Goal: Task Accomplishment & Management: Complete application form

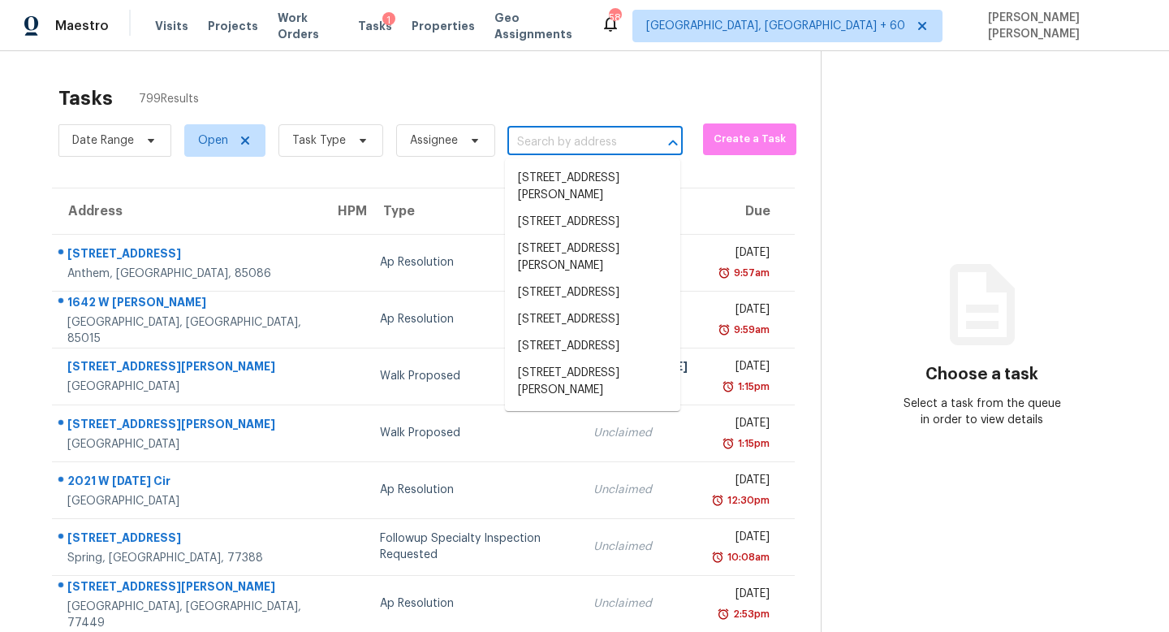
click at [595, 142] on input "text" at bounding box center [572, 142] width 130 height 25
paste input "10625 Provincial Dr Apt E, Manassas, VA 20109"
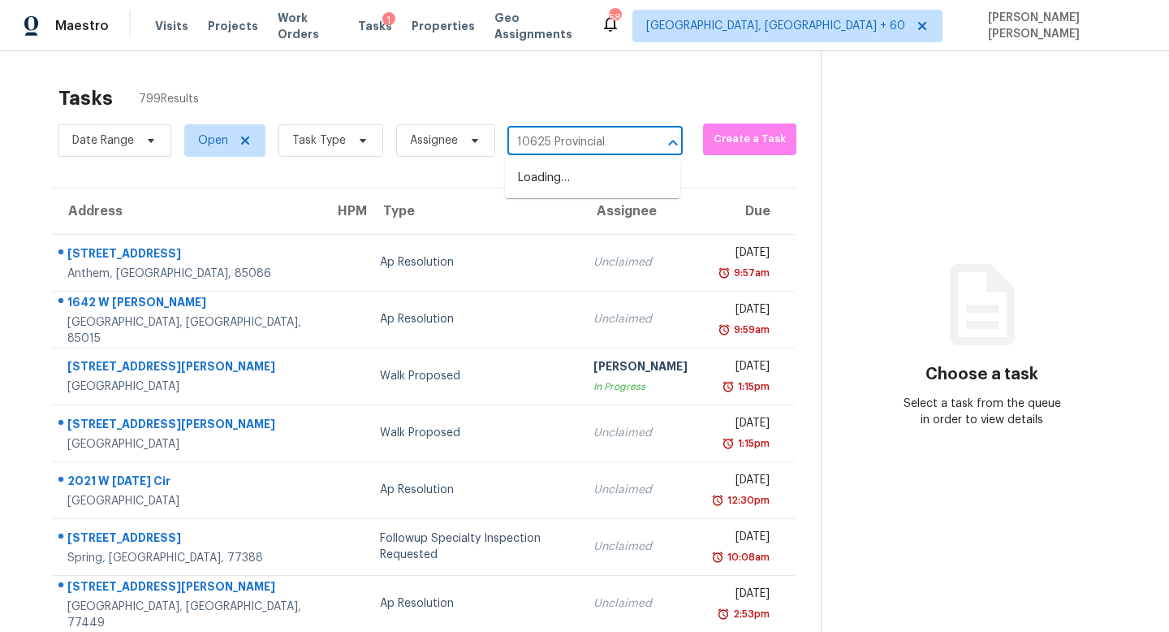
type input "10625 Provincial"
click at [632, 176] on li "10625 Provincial Dr Apt E, Manassas, VA 20109" at bounding box center [592, 178] width 175 height 27
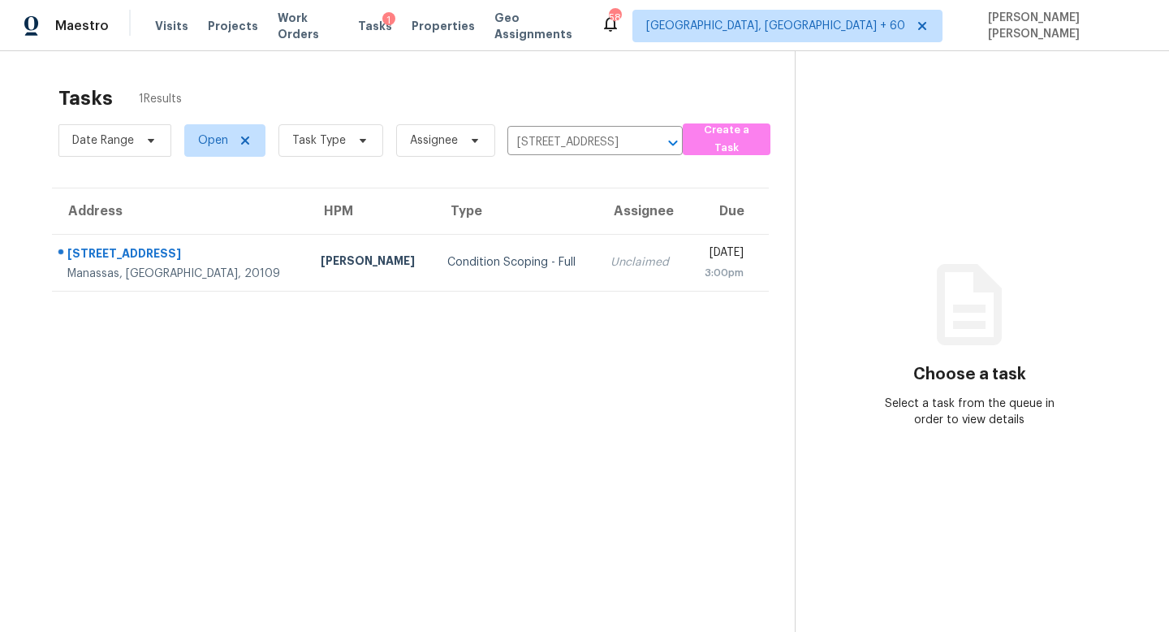
click at [701, 263] on div "Wed, Sep 24th 2025" at bounding box center [723, 254] width 44 height 20
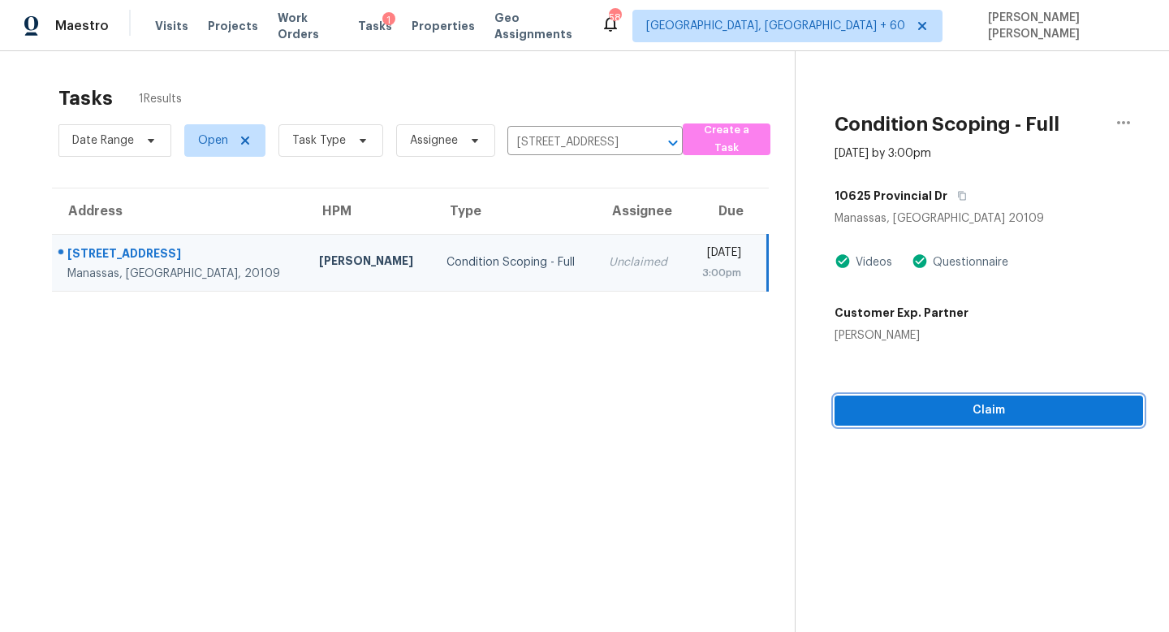
click at [952, 410] on span "Claim" at bounding box center [989, 410] width 283 height 20
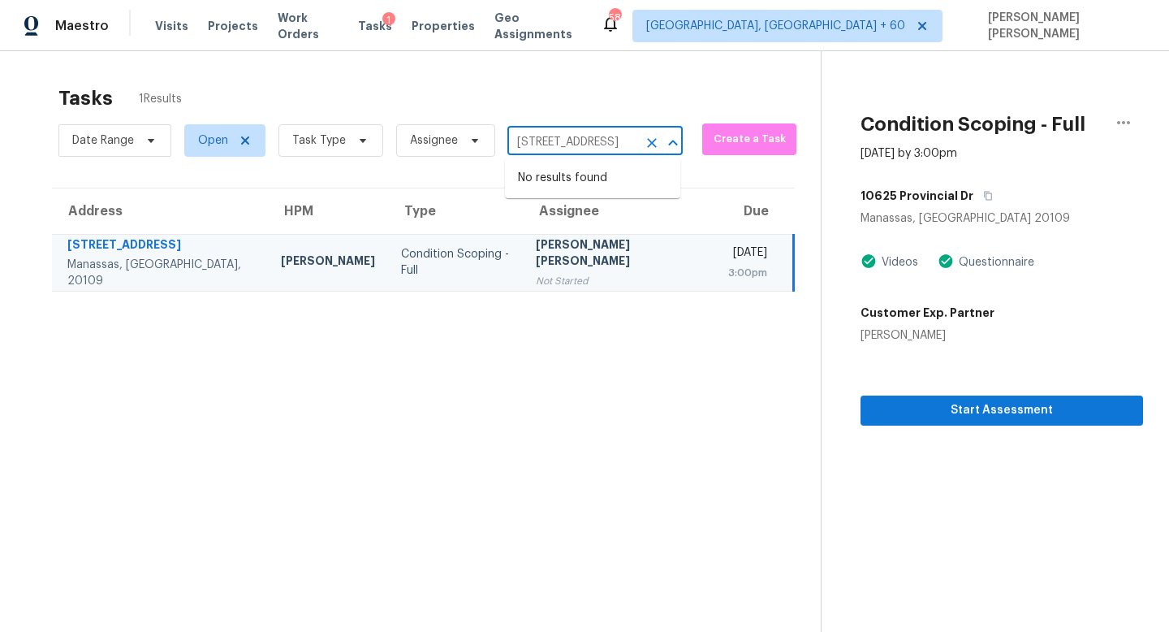
click at [563, 139] on input "10625 Provincial Dr Apt E, Manassas, VA 20109" at bounding box center [572, 142] width 130 height 25
paste input "630 Little Rabbit Ct, Montgomery, TX, 77316"
type input "1630 Little Rabbit Ct, Montgomery, TX, 77316"
click at [587, 170] on li "1630 Little Rabbit Ct, Montgomery, TX 77316" at bounding box center [592, 187] width 175 height 44
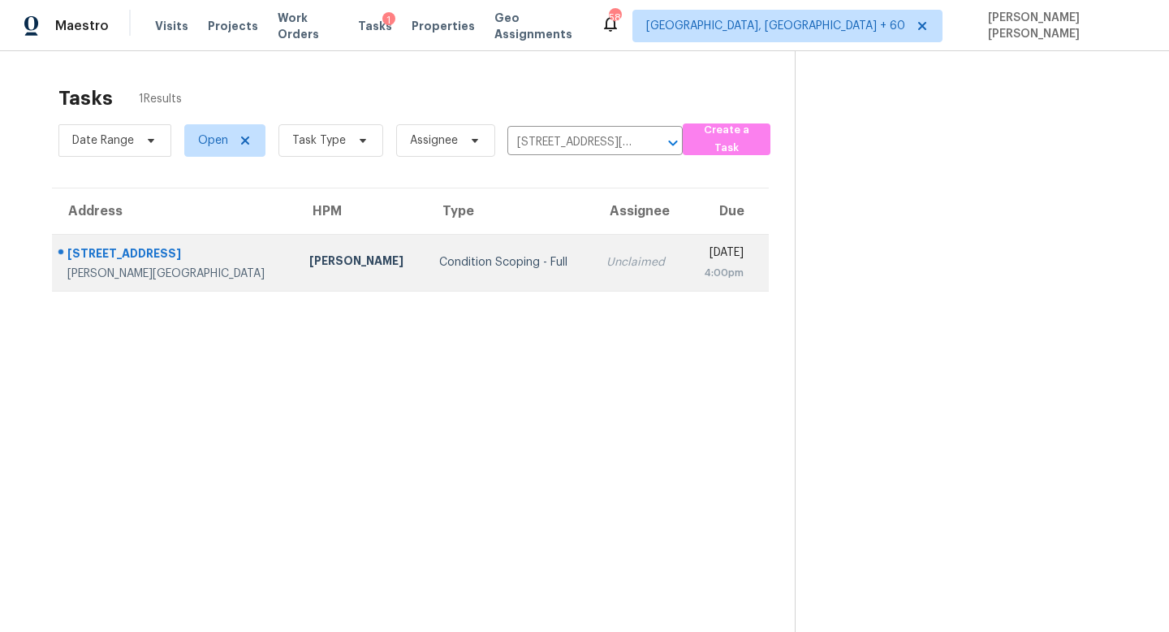
click at [684, 283] on td "Wed, Sep 24th 2025 4:00pm" at bounding box center [726, 262] width 84 height 57
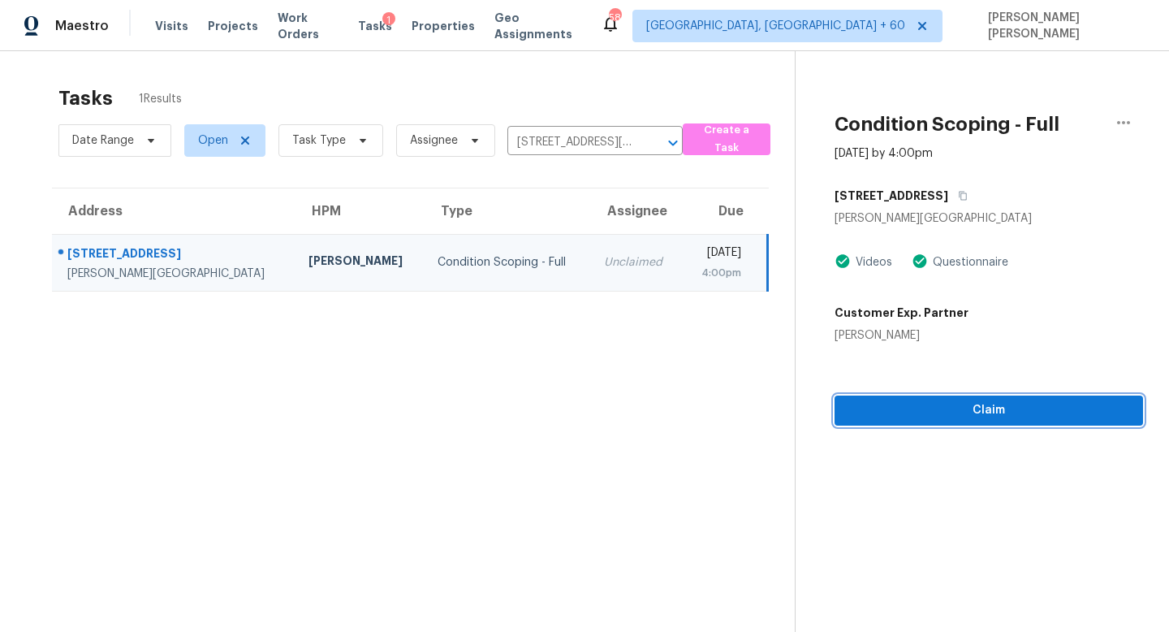
click at [928, 412] on span "Claim" at bounding box center [989, 410] width 283 height 20
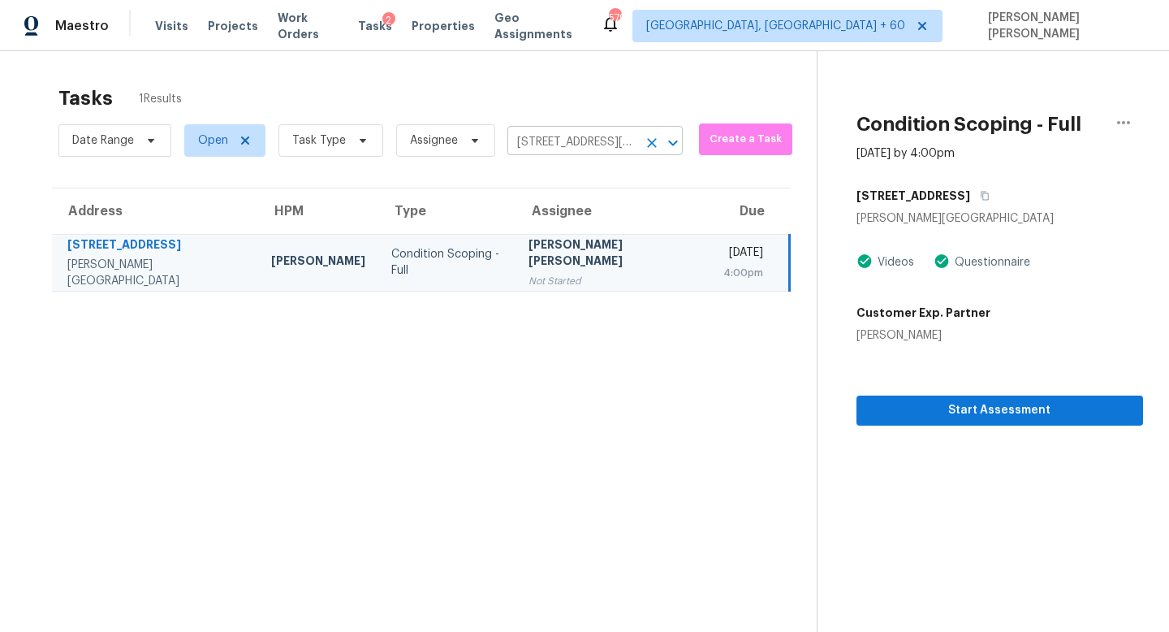
click at [570, 151] on input "1630 Little Rabbit Ct, Montgomery, TX 77316" at bounding box center [572, 142] width 130 height 25
paste input "2207 Golden Arrow Dr, Las Vegas, NV, 89169"
type input "2207 Golden Arrow Dr, Las Vegas, NV, 89169"
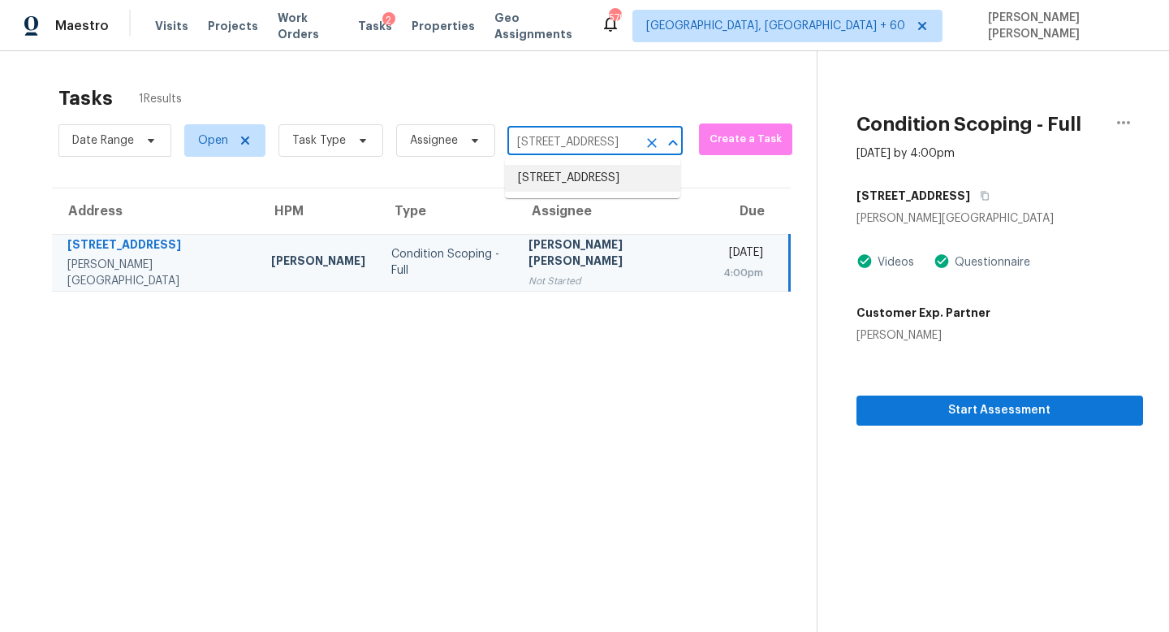
click at [585, 171] on li "2207 Golden Arrow Dr, Las Vegas, NV 89169" at bounding box center [592, 178] width 175 height 27
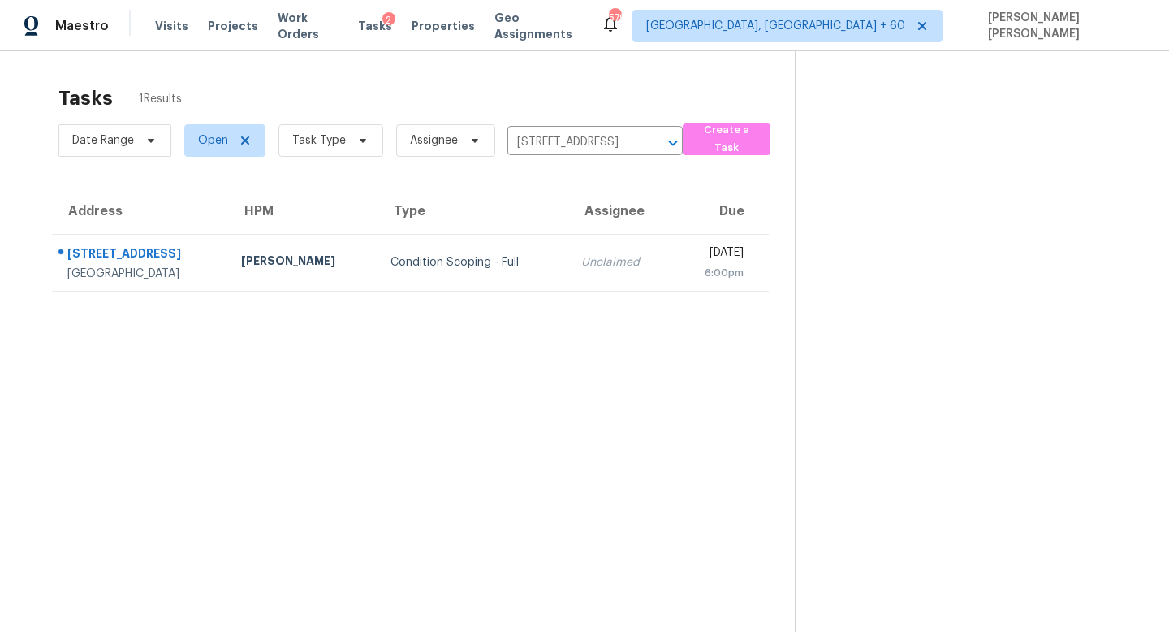
click at [581, 255] on div "Unclaimed" at bounding box center [620, 262] width 79 height 16
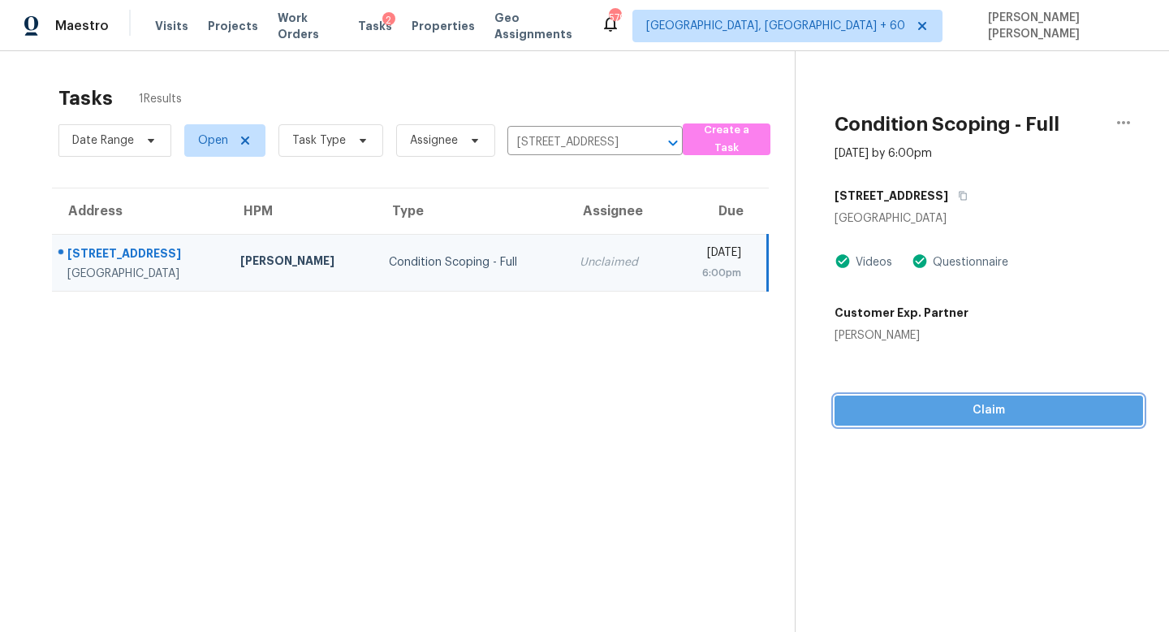
click at [972, 412] on span "Claim" at bounding box center [989, 410] width 283 height 20
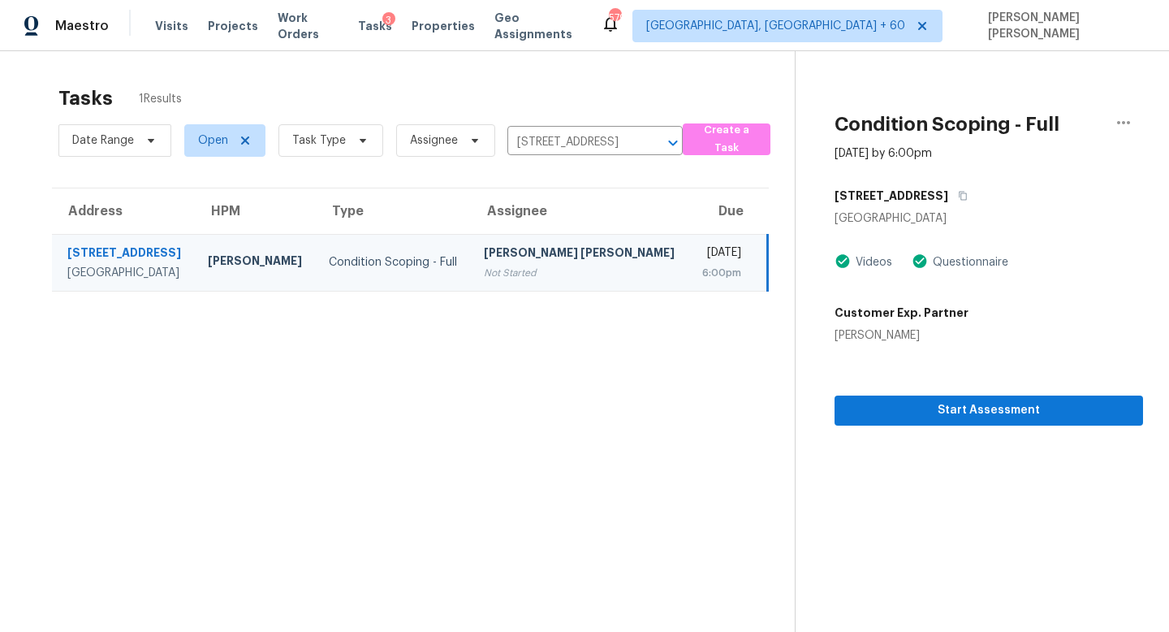
click at [429, 265] on div "Condition Scoping - Full" at bounding box center [393, 262] width 129 height 16
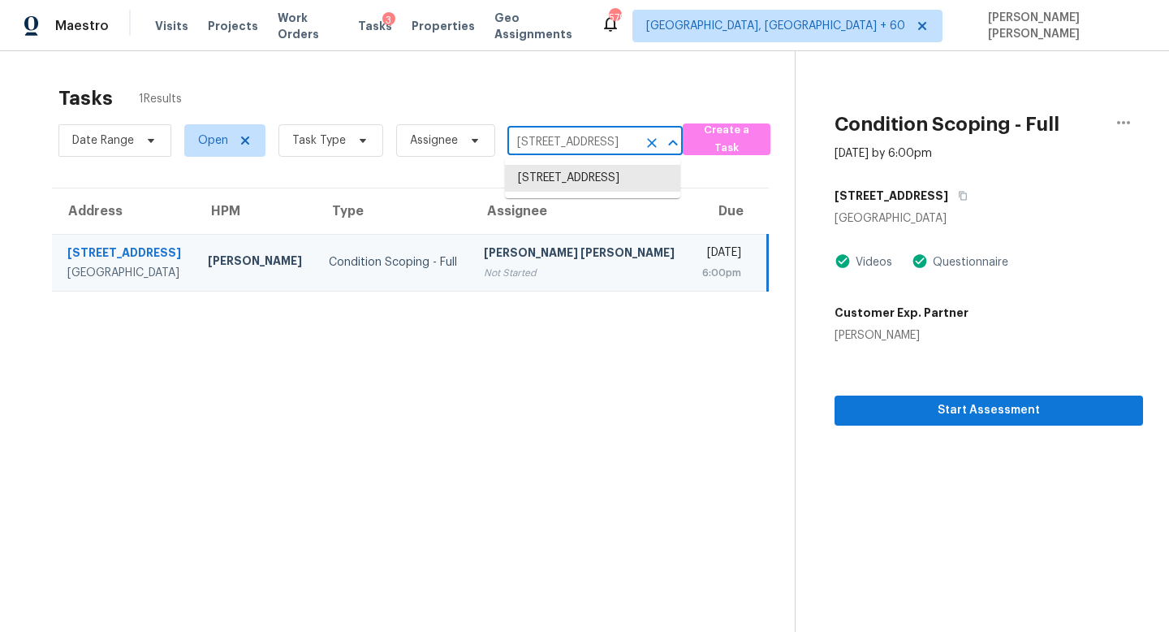
click at [552, 132] on input "2207 Golden Arrow Dr, Las Vegas, NV 89169" at bounding box center [572, 142] width 130 height 25
paste input "10625 Provincial Dr Apt E, Manassas, VA 2010"
type input "10625 Provincial"
click at [622, 185] on li "10625 Provincial Dr Apt E, Manassas, VA 20109" at bounding box center [592, 178] width 175 height 27
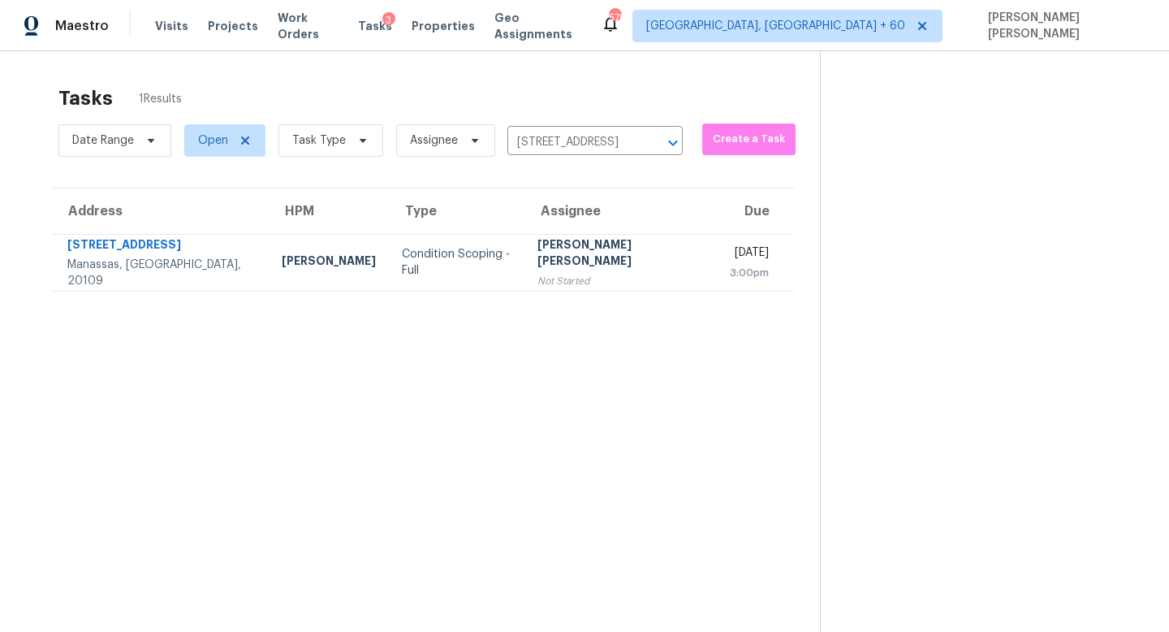
click at [596, 297] on section "Tasks 1 Results Date Range Open Task Type Assignee 10625 Provincial Dr Apt E, M…" at bounding box center [423, 380] width 794 height 606
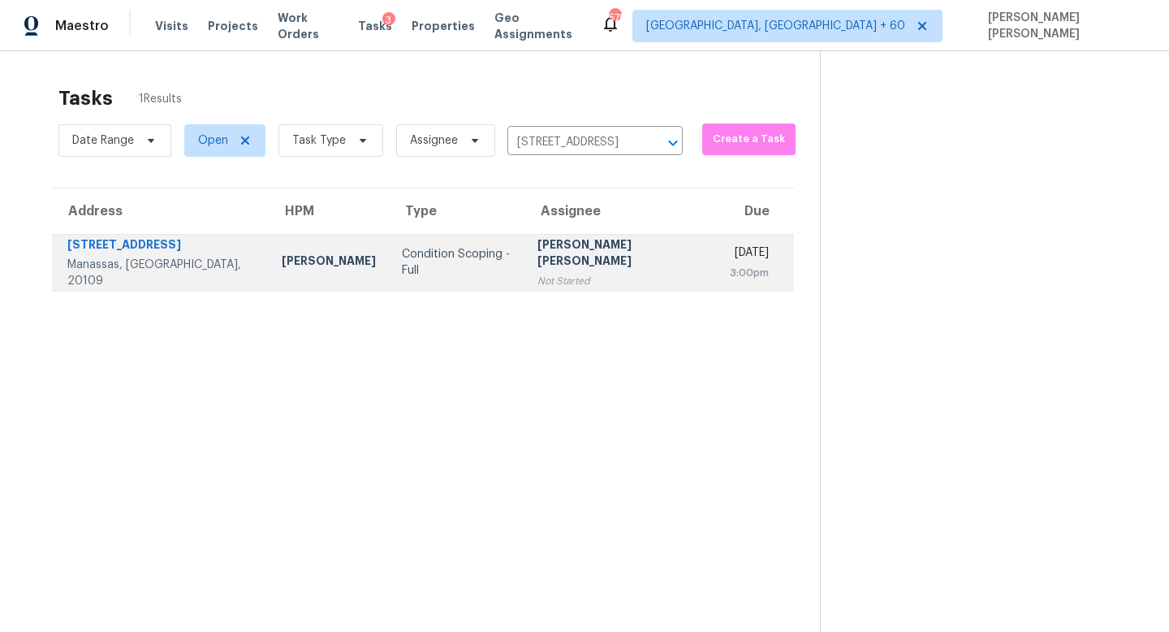
click at [717, 278] on td "Wed, Sep 24th 2025 3:00pm" at bounding box center [755, 262] width 77 height 57
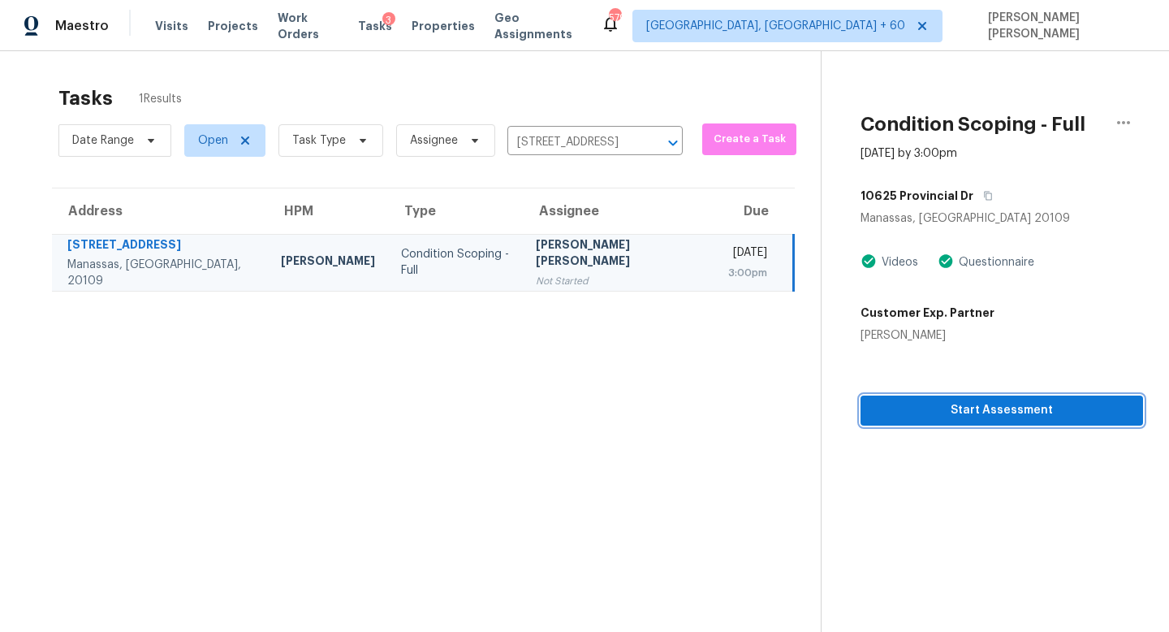
click at [959, 416] on span "Start Assessment" at bounding box center [1002, 410] width 257 height 20
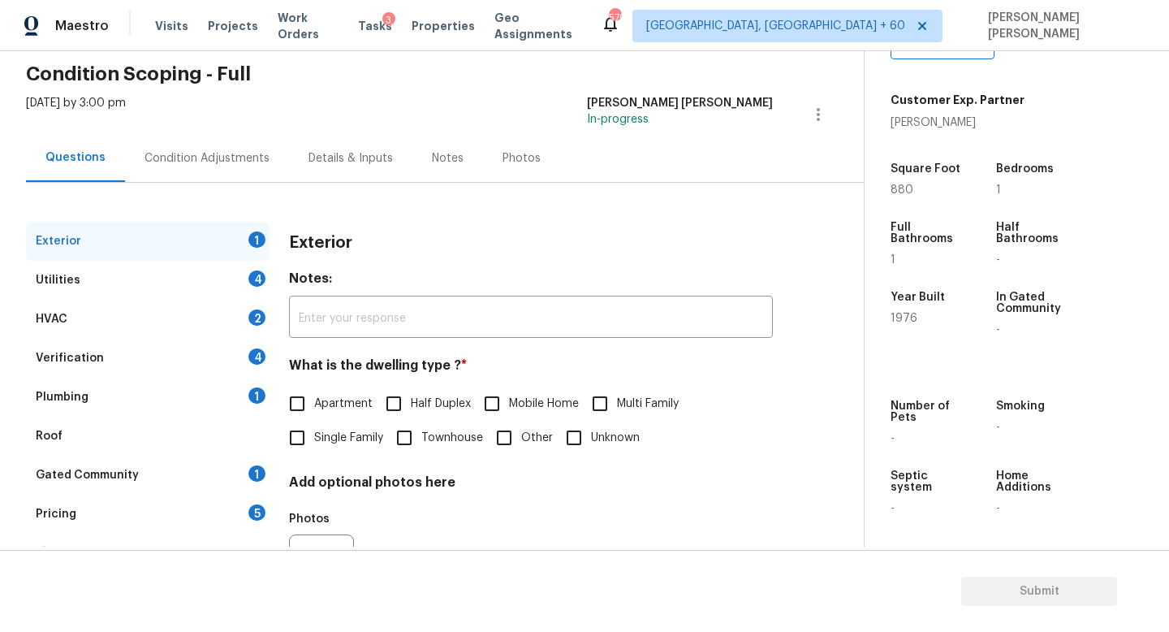
scroll to position [43, 0]
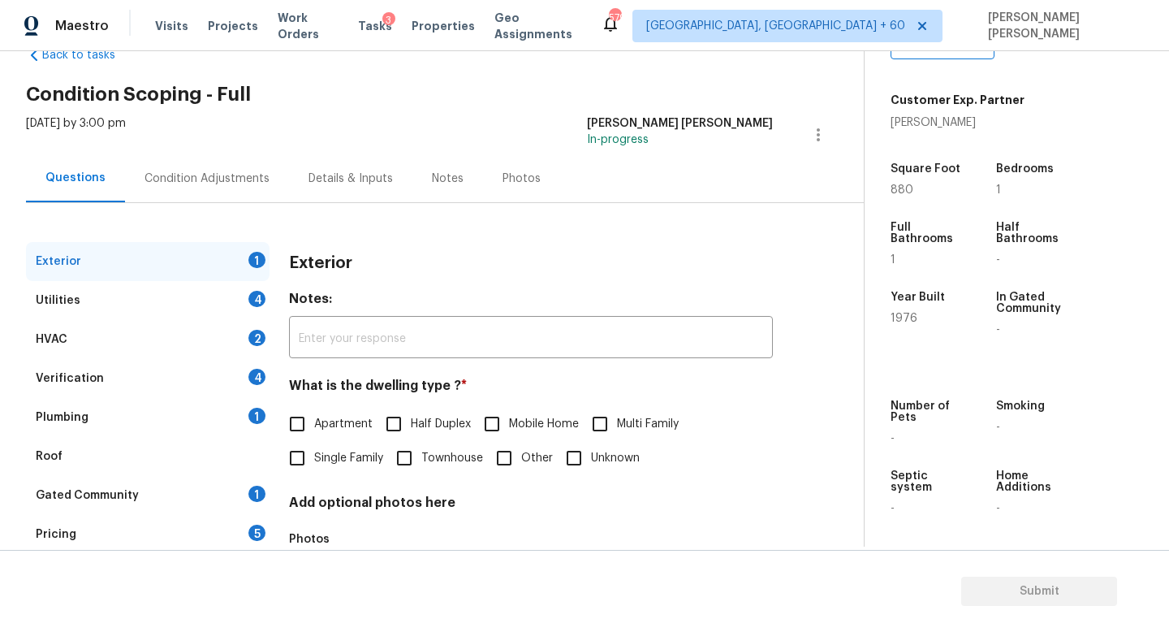
click at [306, 425] on input "Apartment" at bounding box center [297, 424] width 34 height 34
checkbox input "true"
click at [233, 288] on div "Utilities 4" at bounding box center [148, 300] width 244 height 39
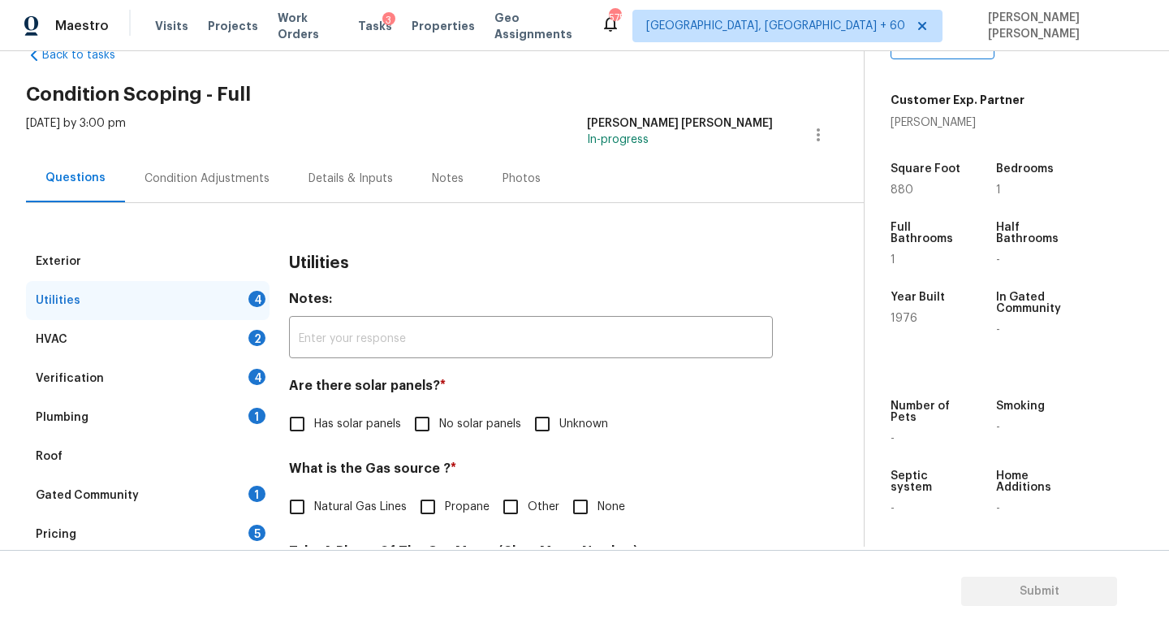
click at [434, 425] on input "No solar panels" at bounding box center [422, 424] width 34 height 34
checkbox input "true"
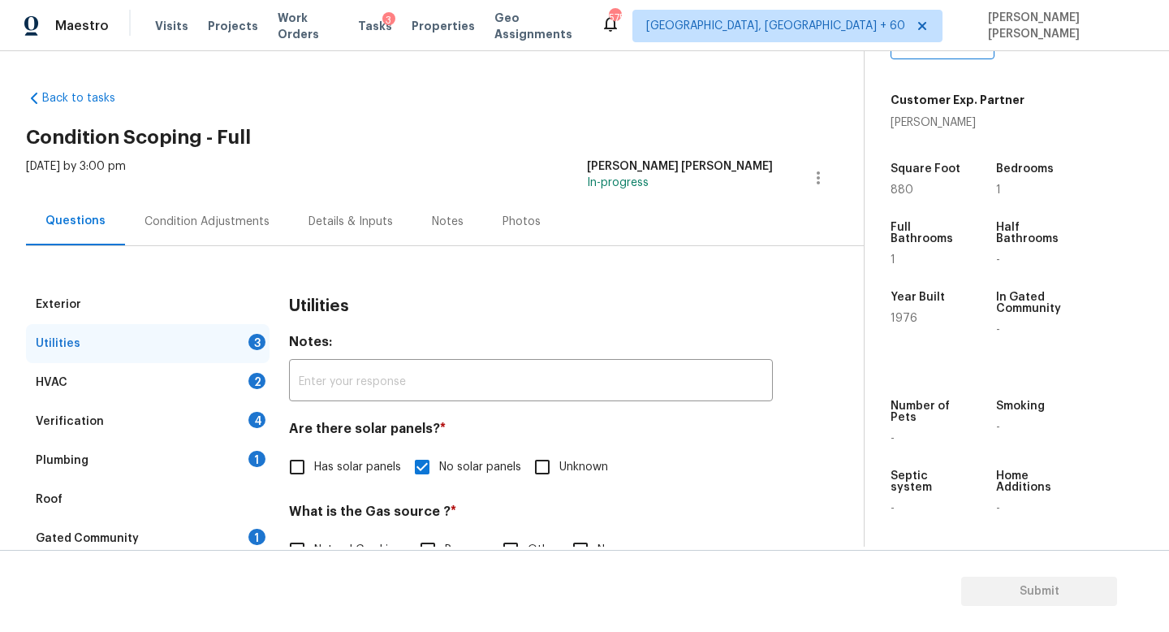
scroll to position [590, 0]
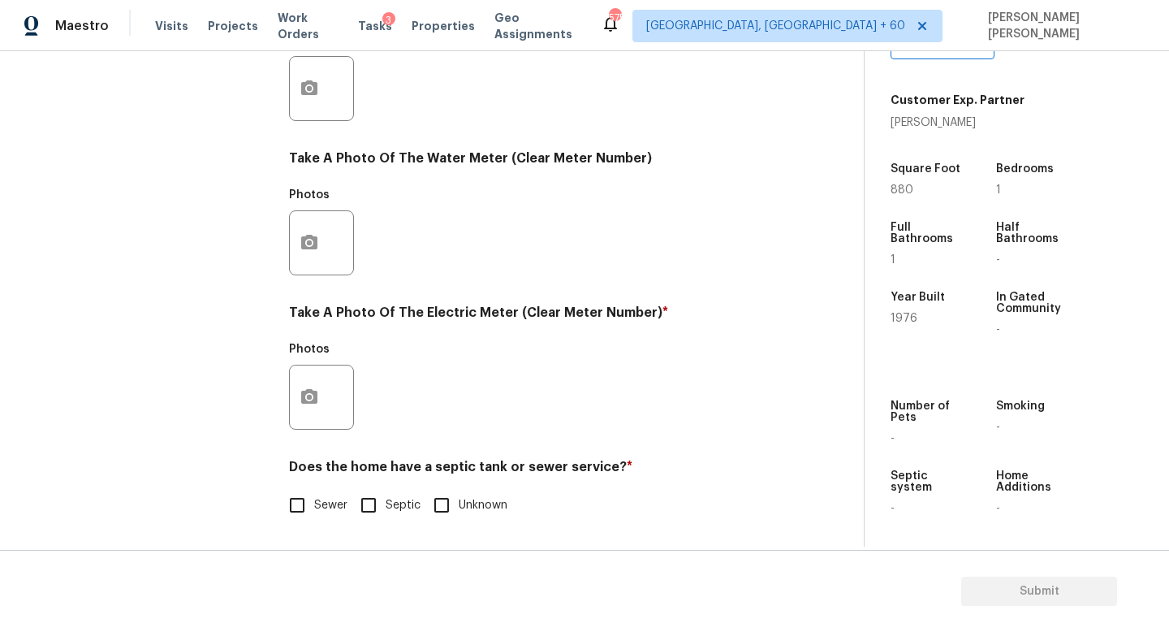
click at [290, 497] on input "Sewer" at bounding box center [297, 505] width 34 height 34
checkbox input "true"
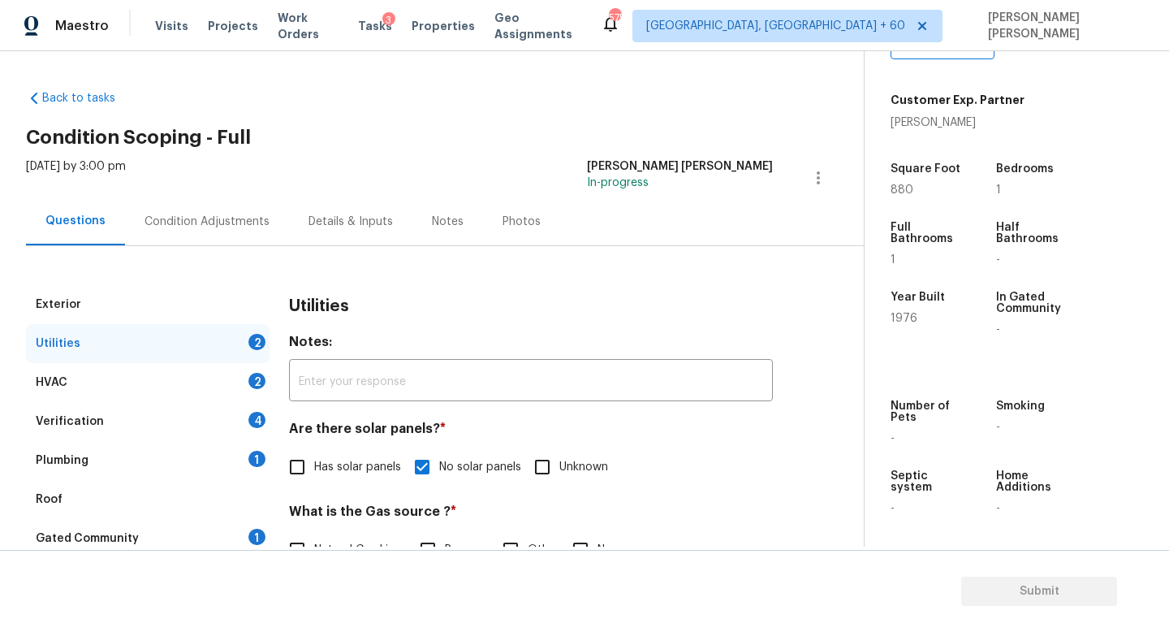
click at [182, 447] on div "Plumbing 1" at bounding box center [148, 460] width 244 height 39
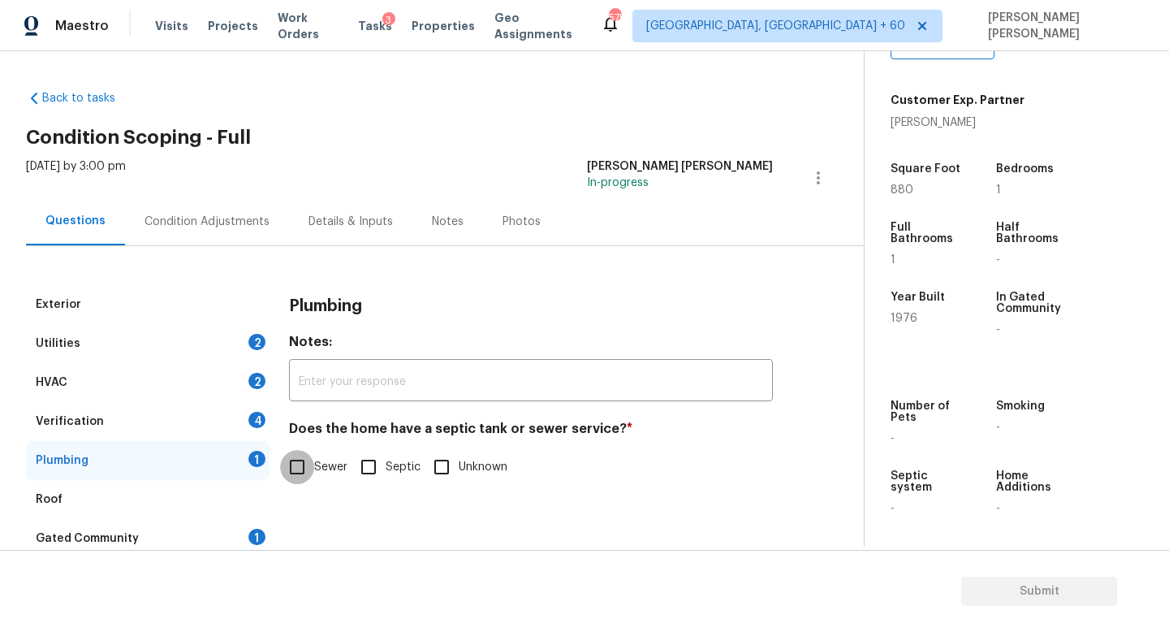
click at [291, 461] on input "Sewer" at bounding box center [297, 467] width 34 height 34
checkbox input "true"
click at [189, 339] on div "Utilities 2" at bounding box center [148, 343] width 244 height 39
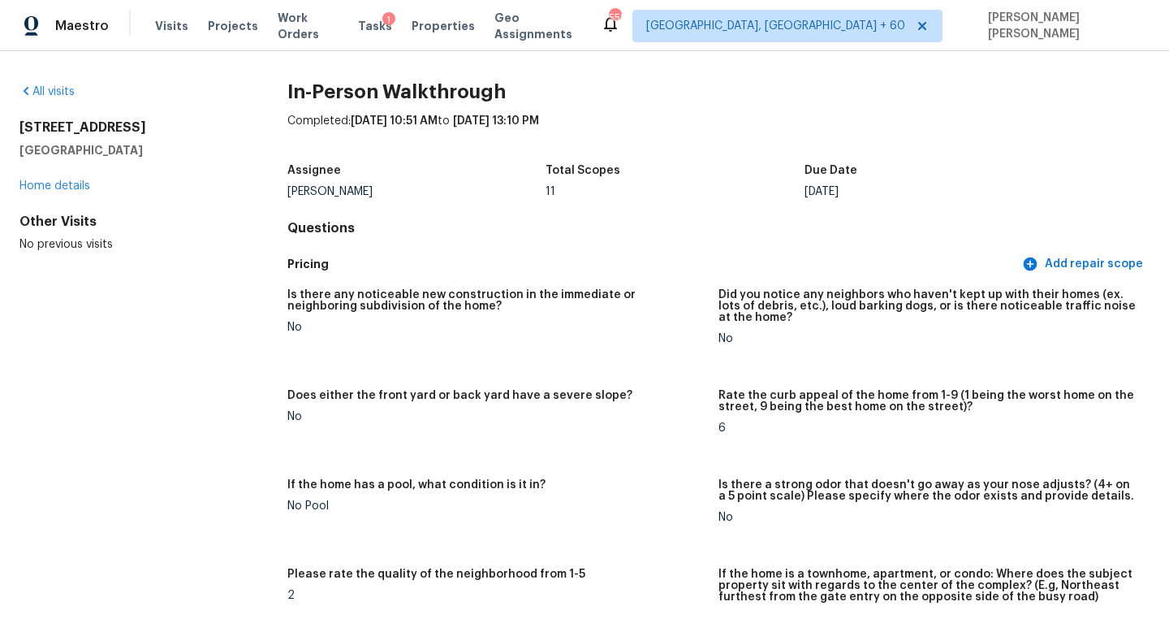
scroll to position [2540, 0]
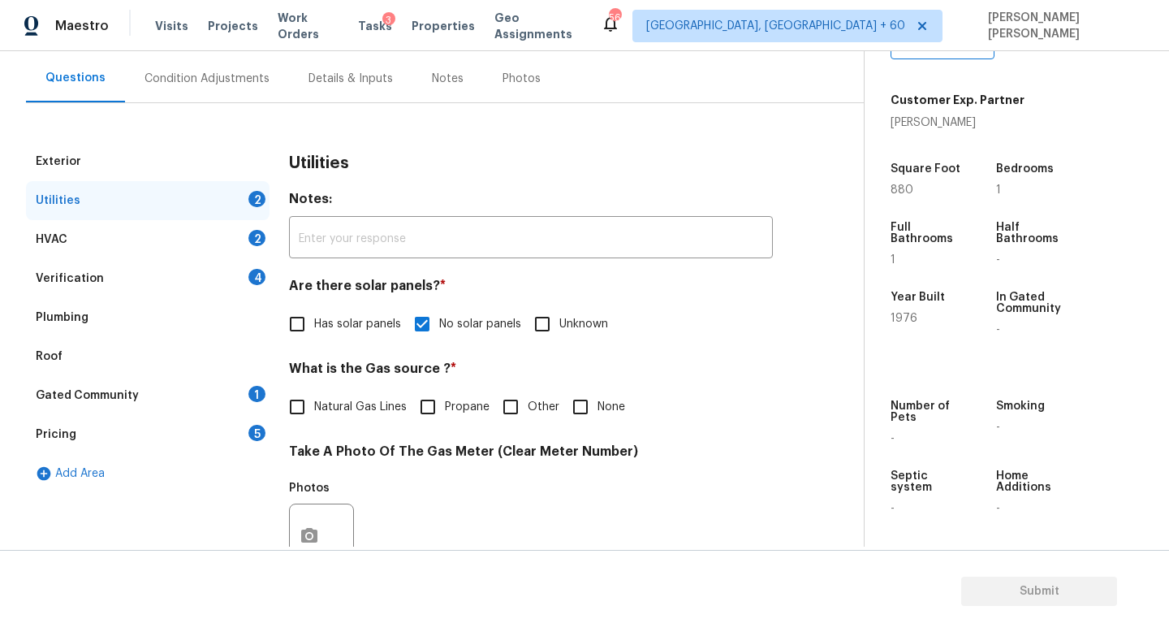
scroll to position [158, 0]
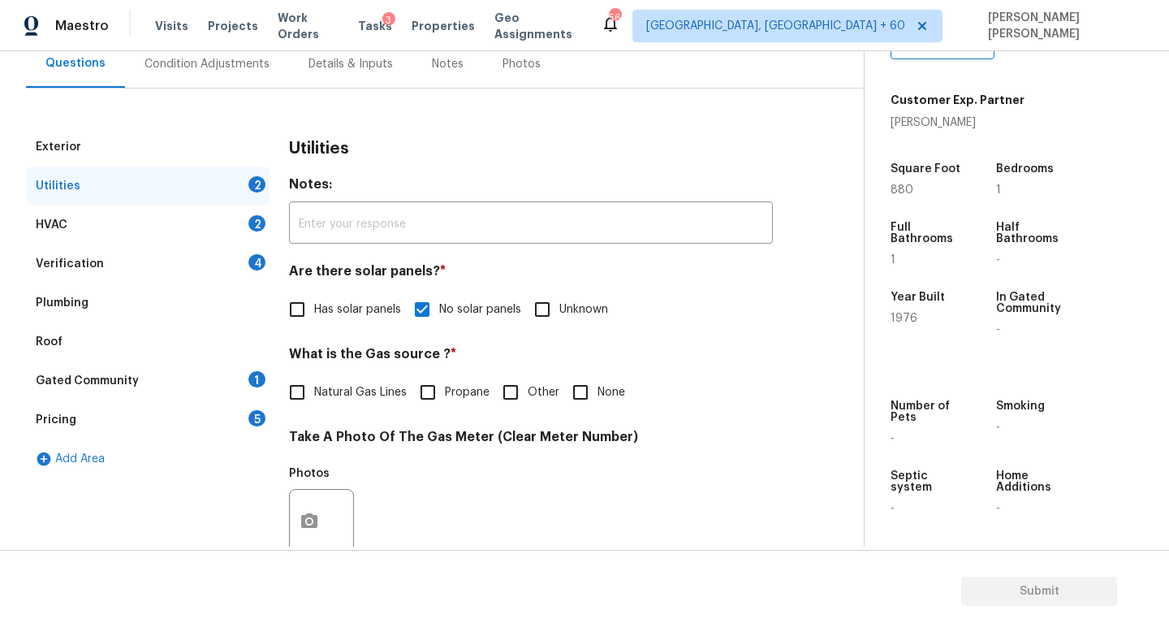
click at [591, 387] on input "None" at bounding box center [580, 392] width 34 height 34
checkbox input "true"
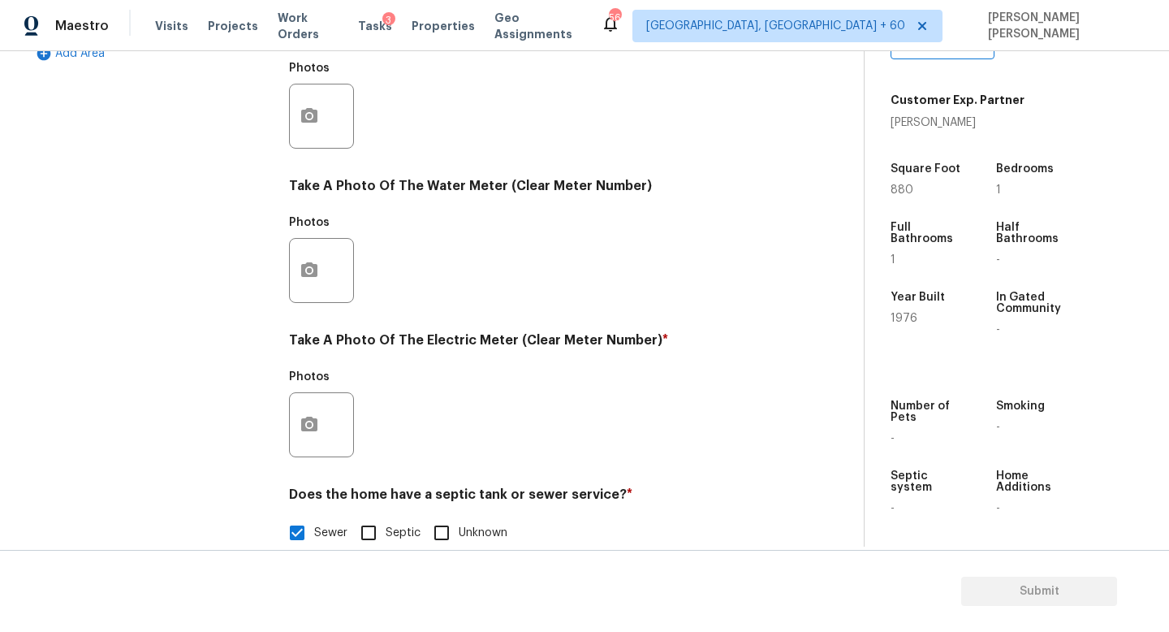
scroll to position [590, 0]
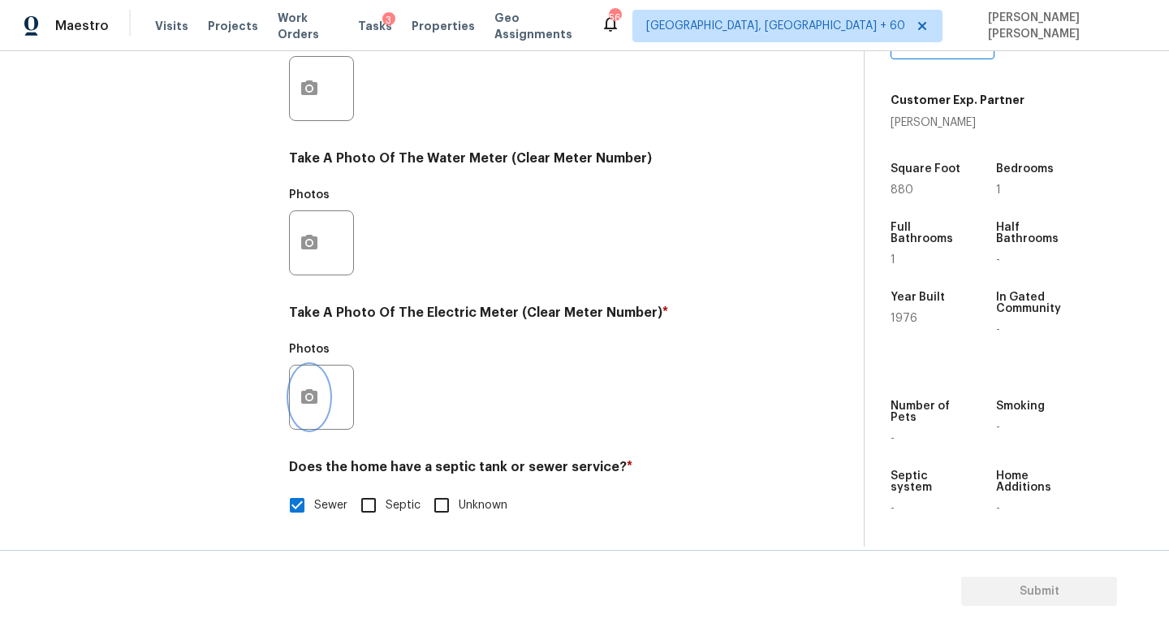
click at [318, 369] on button "button" at bounding box center [309, 396] width 39 height 63
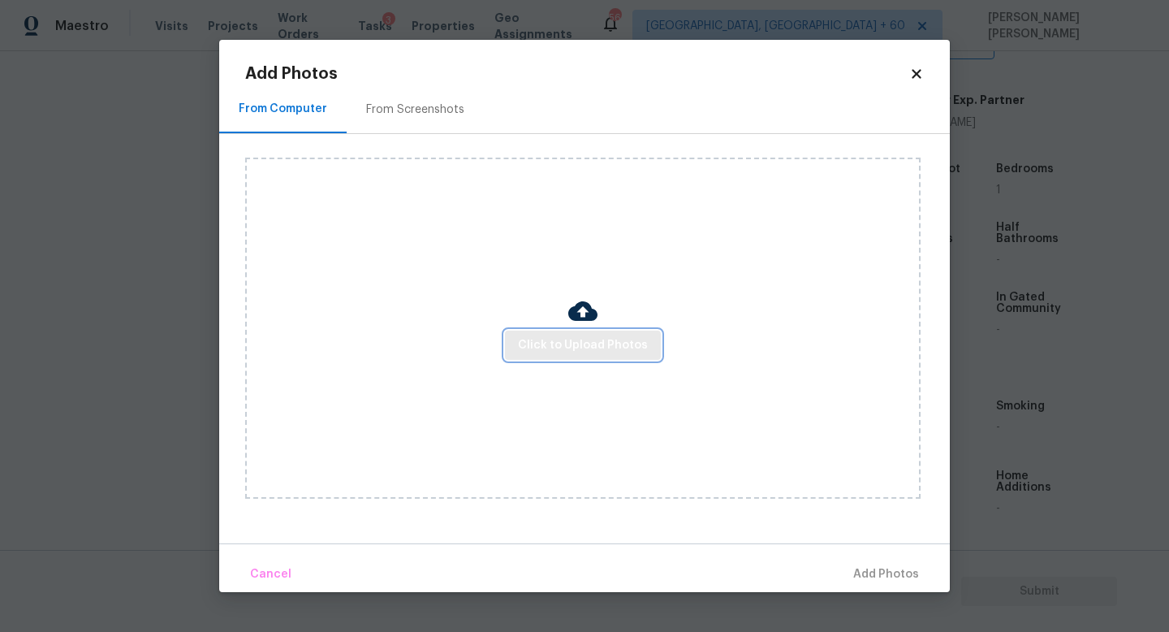
click at [564, 336] on span "Click to Upload Photos" at bounding box center [583, 345] width 130 height 20
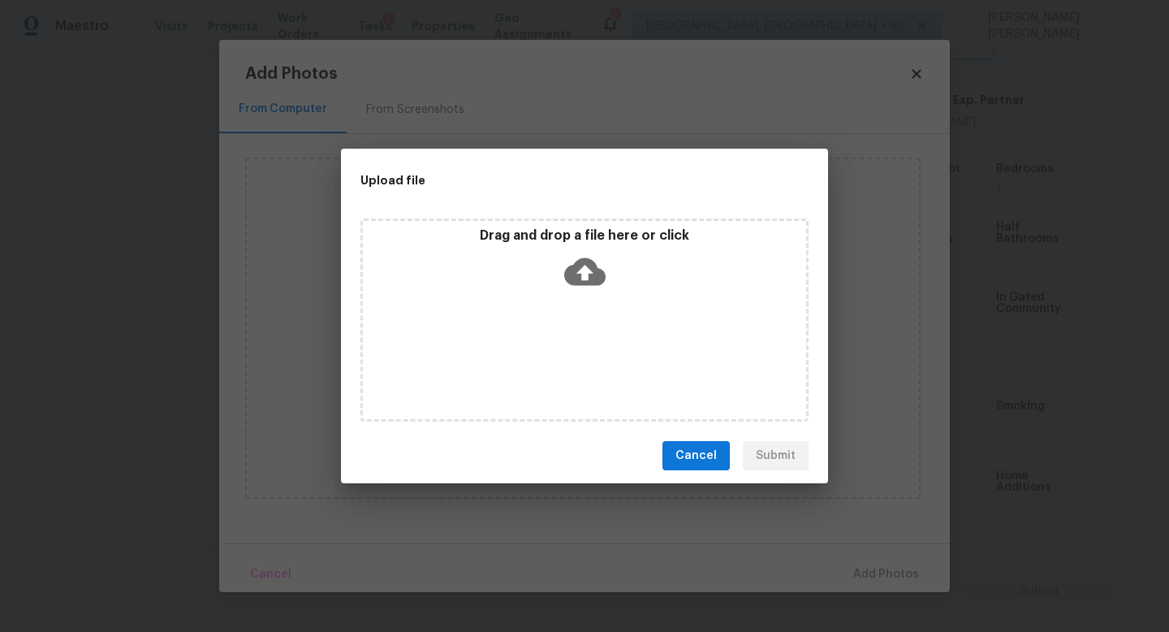
click at [593, 266] on icon at bounding box center [584, 272] width 41 height 28
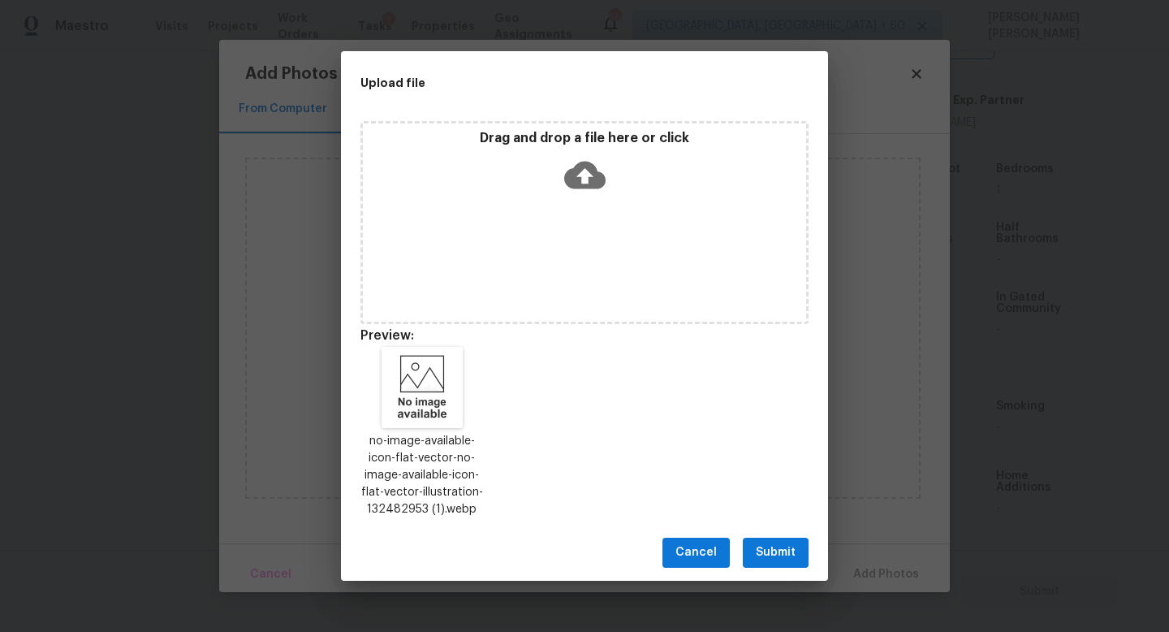
click at [781, 559] on span "Submit" at bounding box center [776, 552] width 40 height 20
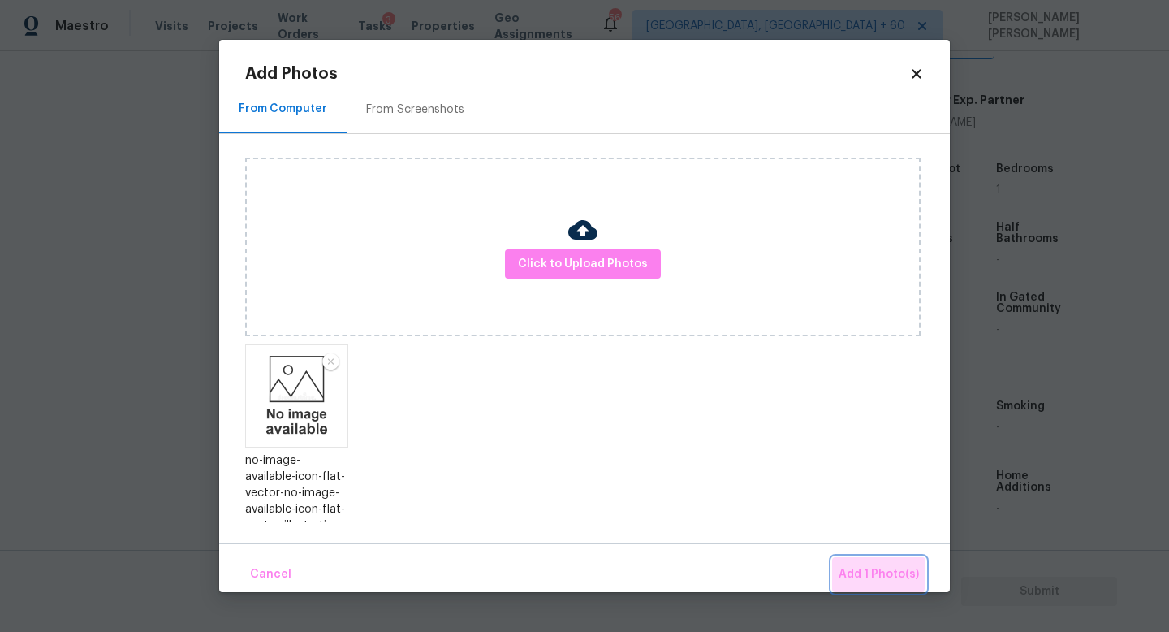
click at [857, 567] on span "Add 1 Photo(s)" at bounding box center [879, 574] width 80 height 20
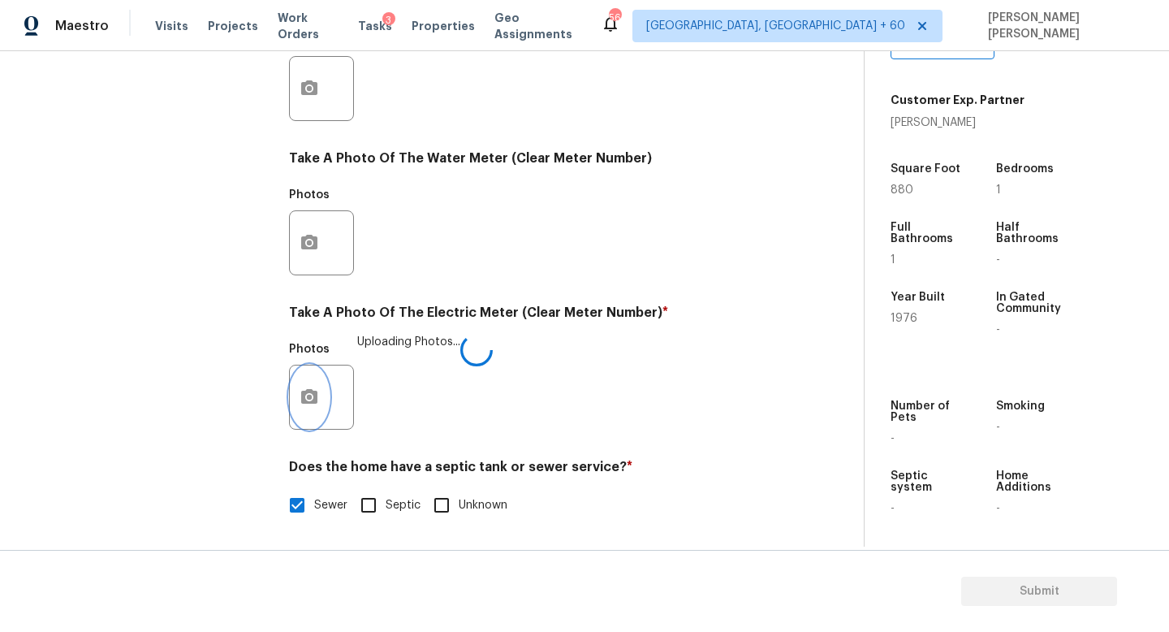
scroll to position [0, 0]
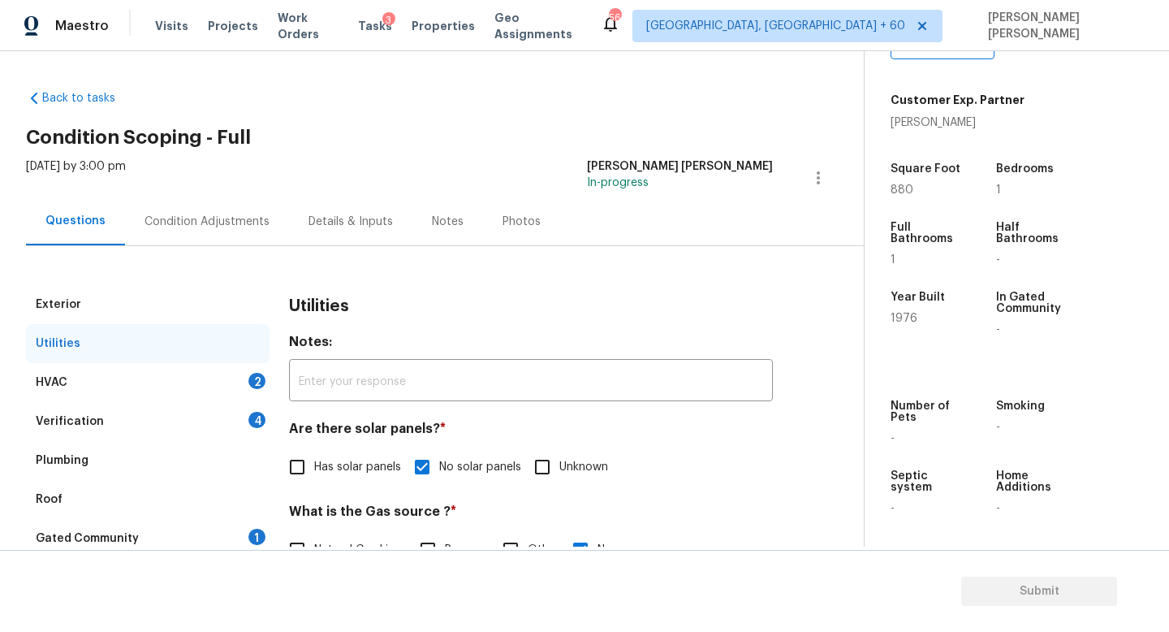
click at [196, 389] on div "HVAC 2" at bounding box center [148, 382] width 244 height 39
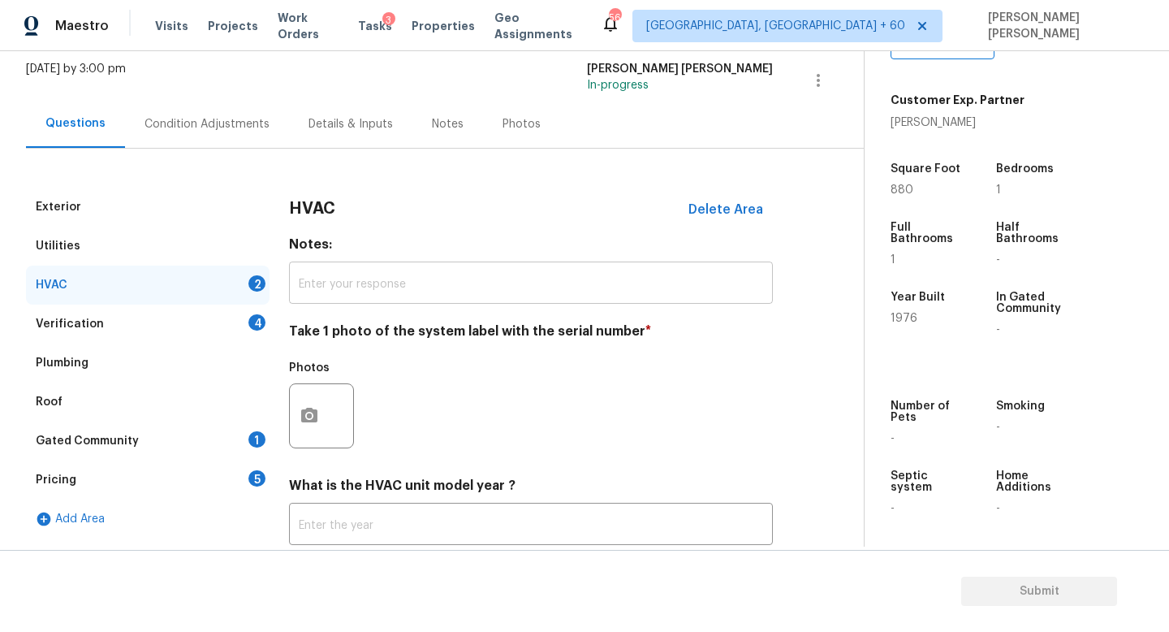
scroll to position [123, 0]
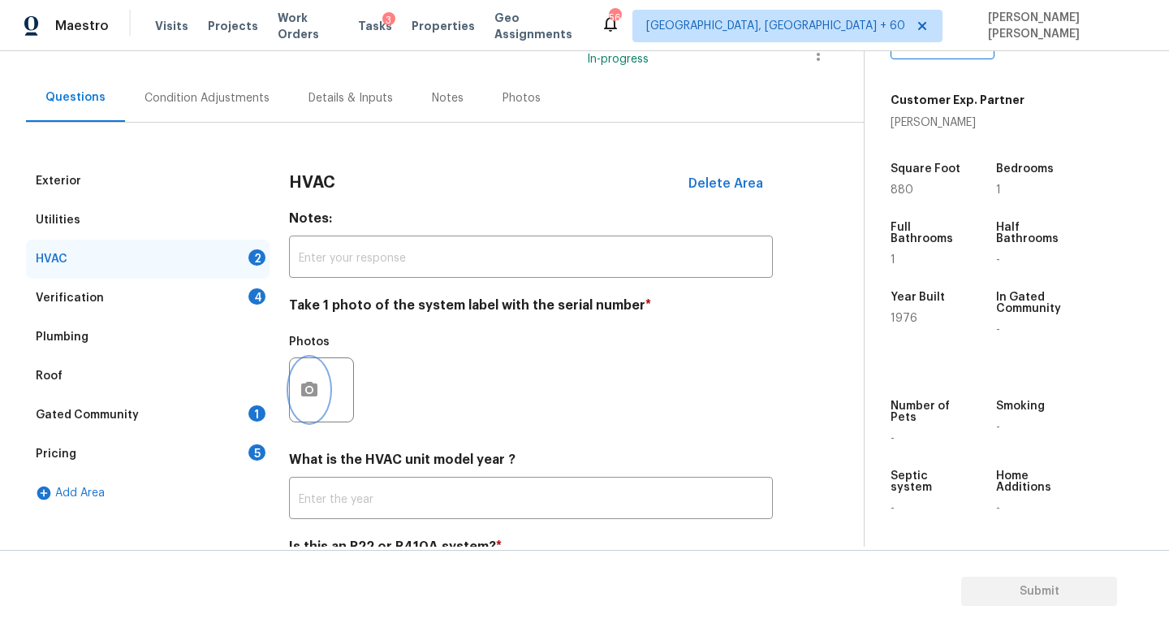
click at [318, 379] on button "button" at bounding box center [309, 389] width 39 height 63
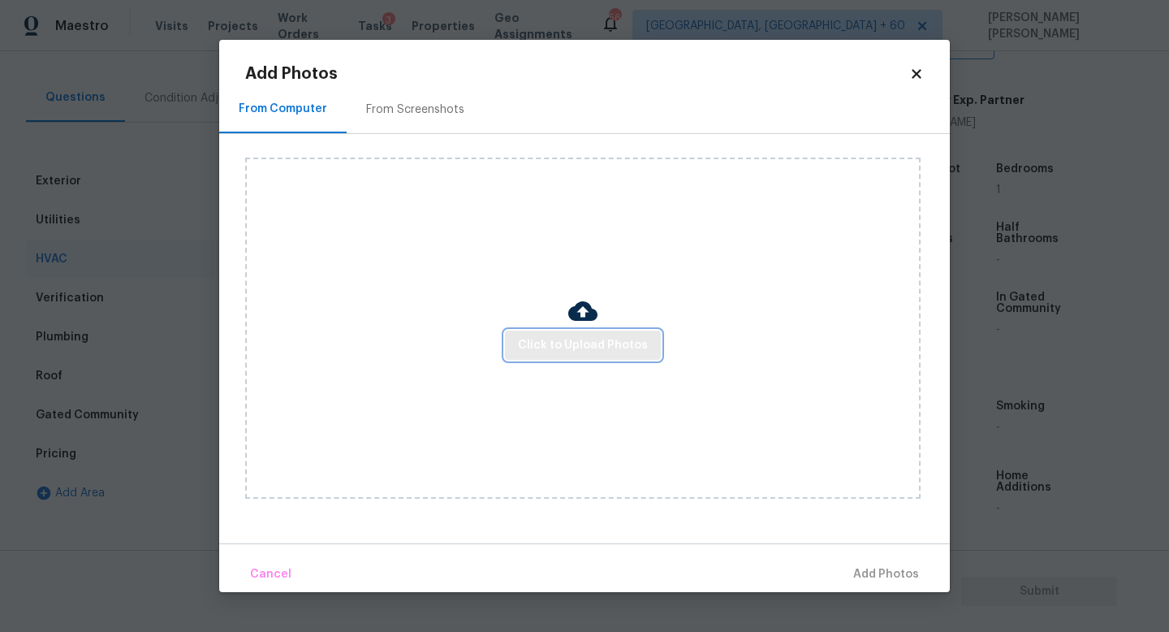
click at [594, 356] on button "Click to Upload Photos" at bounding box center [583, 345] width 156 height 30
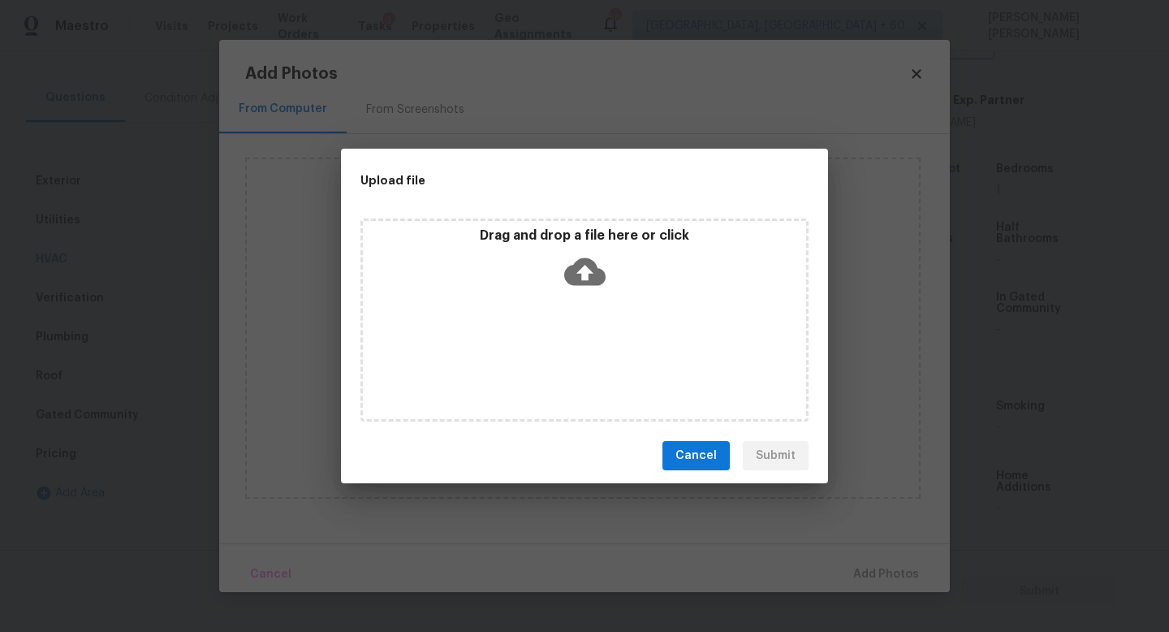
click at [598, 279] on icon at bounding box center [584, 272] width 41 height 28
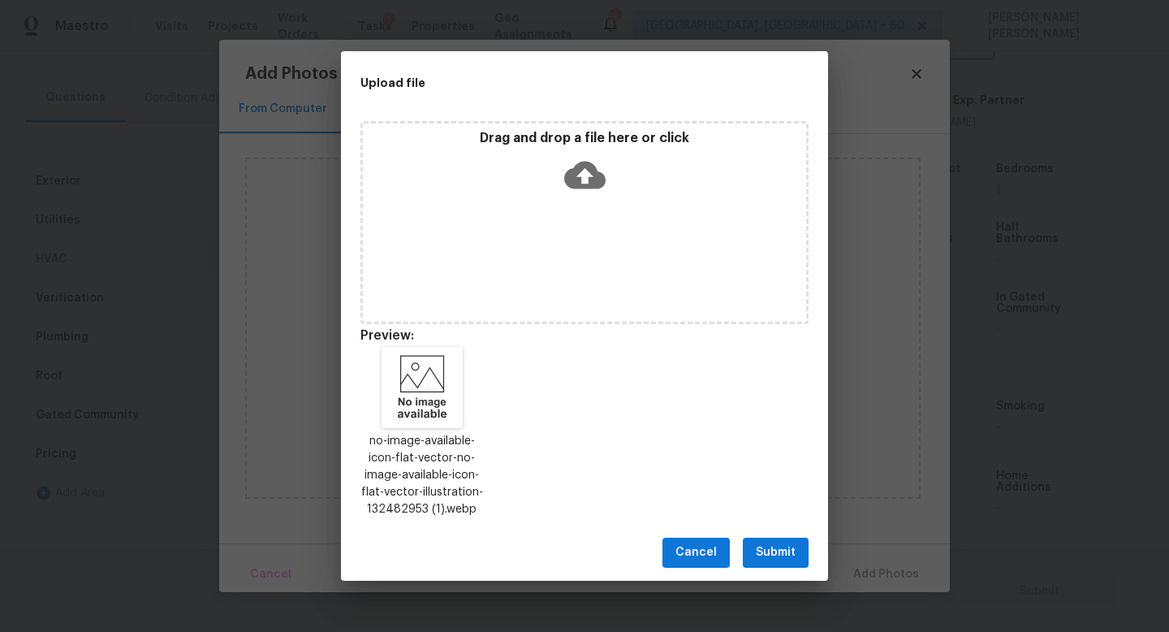
click at [798, 552] on button "Submit" at bounding box center [776, 552] width 66 height 30
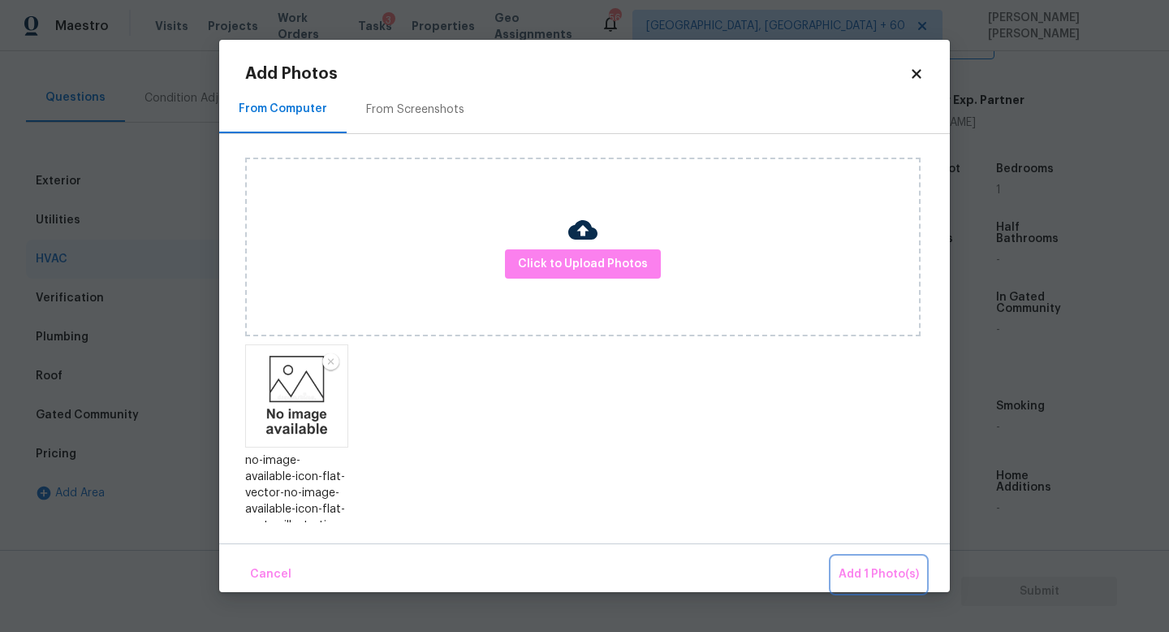
click at [876, 565] on span "Add 1 Photo(s)" at bounding box center [879, 574] width 80 height 20
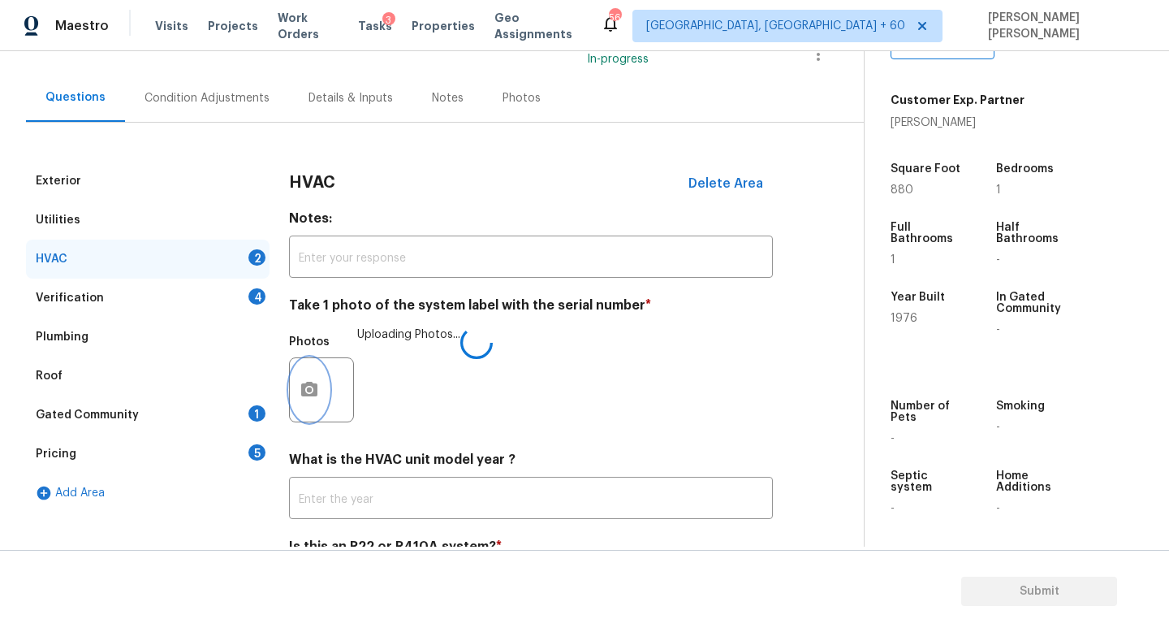
scroll to position [204, 0]
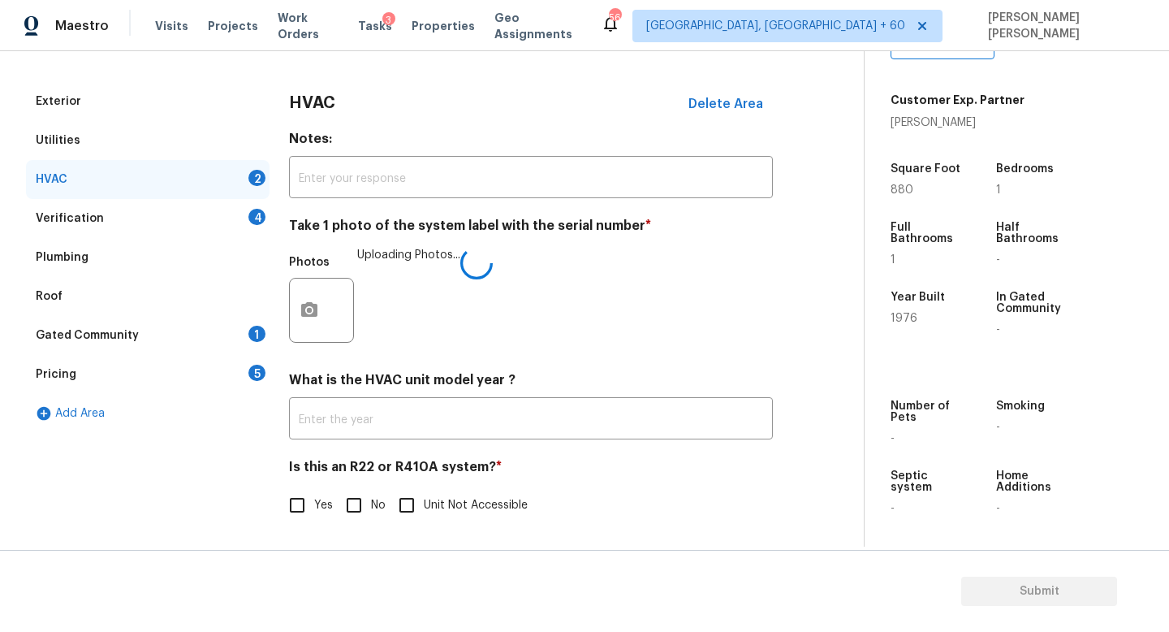
click at [361, 512] on input "No" at bounding box center [354, 505] width 34 height 34
checkbox input "true"
click at [228, 218] on div "Verification 4" at bounding box center [148, 218] width 244 height 39
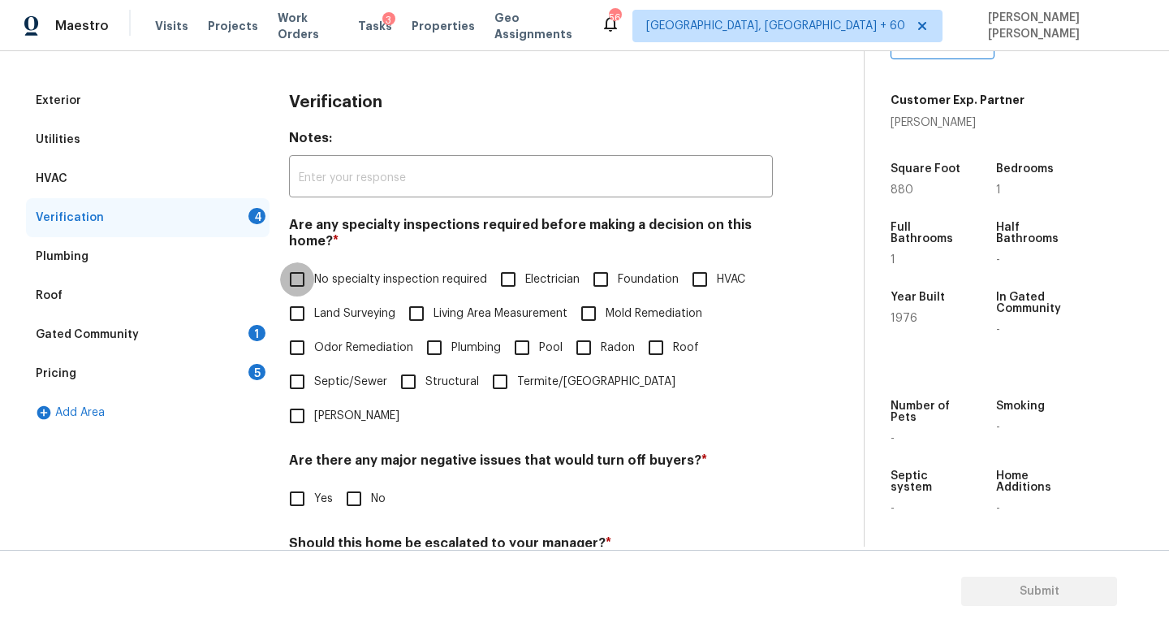
click at [313, 281] on input "No specialty inspection required" at bounding box center [297, 279] width 34 height 34
checkbox input "true"
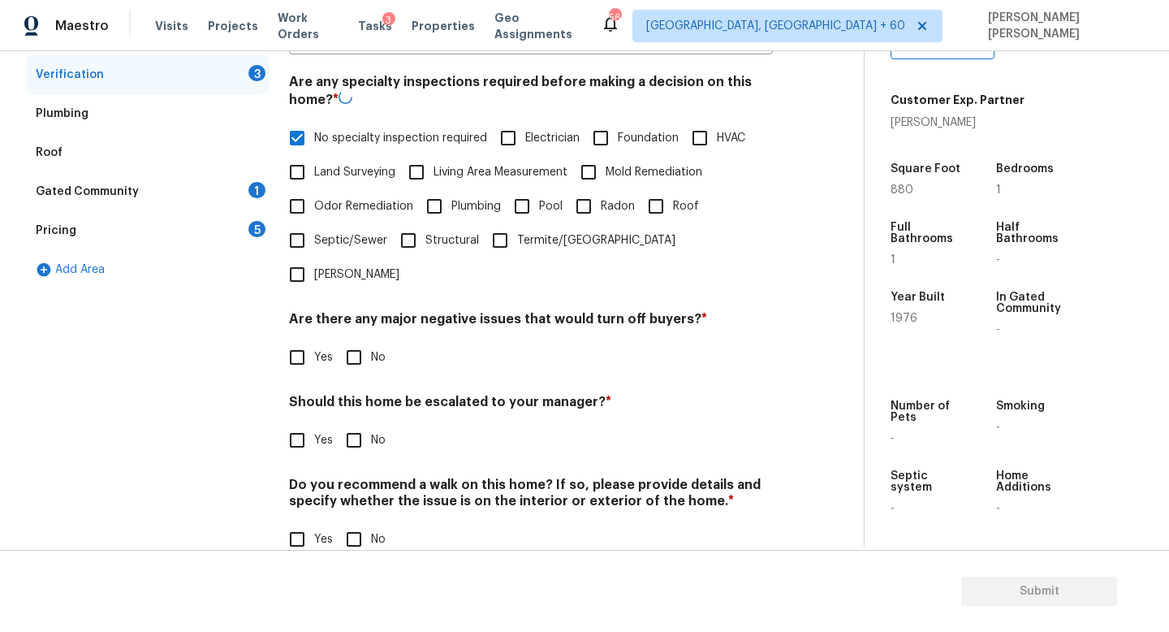
scroll to position [345, 0]
click at [352, 340] on input "No" at bounding box center [354, 357] width 34 height 34
checkbox input "true"
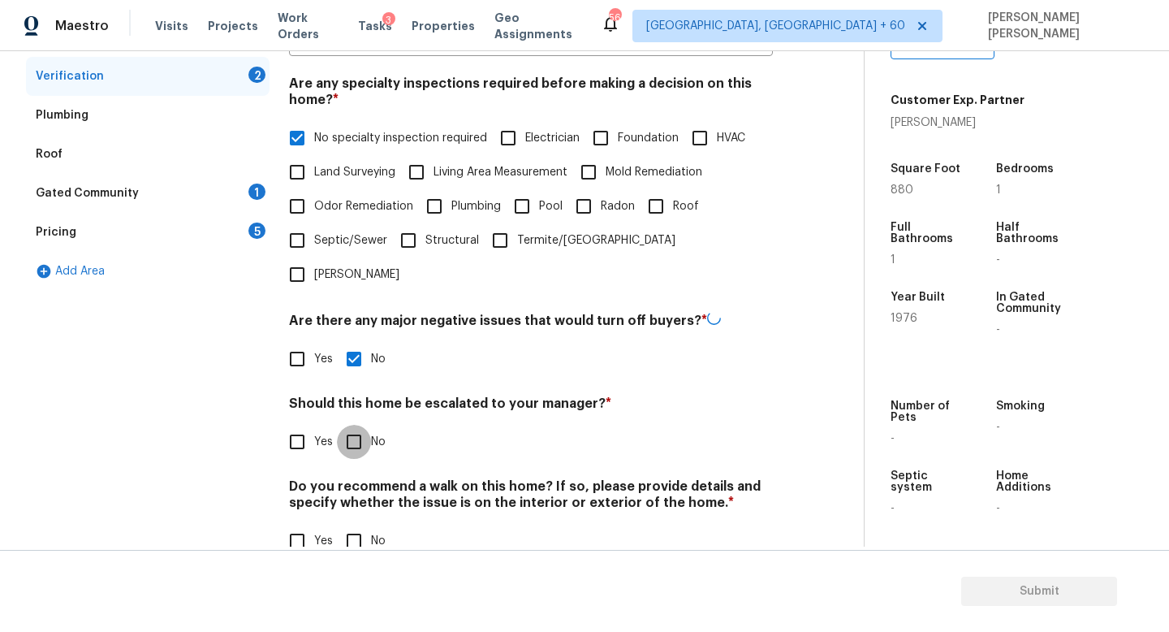
click at [352, 425] on input "No" at bounding box center [354, 442] width 34 height 34
checkbox input "true"
click at [358, 533] on div "Verification Notes: ​ Are any specialty inspections required before making a de…" at bounding box center [531, 258] width 484 height 637
click at [358, 523] on div "Verification Notes: ​ Are any specialty inspections required before making a de…" at bounding box center [531, 258] width 484 height 636
click at [352, 487] on div "Do you recommend a walk on this home? If so, please provide details and specify…" at bounding box center [531, 517] width 484 height 80
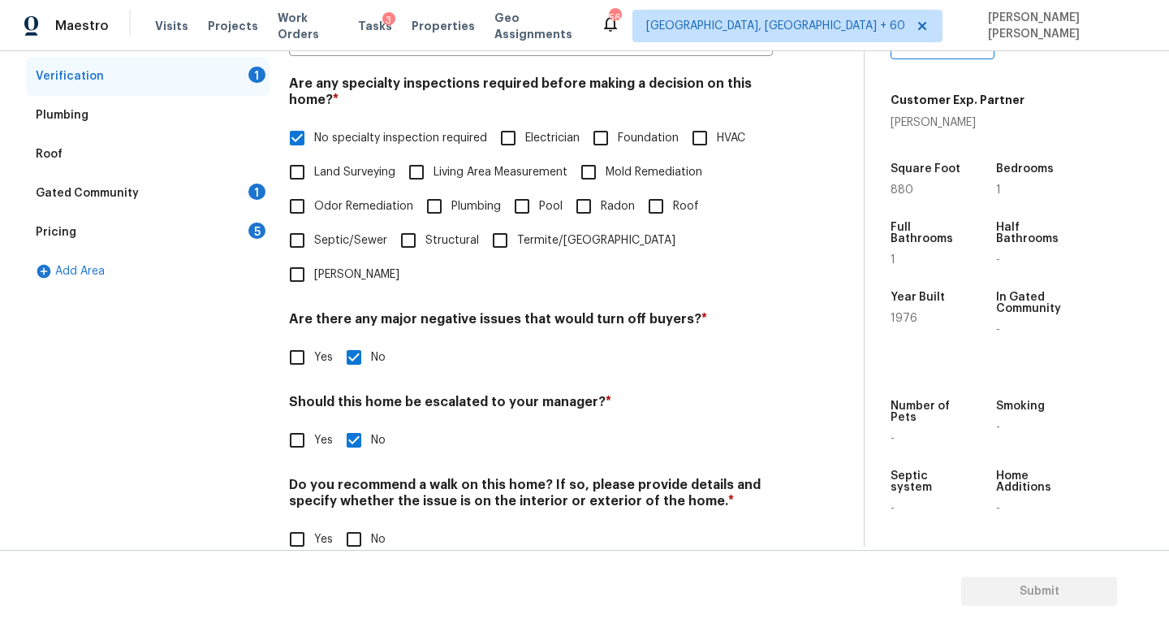
click at [348, 522] on input "No" at bounding box center [354, 539] width 34 height 34
checkbox input "true"
click at [197, 207] on div "Gated Community 1" at bounding box center [148, 193] width 244 height 39
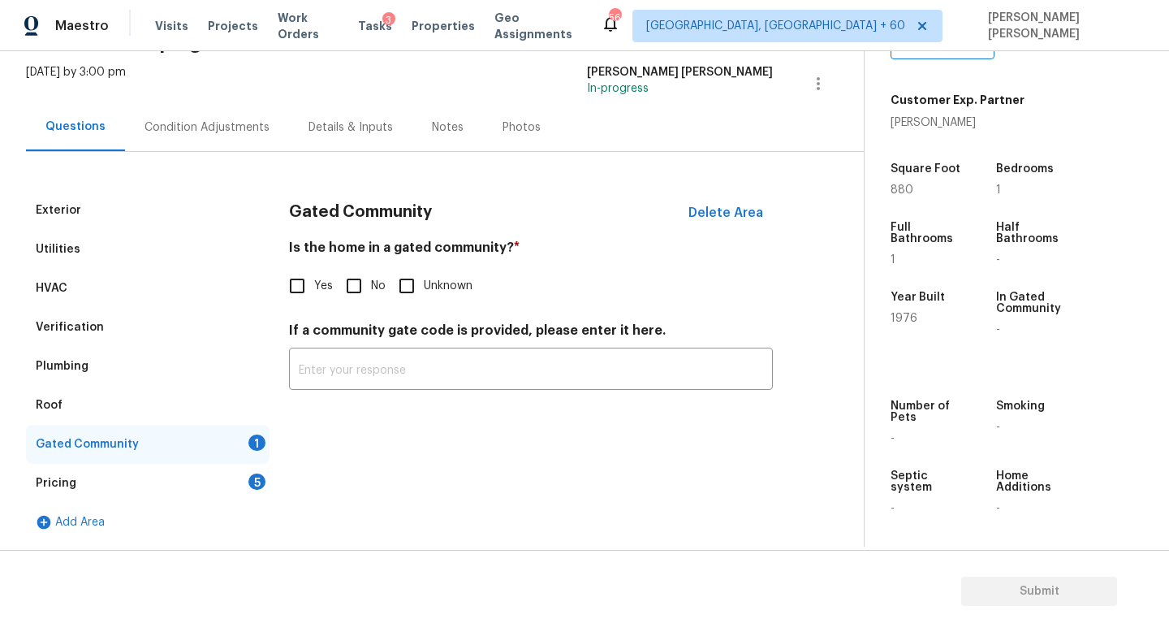
scroll to position [94, 0]
click at [347, 275] on input "No" at bounding box center [354, 286] width 34 height 34
checkbox input "true"
click at [183, 461] on div "Gated Community" at bounding box center [148, 444] width 244 height 39
click at [193, 482] on div "Pricing 5" at bounding box center [148, 483] width 244 height 39
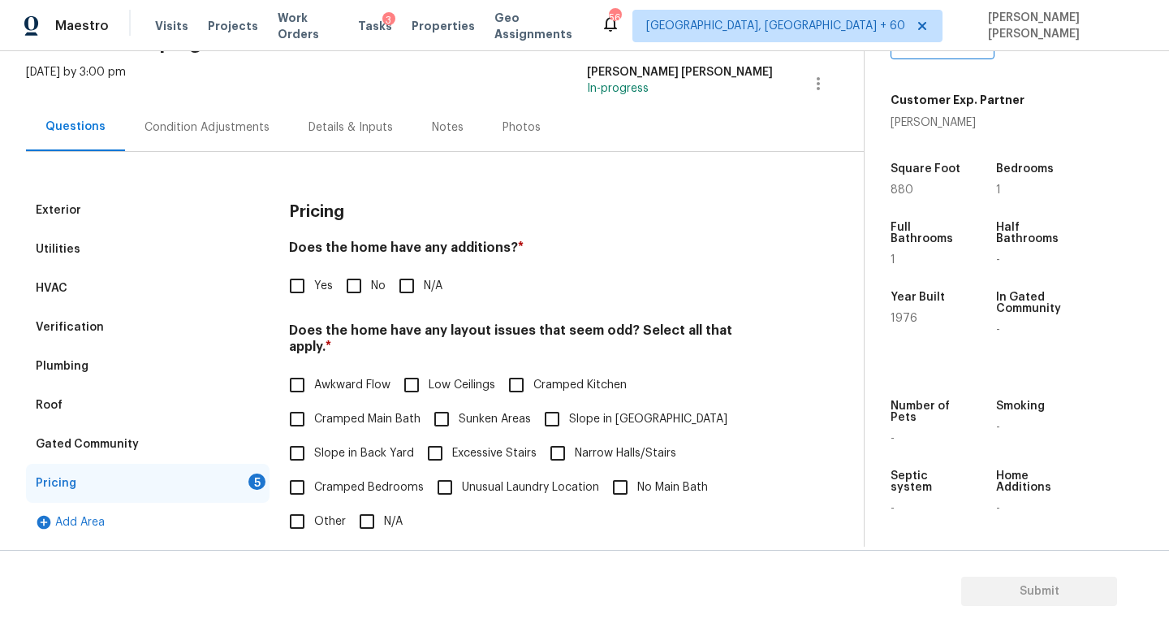
click at [360, 290] on input "No" at bounding box center [354, 286] width 34 height 34
checkbox input "true"
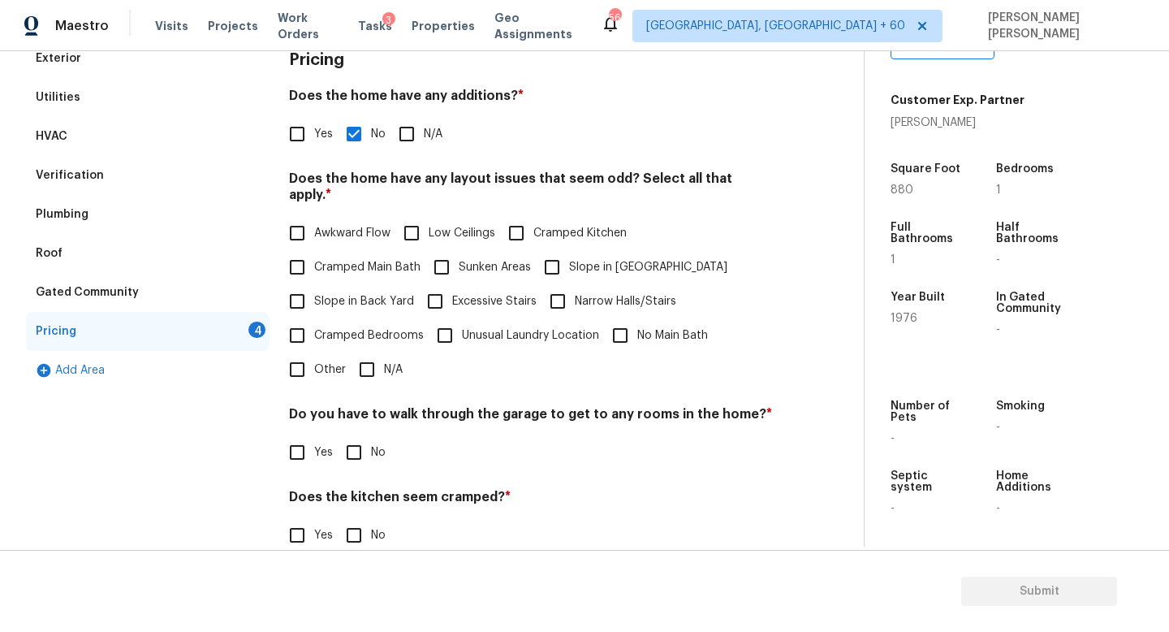
scroll to position [317, 0]
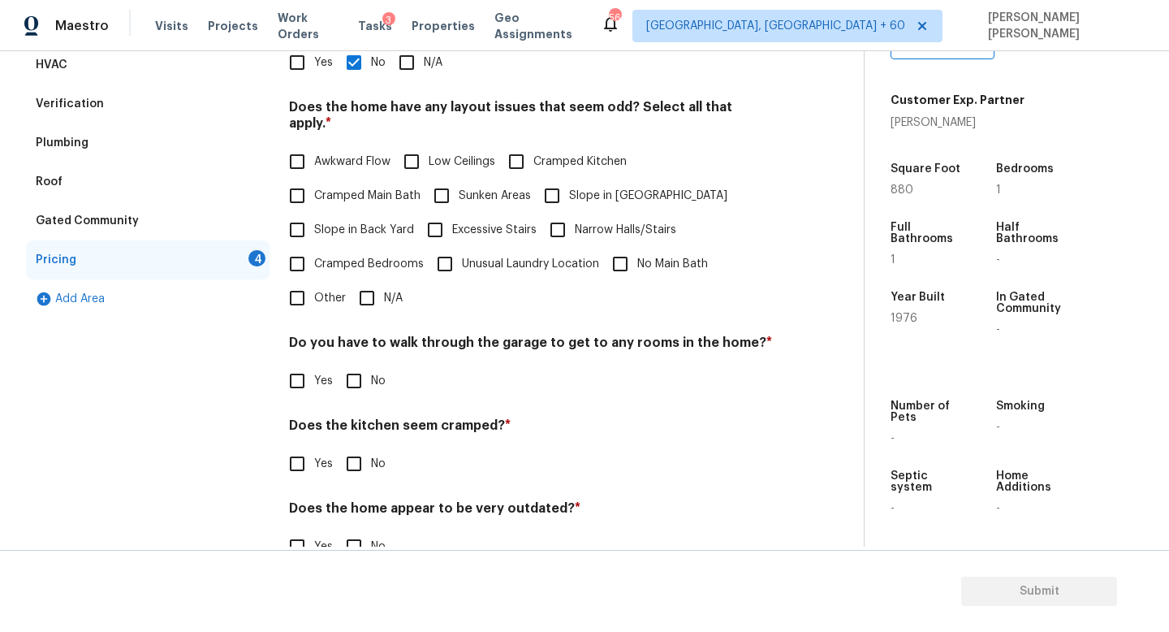
click at [365, 289] on input "N/A" at bounding box center [367, 298] width 34 height 34
checkbox input "true"
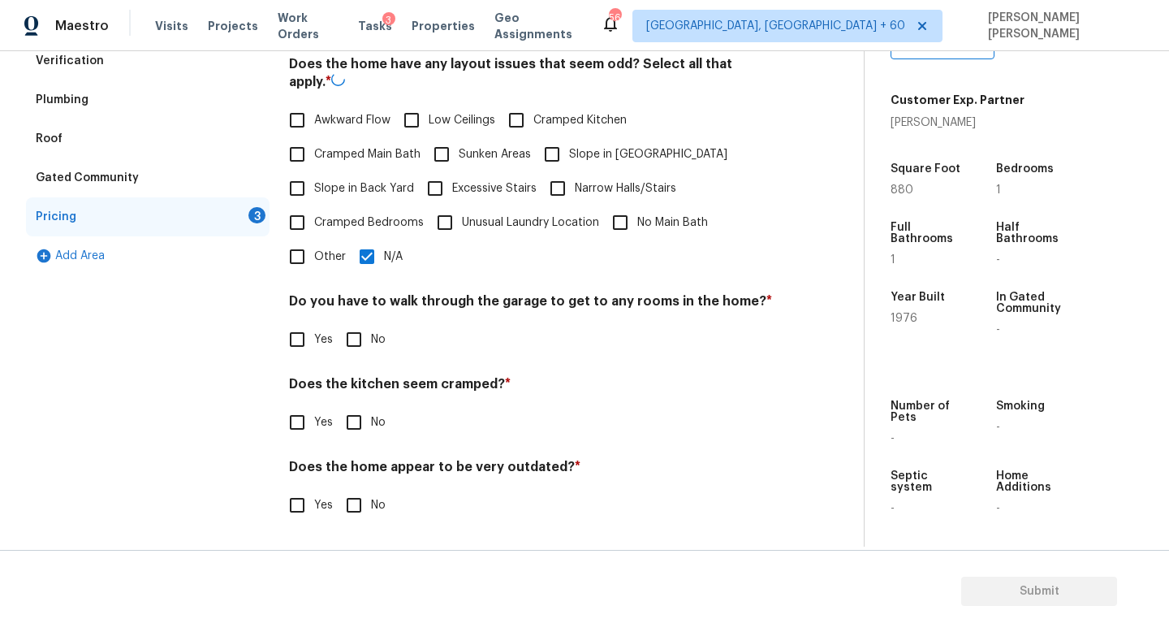
scroll to position [343, 0]
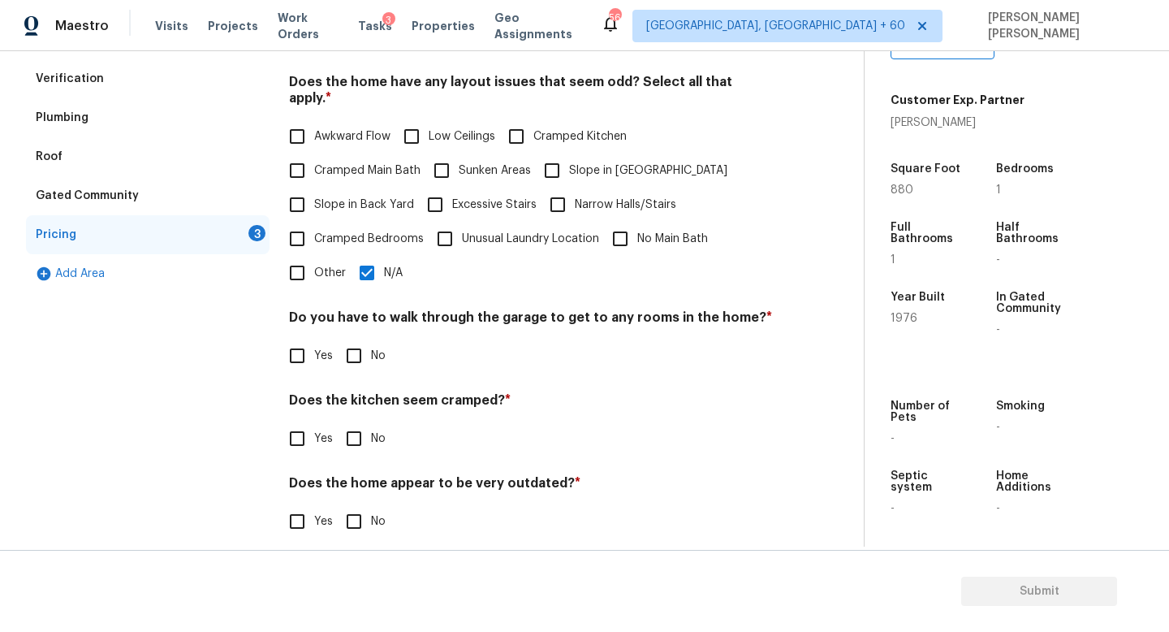
click at [352, 339] on input "No" at bounding box center [354, 356] width 34 height 34
checkbox input "true"
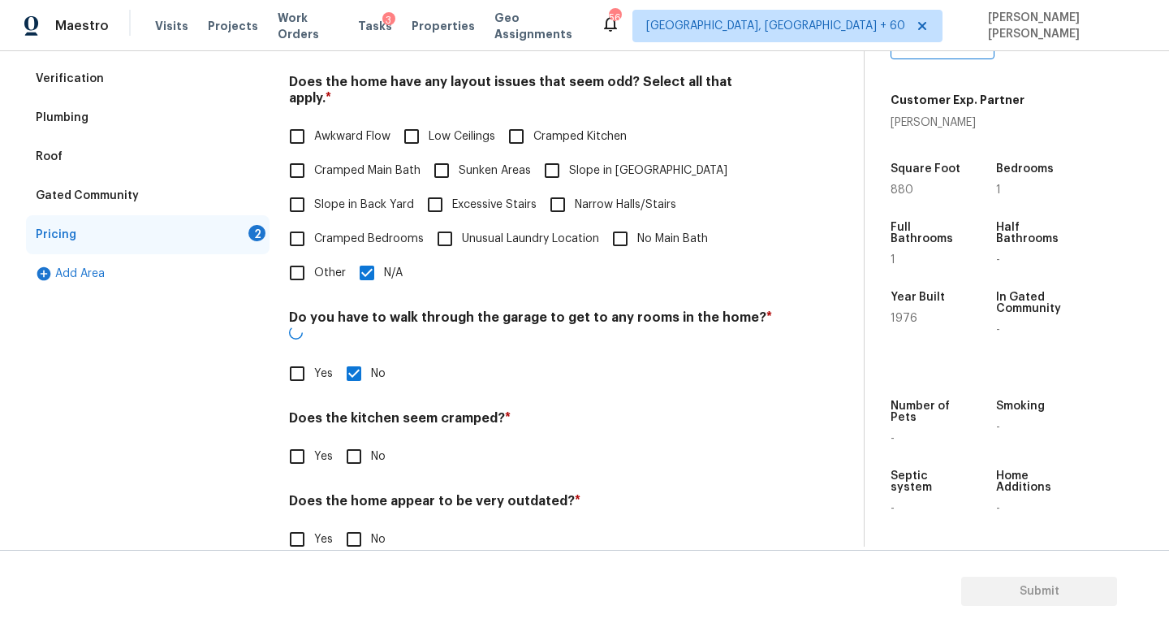
click at [355, 439] on input "No" at bounding box center [354, 456] width 34 height 34
checkbox input "true"
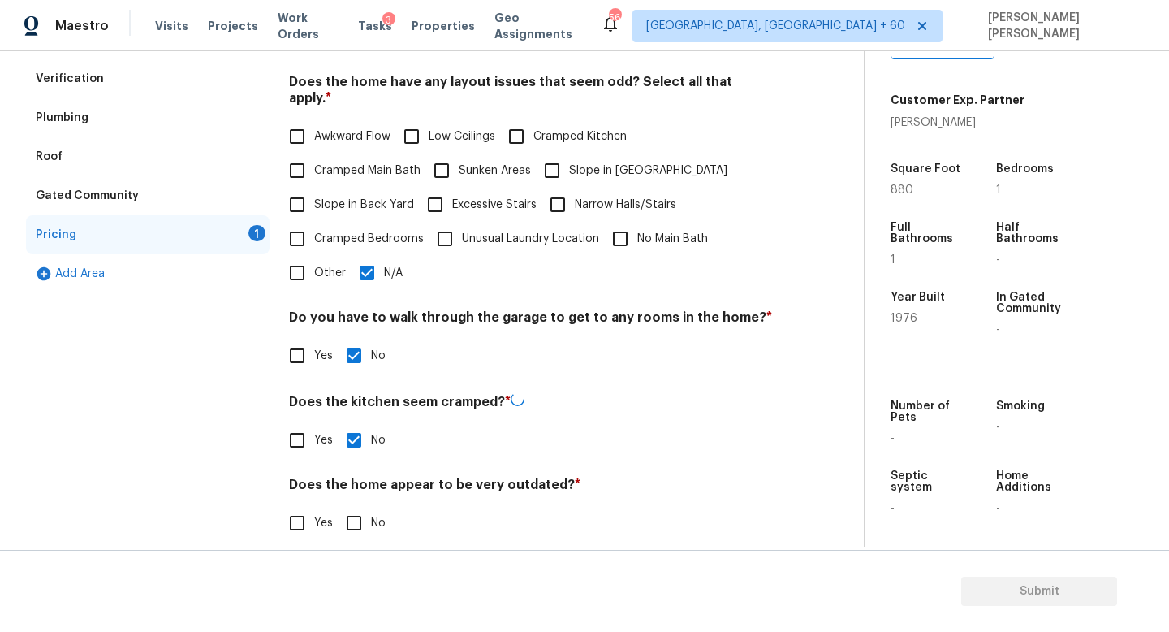
click at [343, 506] on input "No" at bounding box center [354, 523] width 34 height 34
checkbox input "true"
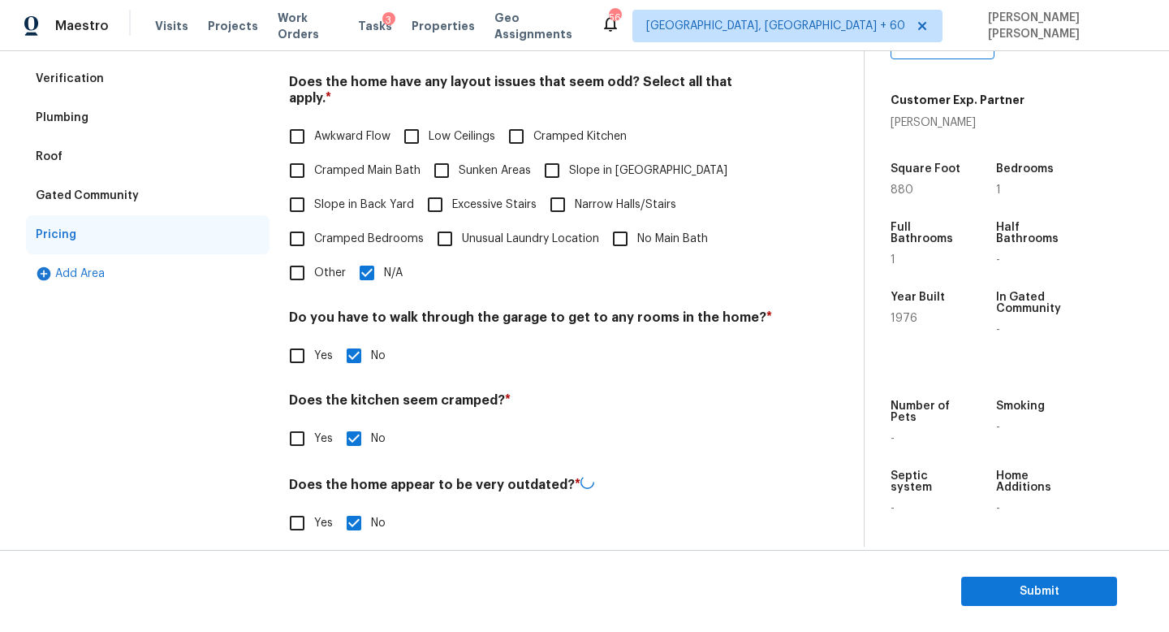
scroll to position [0, 0]
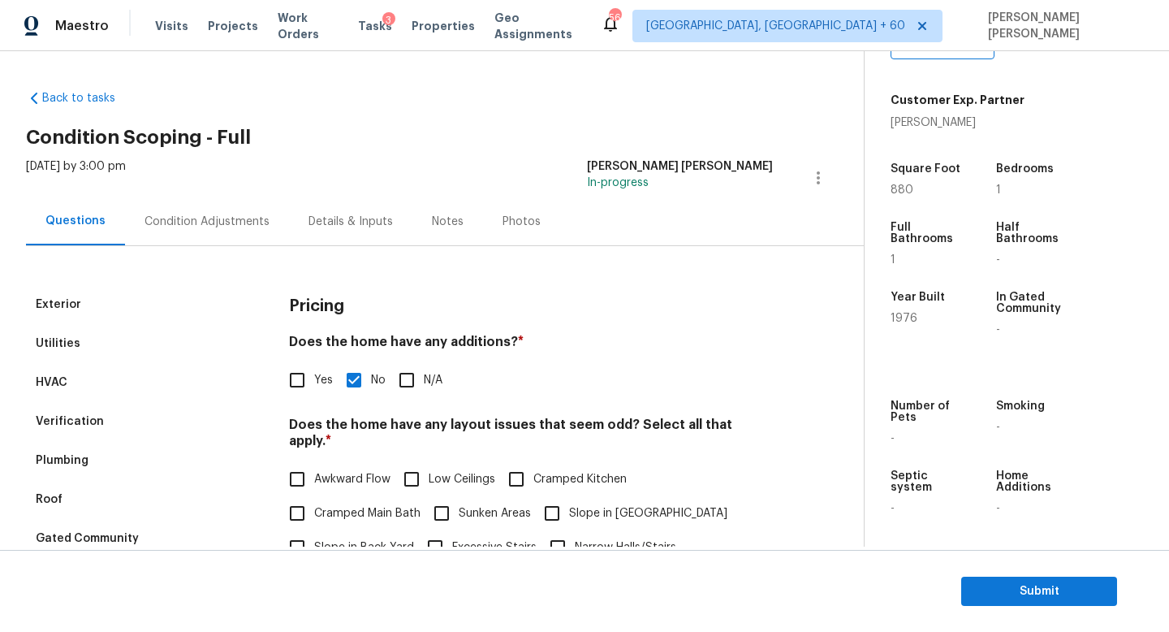
click at [203, 218] on div "Condition Adjustments" at bounding box center [207, 222] width 125 height 16
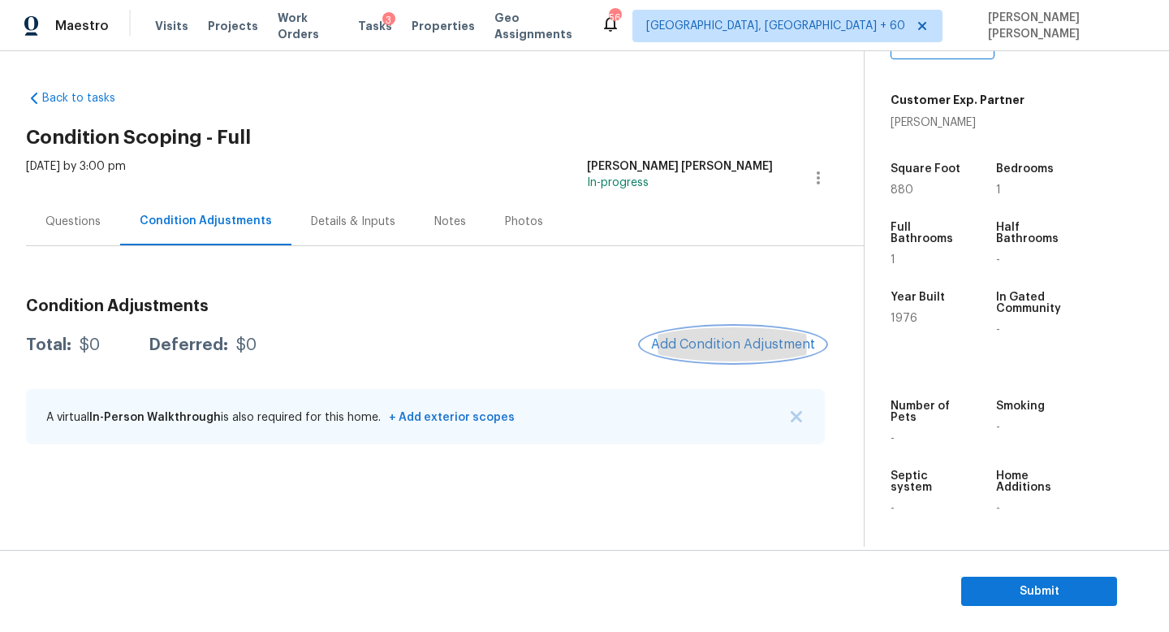
click at [751, 343] on span "Add Condition Adjustment" at bounding box center [733, 344] width 164 height 15
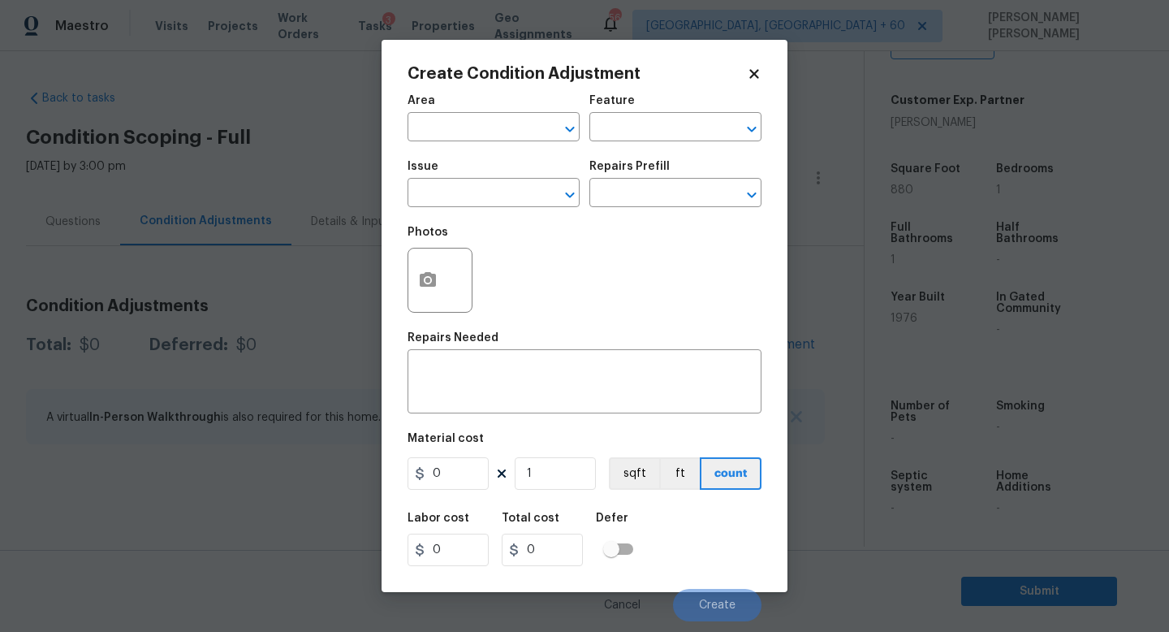
click at [975, 288] on body "Maestro Visits Projects Work Orders Tasks 3 Properties Geo Assignments 568 Knox…" at bounding box center [584, 316] width 1169 height 632
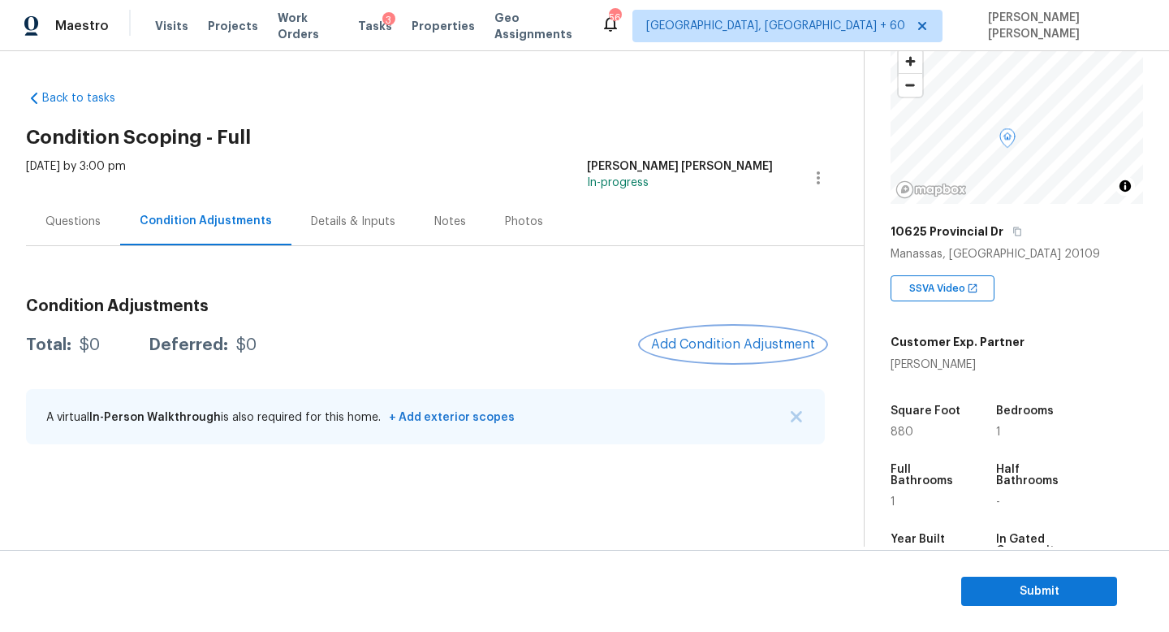
scroll to position [117, 0]
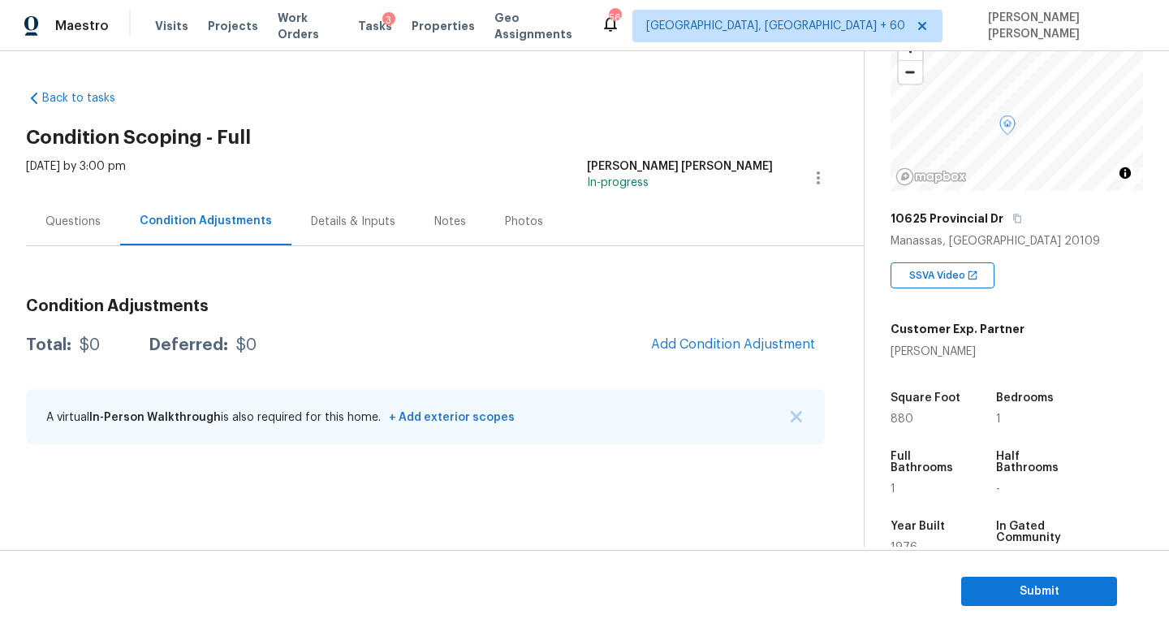
click at [369, 109] on div "Back to tasks Condition Scoping - Full Wed, Sep 24 2025 by 3:00 pm Jishnu Manoj…" at bounding box center [445, 270] width 838 height 386
click at [390, 312] on h3 "Condition Adjustments" at bounding box center [425, 306] width 799 height 16
click at [734, 353] on button "Add Condition Adjustment" at bounding box center [732, 344] width 183 height 34
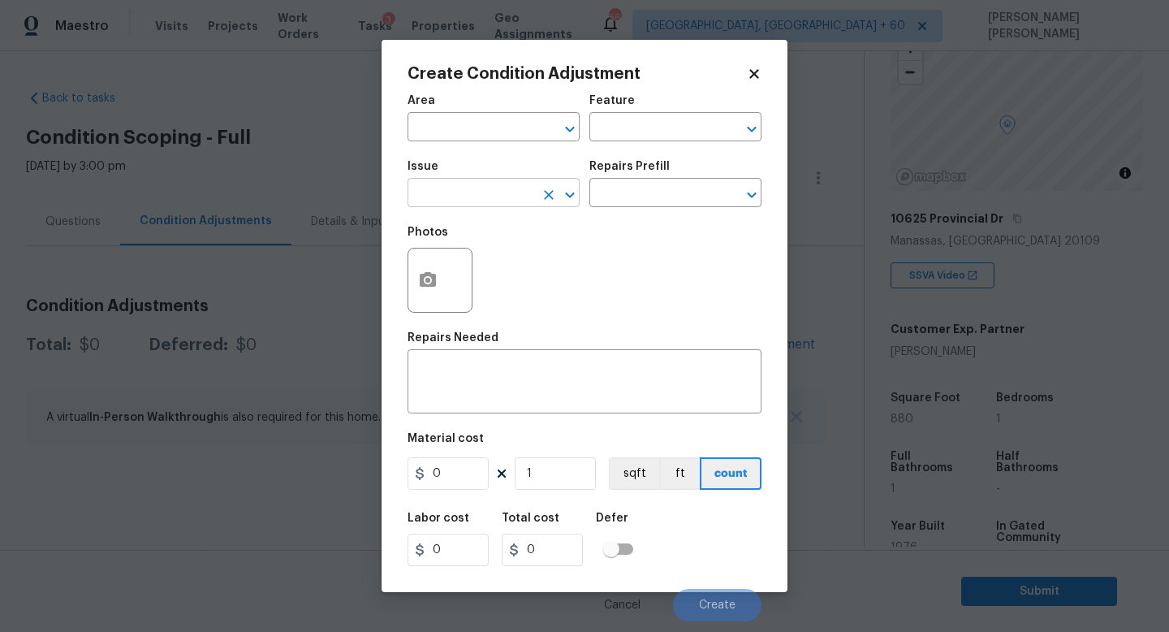
click at [455, 190] on input "text" at bounding box center [471, 194] width 127 height 25
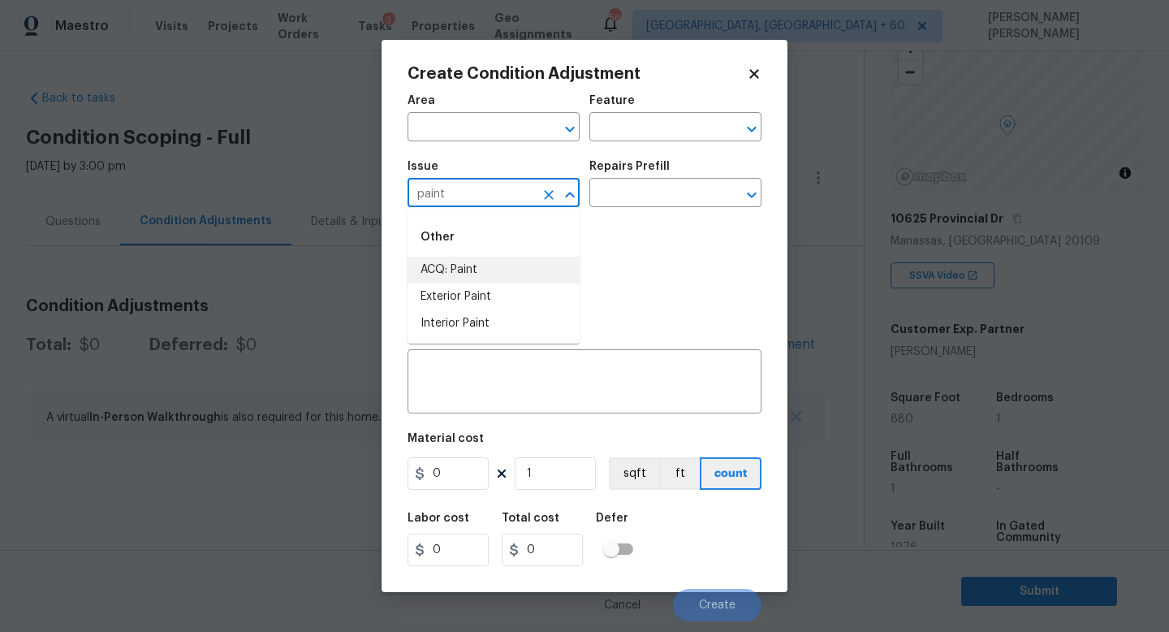
click at [486, 266] on li "ACQ: Paint" at bounding box center [494, 270] width 172 height 27
type input "ACQ: Paint"
click at [649, 205] on input "text" at bounding box center [652, 194] width 127 height 25
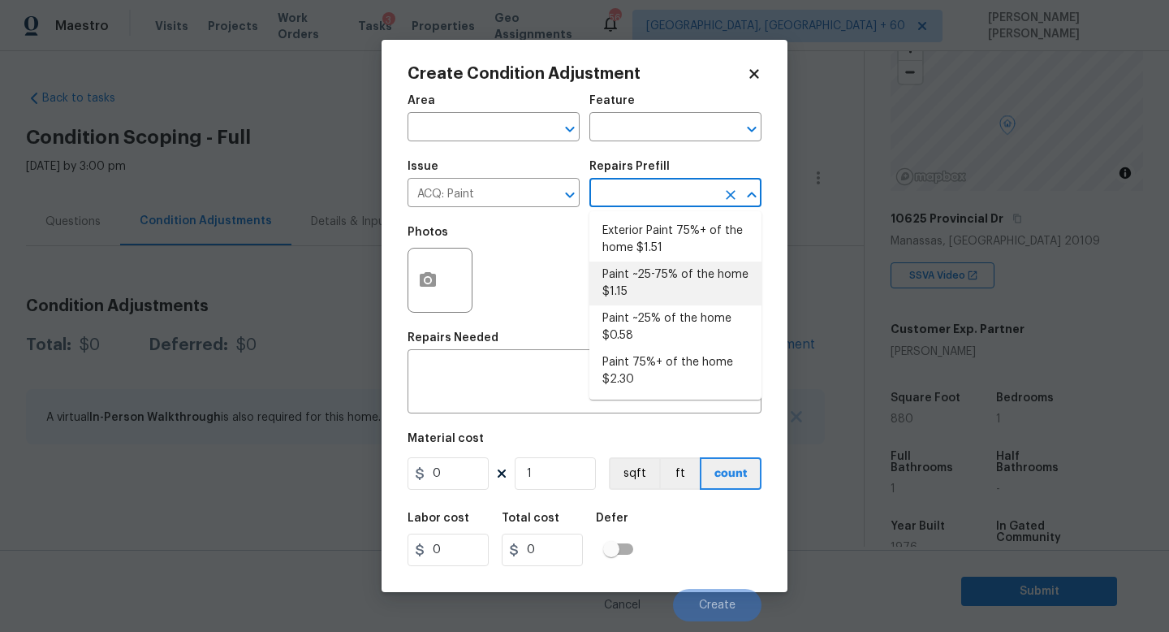
drag, startPoint x: 649, startPoint y: 298, endPoint x: 649, endPoint y: 340, distance: 42.2
click at [649, 340] on ul "Exterior Paint 75%+ of the home $1.51 Paint ~25-75% of the home $1.15 Paint ~25…" at bounding box center [675, 305] width 172 height 188
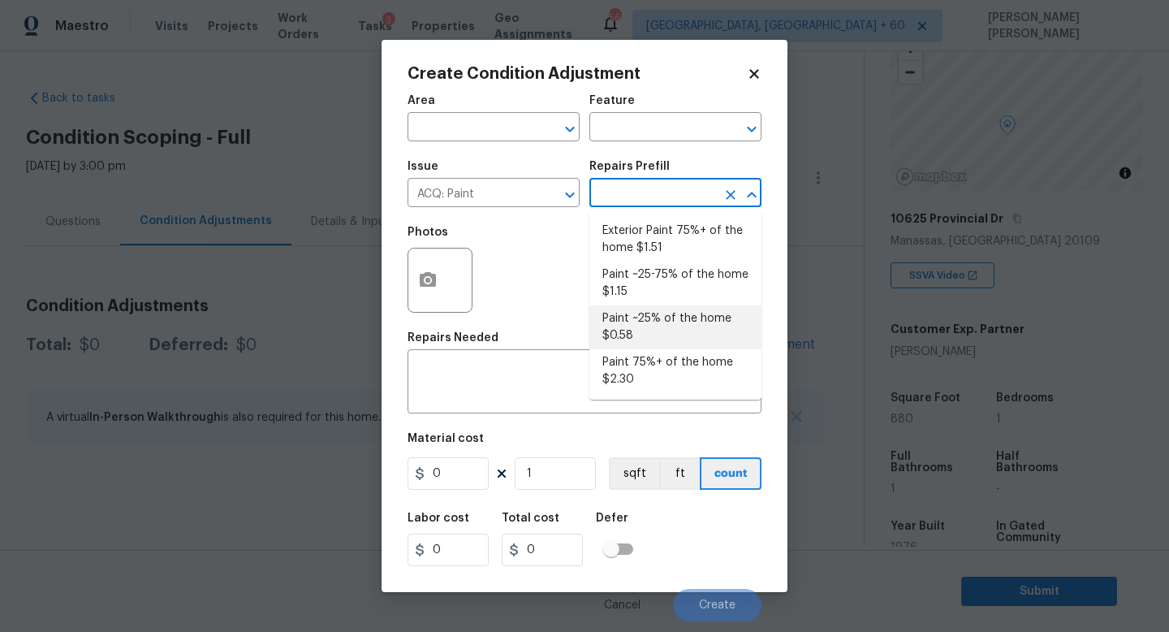
click at [649, 340] on li "Paint ~25% of the home $0.58" at bounding box center [675, 327] width 172 height 44
type input "Acquisition"
type textarea "Acquisition Scope: ~25% of the home needs interior paint"
type input "0.58"
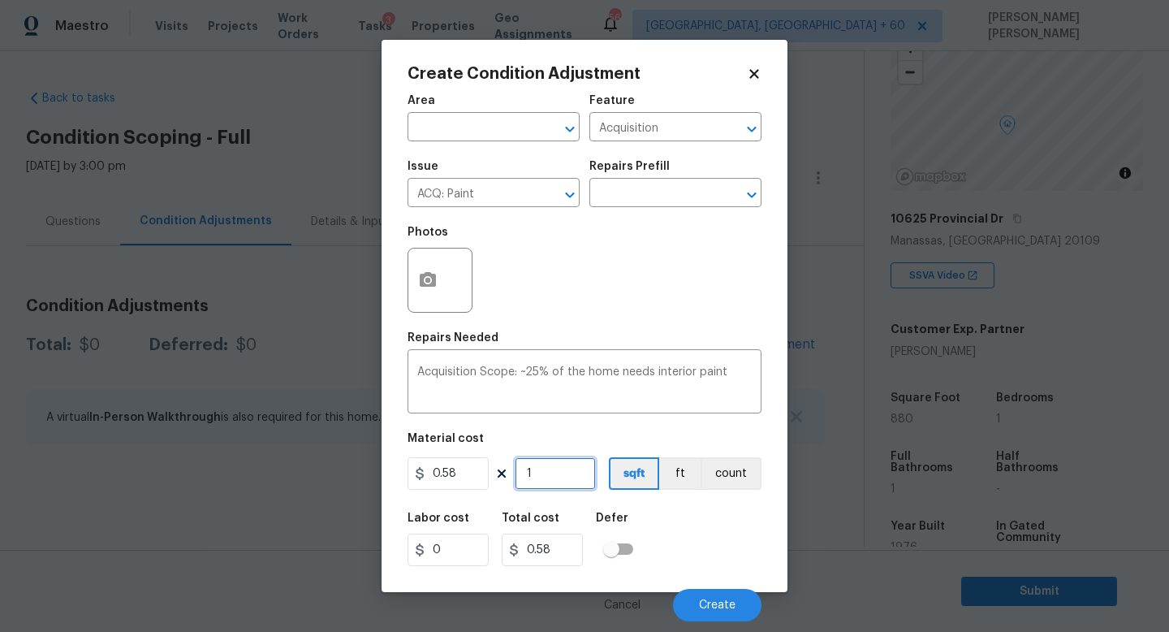
click at [559, 470] on input "1" at bounding box center [555, 473] width 81 height 32
type input "0"
type input "8"
type input "4.64"
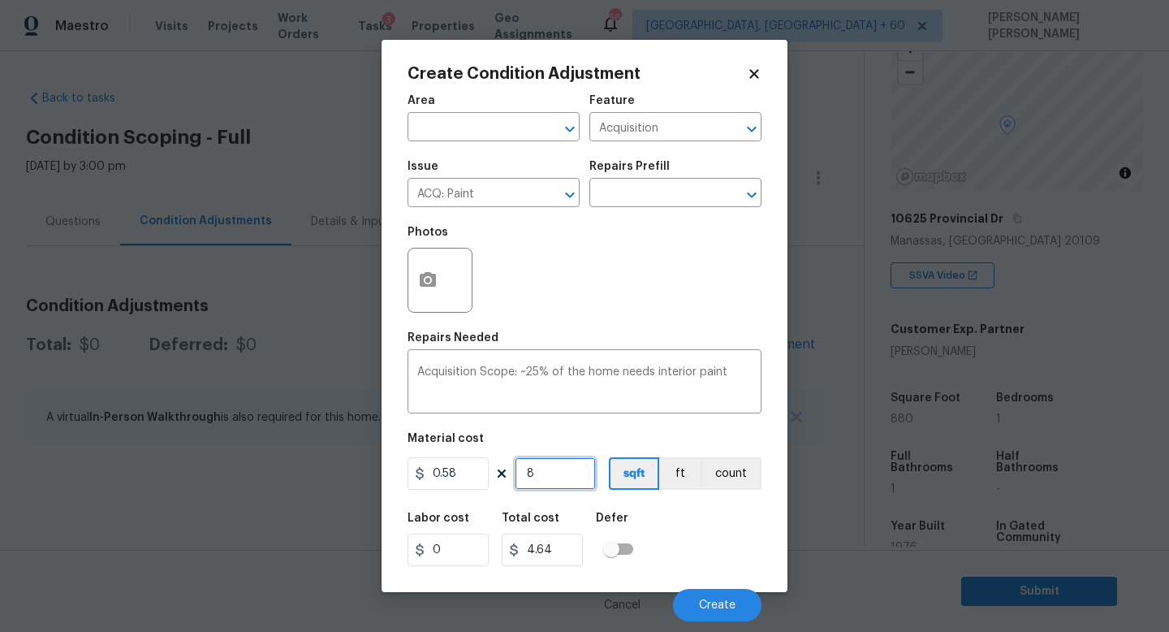
type input "88"
type input "51.04"
type input "880"
type input "510.4"
type input "880"
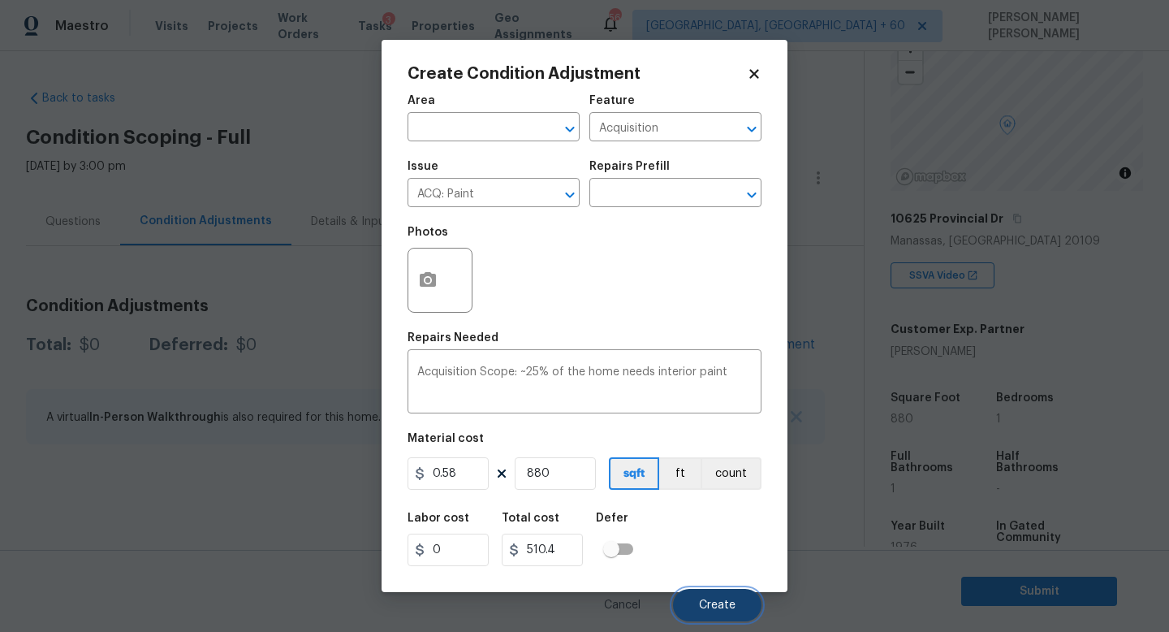
click at [690, 614] on button "Create" at bounding box center [717, 605] width 88 height 32
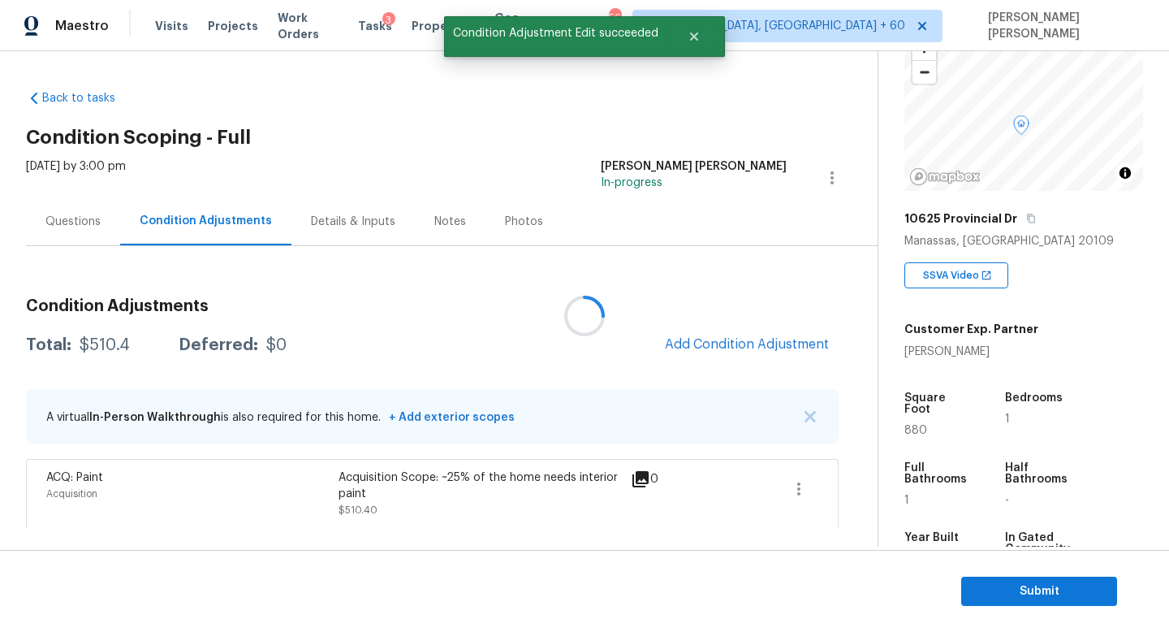
click at [751, 344] on div at bounding box center [584, 316] width 1169 height 632
click at [751, 344] on span "Add Condition Adjustment" at bounding box center [747, 344] width 164 height 15
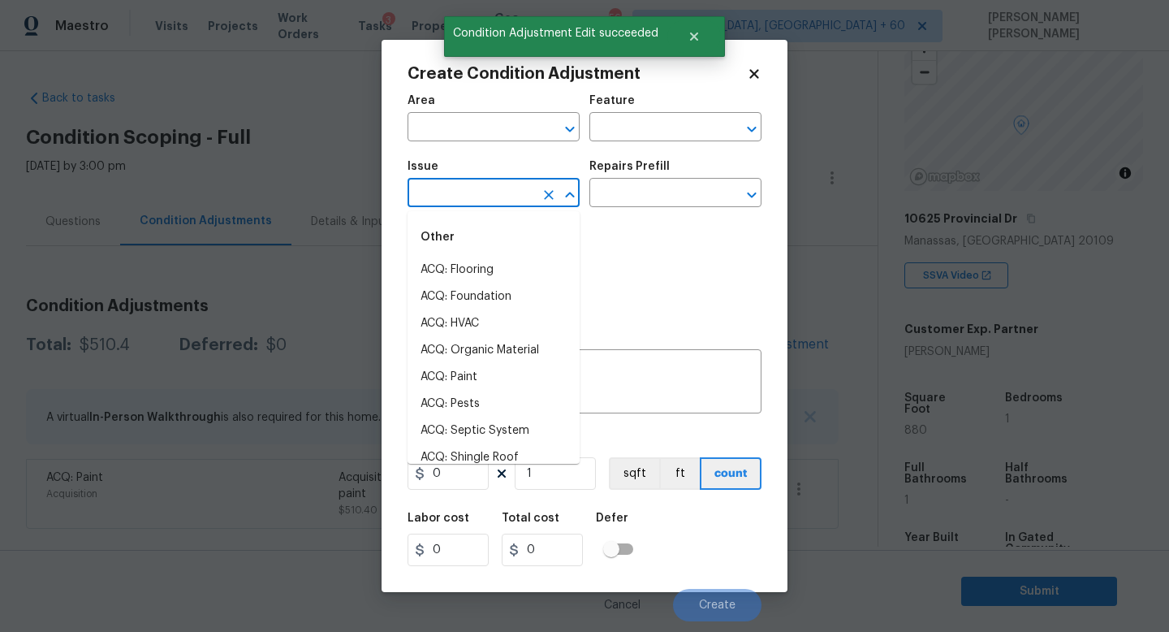
click at [503, 198] on input "text" at bounding box center [471, 194] width 127 height 25
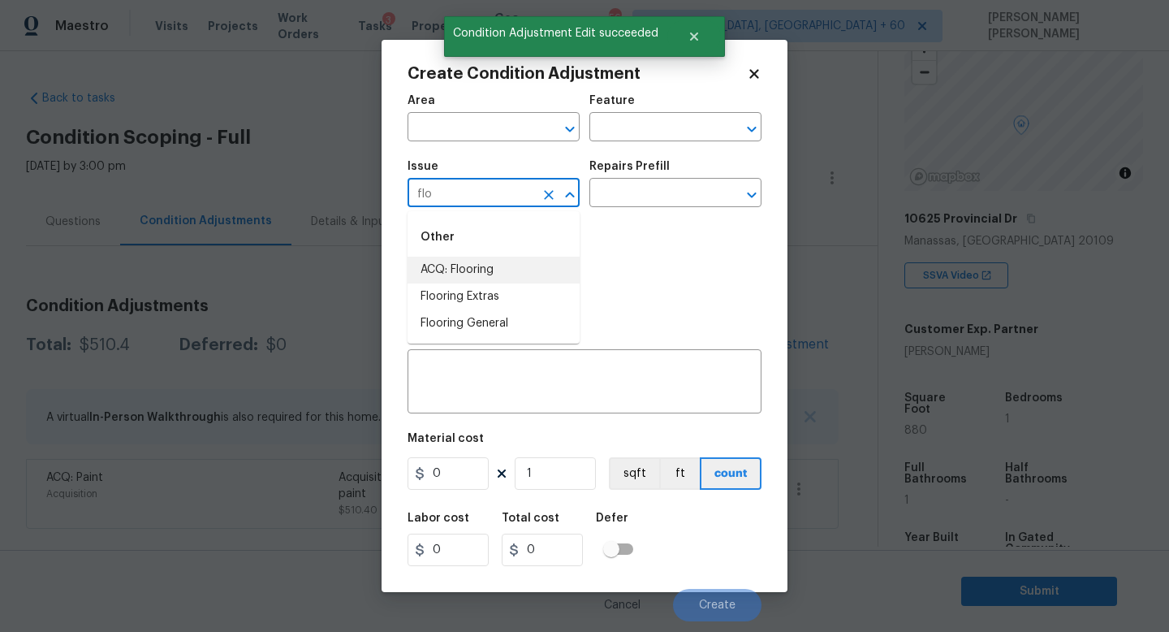
click at [507, 274] on li "ACQ: Flooring" at bounding box center [494, 270] width 172 height 27
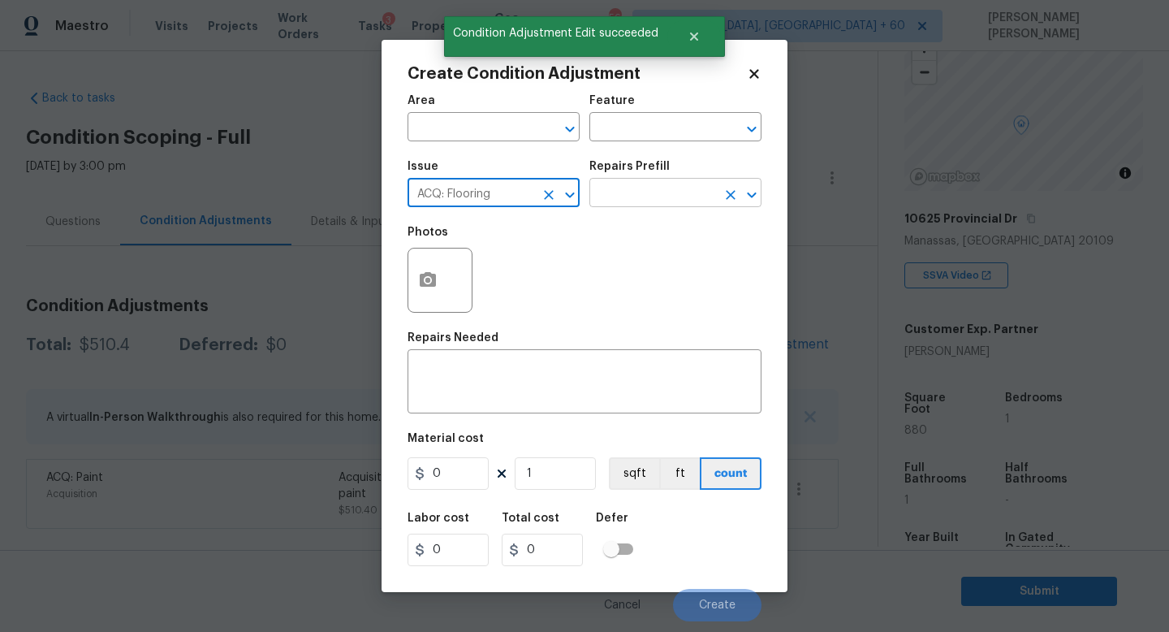
type input "ACQ: Flooring"
click at [649, 199] on input "text" at bounding box center [652, 194] width 127 height 25
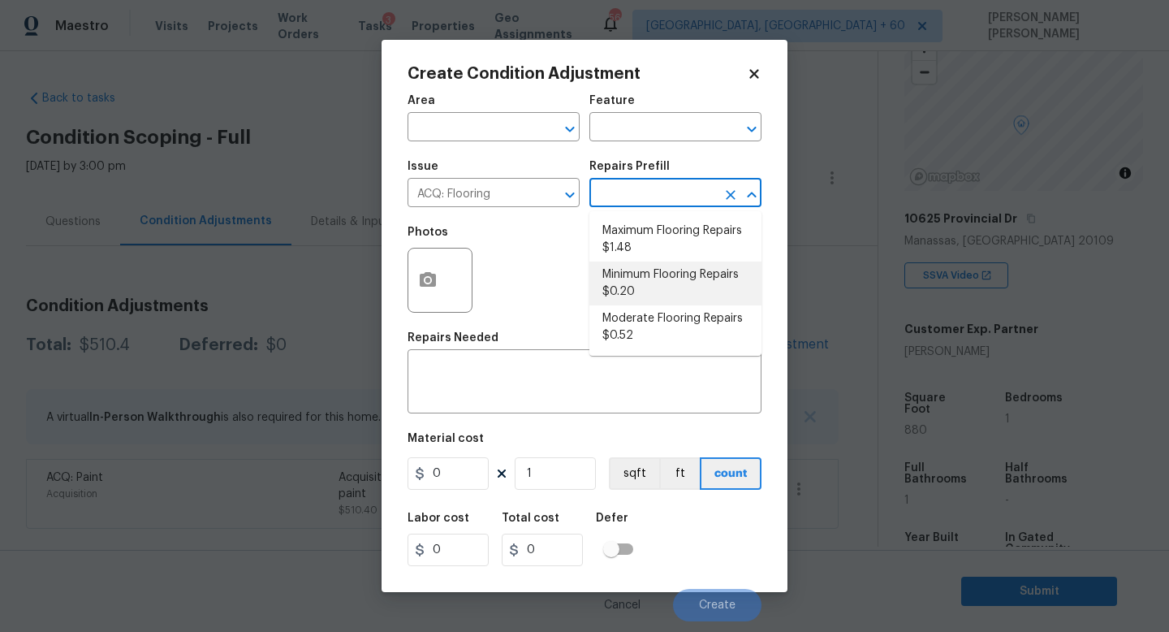
click at [652, 300] on li "Minimum Flooring Repairs $0.20" at bounding box center [675, 283] width 172 height 44
type input "Acquisition"
type textarea "Acquisition Scope: Minimum flooring repairs"
type input "0.2"
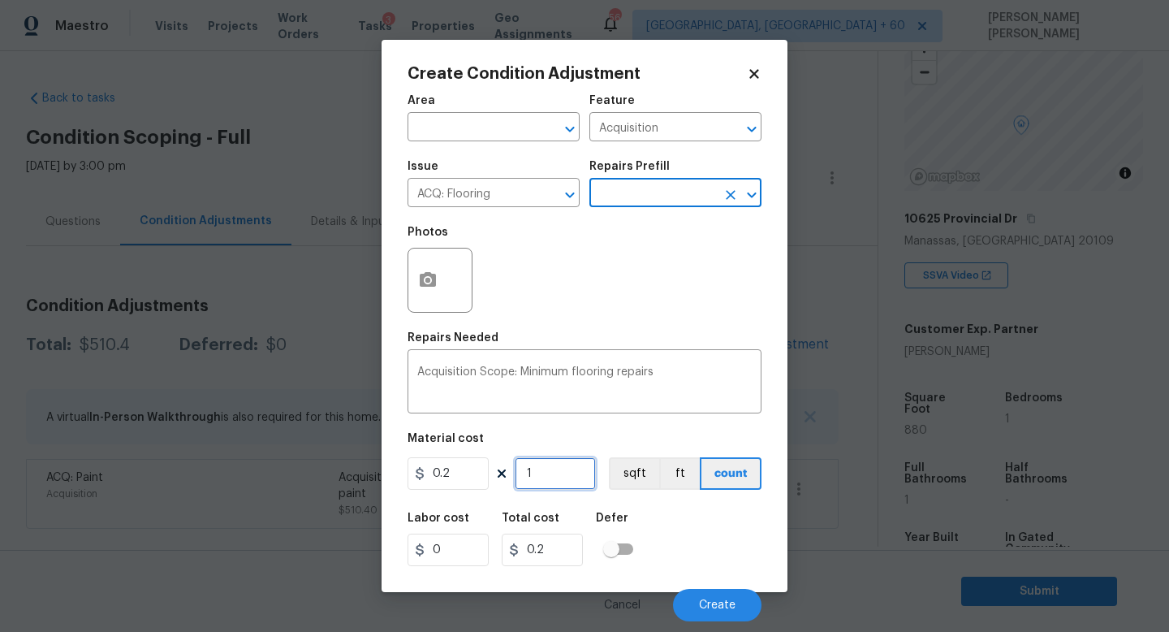
click at [563, 480] on input "1" at bounding box center [555, 473] width 81 height 32
type input "0"
type input "8"
type input "1.6"
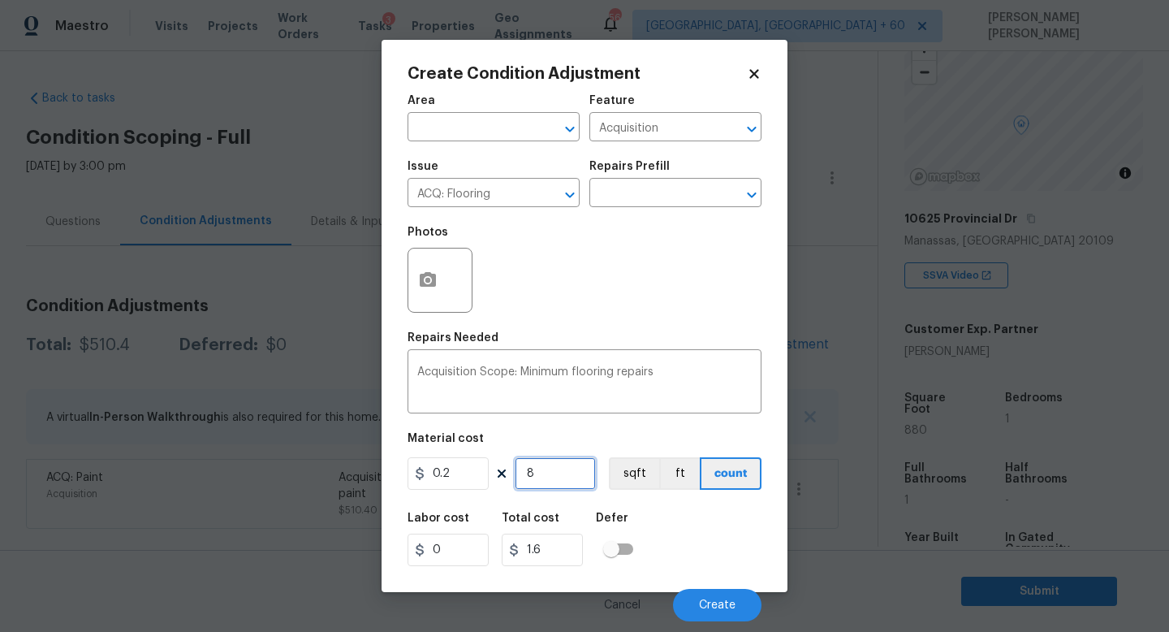
type input "88"
type input "17.6"
type input "880"
type input "176"
type input "880"
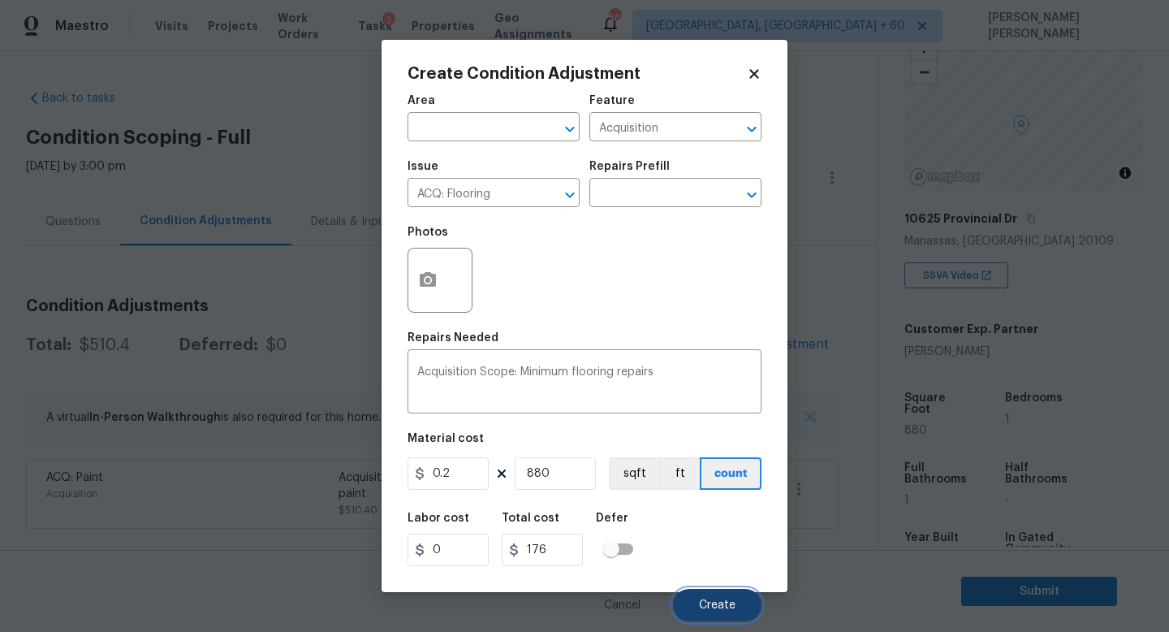
click at [724, 611] on span "Create" at bounding box center [717, 605] width 37 height 12
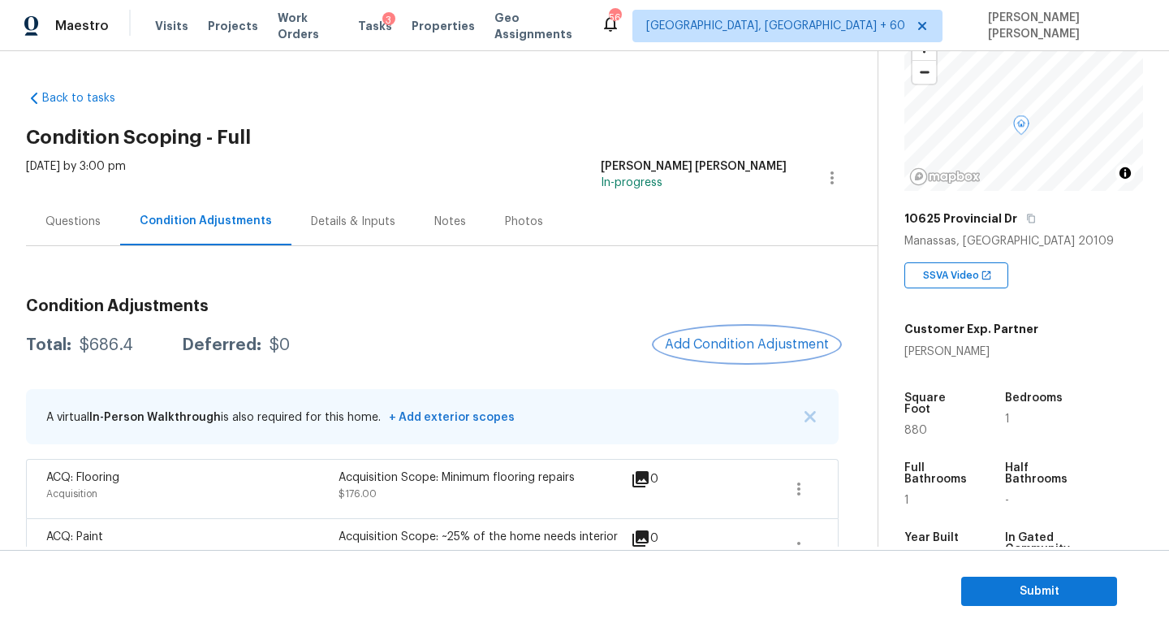
scroll to position [46, 0]
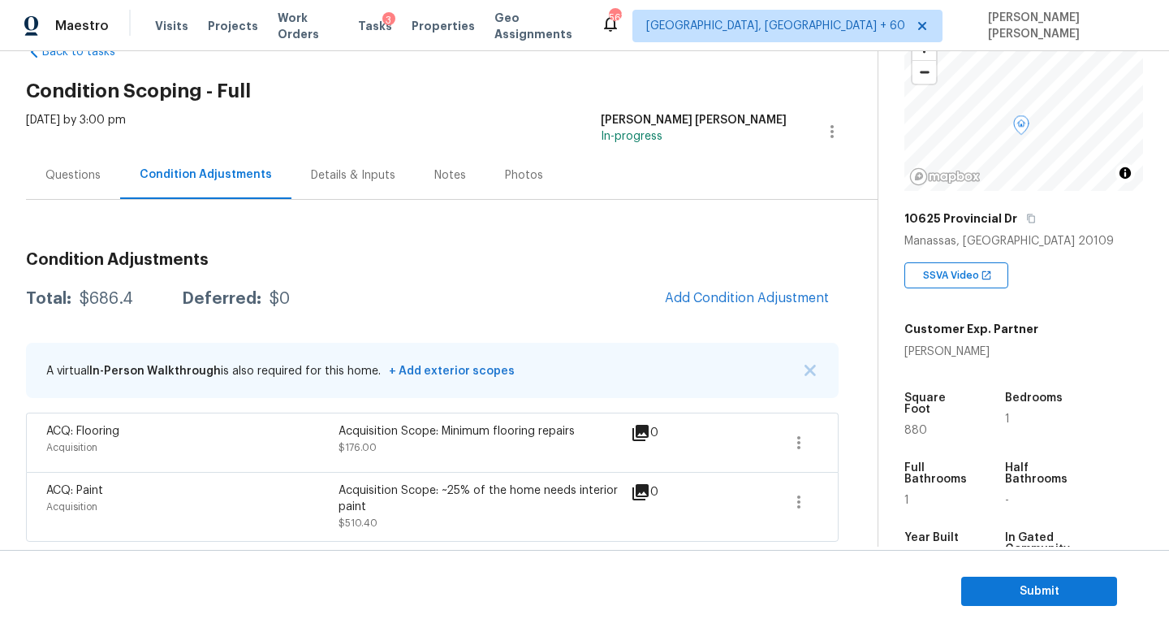
click at [508, 259] on h3 "Condition Adjustments" at bounding box center [432, 260] width 813 height 16
click at [365, 335] on div "Condition Adjustments Total: $686.4 Deferred: $0 Add Condition Adjustment A vir…" at bounding box center [432, 390] width 813 height 303
click at [97, 158] on div "Questions" at bounding box center [73, 175] width 94 height 48
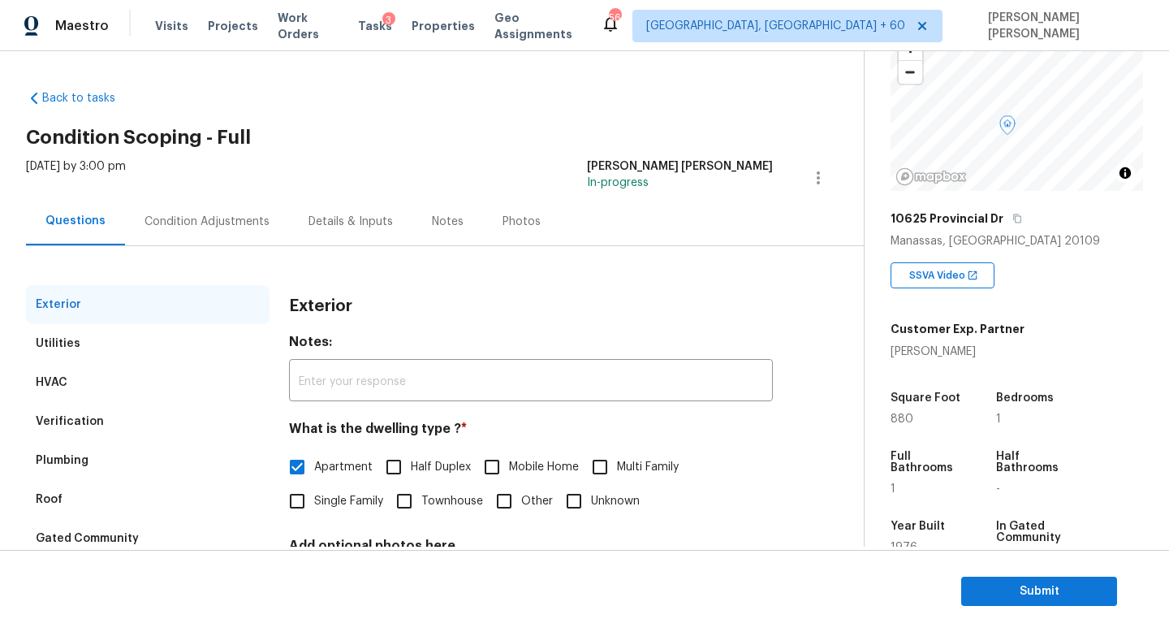
click at [126, 174] on div "Wed, Sep 24 2025 by 3:00 pm" at bounding box center [76, 177] width 100 height 39
click at [126, 195] on div "Wed, Sep 24 2025 by 3:00 pm" at bounding box center [76, 177] width 100 height 39
click at [199, 224] on div "Condition Adjustments" at bounding box center [207, 222] width 125 height 16
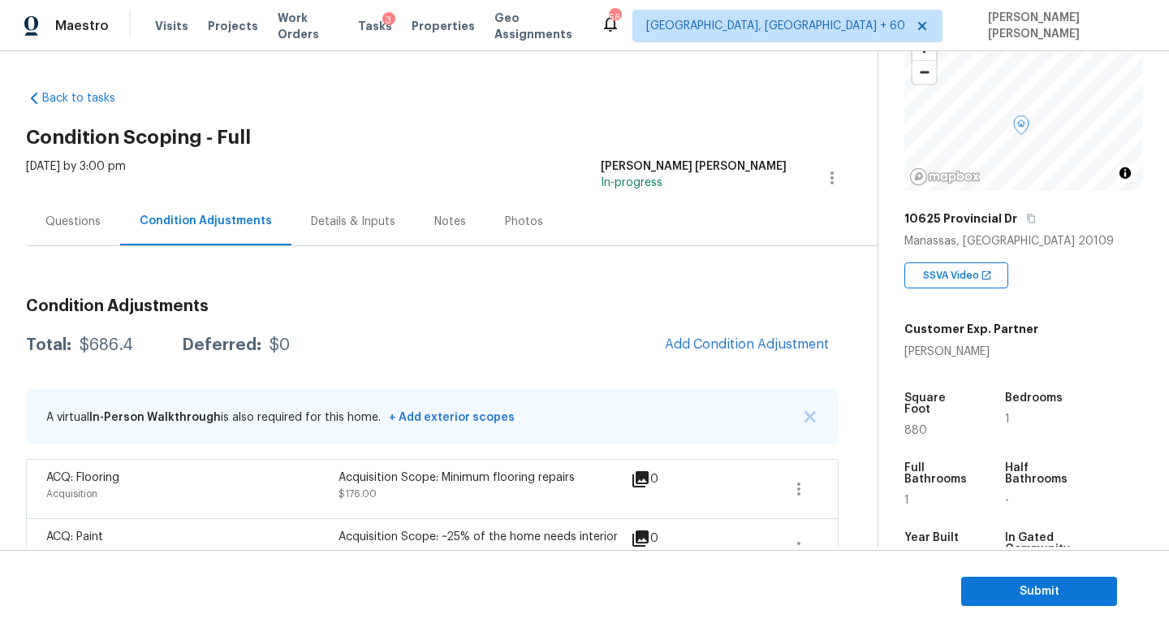
scroll to position [46, 0]
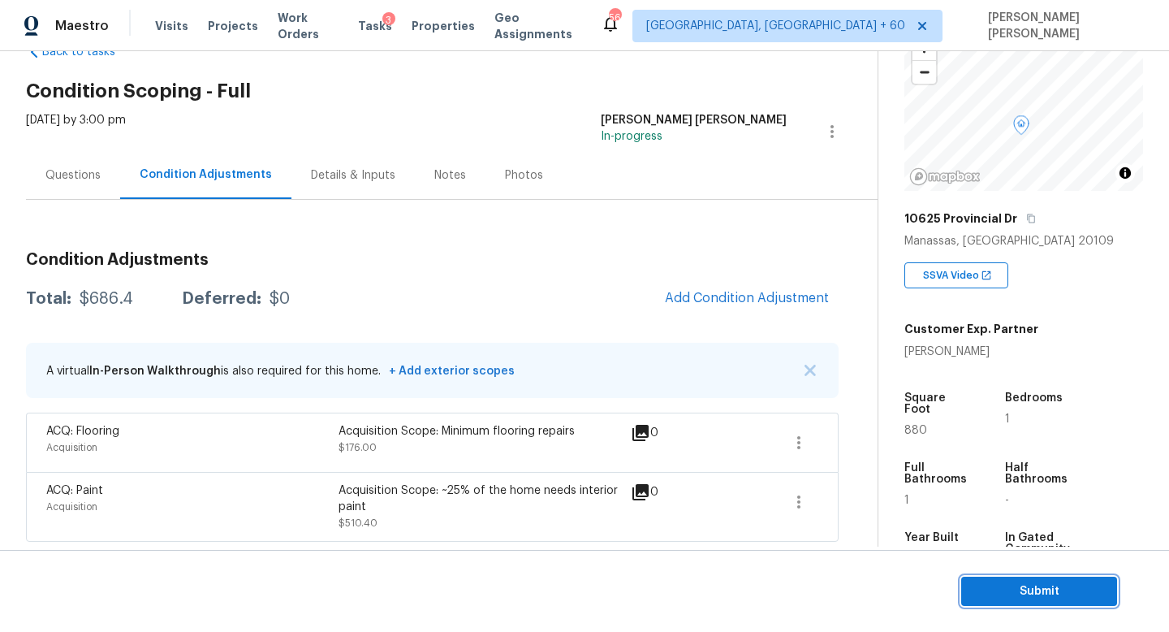
click at [1088, 593] on span "Submit" at bounding box center [1039, 591] width 130 height 20
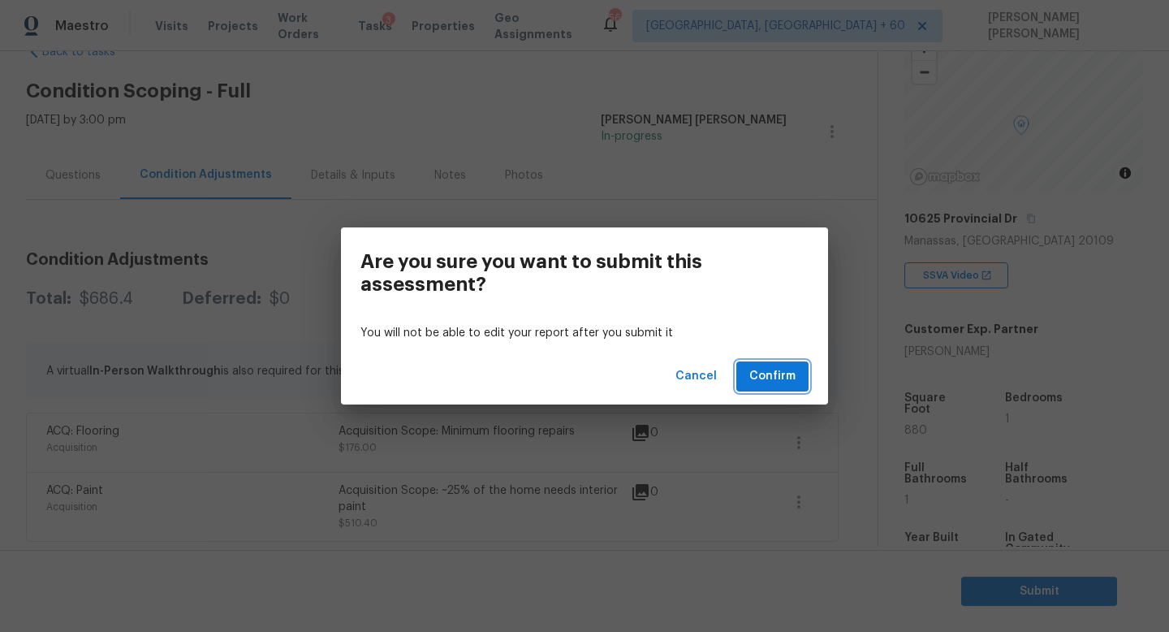
click at [783, 367] on span "Confirm" at bounding box center [772, 376] width 46 height 20
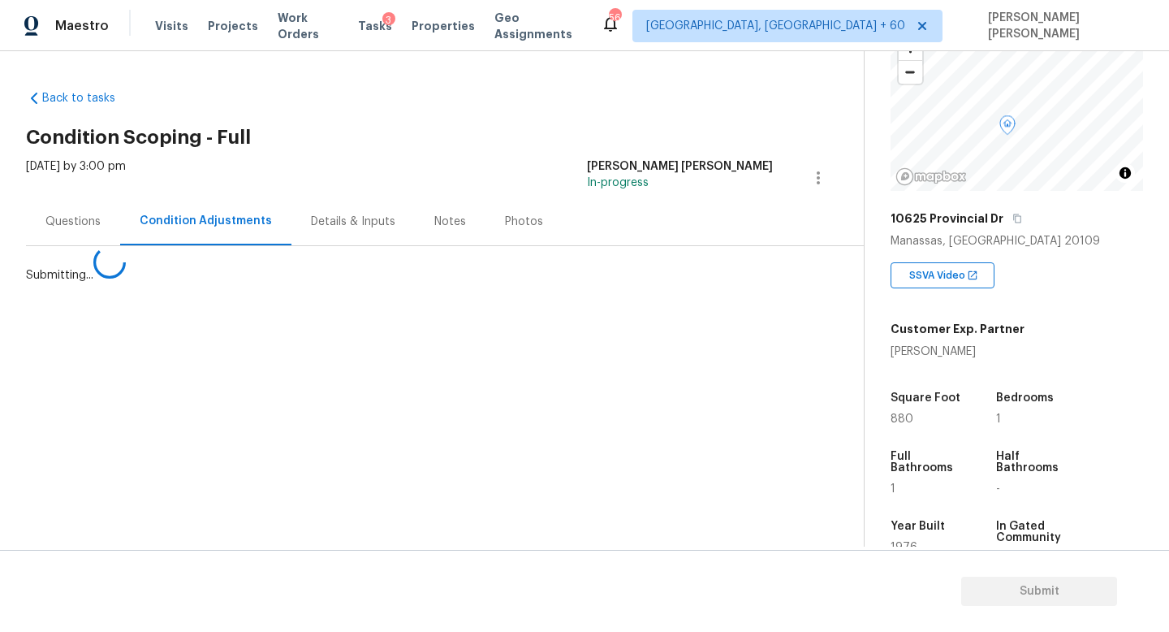
scroll to position [0, 0]
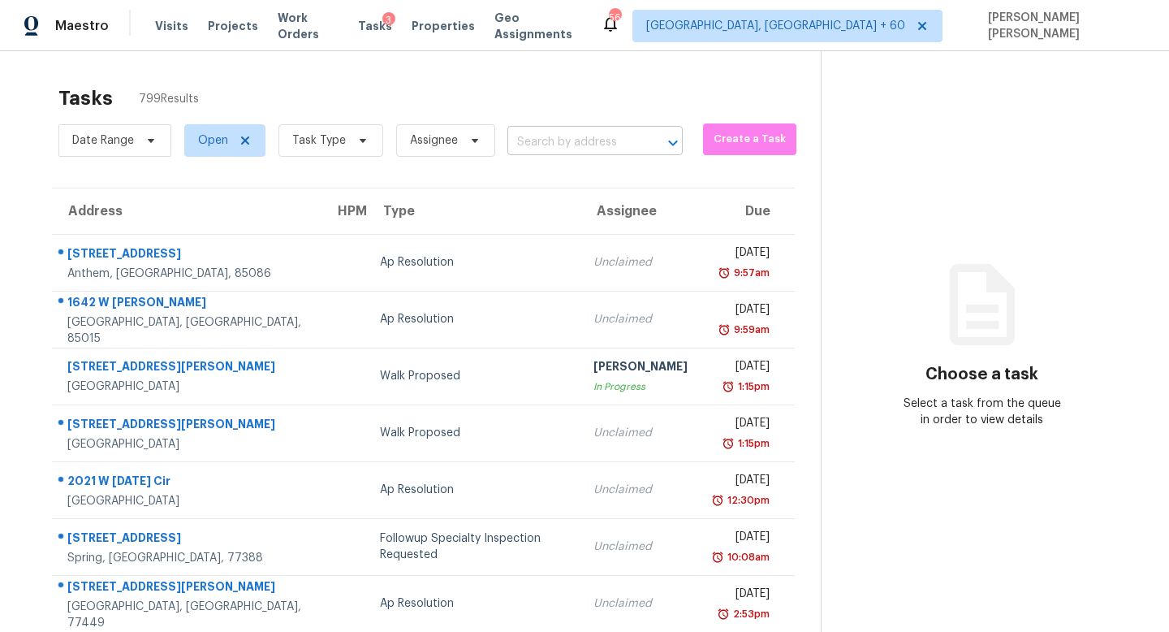
click at [588, 142] on input "text" at bounding box center [572, 142] width 130 height 25
paste input "1630 Little Rabbit Ct, Montgomery, TX, 77316"
type input "1630 Little Rabbit Ct, Montgomery, TX, 77316"
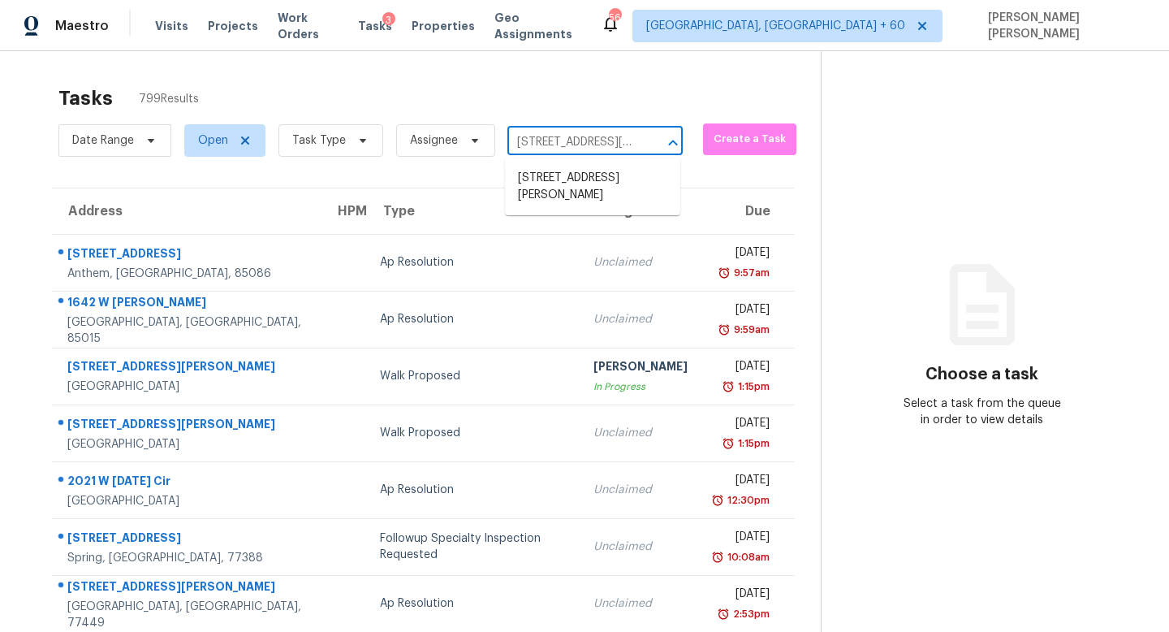
scroll to position [0, 119]
click at [590, 179] on li "1630 Little Rabbit Ct, Montgomery, TX 77316" at bounding box center [592, 187] width 175 height 44
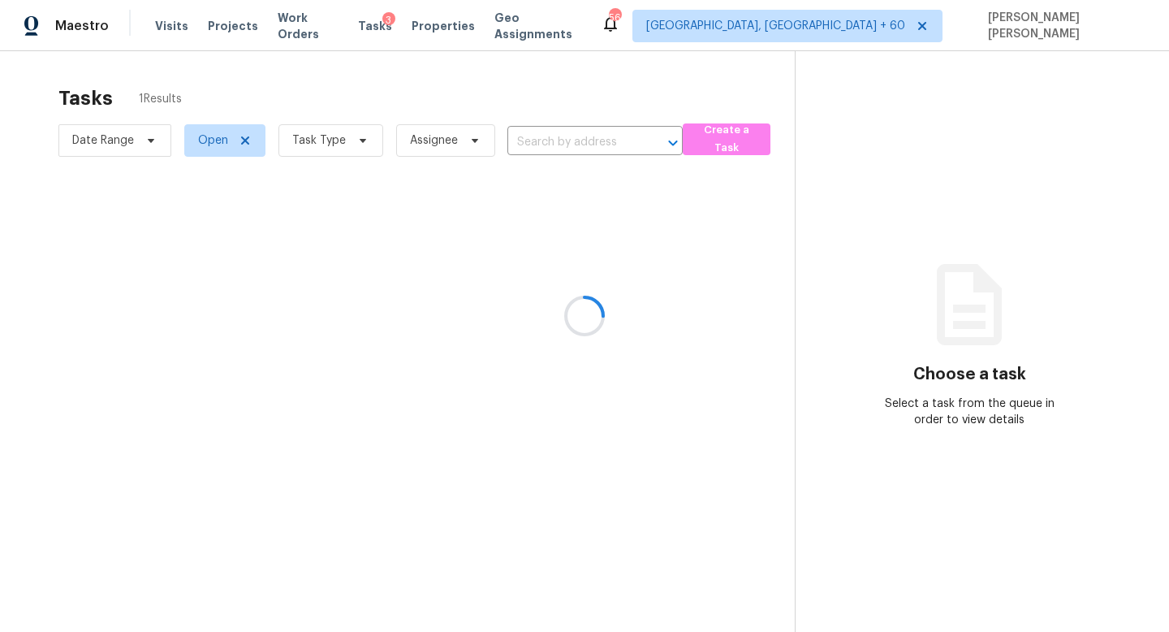
type input "1630 Little Rabbit Ct, Montgomery, TX 77316"
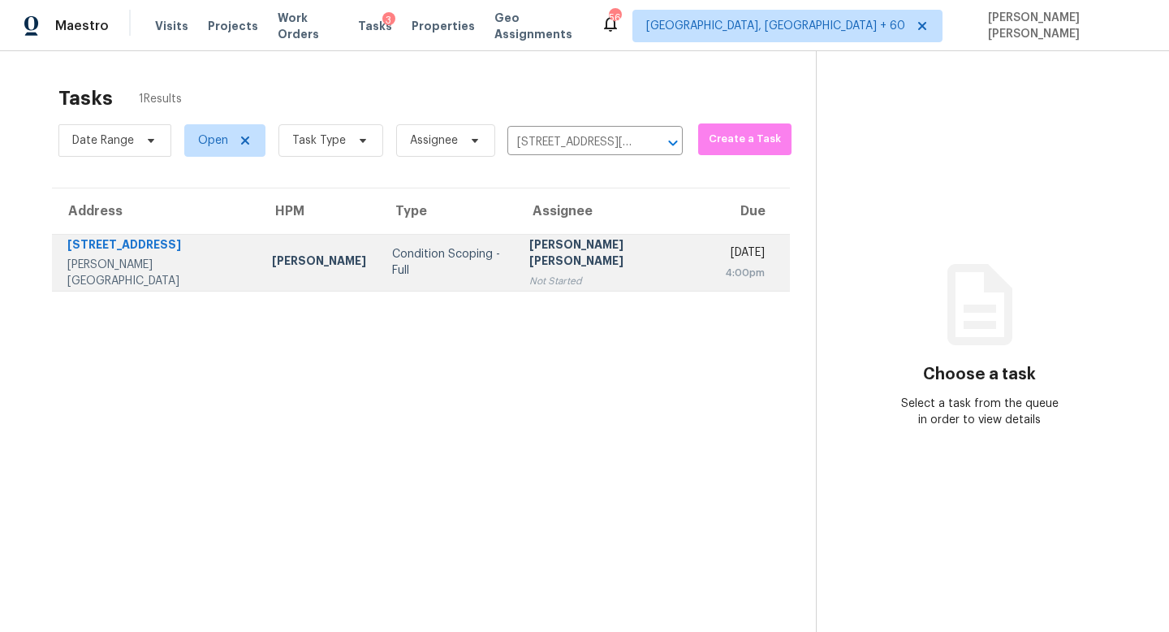
click at [563, 248] on div "[PERSON_NAME] [PERSON_NAME]" at bounding box center [614, 254] width 170 height 37
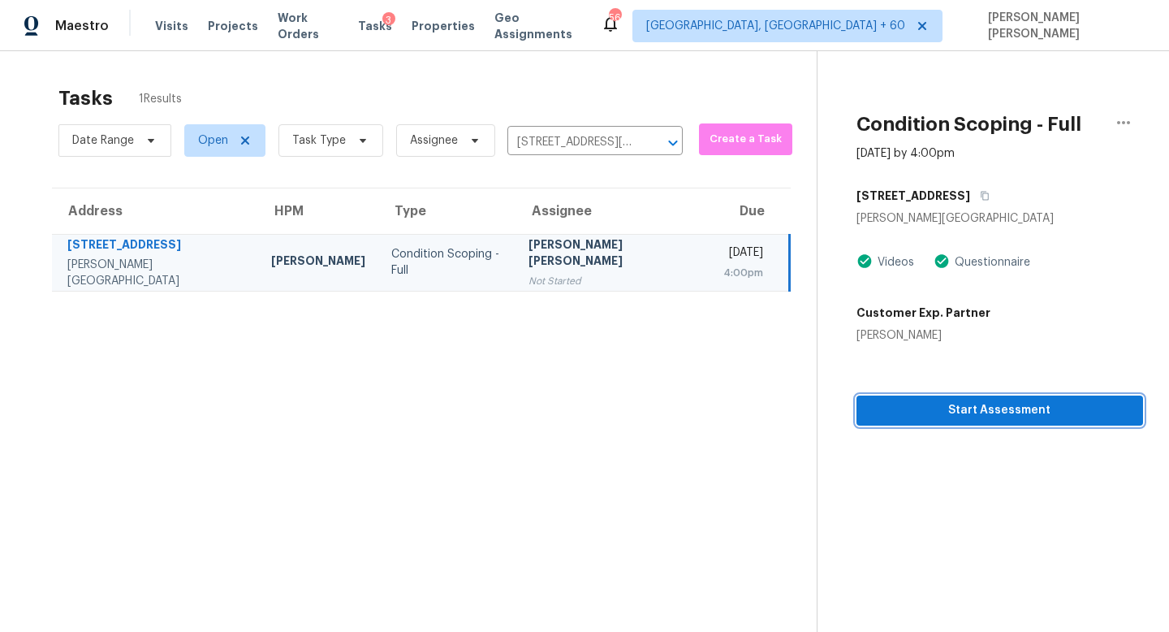
click at [909, 403] on span "Start Assessment" at bounding box center [1000, 410] width 261 height 20
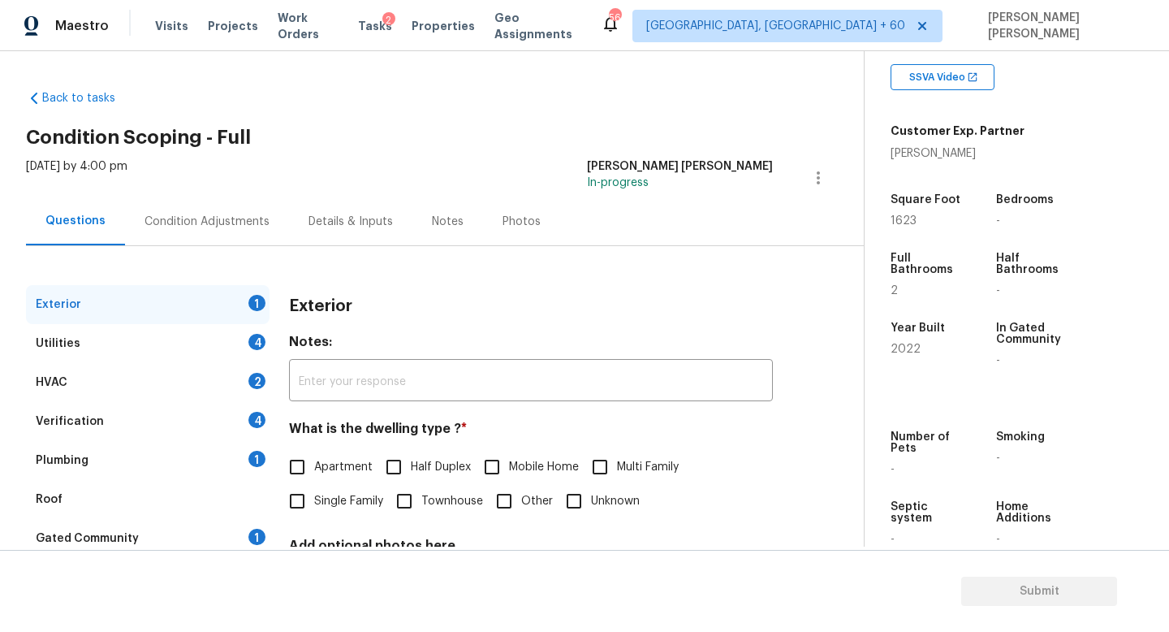
scroll to position [346, 0]
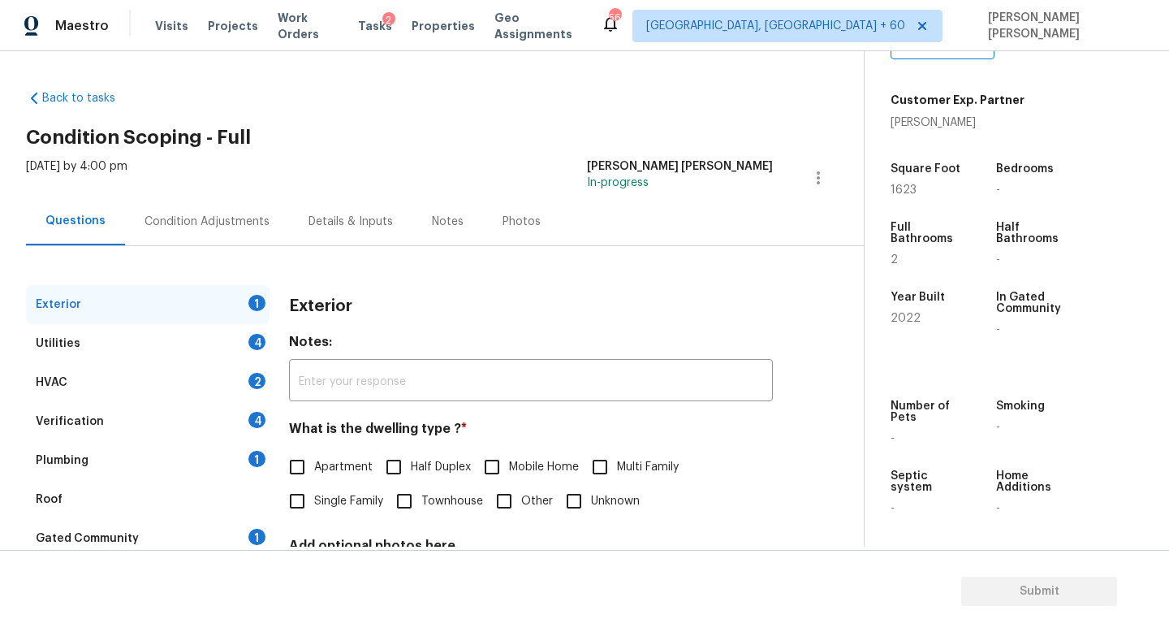
click at [196, 220] on div "Condition Adjustments" at bounding box center [207, 222] width 125 height 16
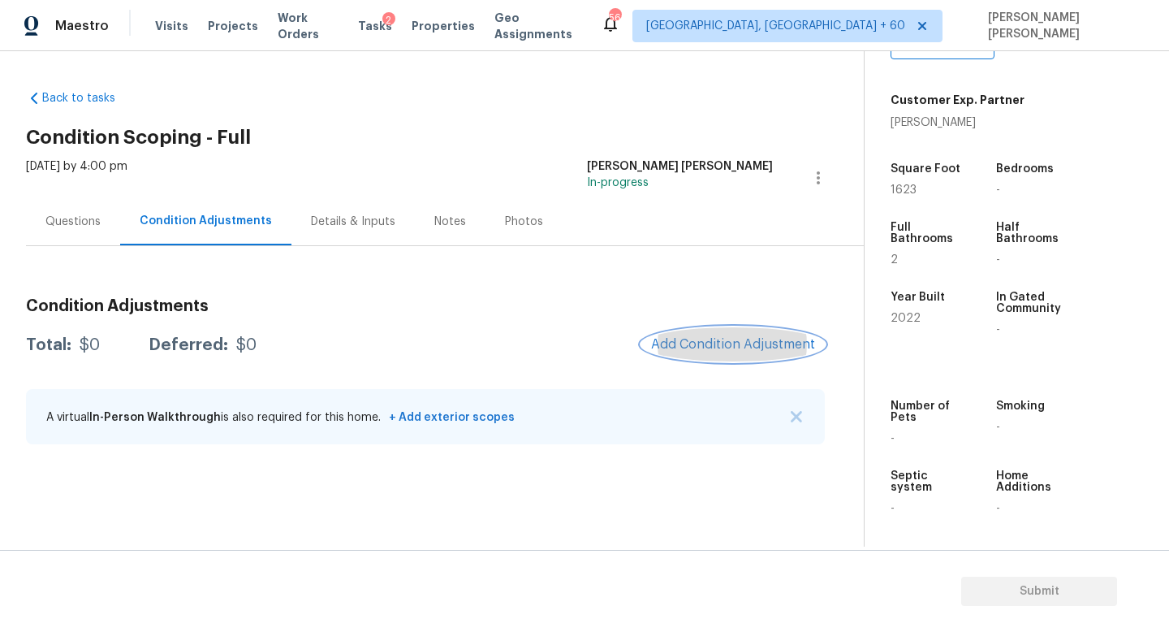
click at [767, 357] on button "Add Condition Adjustment" at bounding box center [732, 344] width 183 height 34
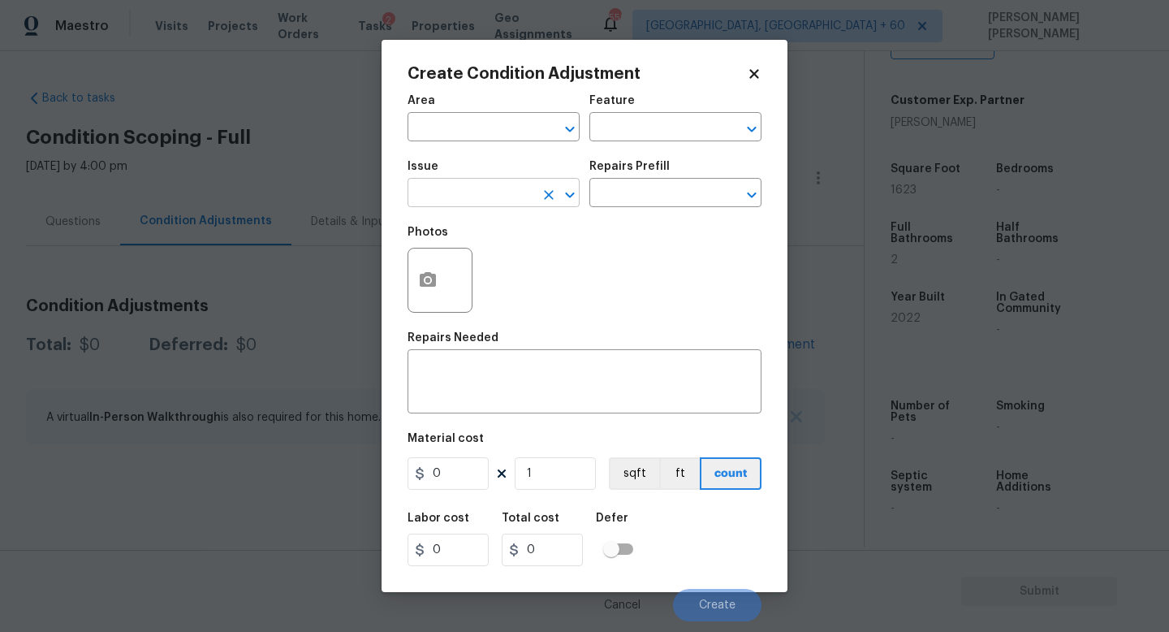
click at [466, 183] on input "text" at bounding box center [471, 194] width 127 height 25
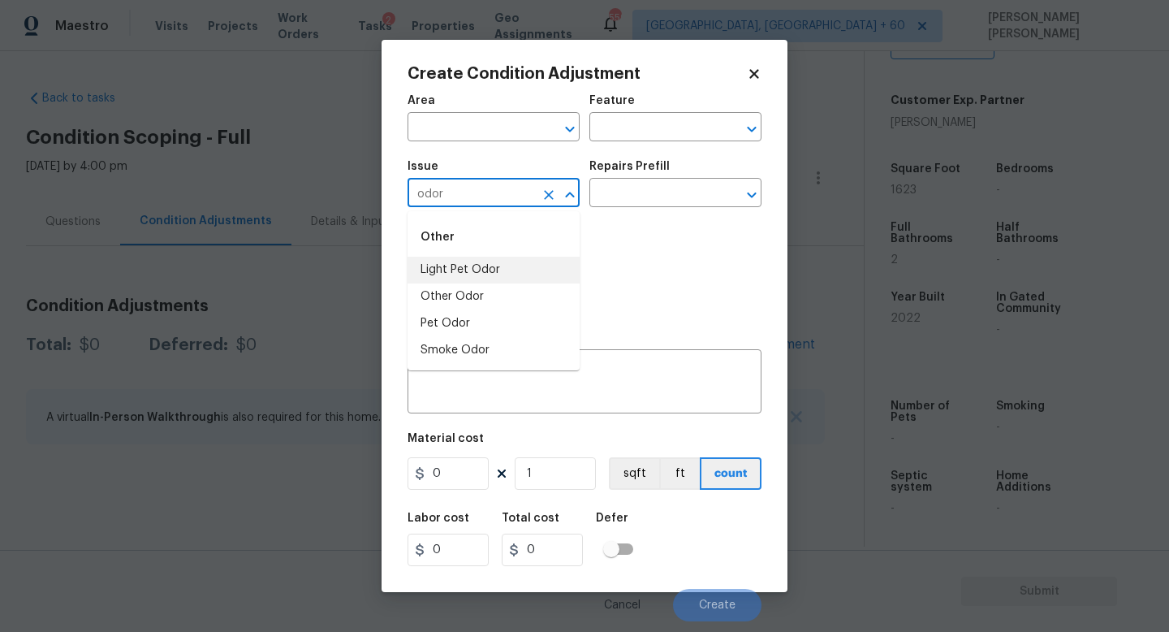
click at [487, 264] on li "Light Pet Odor" at bounding box center [494, 270] width 172 height 27
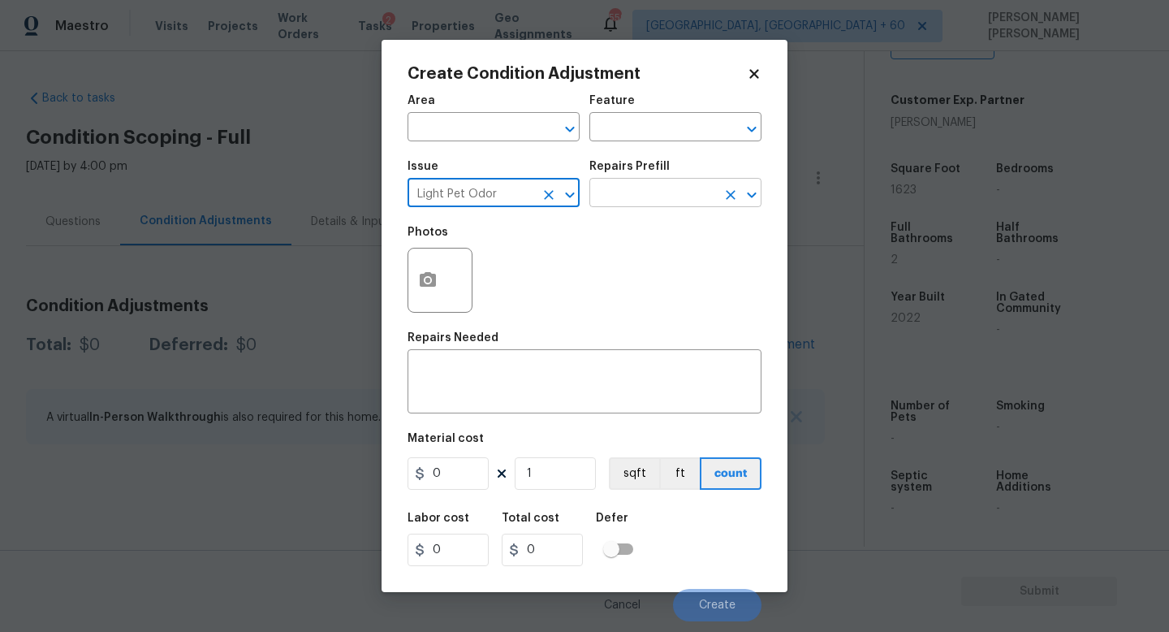
type input "Light Pet Odor"
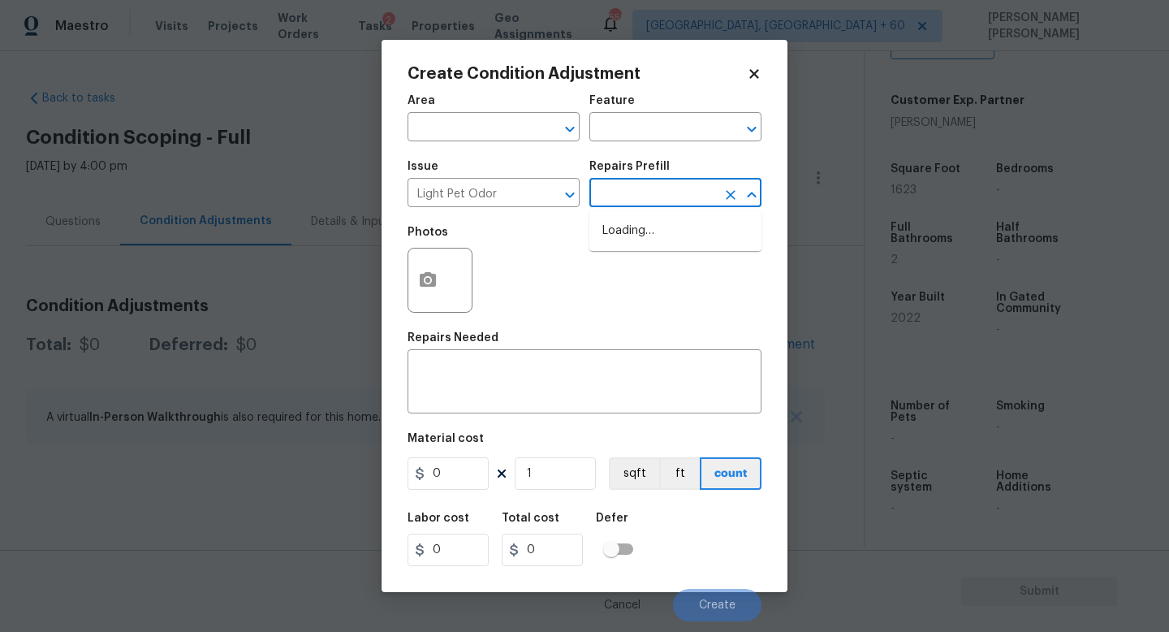
click at [614, 206] on input "text" at bounding box center [652, 194] width 127 height 25
click at [682, 221] on li "Acquisition Scope: 1-2 pets present $575.00" at bounding box center [675, 240] width 172 height 44
type textarea "Acquisition Scope: 1-2 pets present"
type input "575"
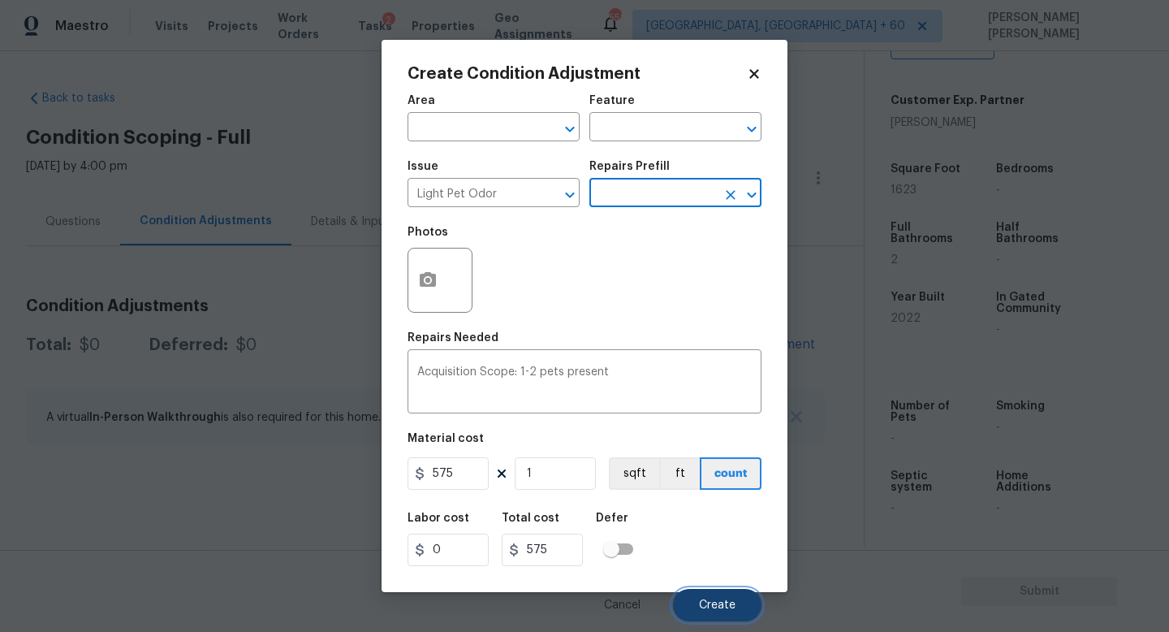
click at [706, 594] on button "Create" at bounding box center [717, 605] width 88 height 32
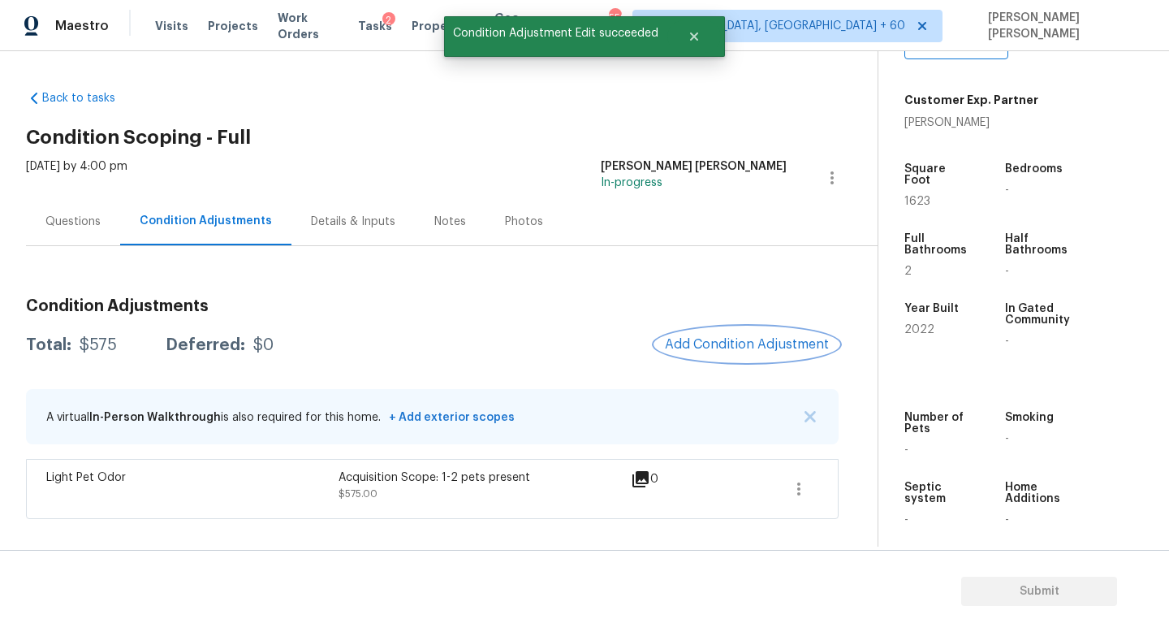
click at [731, 347] on span "Add Condition Adjustment" at bounding box center [747, 344] width 164 height 15
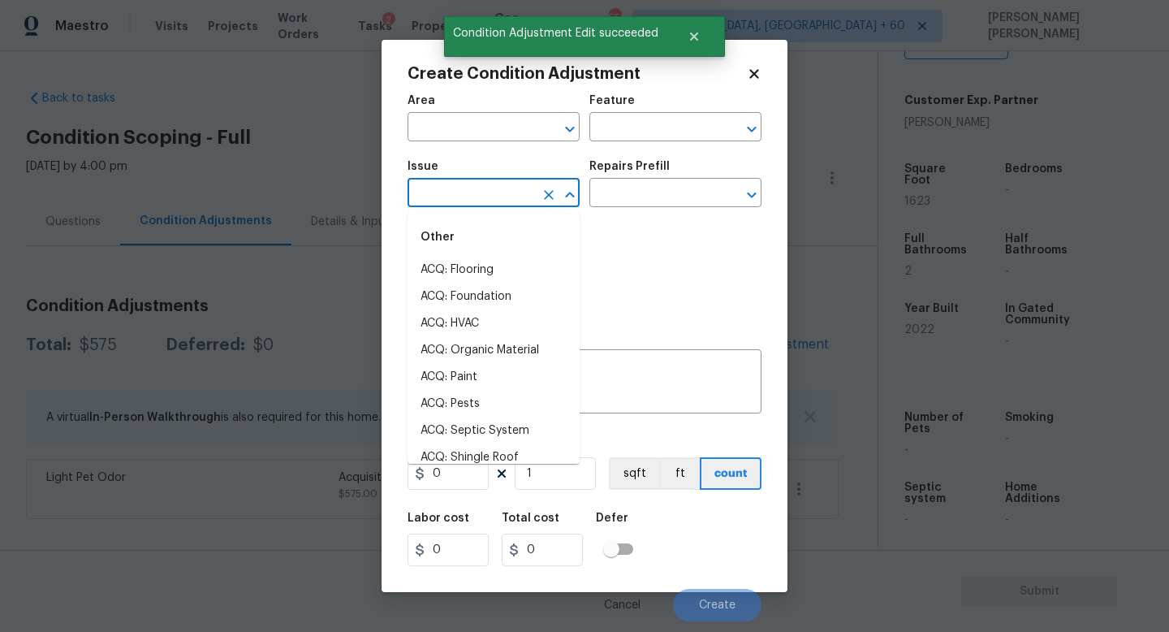
click at [473, 191] on input "text" at bounding box center [471, 194] width 127 height 25
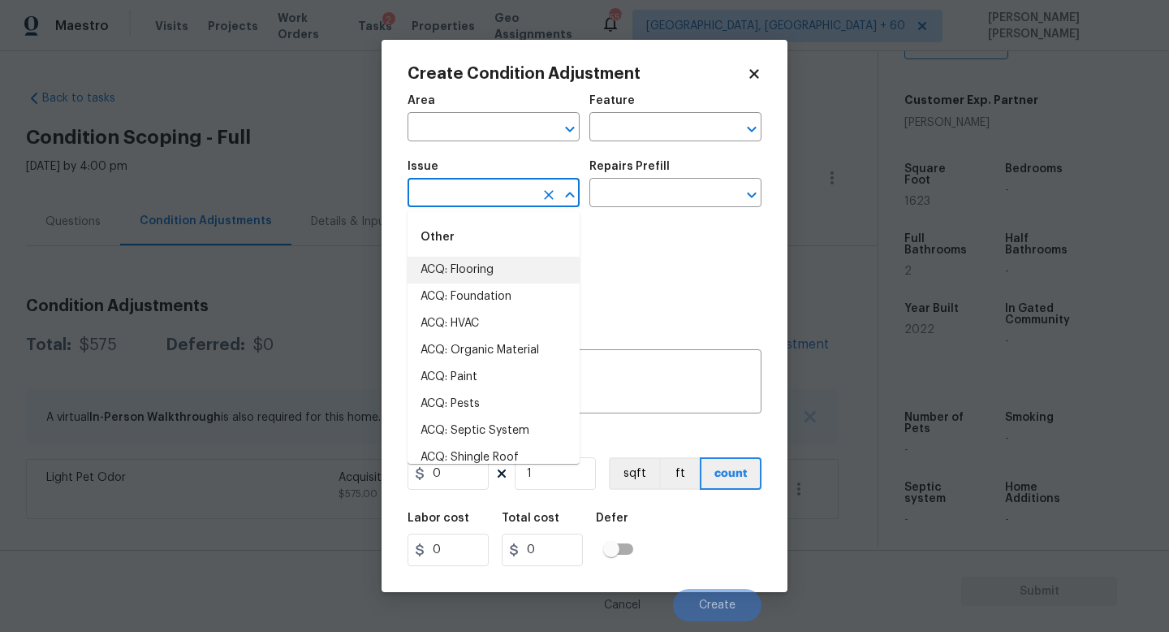
click at [465, 196] on input "text" at bounding box center [471, 194] width 127 height 25
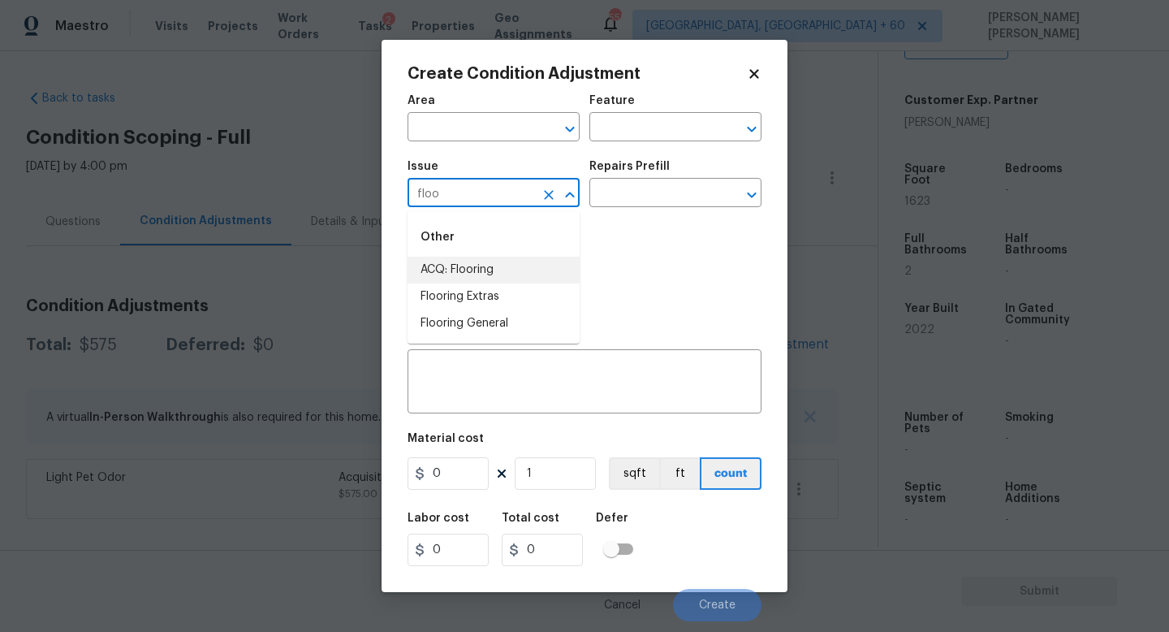
click at [488, 262] on li "ACQ: Flooring" at bounding box center [494, 270] width 172 height 27
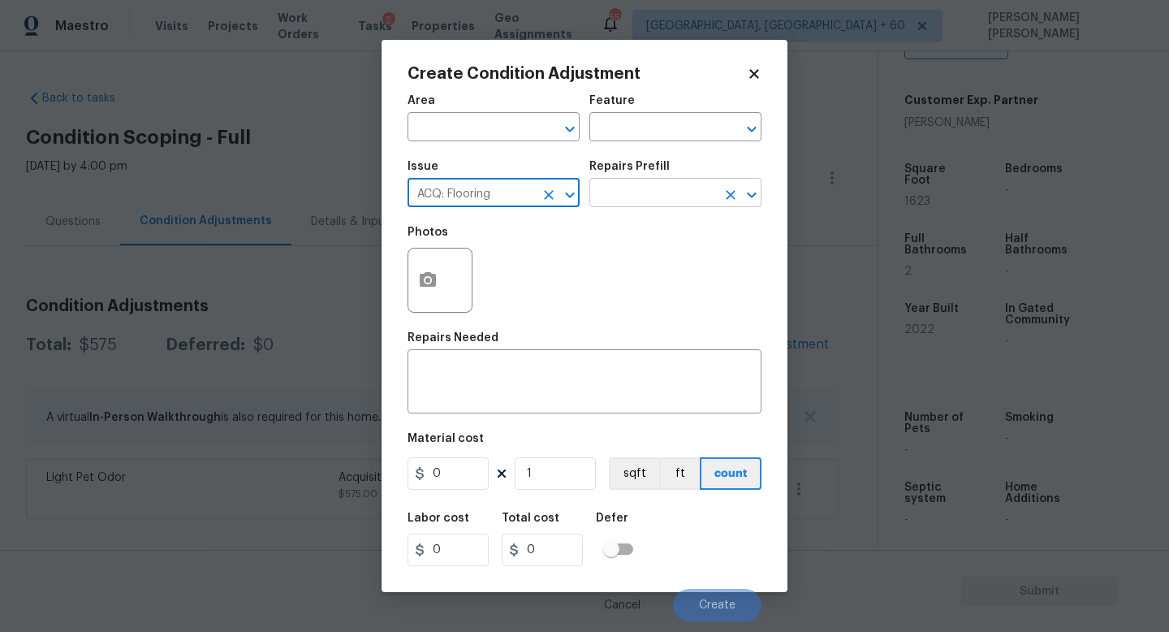
type input "ACQ: Flooring"
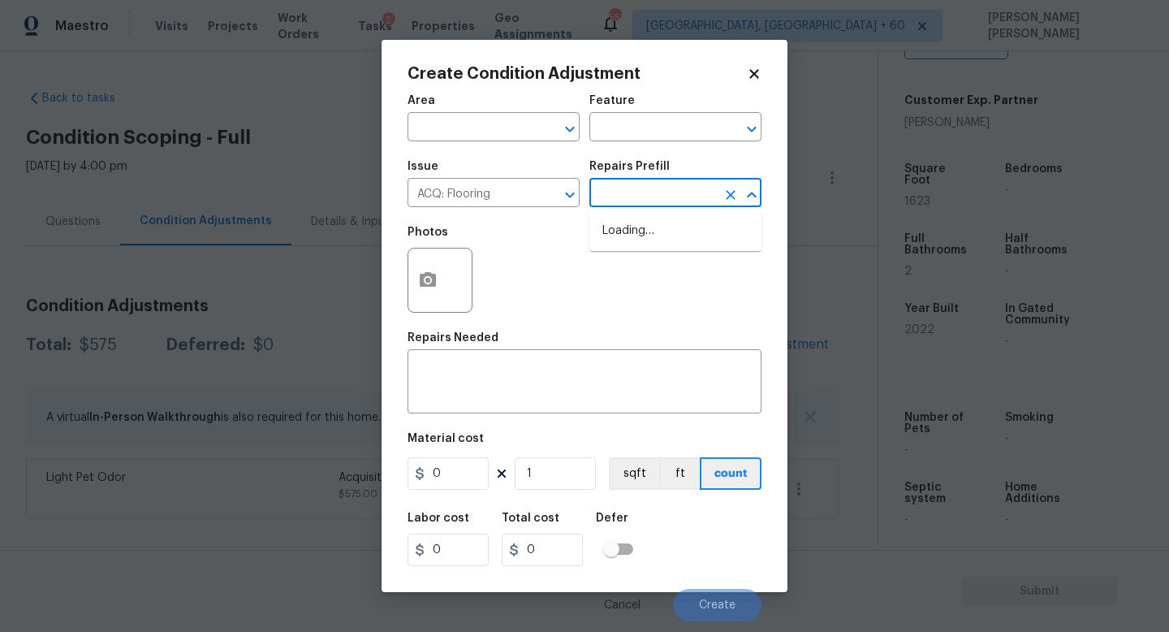
click at [639, 197] on input "text" at bounding box center [652, 194] width 127 height 25
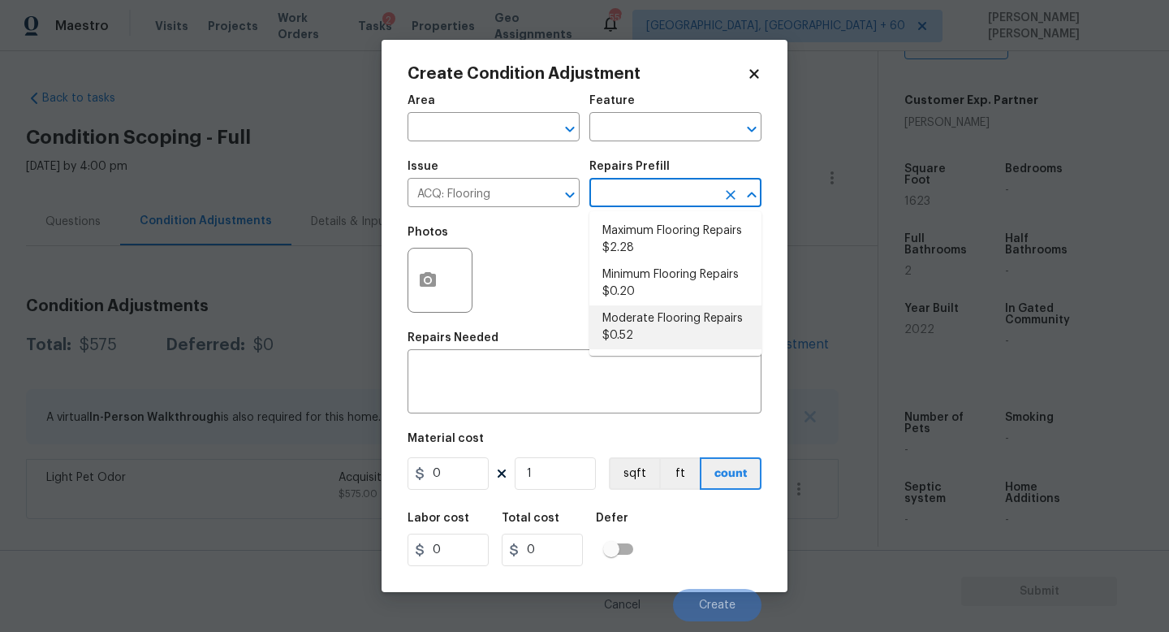
click at [635, 322] on li "Moderate Flooring Repairs $0.52" at bounding box center [675, 327] width 172 height 44
type input "Acquisition"
type textarea "Acquisition Scope: Moderate flooring repairs"
type input "0.52"
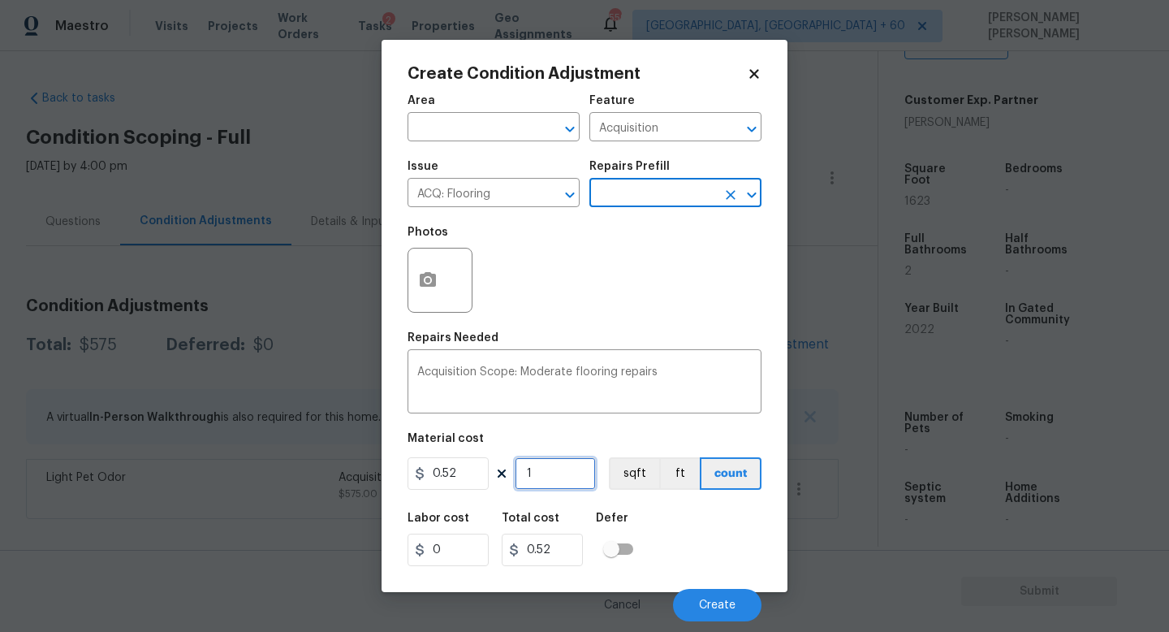
click at [564, 476] on input "1" at bounding box center [555, 473] width 81 height 32
type input "0"
type input "1"
type input "0.52"
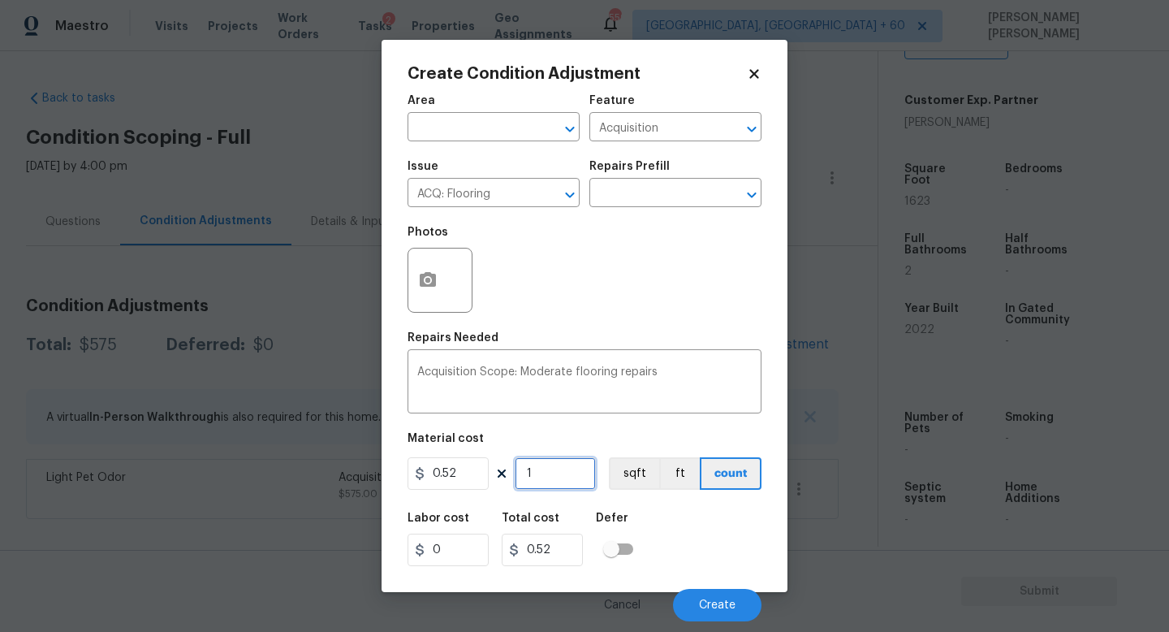
type input "16"
type input "8.32"
type input "162"
type input "84.24"
type input "1623"
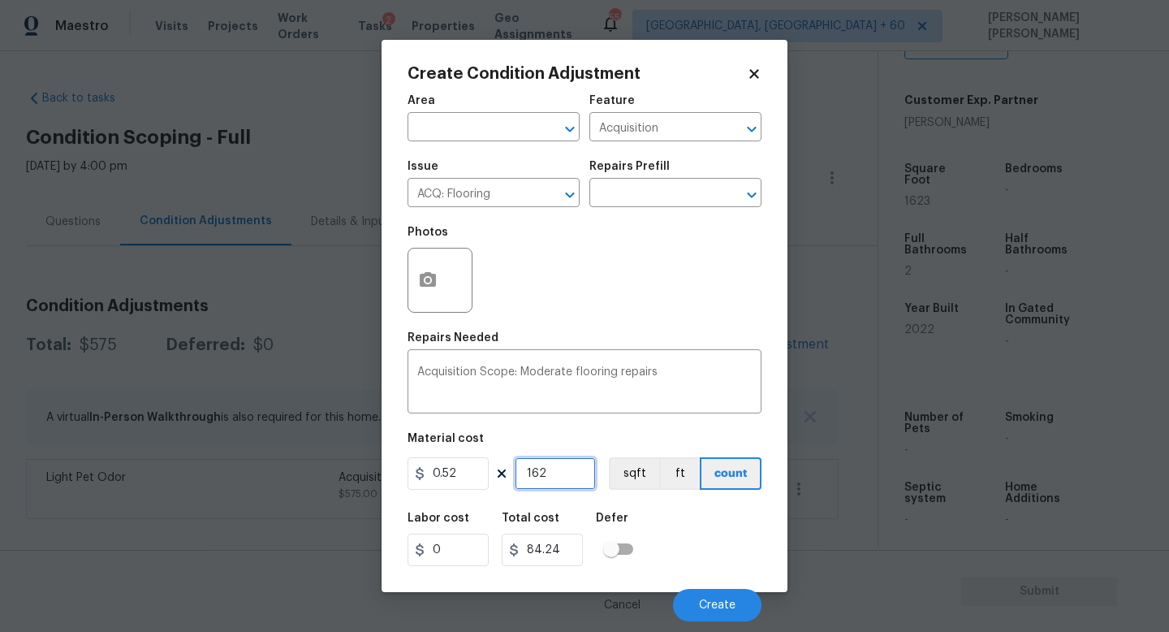
type input "843.96"
type input "1623"
click at [451, 267] on div at bounding box center [440, 280] width 65 height 65
click at [420, 284] on icon "button" at bounding box center [428, 279] width 16 height 15
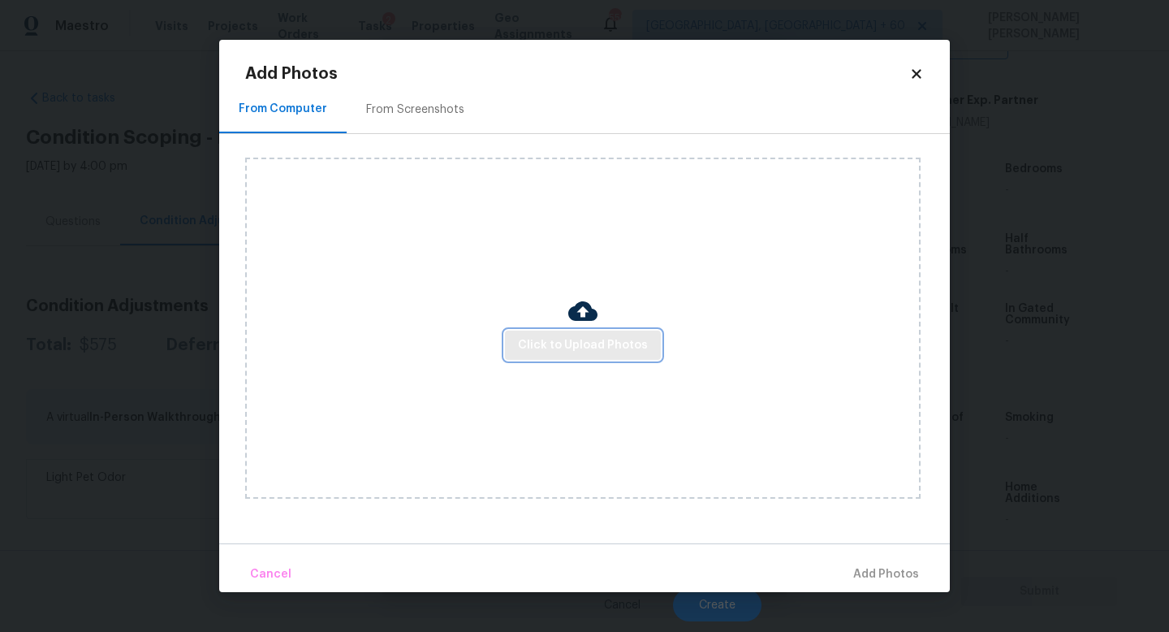
click at [622, 351] on span "Click to Upload Photos" at bounding box center [583, 345] width 130 height 20
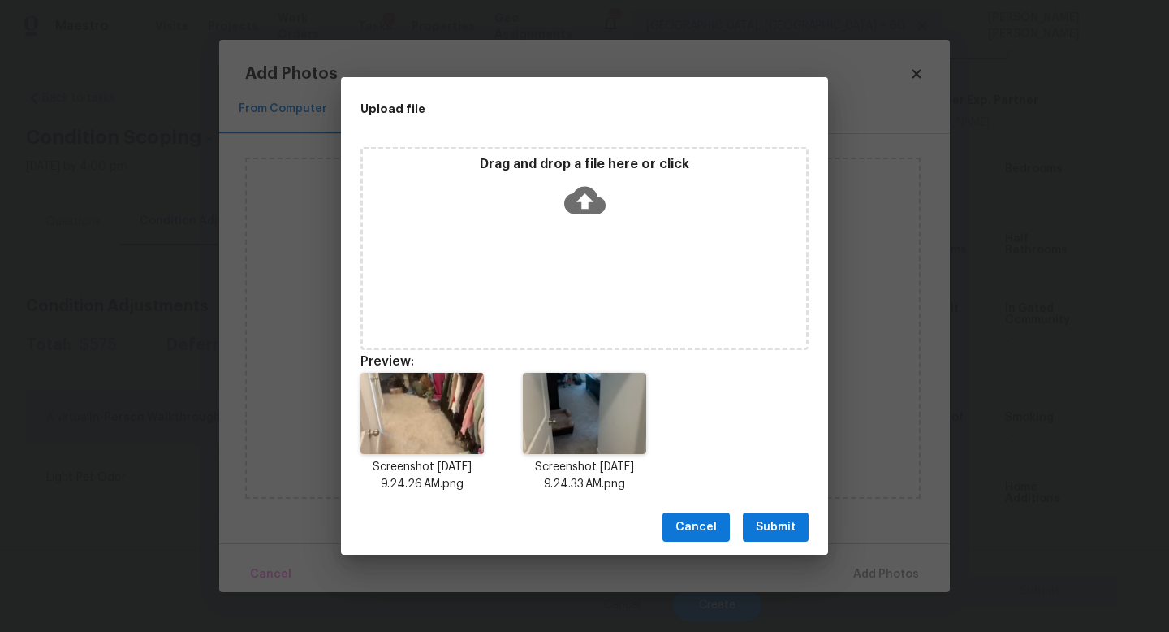
click at [777, 530] on span "Submit" at bounding box center [776, 527] width 40 height 20
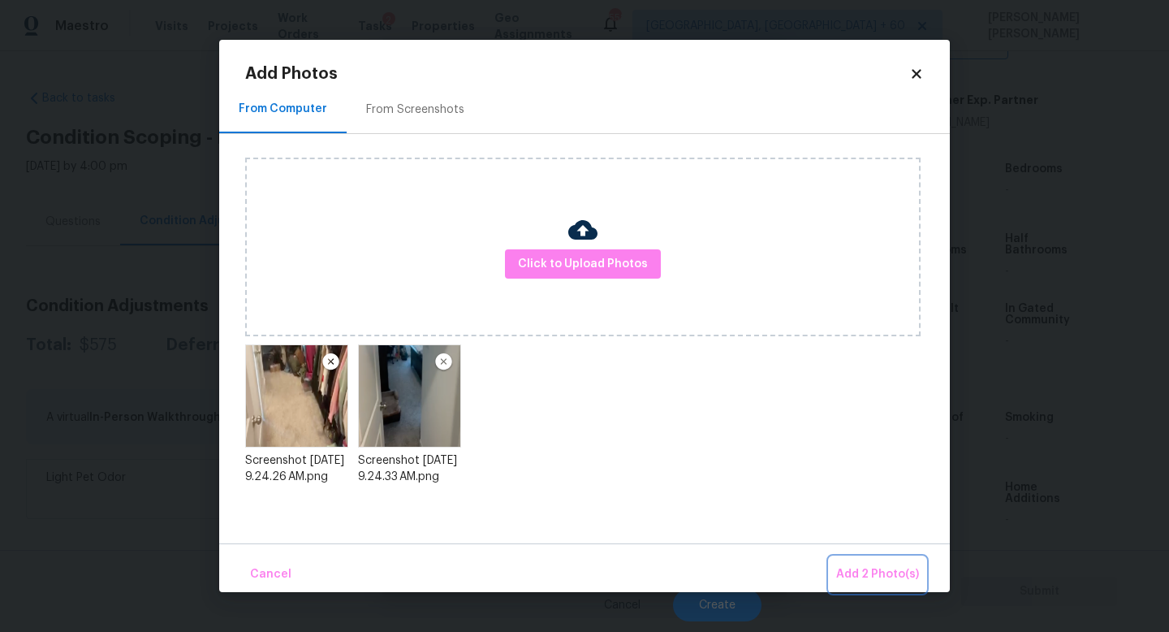
click at [878, 573] on span "Add 2 Photo(s)" at bounding box center [877, 574] width 83 height 20
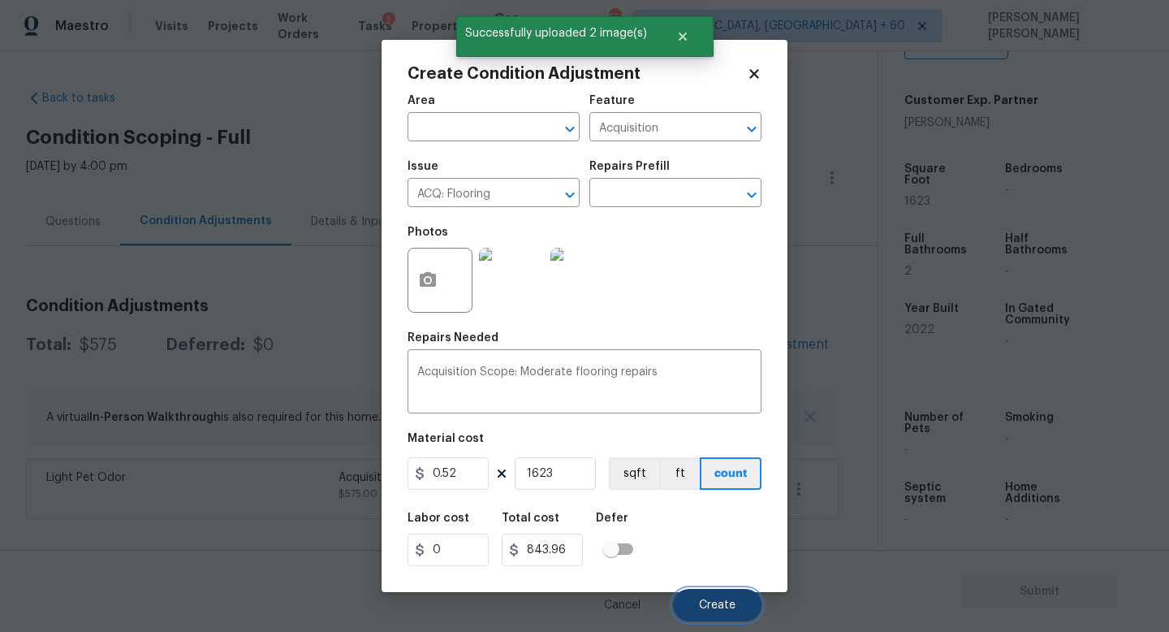
click at [703, 598] on button "Create" at bounding box center [717, 605] width 88 height 32
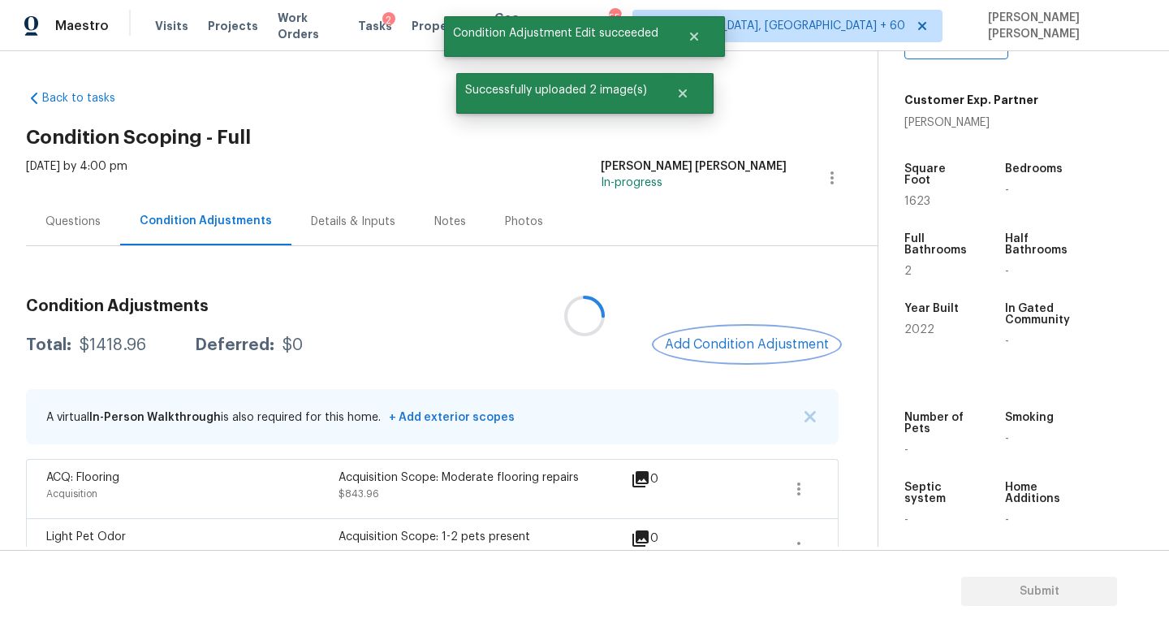
click at [738, 346] on span "Add Condition Adjustment" at bounding box center [747, 344] width 164 height 15
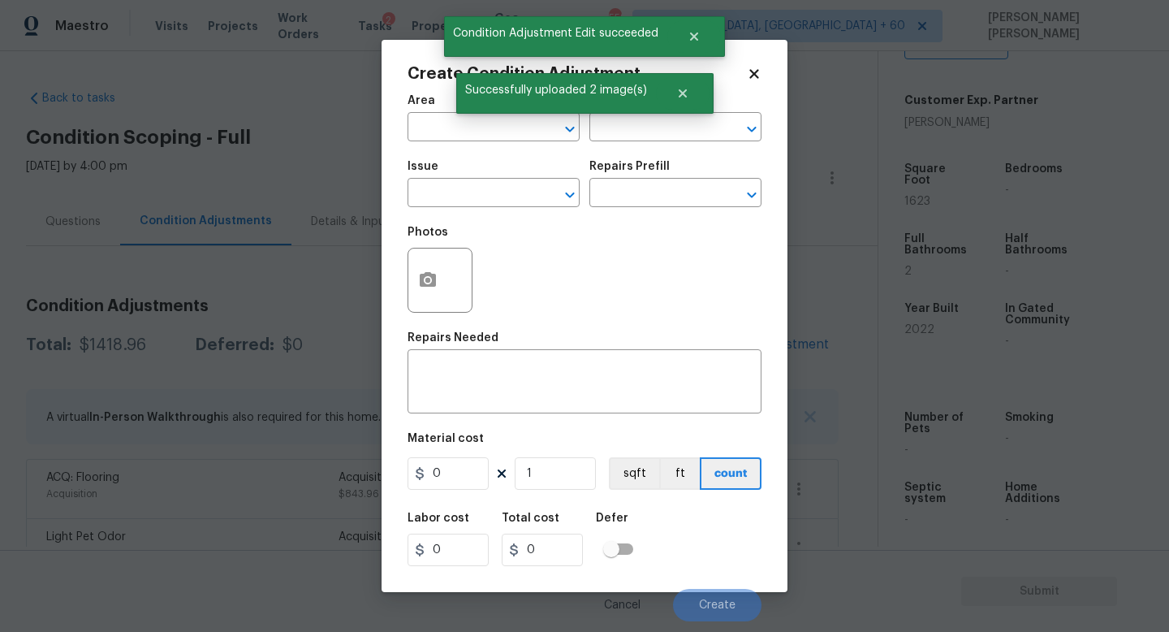
click at [482, 209] on span "Issue ​" at bounding box center [494, 184] width 172 height 66
click at [471, 200] on input "text" at bounding box center [471, 194] width 127 height 25
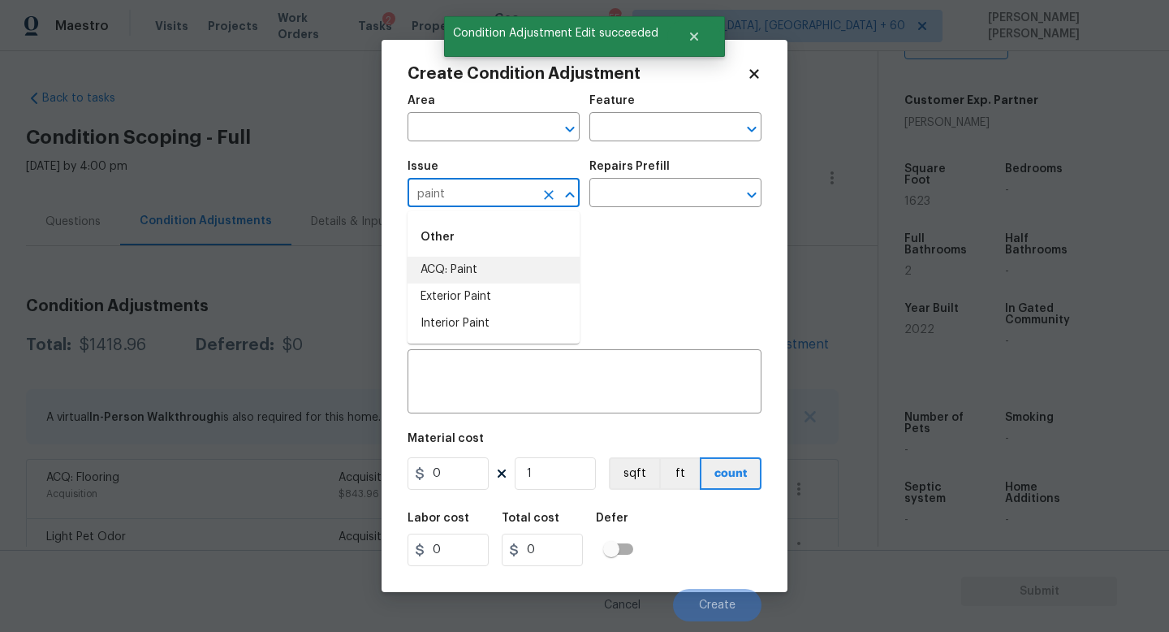
click at [477, 263] on li "ACQ: Paint" at bounding box center [494, 270] width 172 height 27
type input "ACQ: Paint"
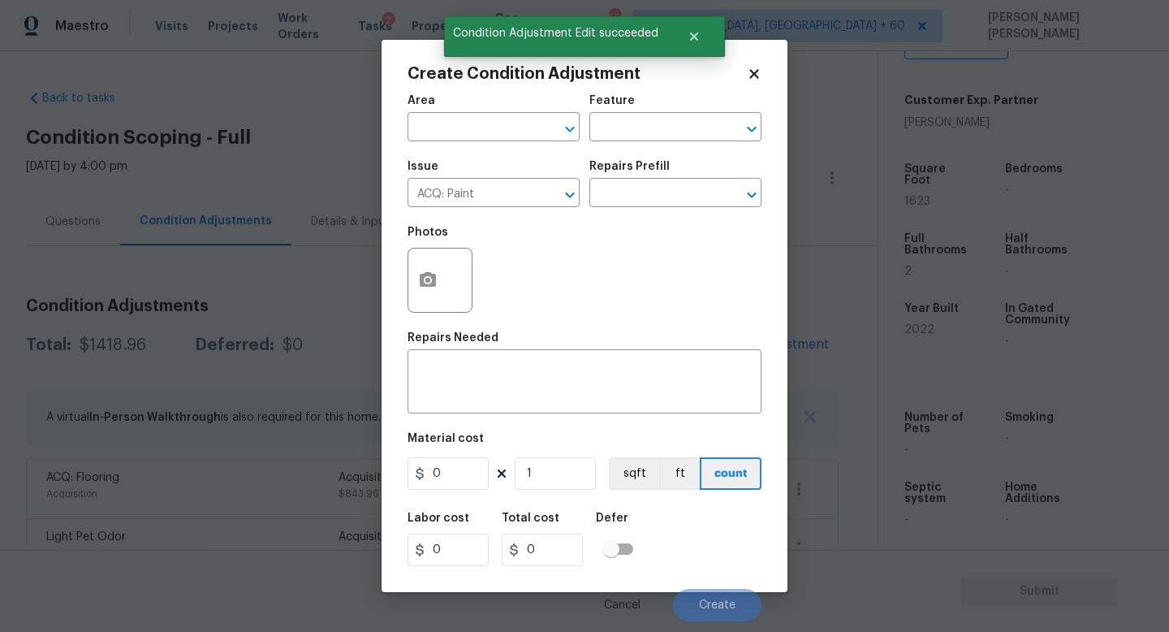
click at [667, 176] on div "Repairs Prefill" at bounding box center [675, 171] width 172 height 21
click at [654, 184] on input "text" at bounding box center [652, 194] width 127 height 25
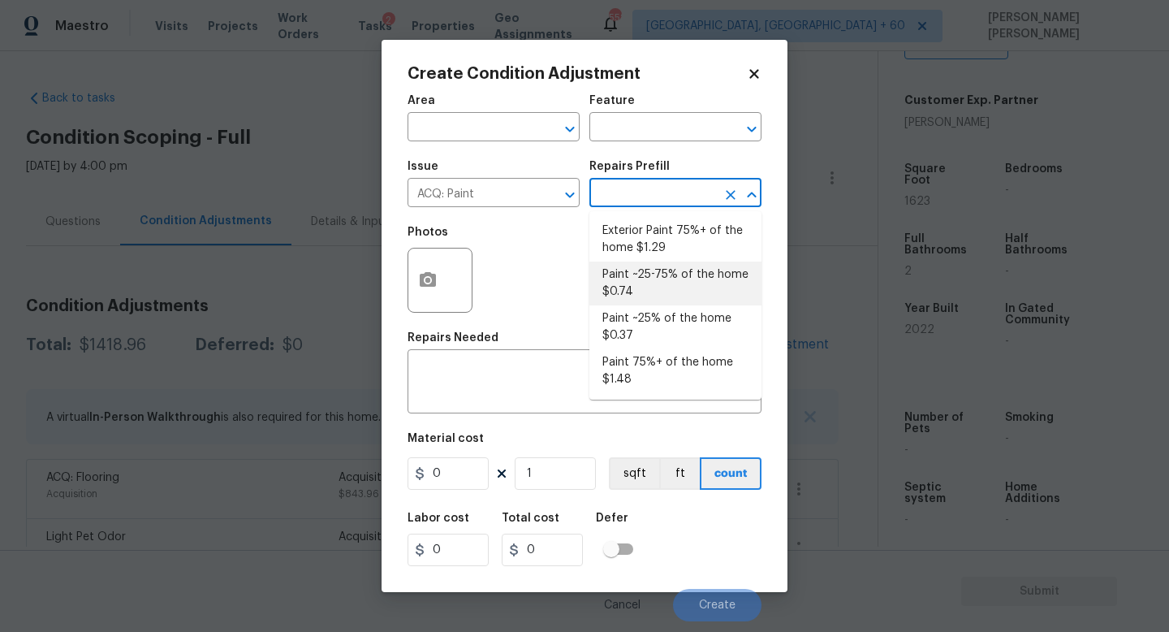
click at [648, 288] on li "Paint ~25-75% of the home $0.74" at bounding box center [675, 283] width 172 height 44
type input "Acquisition"
type textarea "Acquisition Scope: ~25 - 75% of the home needs interior paint"
type input "0.74"
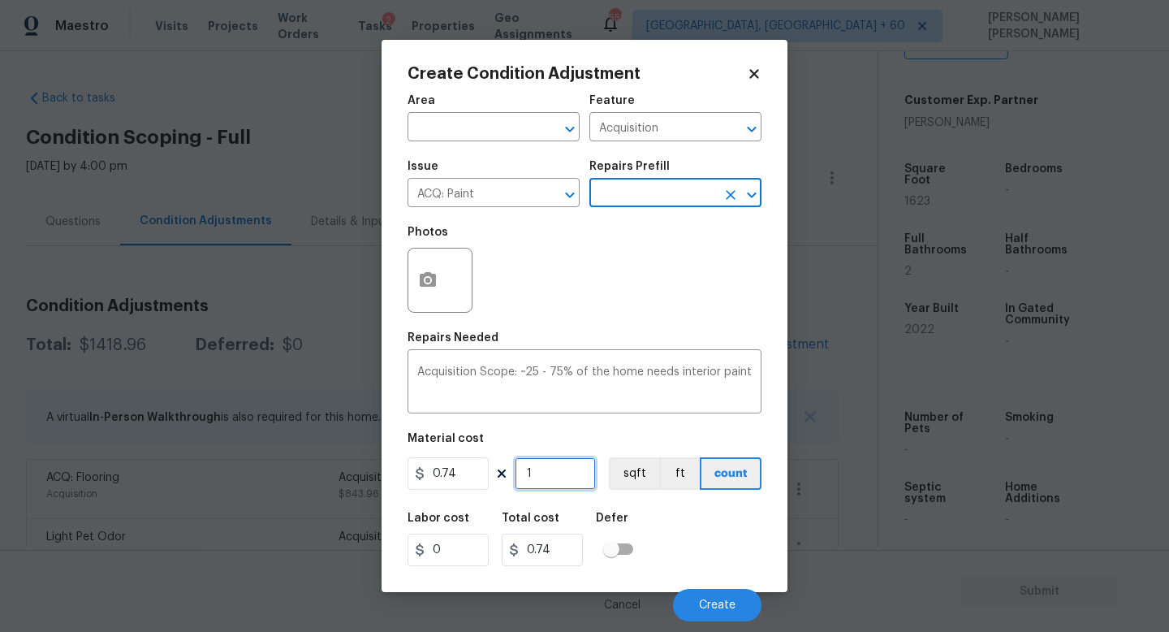
click at [554, 487] on input "1" at bounding box center [555, 473] width 81 height 32
type input "0"
type input "1"
type input "0.74"
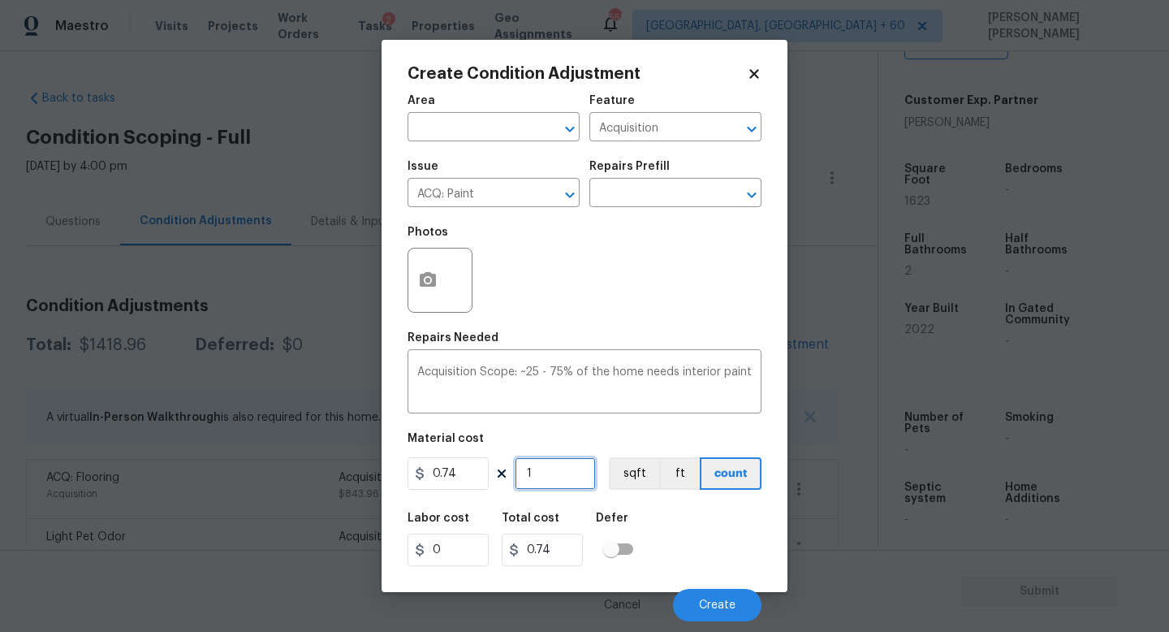
type input "16"
type input "11.84"
type input "162"
type input "119.88"
type input "1623"
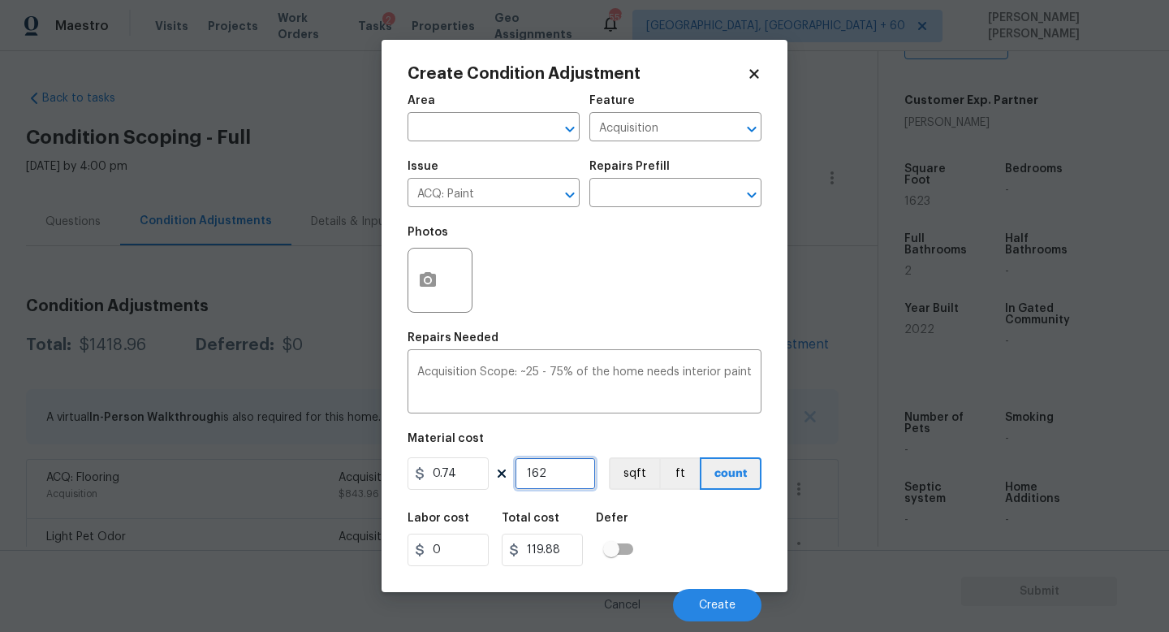
type input "1201.02"
type input "1623"
click at [422, 287] on icon "button" at bounding box center [427, 279] width 19 height 19
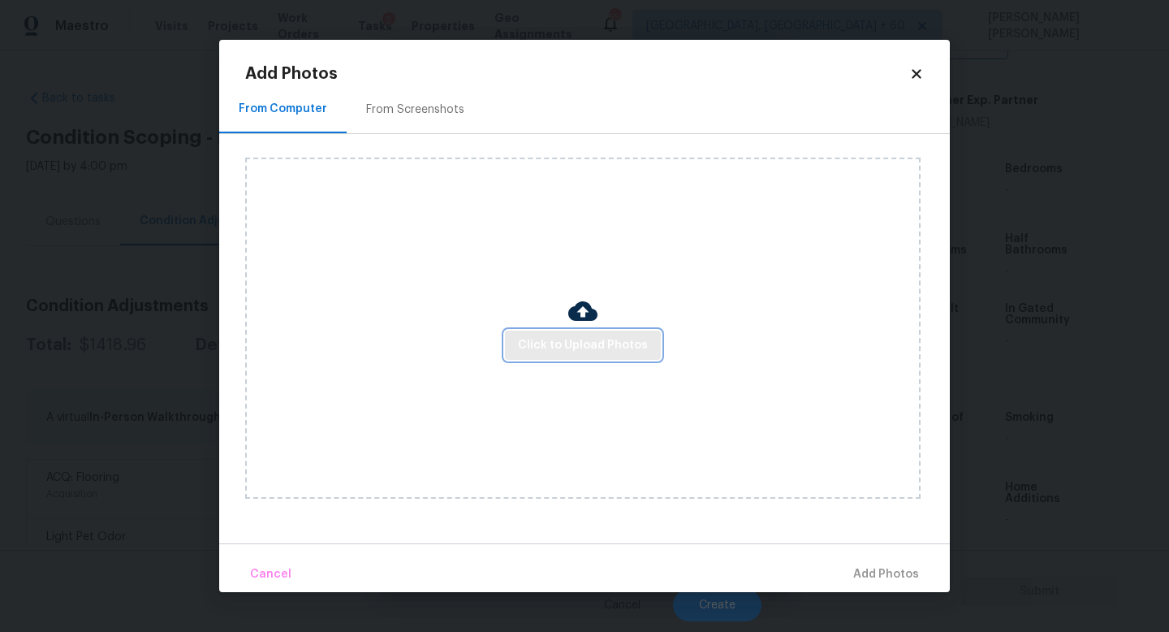
click at [602, 355] on button "Click to Upload Photos" at bounding box center [583, 345] width 156 height 30
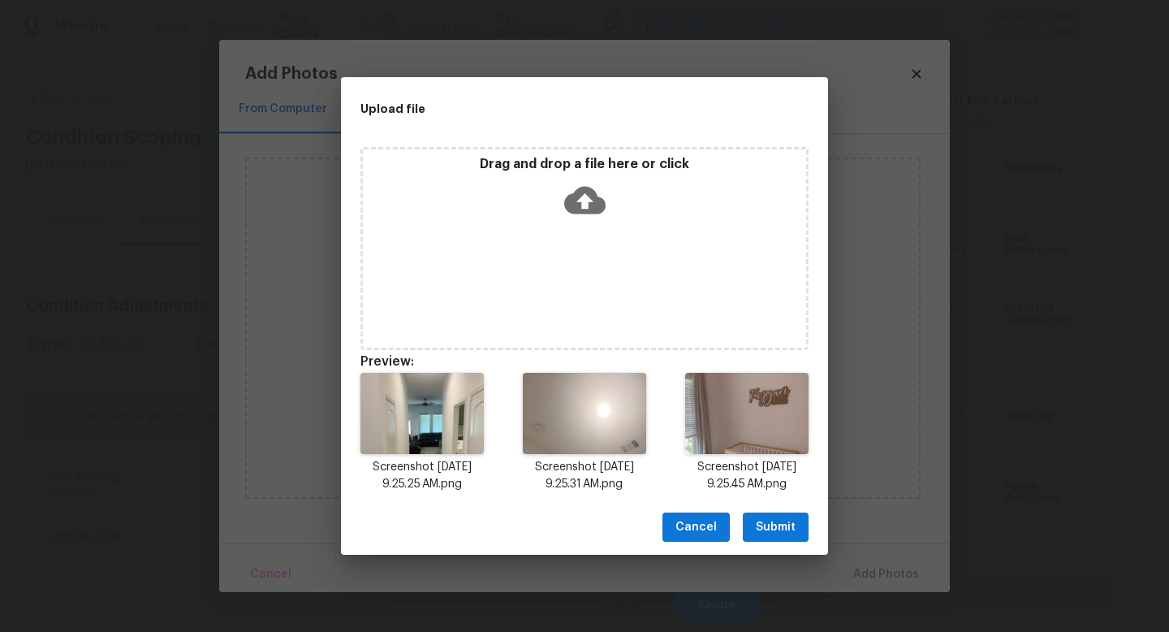
click at [784, 523] on span "Submit" at bounding box center [776, 527] width 40 height 20
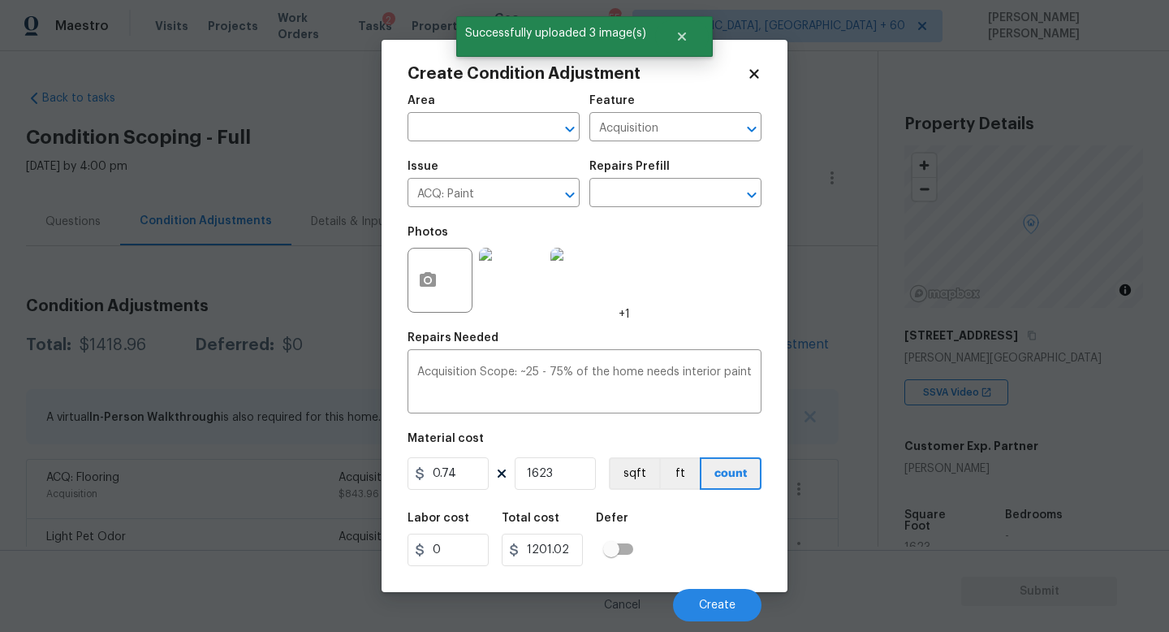
scroll to position [346, 0]
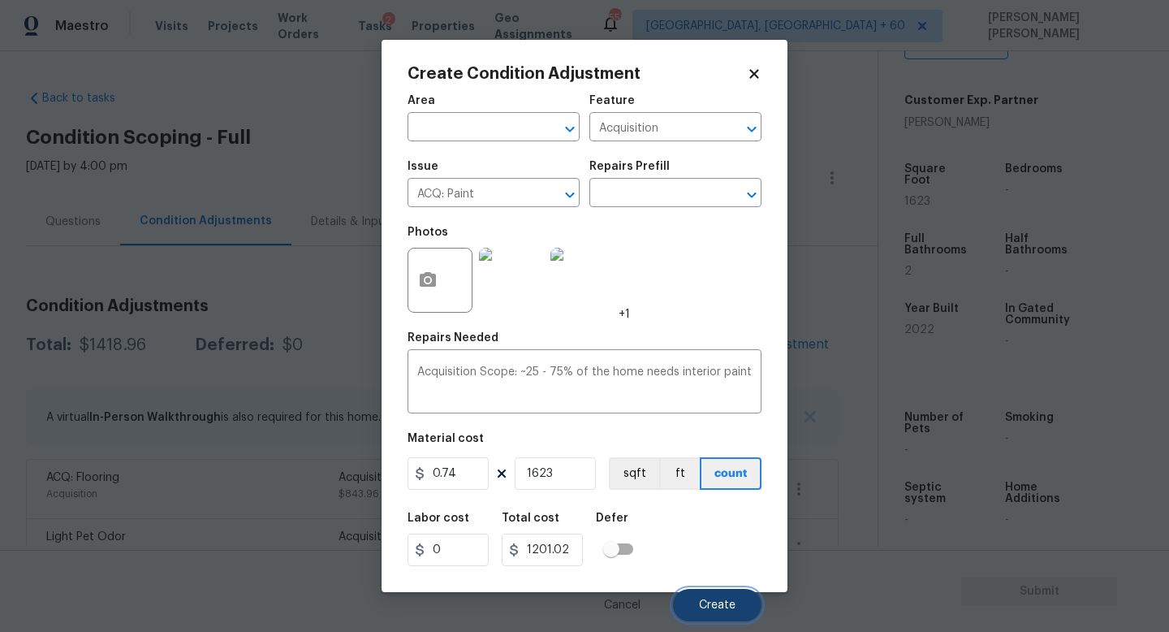
click at [714, 599] on span "Create" at bounding box center [717, 605] width 37 height 12
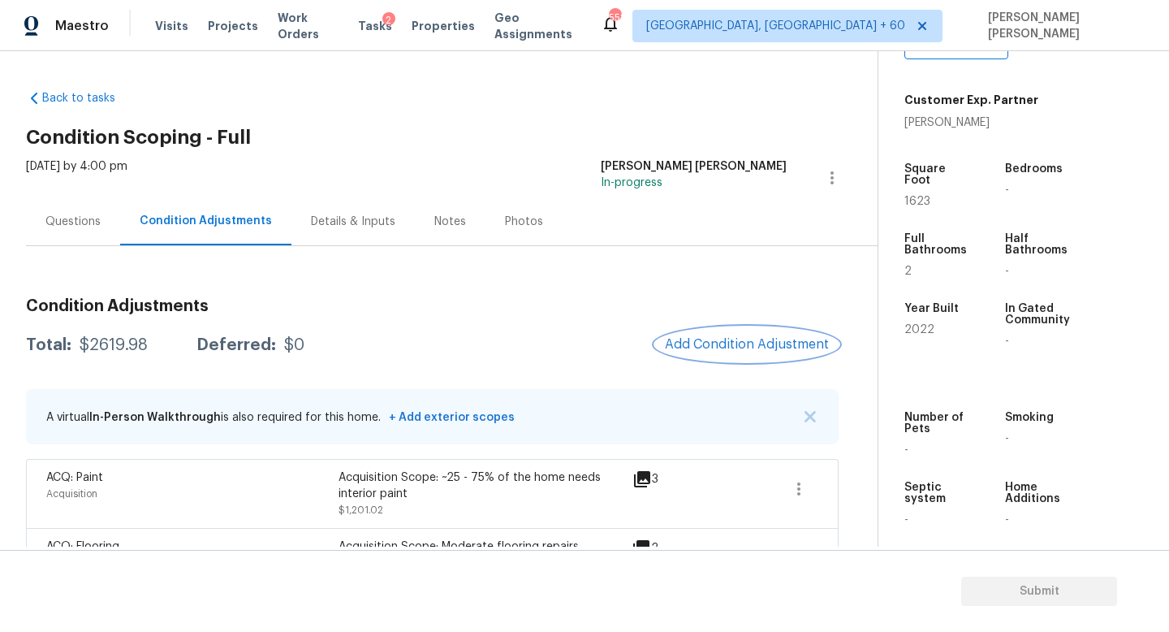
scroll to position [106, 0]
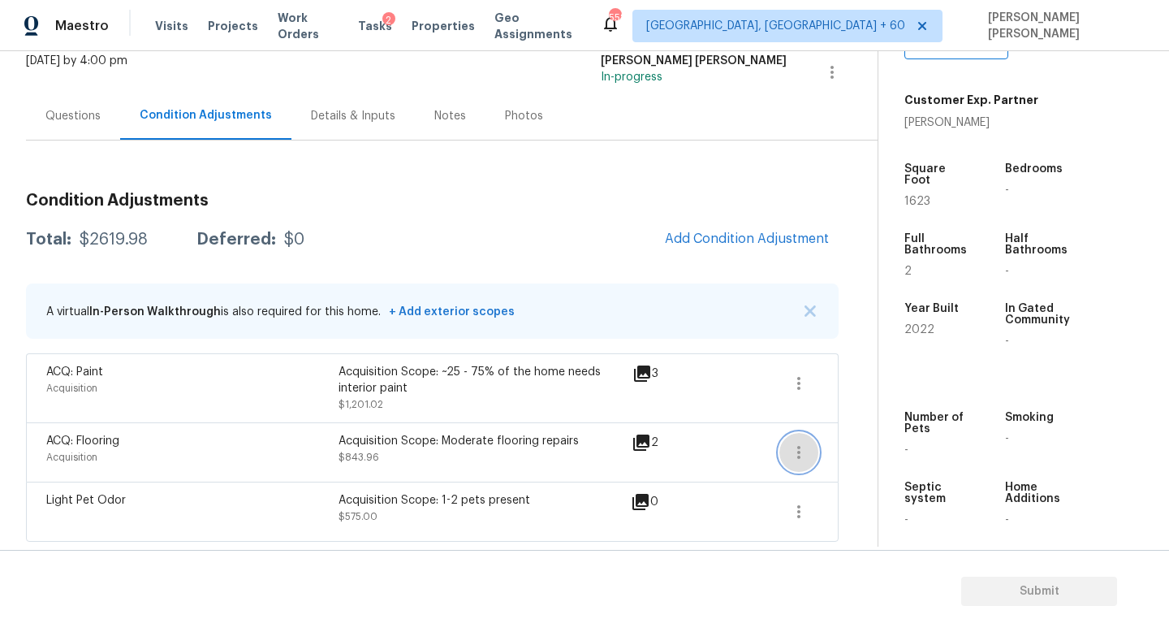
click at [801, 454] on icon "button" at bounding box center [798, 451] width 19 height 19
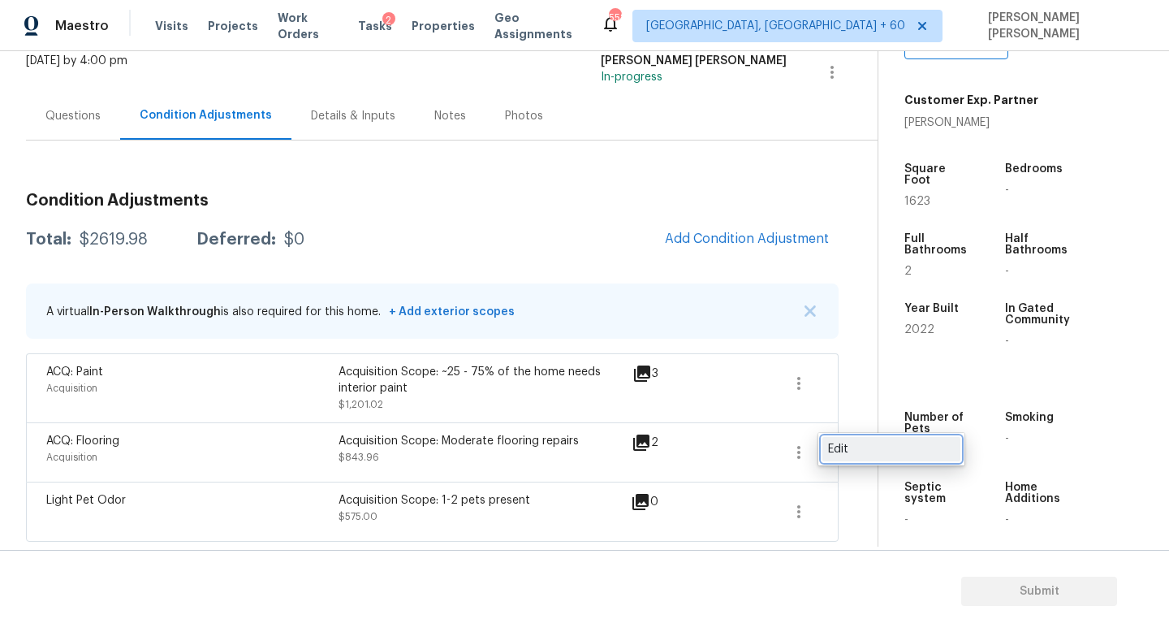
click at [857, 459] on link "Edit" at bounding box center [891, 449] width 138 height 24
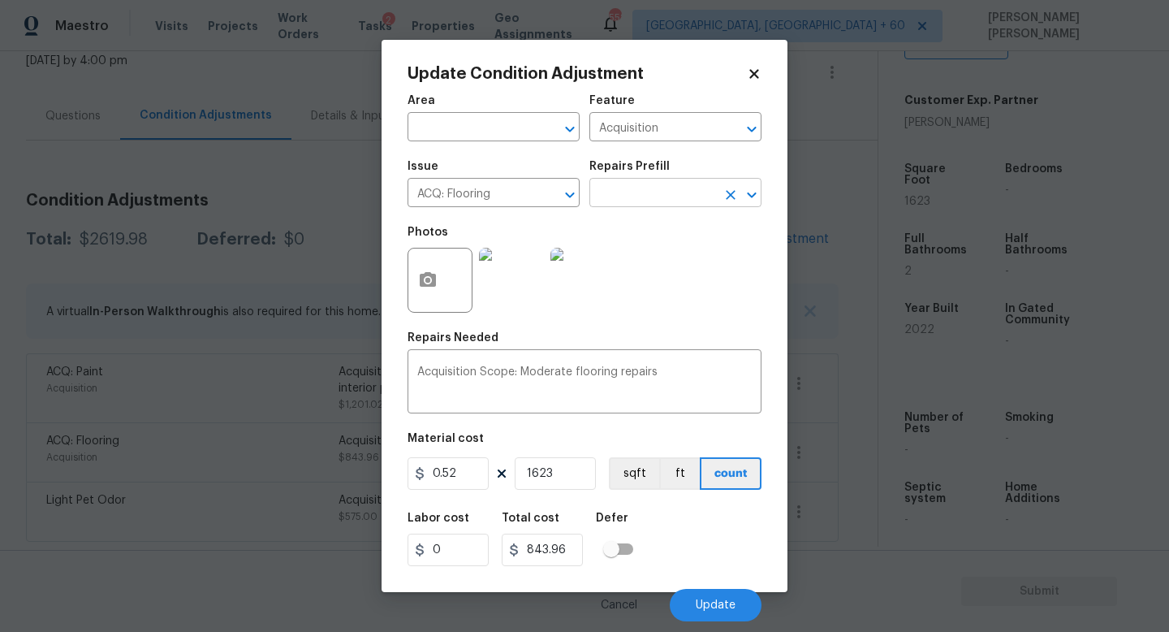
click at [670, 193] on input "text" at bounding box center [652, 194] width 127 height 25
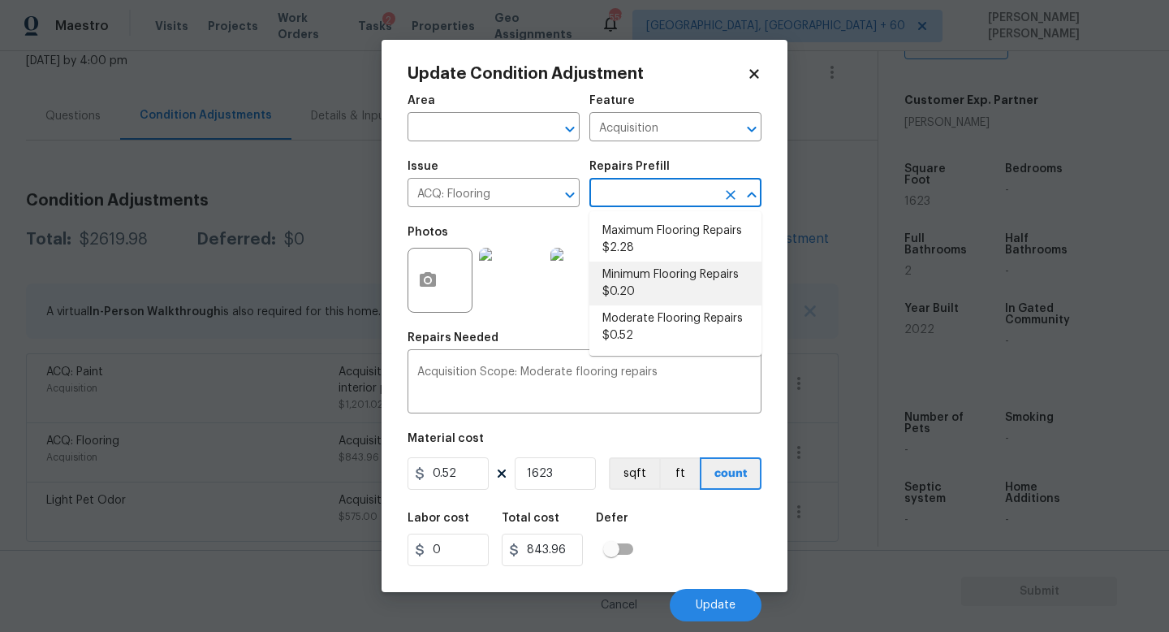
click at [654, 275] on li "Minimum Flooring Repairs $0.20" at bounding box center [675, 283] width 172 height 44
type textarea "Acquisition Scope: Minimum flooring repairs"
type input "0.2"
type input "324.6"
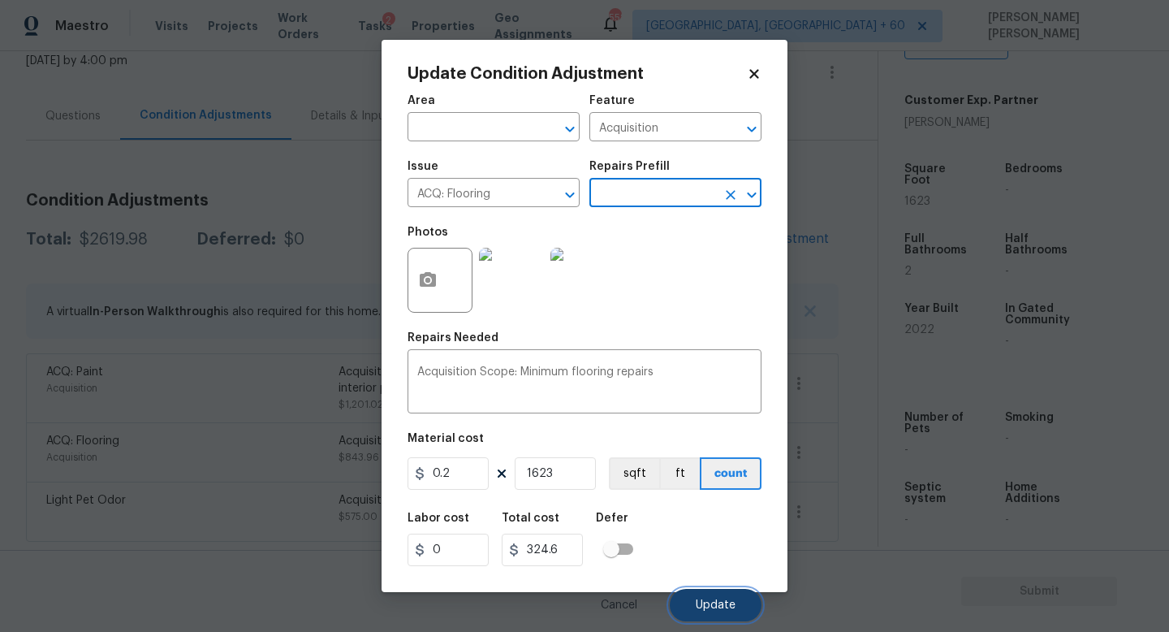
click at [712, 595] on button "Update" at bounding box center [716, 605] width 92 height 32
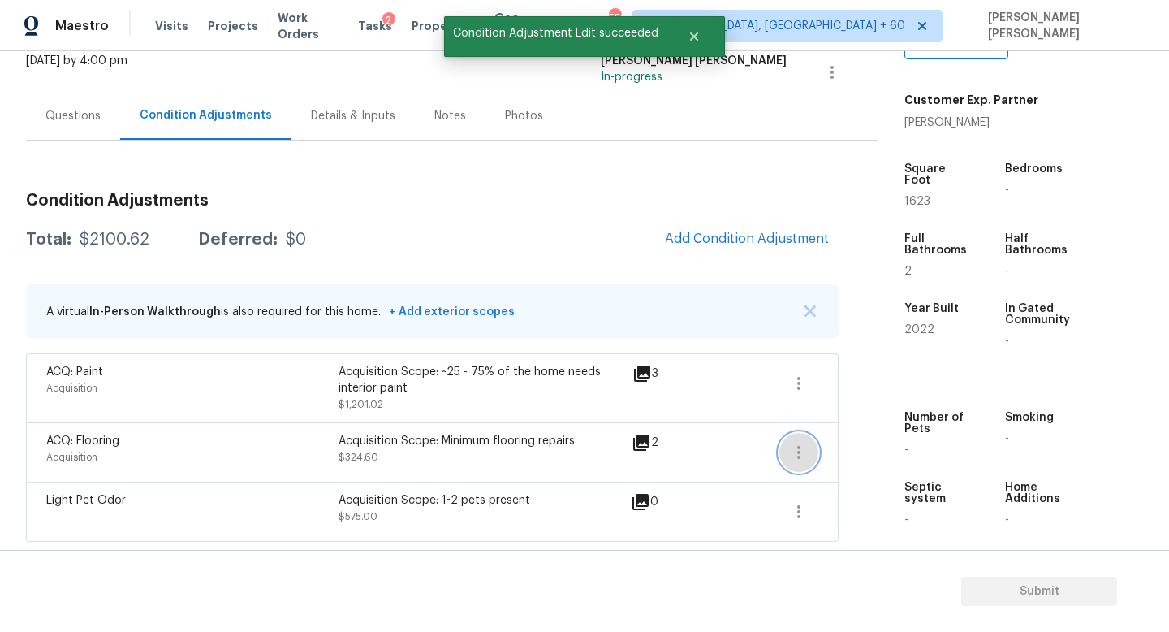
click at [807, 442] on icon "button" at bounding box center [798, 451] width 19 height 19
click at [781, 379] on button "button" at bounding box center [798, 383] width 39 height 39
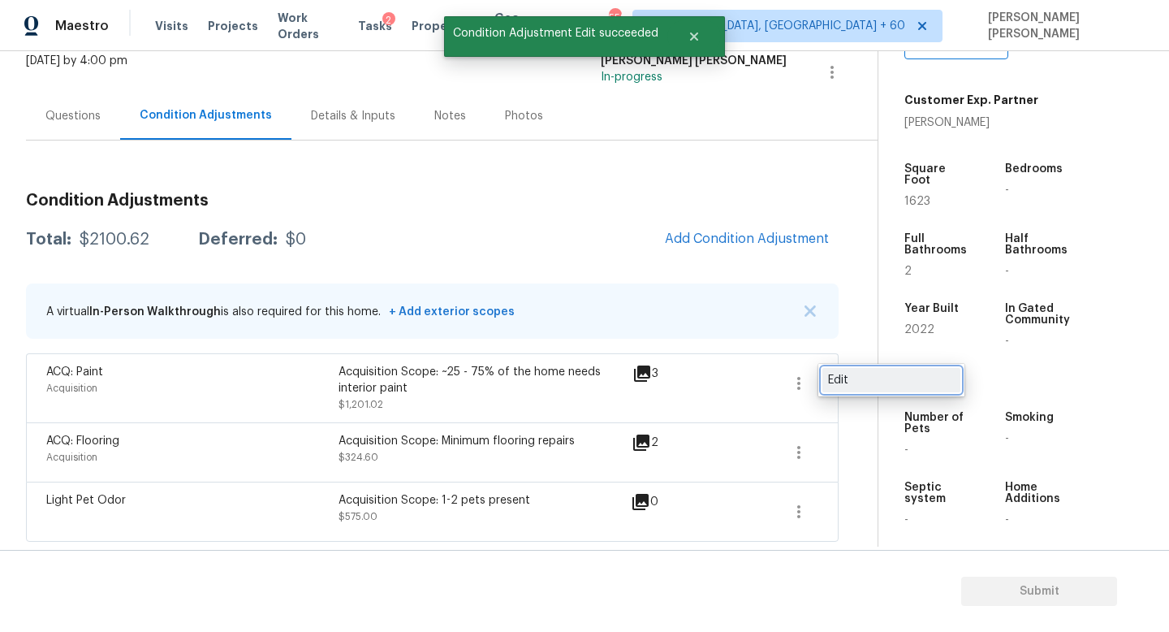
click at [834, 382] on div "Edit" at bounding box center [891, 380] width 127 height 16
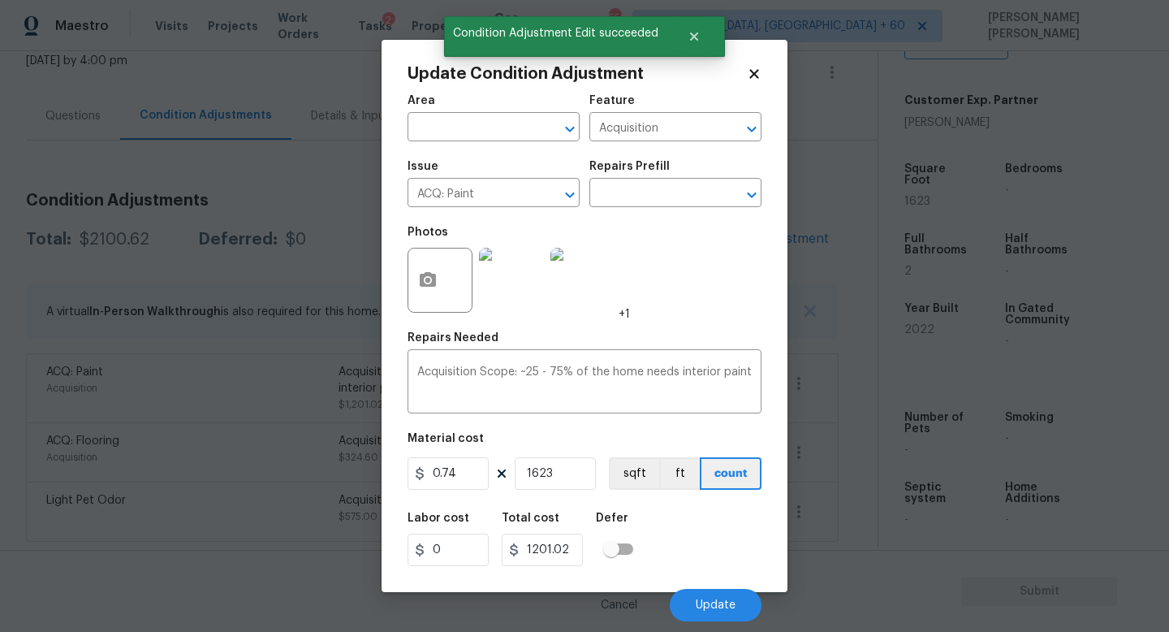
click at [683, 215] on div "Issue ACQ: Paint ​ Repairs Prefill ​" at bounding box center [585, 184] width 354 height 66
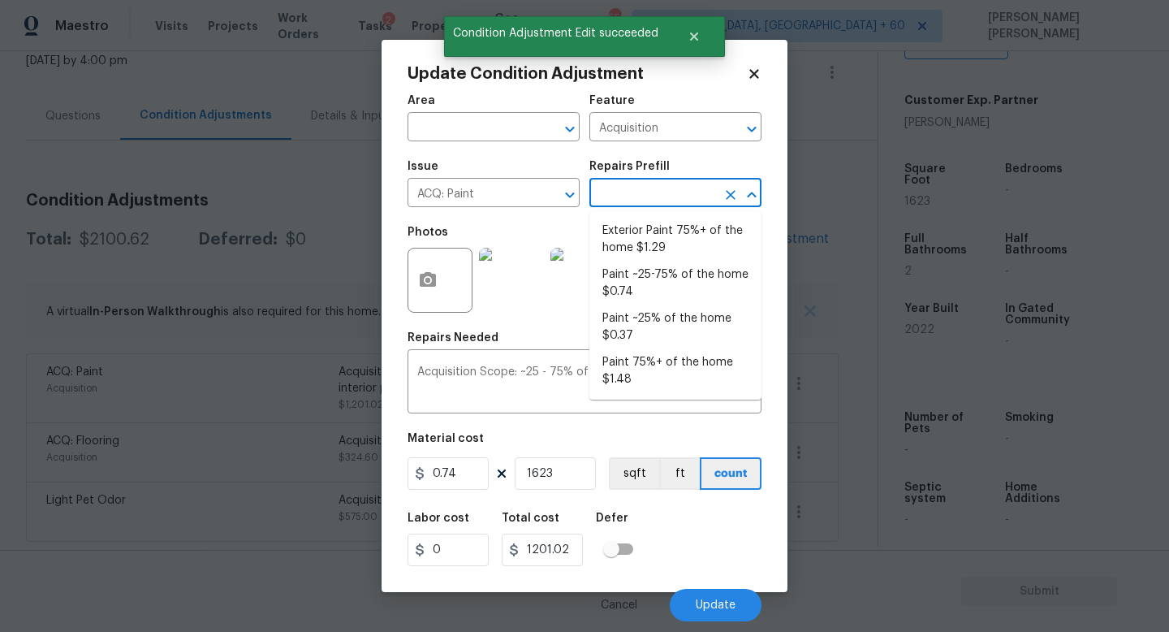
click at [680, 204] on input "text" at bounding box center [652, 194] width 127 height 25
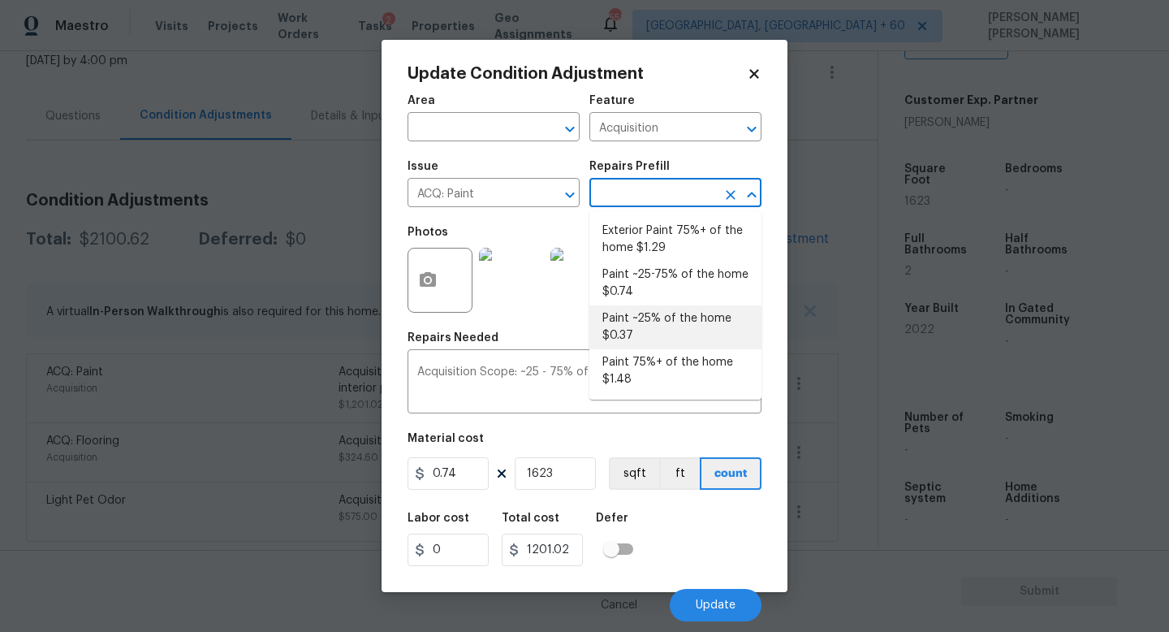
click at [648, 310] on li "Paint ~25% of the home $0.37" at bounding box center [675, 327] width 172 height 44
type textarea "Acquisition Scope: ~25% of the home needs interior paint"
type input "0.37"
type input "600.51"
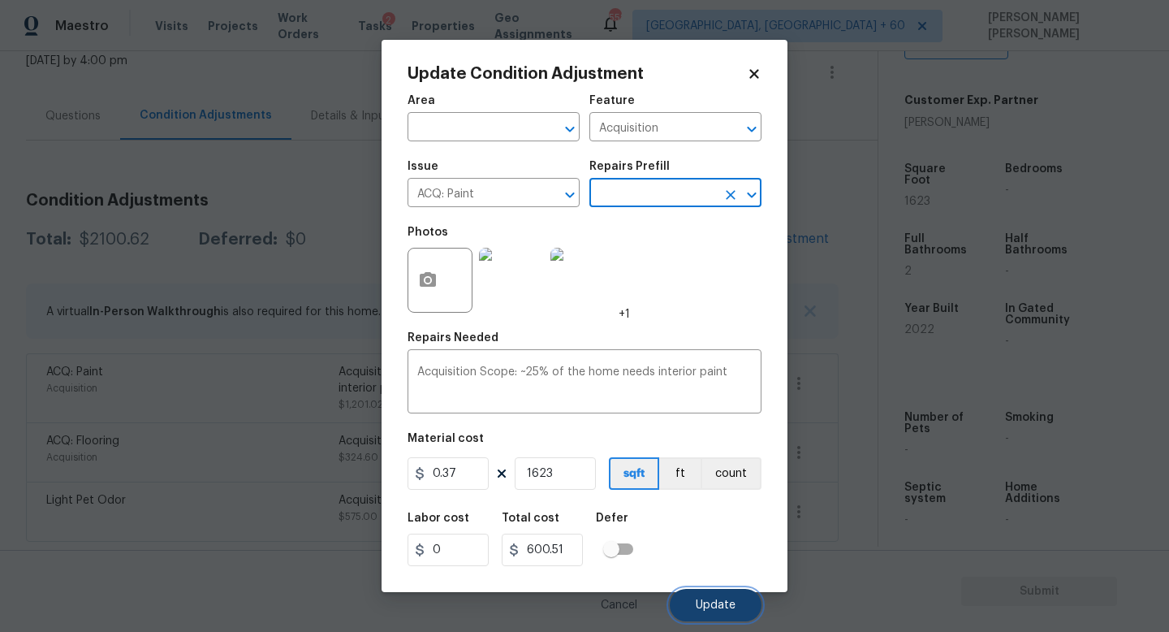
click at [713, 601] on span "Update" at bounding box center [716, 605] width 40 height 12
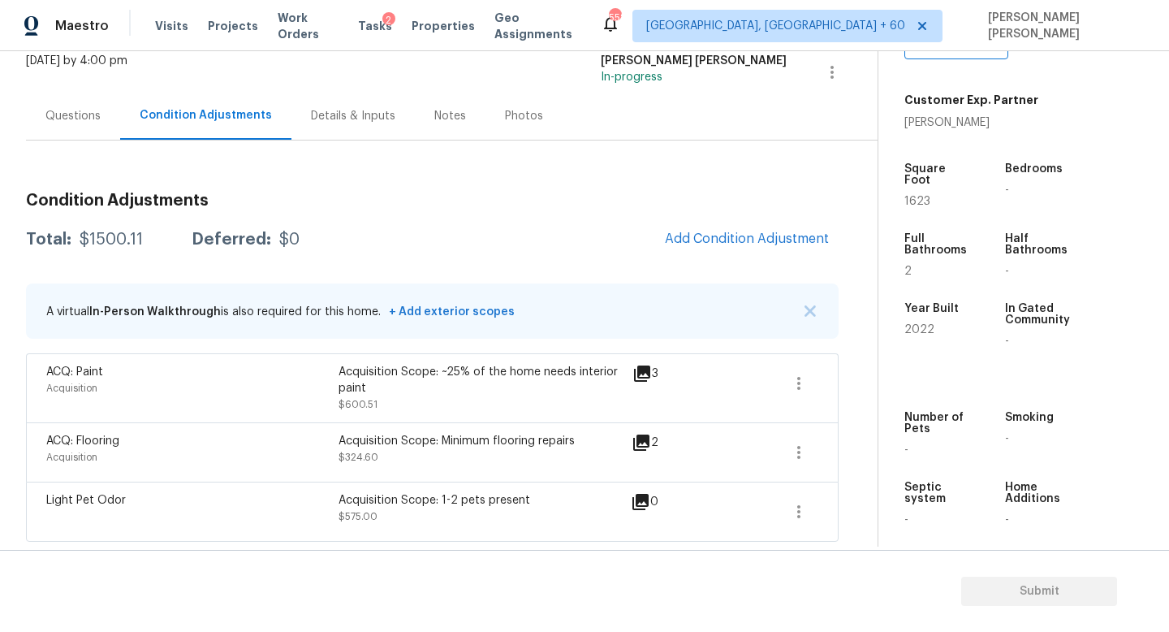
click at [738, 262] on div "Condition Adjustments Total: $1500.11 Deferred: $0 Add Condition Adjustment A v…" at bounding box center [432, 360] width 813 height 362
click at [750, 244] on span "Add Condition Adjustment" at bounding box center [747, 238] width 164 height 15
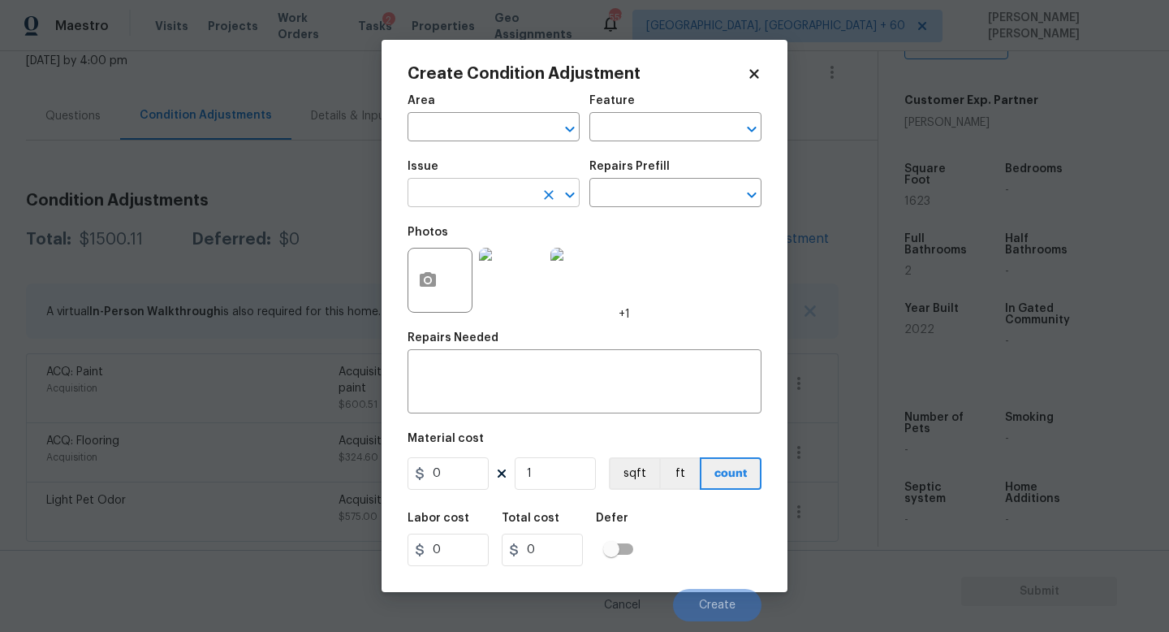
click at [501, 195] on input "text" at bounding box center [471, 194] width 127 height 25
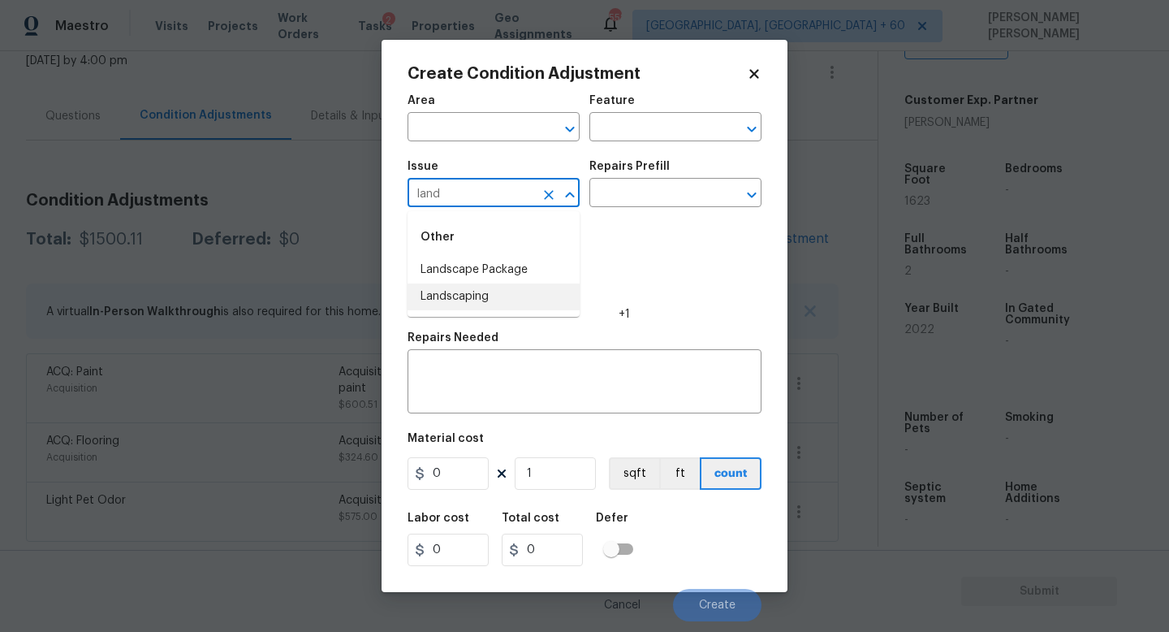
click at [518, 289] on li "Landscaping" at bounding box center [494, 296] width 172 height 27
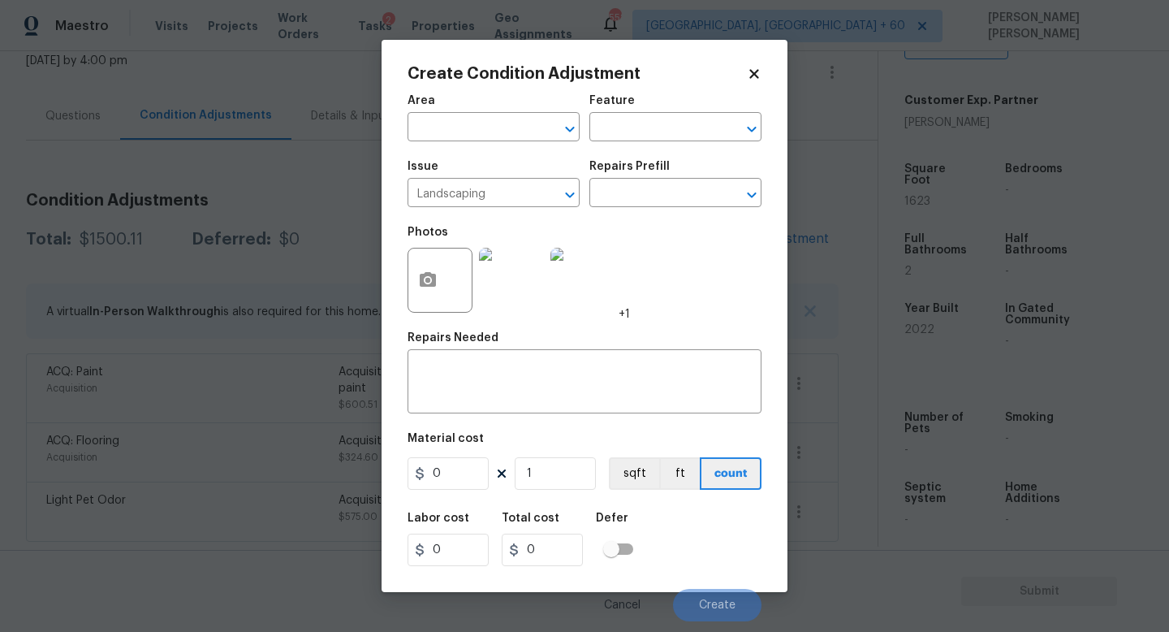
click at [518, 289] on img at bounding box center [511, 280] width 65 height 65
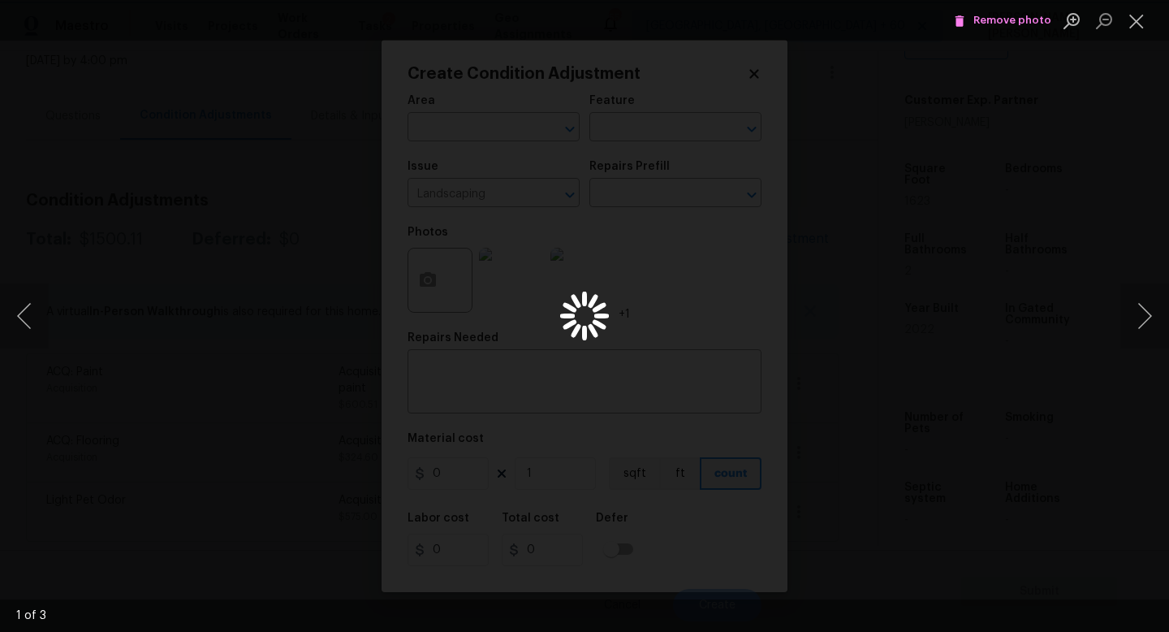
click at [526, 192] on div "Lightbox" at bounding box center [584, 316] width 1169 height 632
click at [1118, 136] on div "Lightbox" at bounding box center [584, 316] width 1169 height 632
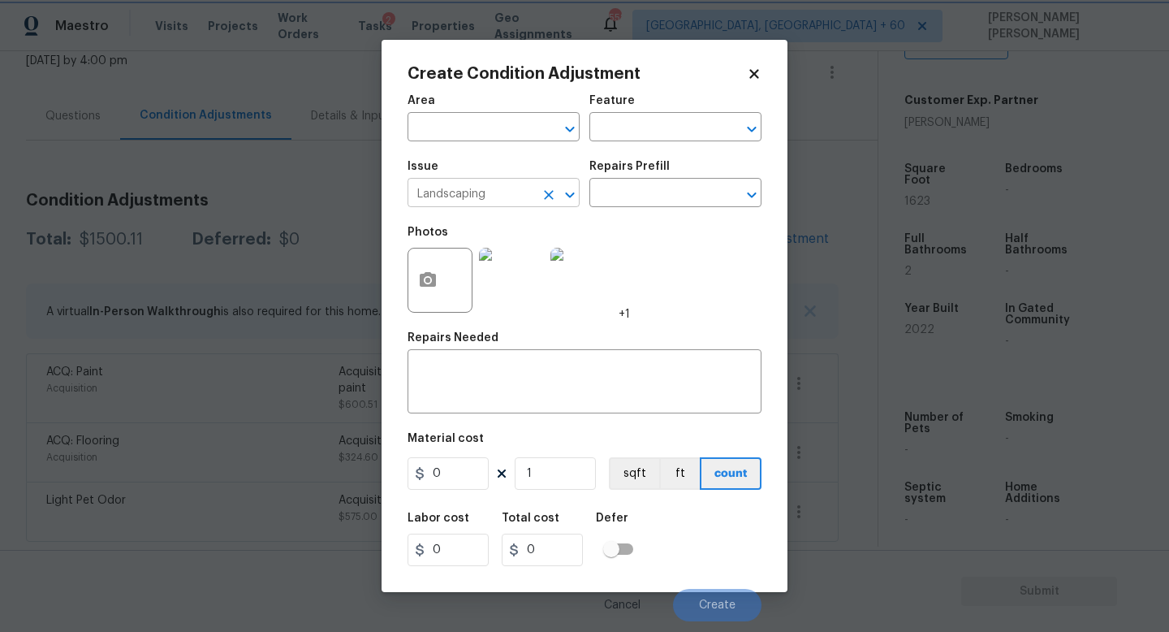
click at [534, 188] on div "Landscaping ​" at bounding box center [494, 194] width 172 height 25
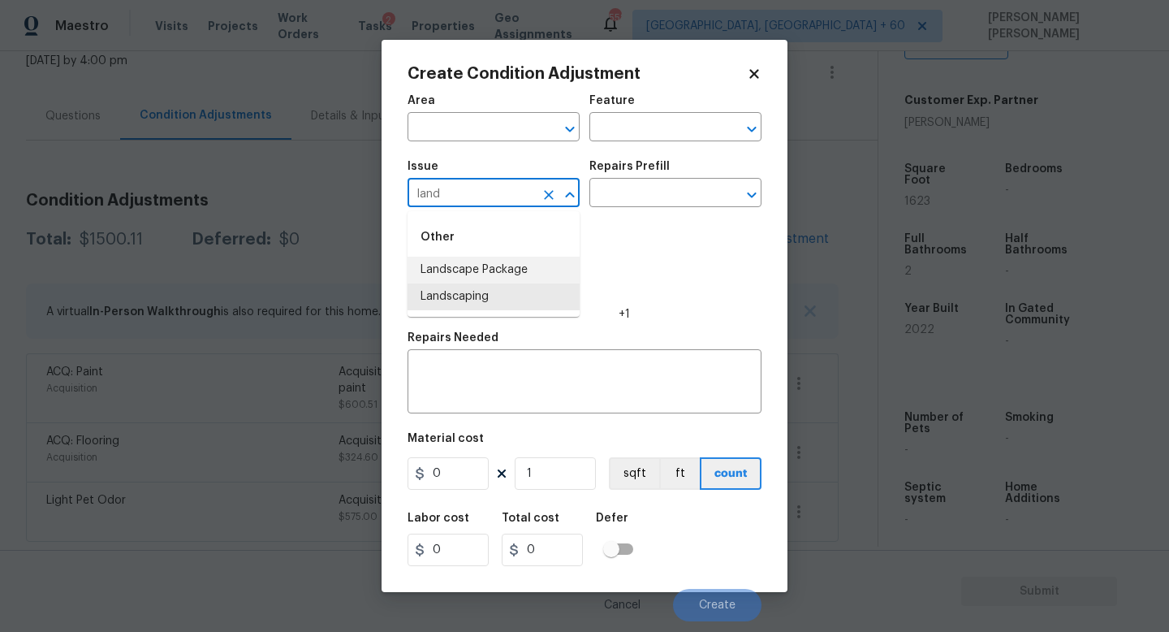
click at [516, 272] on li "Landscape Package" at bounding box center [494, 270] width 172 height 27
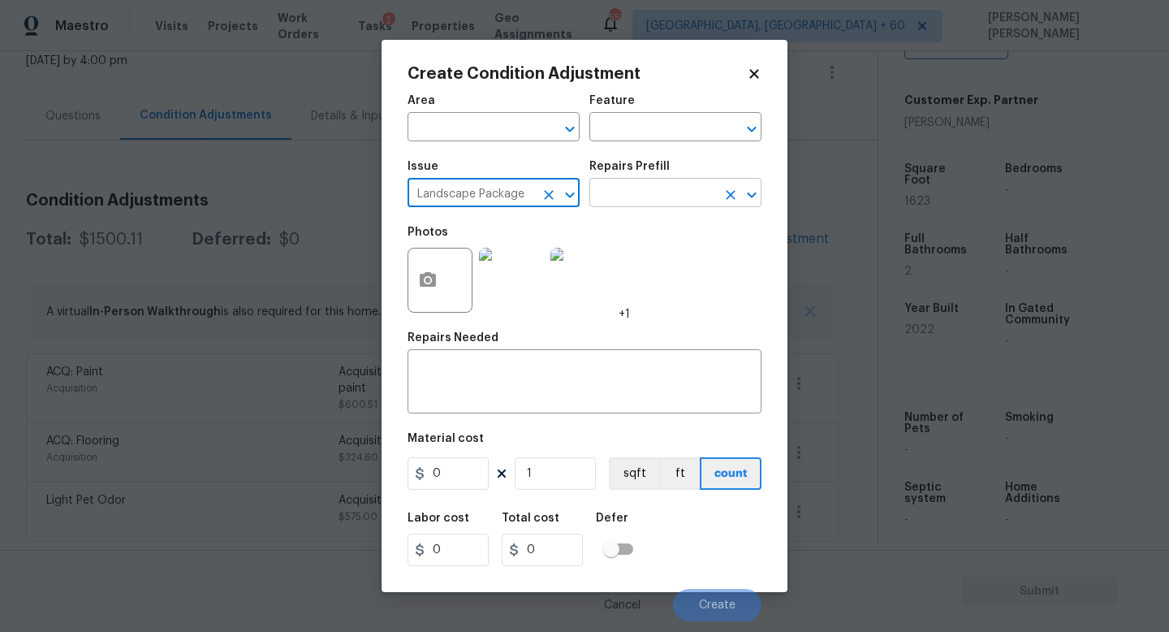
type input "Landscape Package"
click at [676, 184] on input "text" at bounding box center [652, 194] width 127 height 25
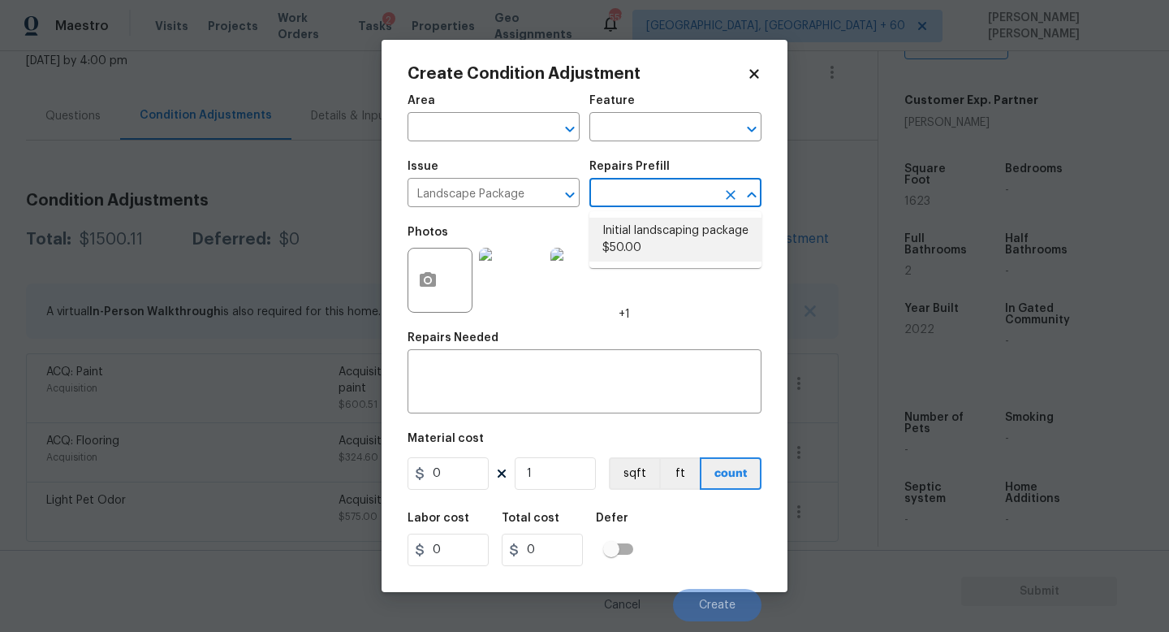
click at [662, 223] on li "Initial landscaping package $50.00" at bounding box center [675, 240] width 172 height 44
type input "Home Readiness Packages"
type textarea "Mowing of grass up to 6" in height. Mow, edge along driveways & sidewalks, trim…"
type input "50"
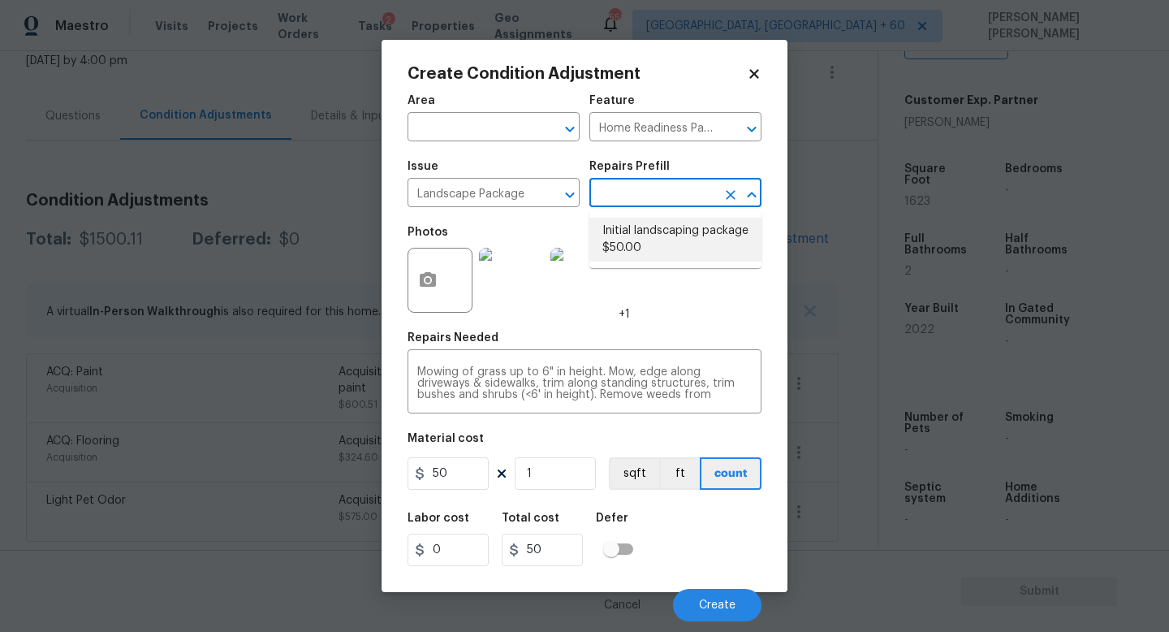
click at [648, 245] on li "Initial landscaping package $50.00" at bounding box center [675, 240] width 172 height 44
drag, startPoint x: 473, startPoint y: 475, endPoint x: 152, endPoint y: 475, distance: 320.7
click at [271, 475] on div "Create Condition Adjustment Area ​ Feature Home Readiness Packages ​ Issue Land…" at bounding box center [584, 316] width 1169 height 632
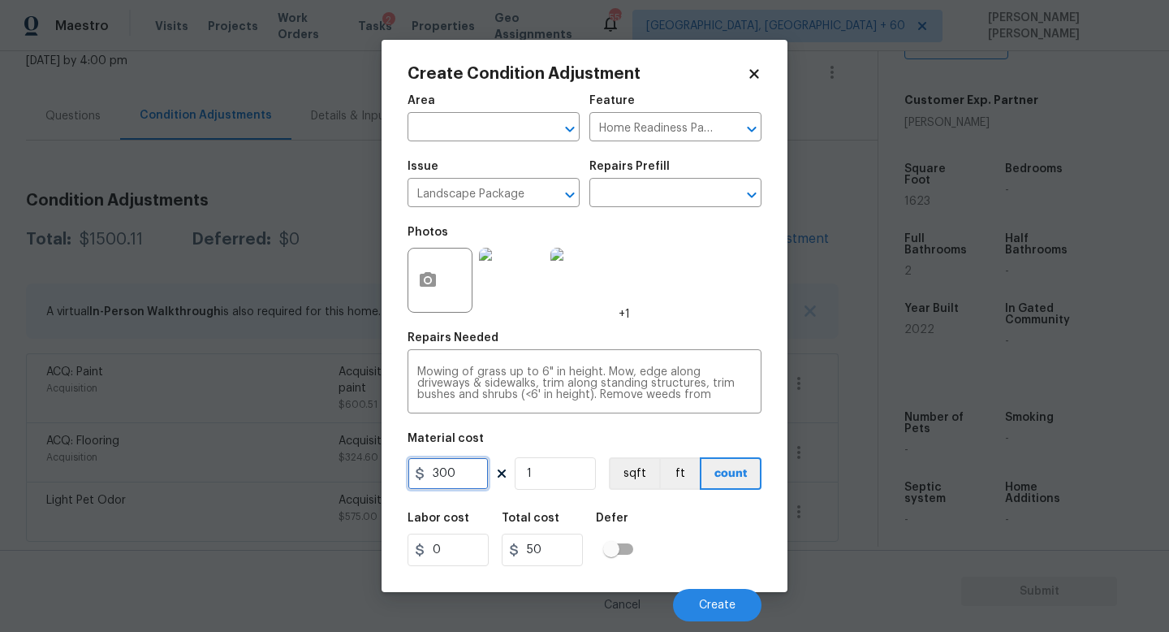
type input "300"
click at [719, 550] on div "Labor cost 0 Total cost 300 Defer" at bounding box center [585, 539] width 354 height 73
click at [718, 604] on span "Create" at bounding box center [717, 605] width 37 height 12
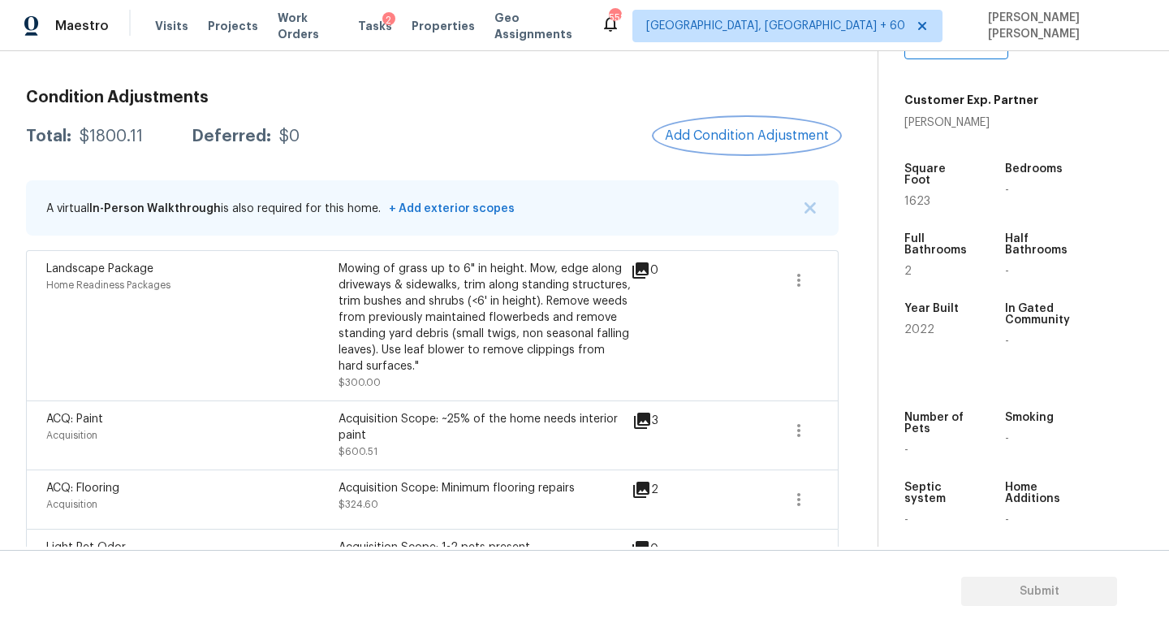
scroll to position [207, 0]
click at [742, 149] on button "Add Condition Adjustment" at bounding box center [746, 137] width 183 height 34
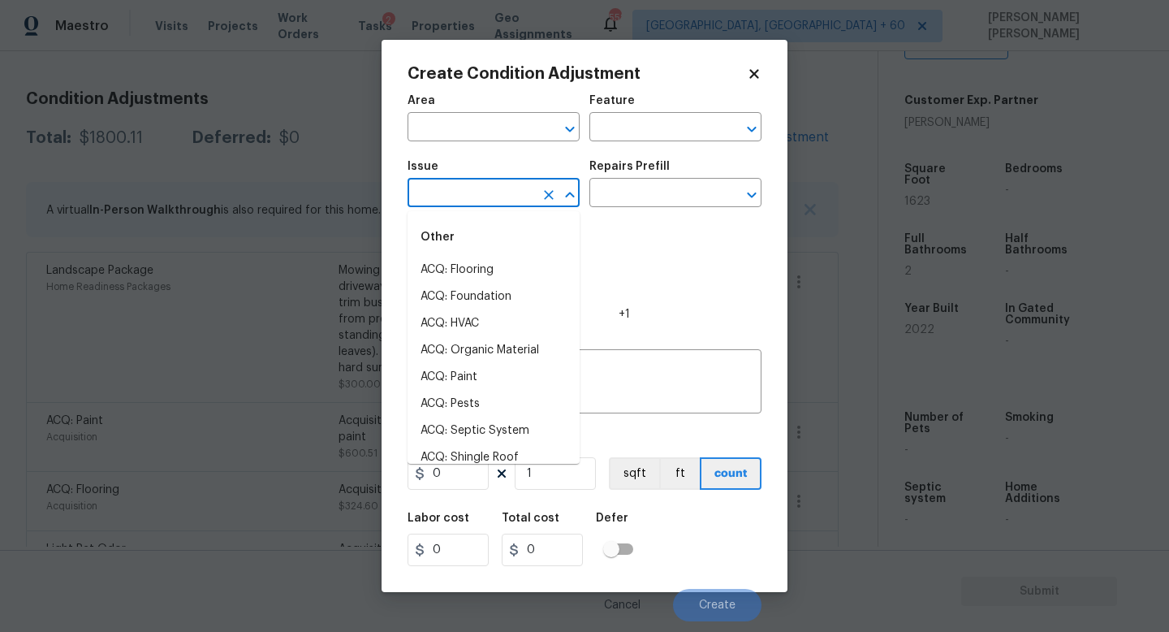
click at [464, 201] on input "text" at bounding box center [471, 194] width 127 height 25
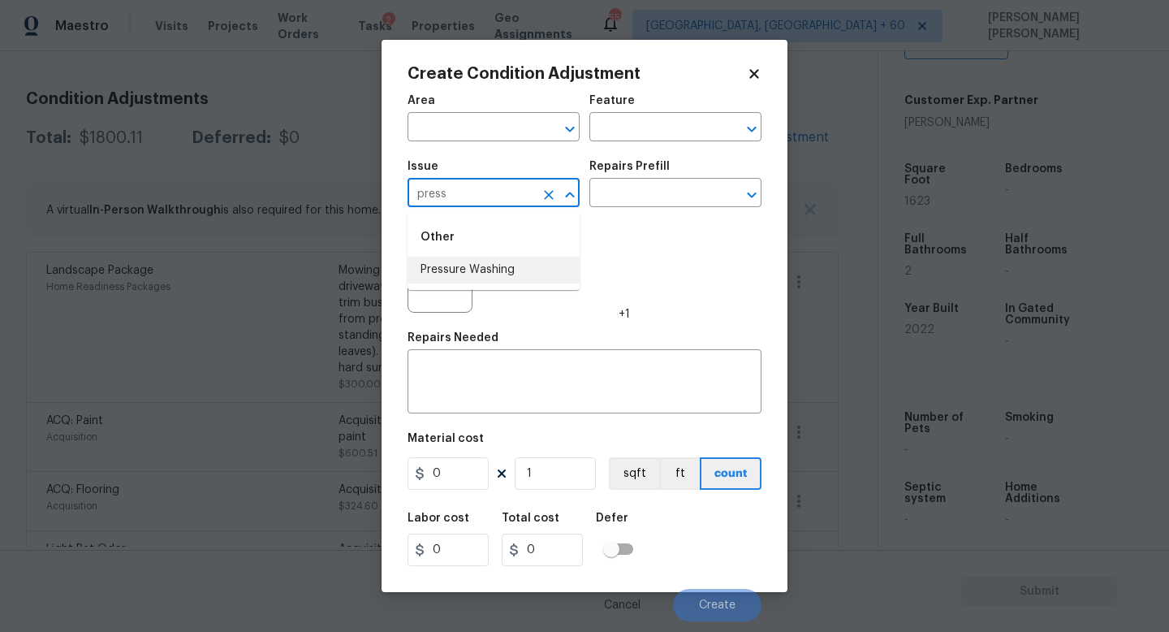
click at [455, 261] on li "Pressure Washing" at bounding box center [494, 270] width 172 height 27
type input "Pressure Washing"
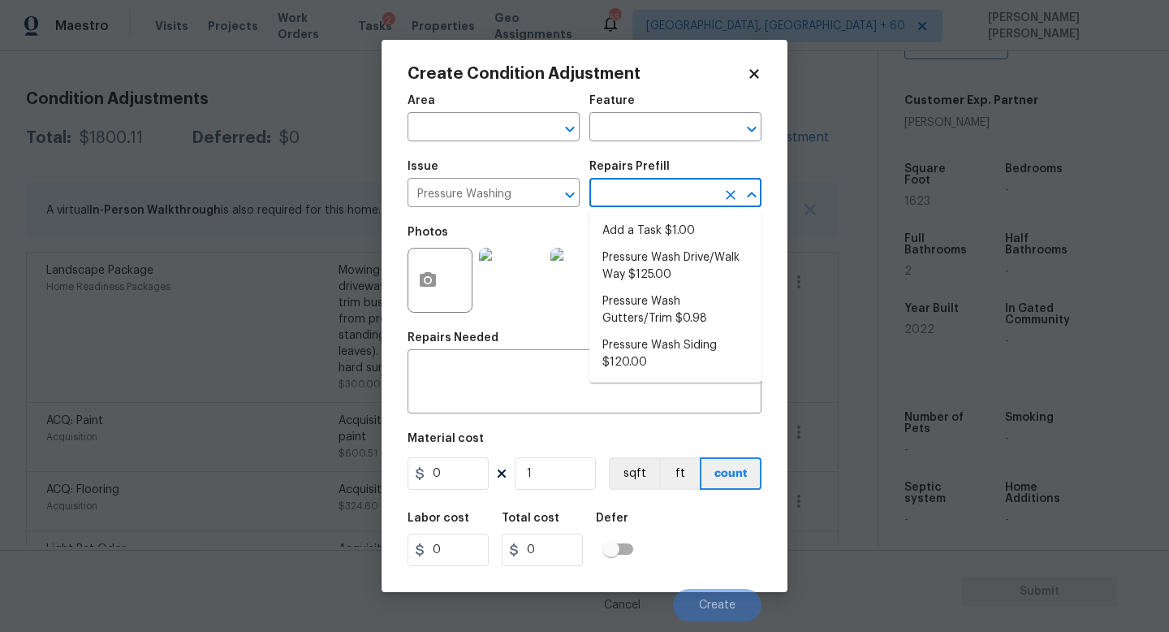
click at [636, 195] on input "text" at bounding box center [652, 194] width 127 height 25
click at [624, 273] on li "Pressure Wash Drive/Walk Way $125.00" at bounding box center [675, 266] width 172 height 44
type input "Siding"
type textarea "Pressure wash the driveways/walkways as directed by the PM. Ensure that all deb…"
type input "125"
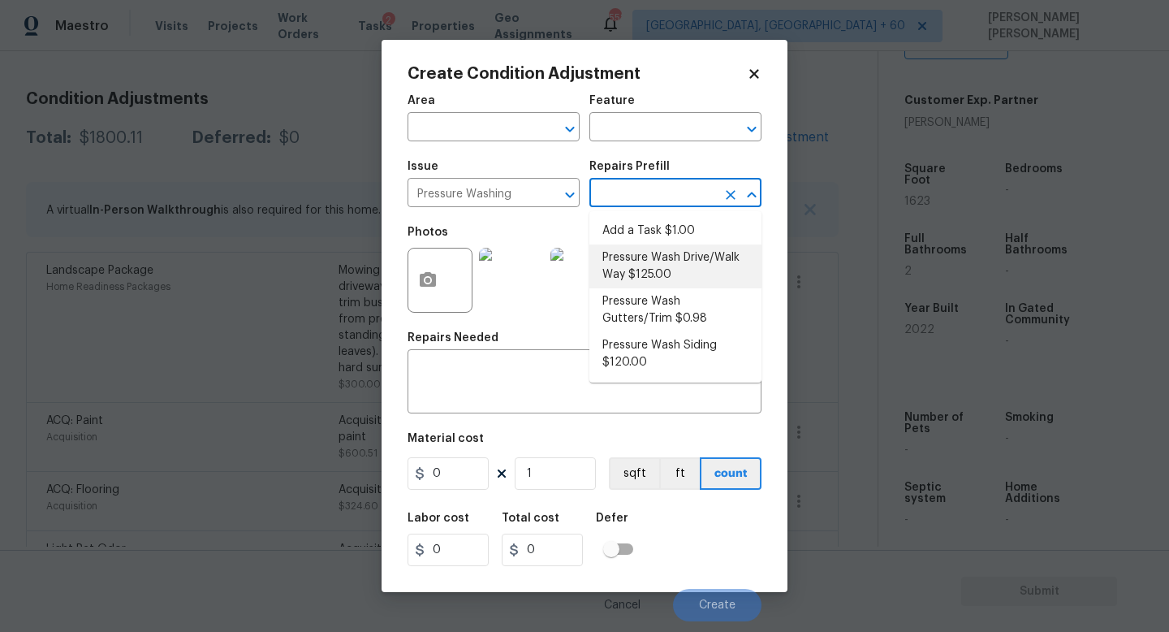
type input "125"
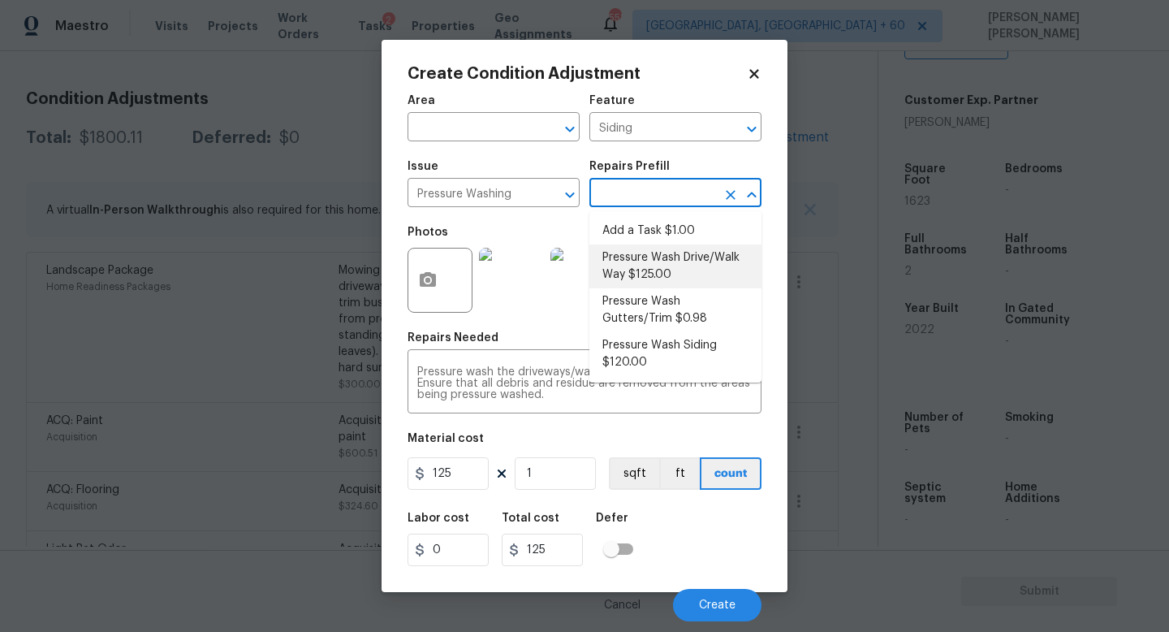
click at [641, 207] on input "text" at bounding box center [652, 194] width 127 height 25
click at [645, 260] on li "Pressure Wash Drive/Walk Way $125.00" at bounding box center [675, 266] width 172 height 44
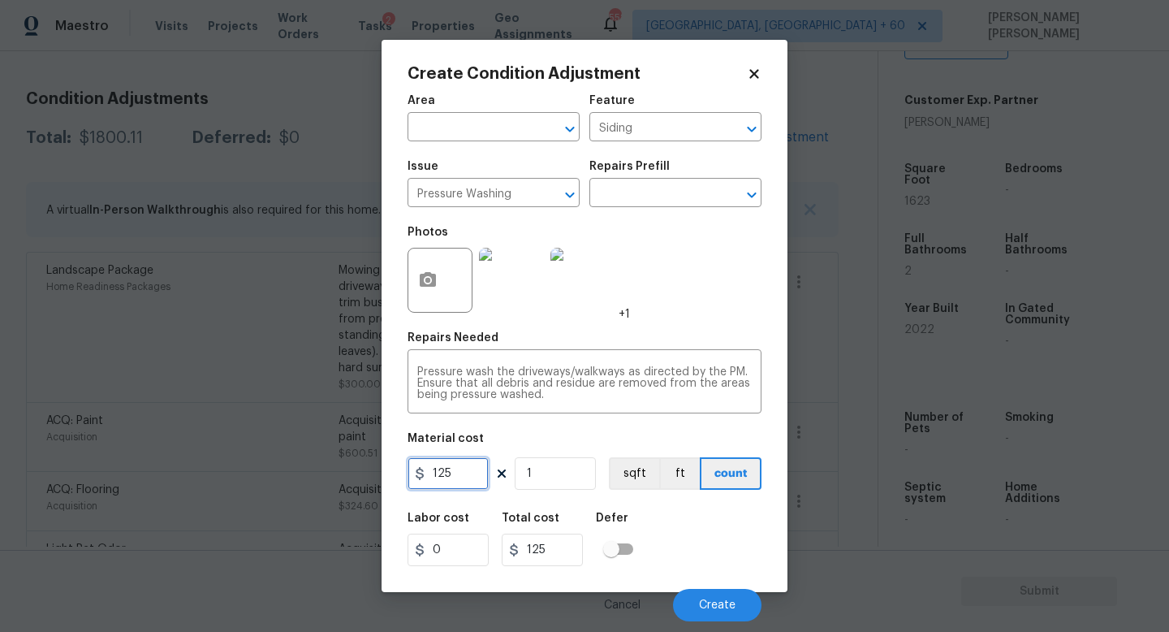
drag, startPoint x: 467, startPoint y: 471, endPoint x: 184, endPoint y: 398, distance: 291.8
click at [352, 467] on div "Create Condition Adjustment Area ​ Feature Siding ​ Issue Pressure Washing ​ Re…" at bounding box center [584, 316] width 1169 height 632
type input "200"
click at [726, 608] on span "Create" at bounding box center [717, 605] width 37 height 12
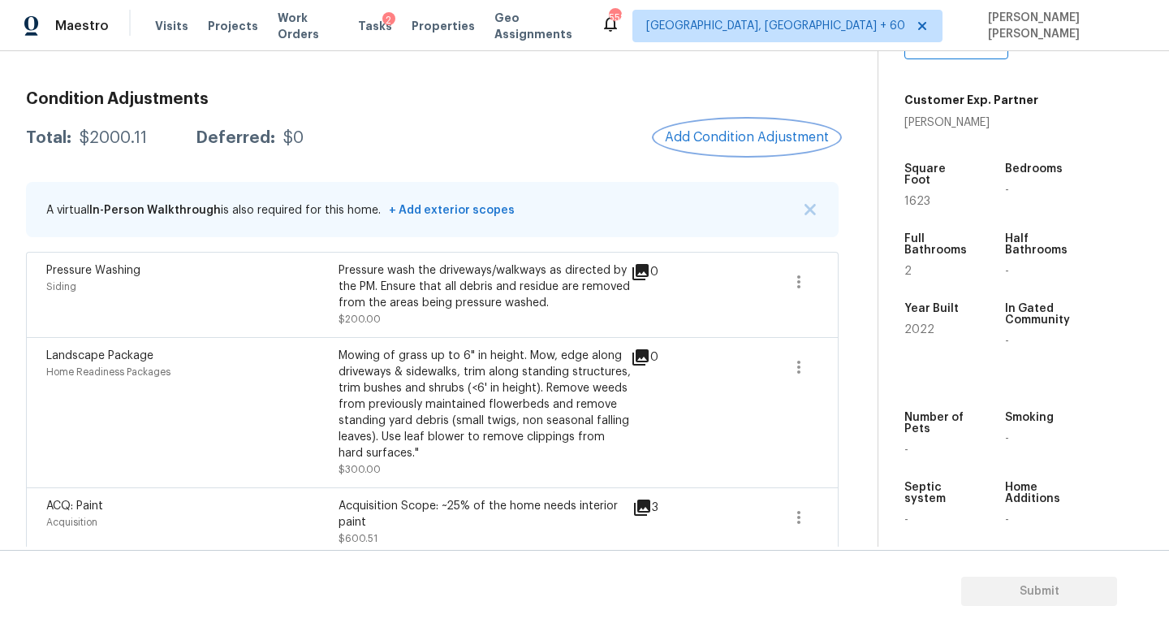
click at [701, 142] on span "Add Condition Adjustment" at bounding box center [747, 137] width 164 height 15
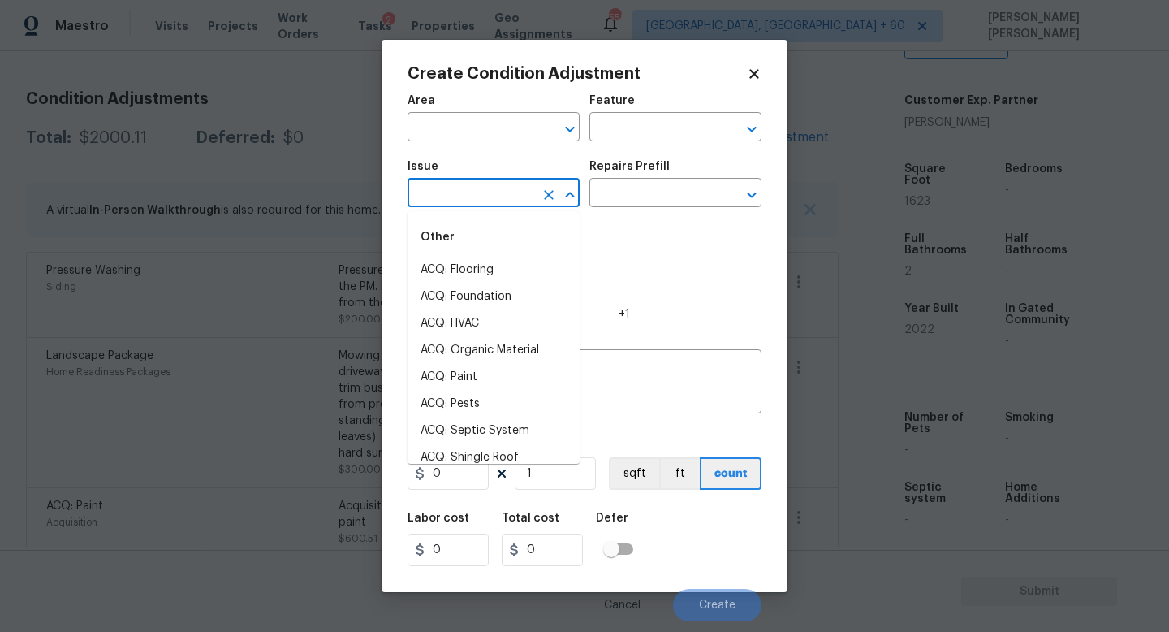
click at [497, 199] on input "text" at bounding box center [471, 194] width 127 height 25
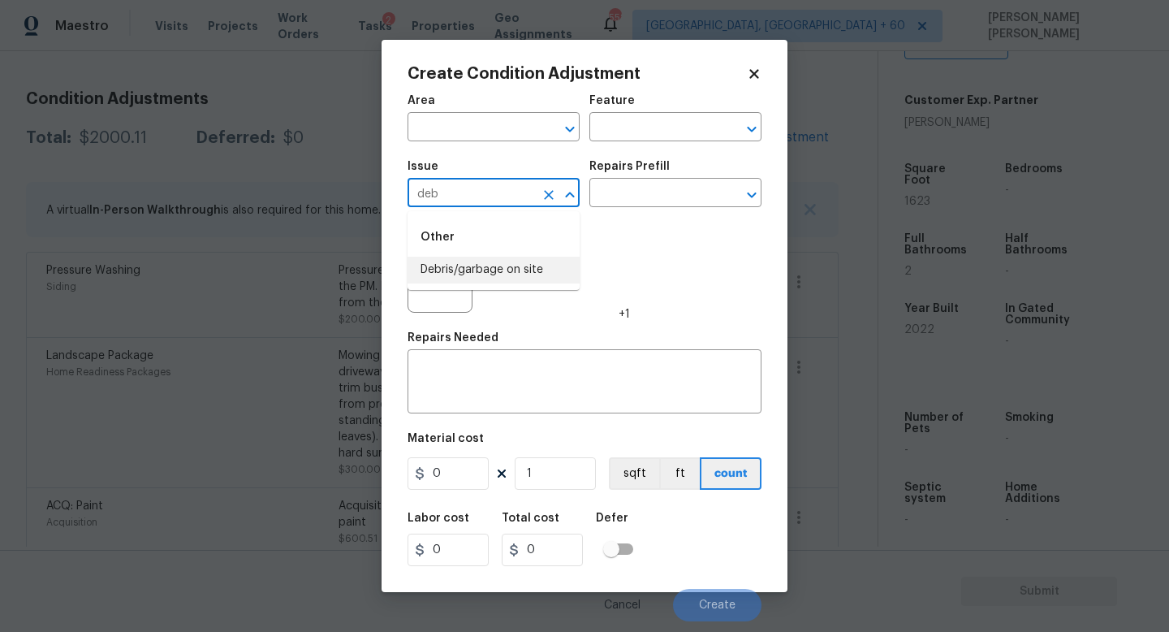
click at [496, 267] on li "Debris/garbage on site" at bounding box center [494, 270] width 172 height 27
type input "Debris/garbage on site"
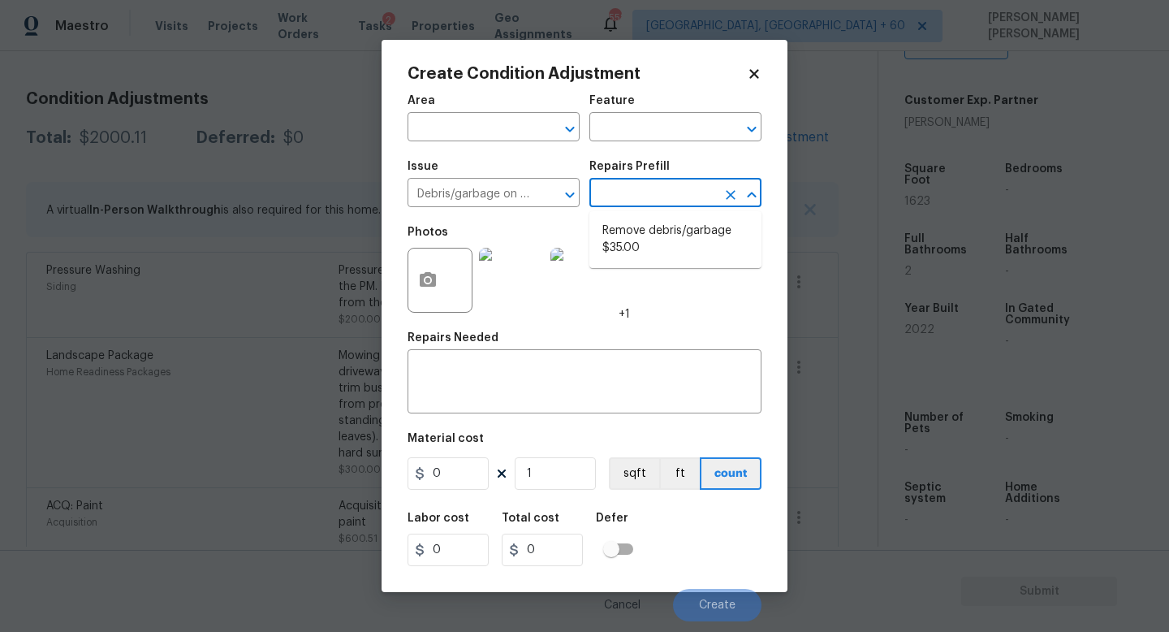
click at [664, 190] on input "text" at bounding box center [652, 194] width 127 height 25
click at [667, 237] on li "Remove debris/garbage $35.00" at bounding box center [675, 240] width 172 height 44
type textarea "Remove, haul off, and properly dispose of any debris left by seller to offsite …"
type input "35"
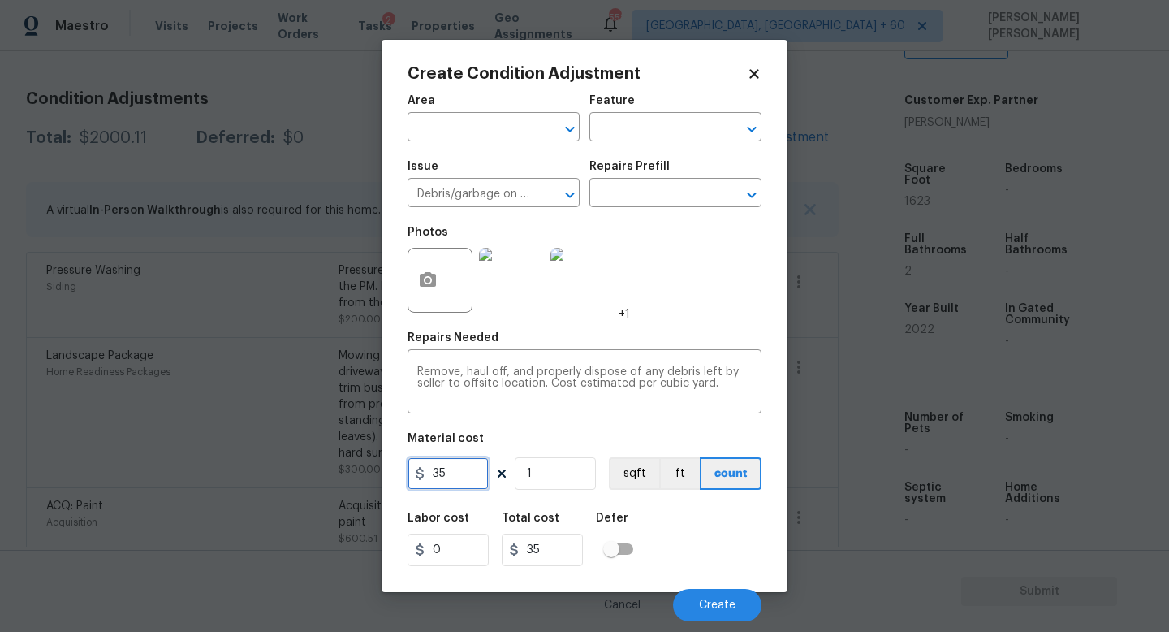
drag, startPoint x: 469, startPoint y: 471, endPoint x: 322, endPoint y: 460, distance: 147.3
click at [322, 460] on div "Create Condition Adjustment Area ​ Feature ​ Issue Debris/garbage on site ​ Rep…" at bounding box center [584, 316] width 1169 height 632
type input "100"
click at [427, 274] on icon "button" at bounding box center [428, 279] width 16 height 15
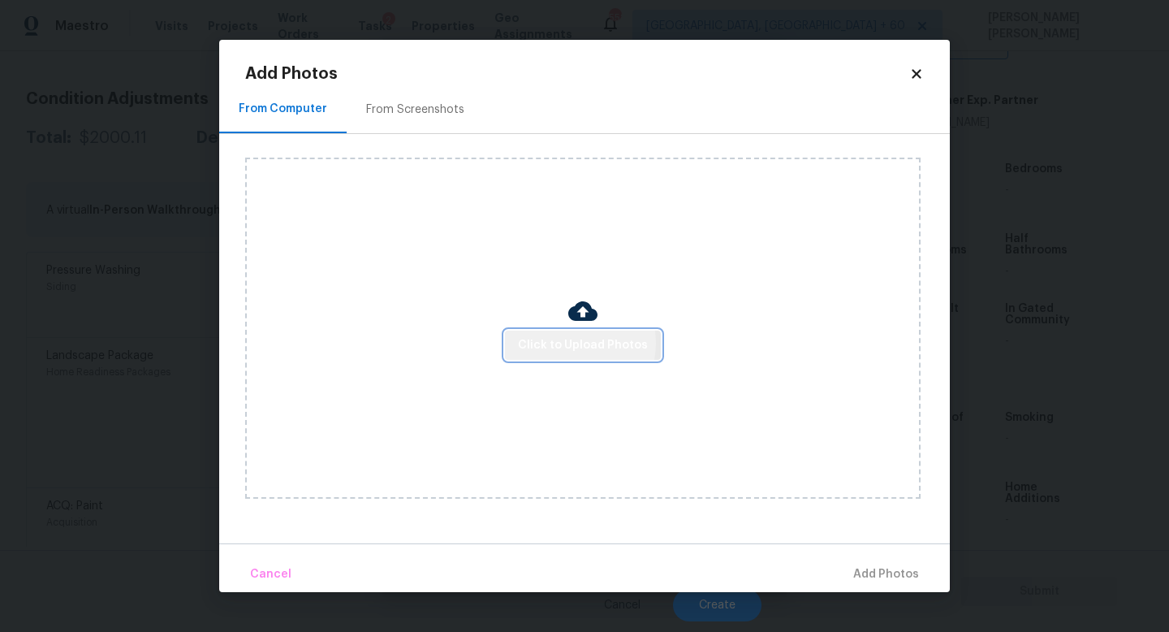
click at [576, 343] on span "Click to Upload Photos" at bounding box center [583, 345] width 130 height 20
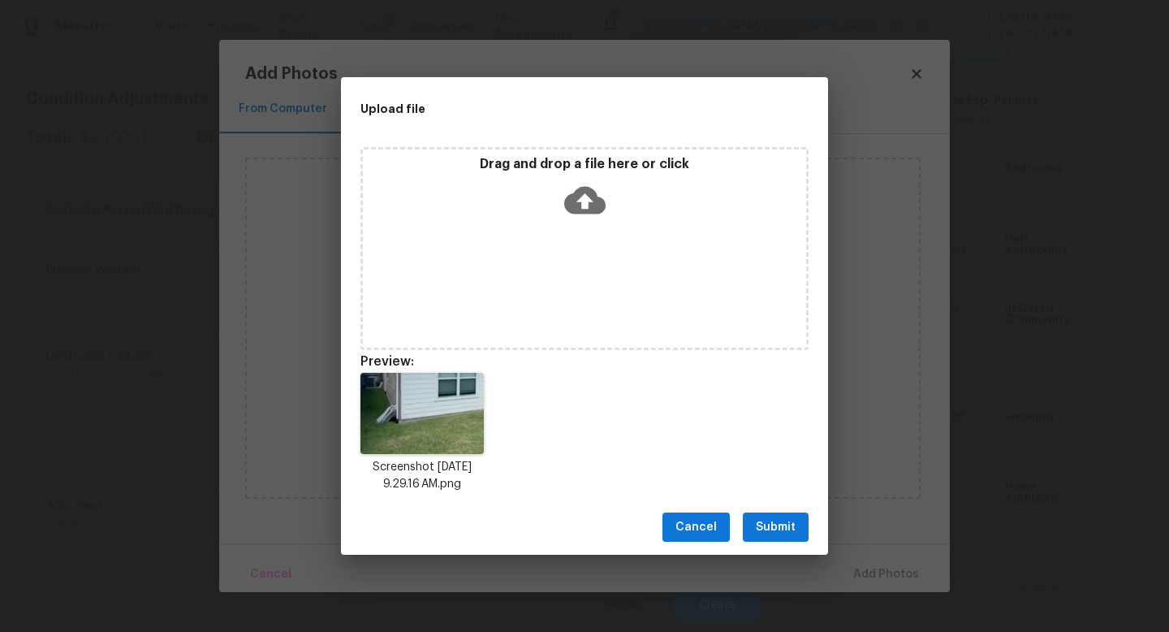
click at [757, 524] on span "Submit" at bounding box center [776, 527] width 40 height 20
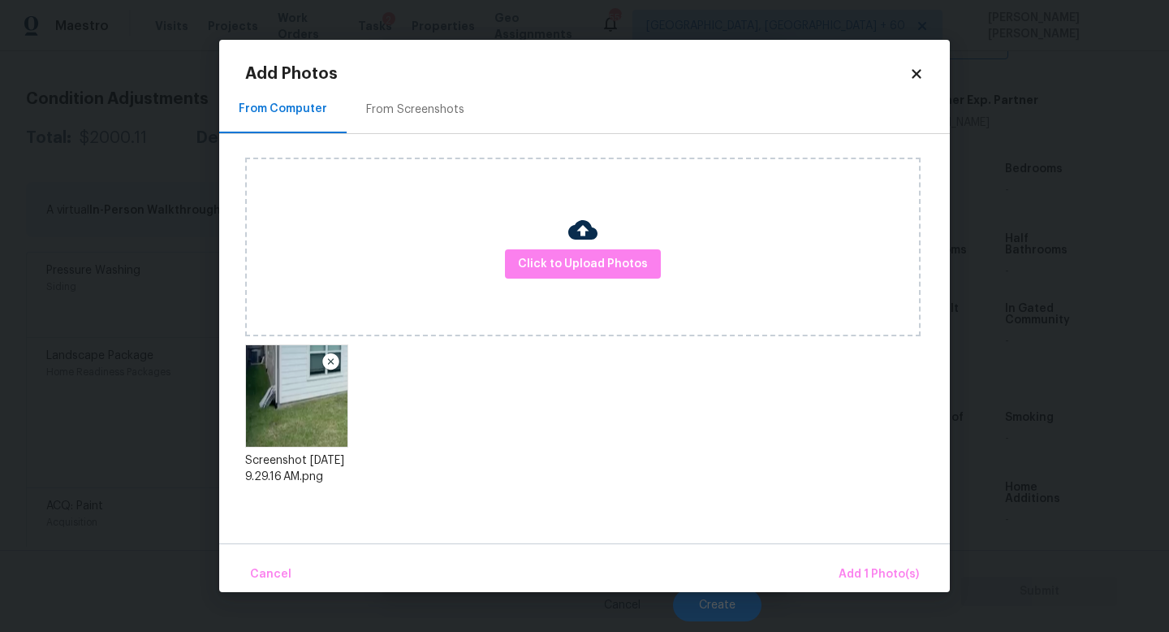
click at [942, 576] on div "Cancel Add 1 Photo(s)" at bounding box center [584, 567] width 731 height 49
click at [911, 576] on span "Add 1 Photo(s)" at bounding box center [879, 574] width 80 height 20
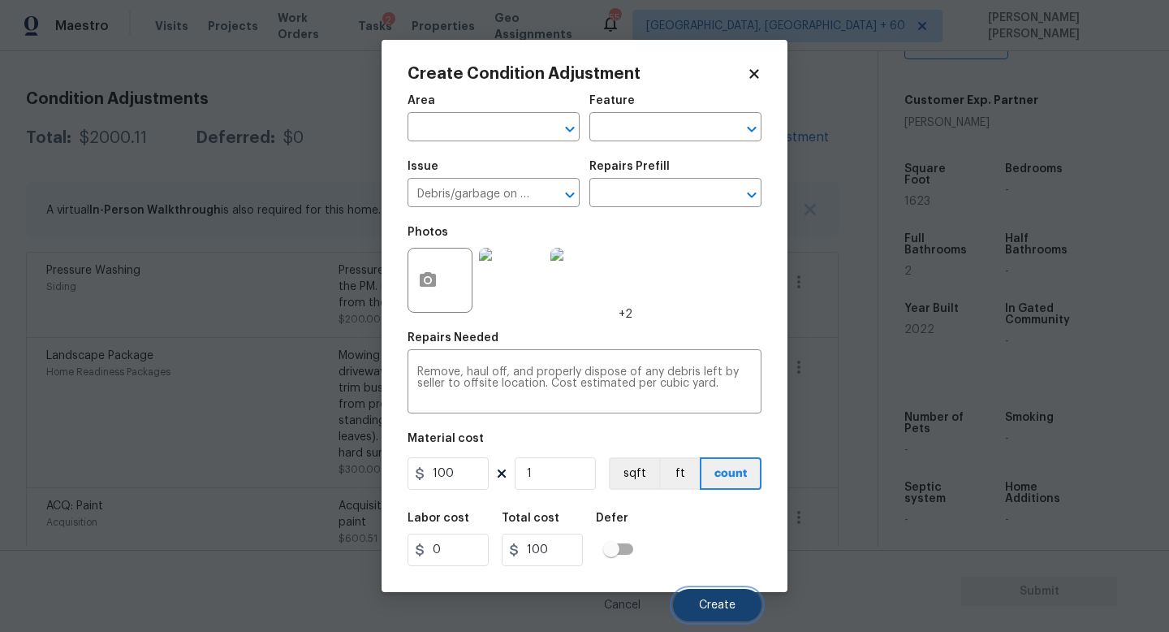
click at [702, 609] on span "Create" at bounding box center [717, 605] width 37 height 12
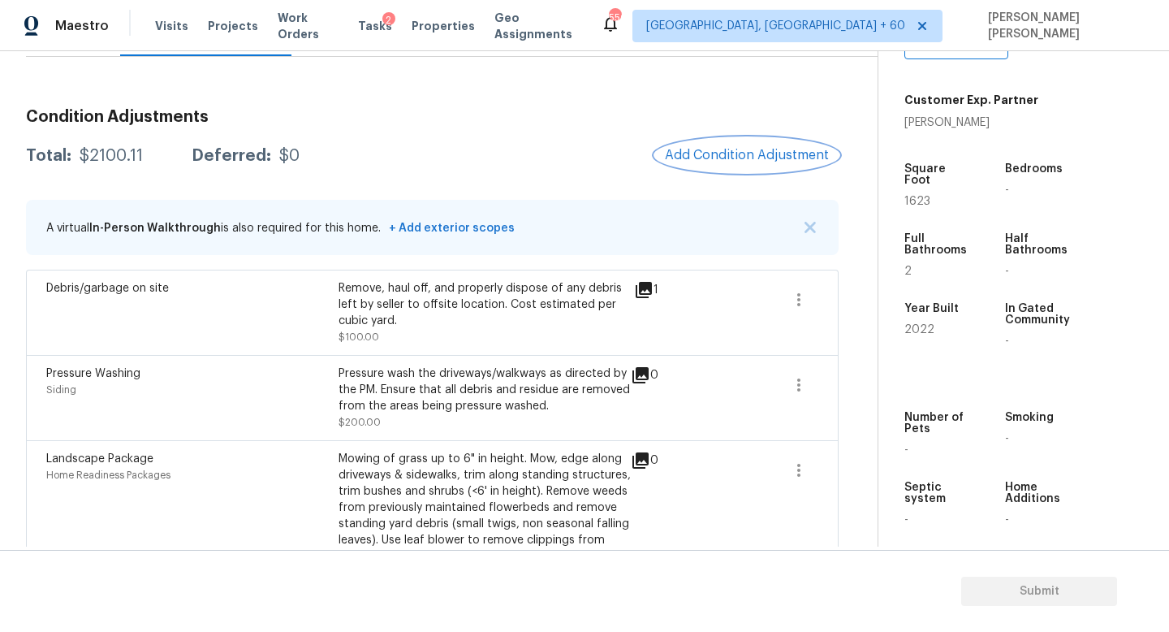
scroll to position [51, 0]
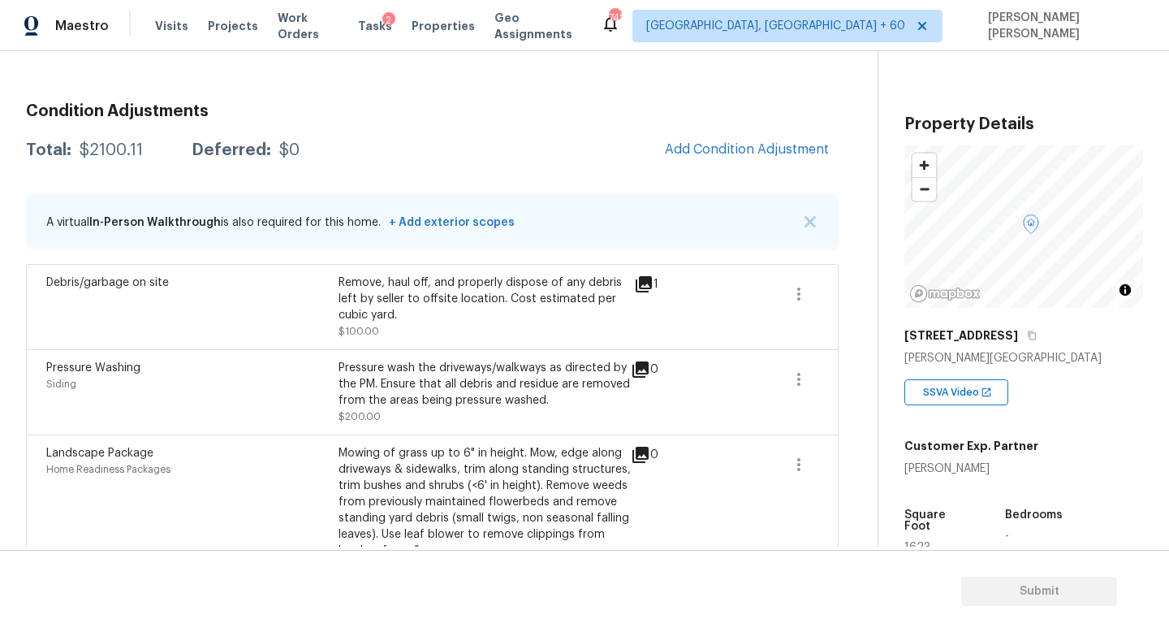
scroll to position [166, 0]
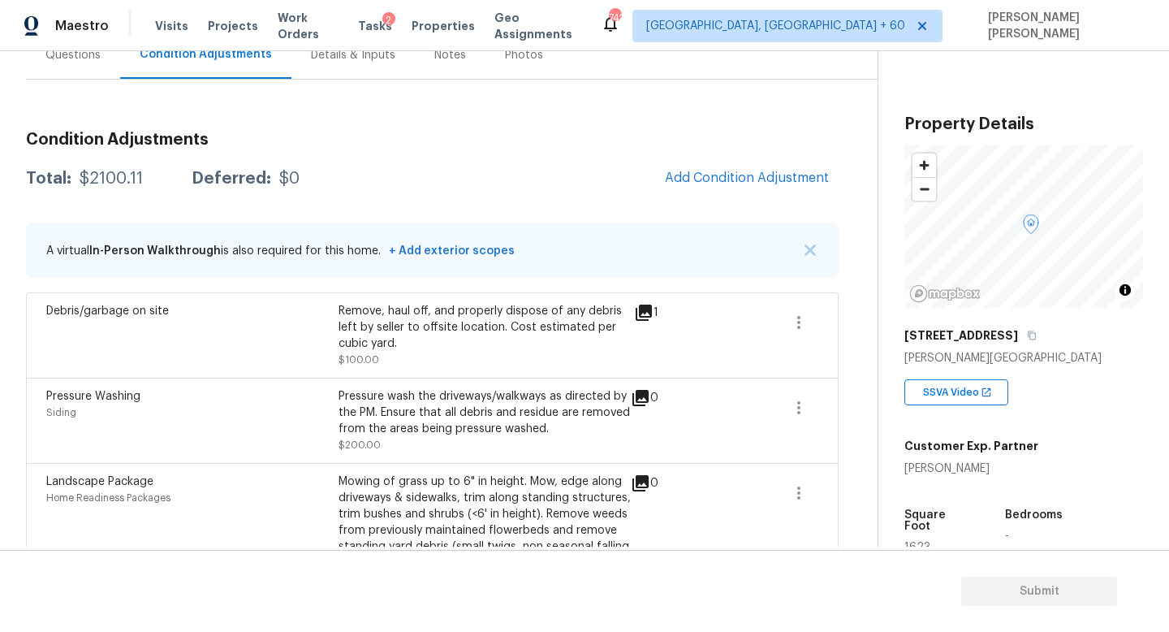
click at [102, 164] on div "Total: $2100.11 Deferred: $0 Add Condition Adjustment" at bounding box center [432, 179] width 813 height 36
copy div "$2100.11"
click at [118, 122] on div "Condition Adjustments Total: $2100.11 Deferred: $0 Add Condition Adjustment A v…" at bounding box center [432, 460] width 813 height 683
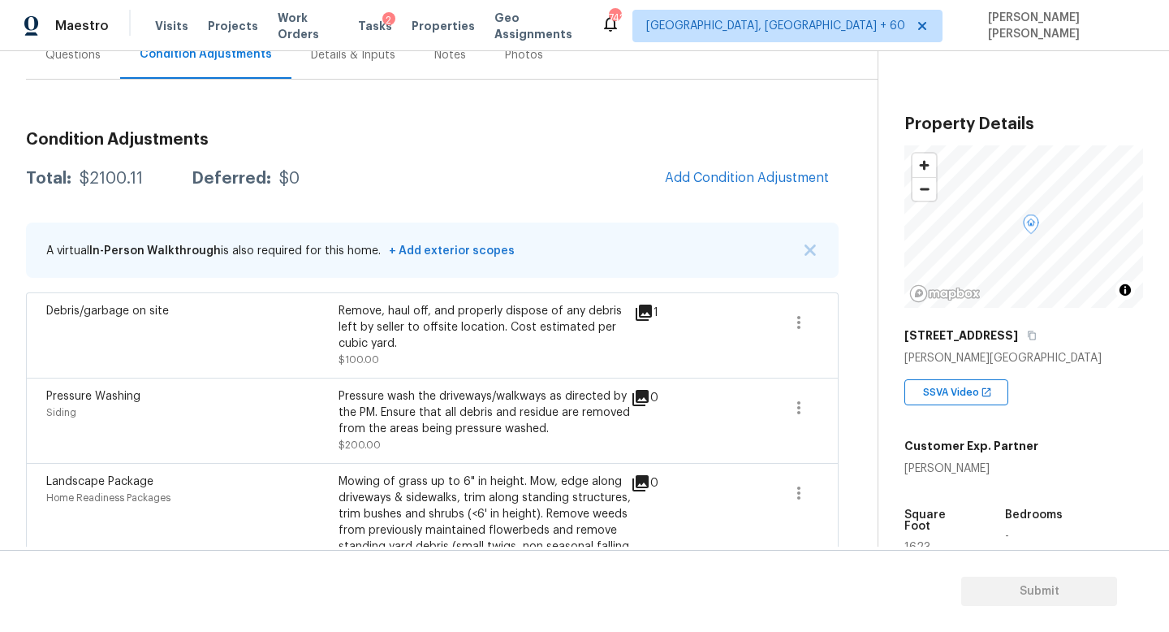
click at [68, 59] on div "Questions" at bounding box center [72, 55] width 55 height 16
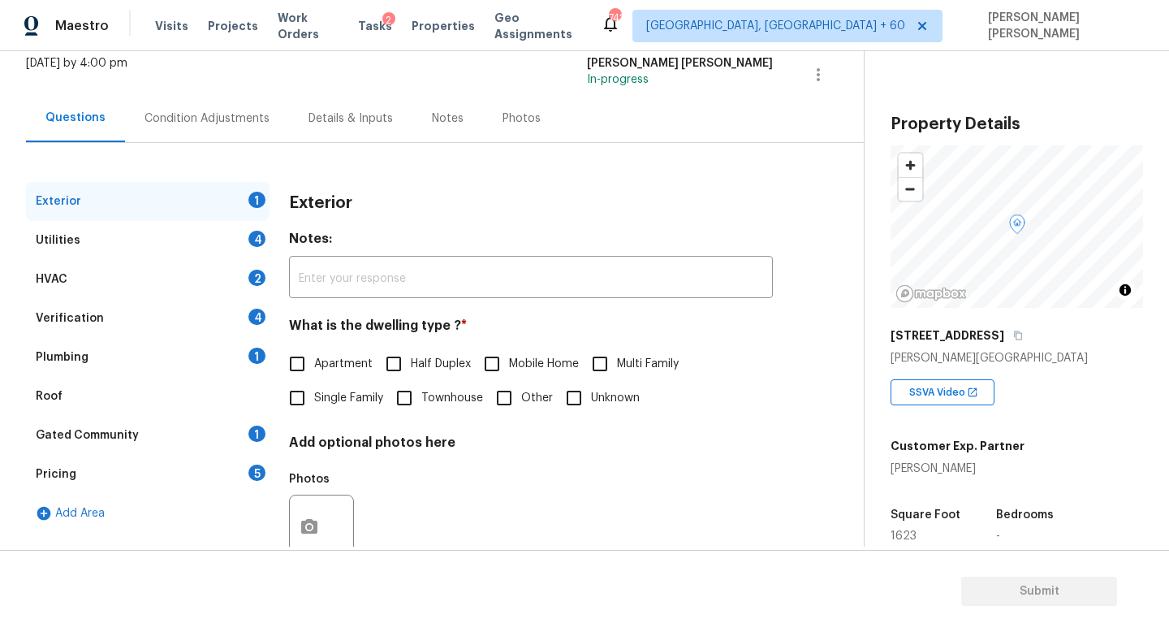
scroll to position [104, 0]
click at [308, 403] on input "Single Family" at bounding box center [297, 397] width 34 height 34
checkbox input "true"
click at [214, 232] on div "Utilities 4" at bounding box center [148, 239] width 244 height 39
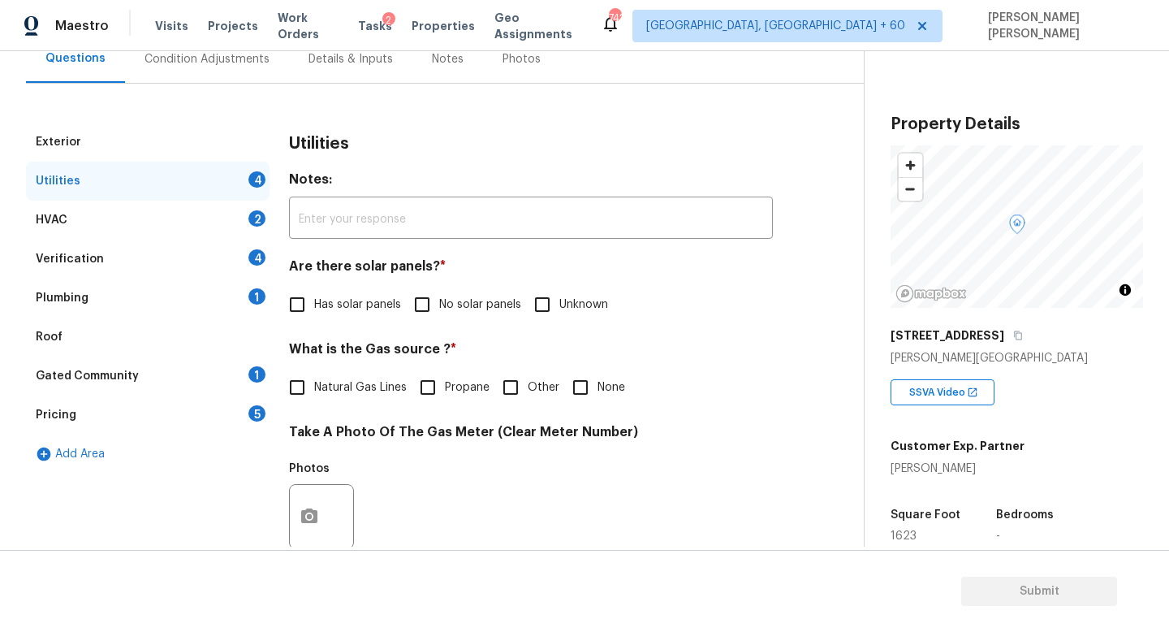
scroll to position [210, 0]
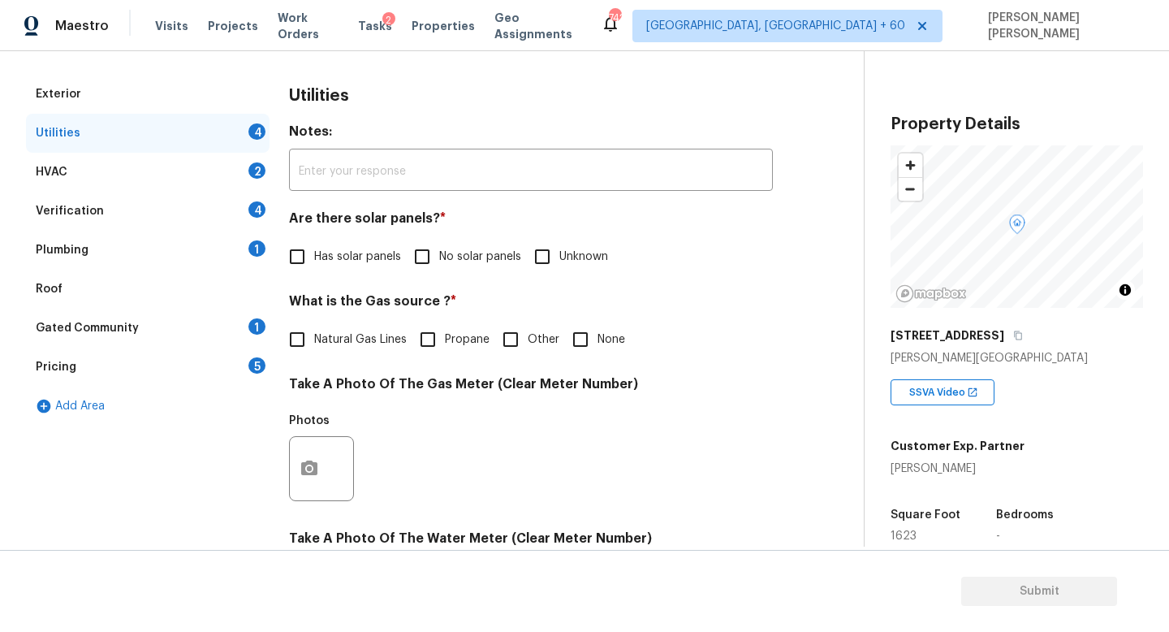
click at [427, 261] on input "No solar panels" at bounding box center [422, 257] width 34 height 34
checkbox input "true"
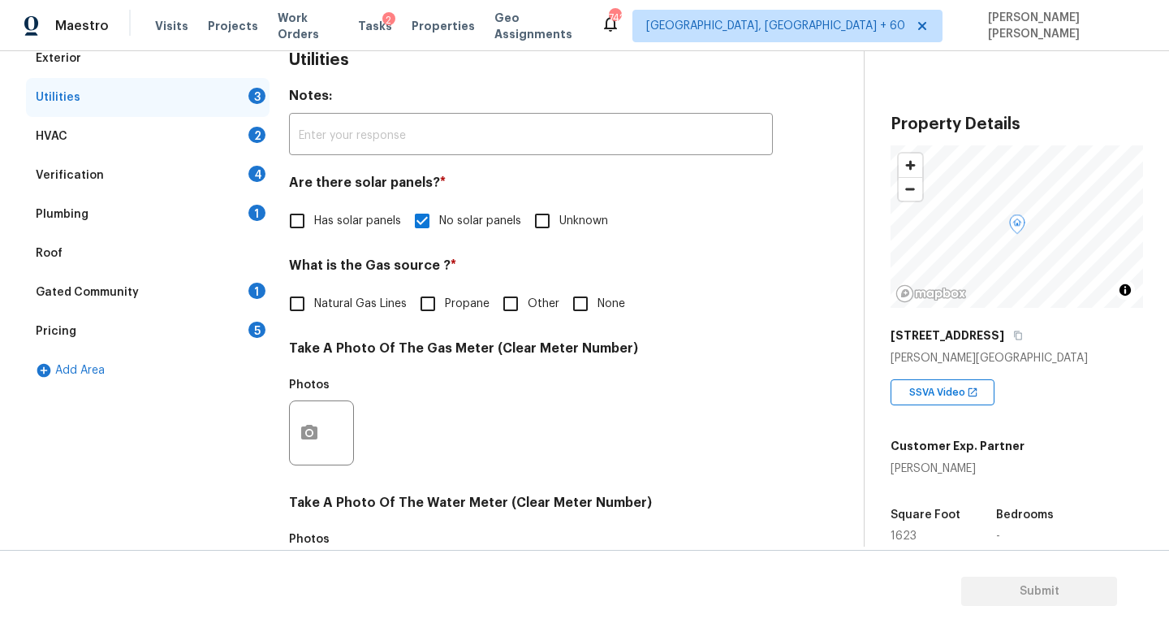
scroll to position [267, 0]
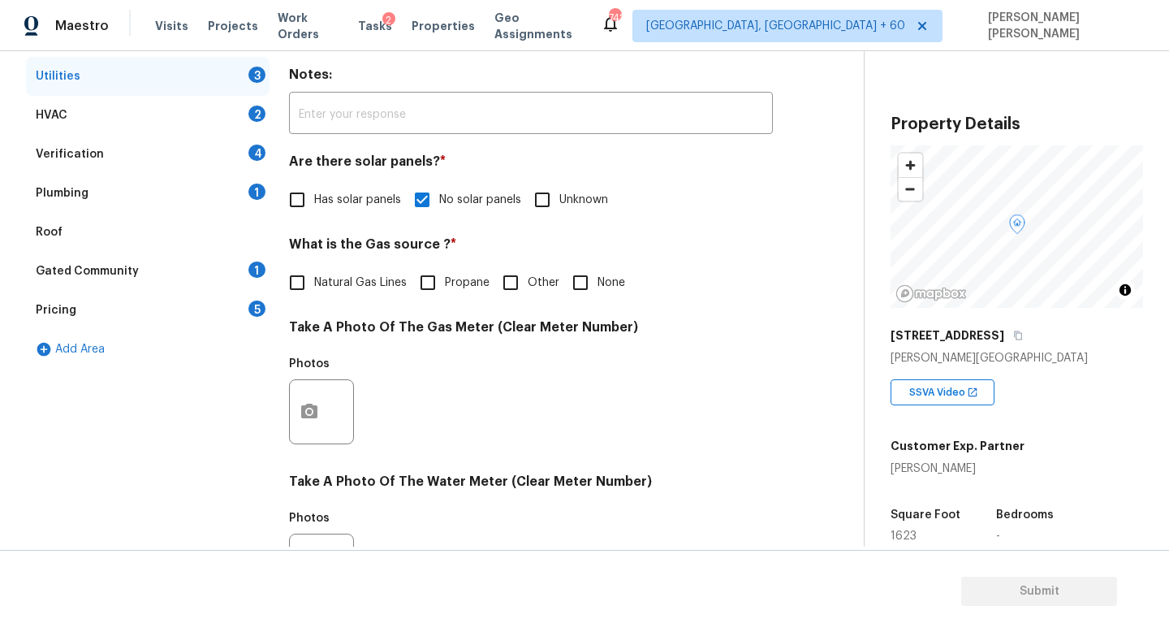
click at [574, 291] on input "None" at bounding box center [580, 282] width 34 height 34
checkbox input "true"
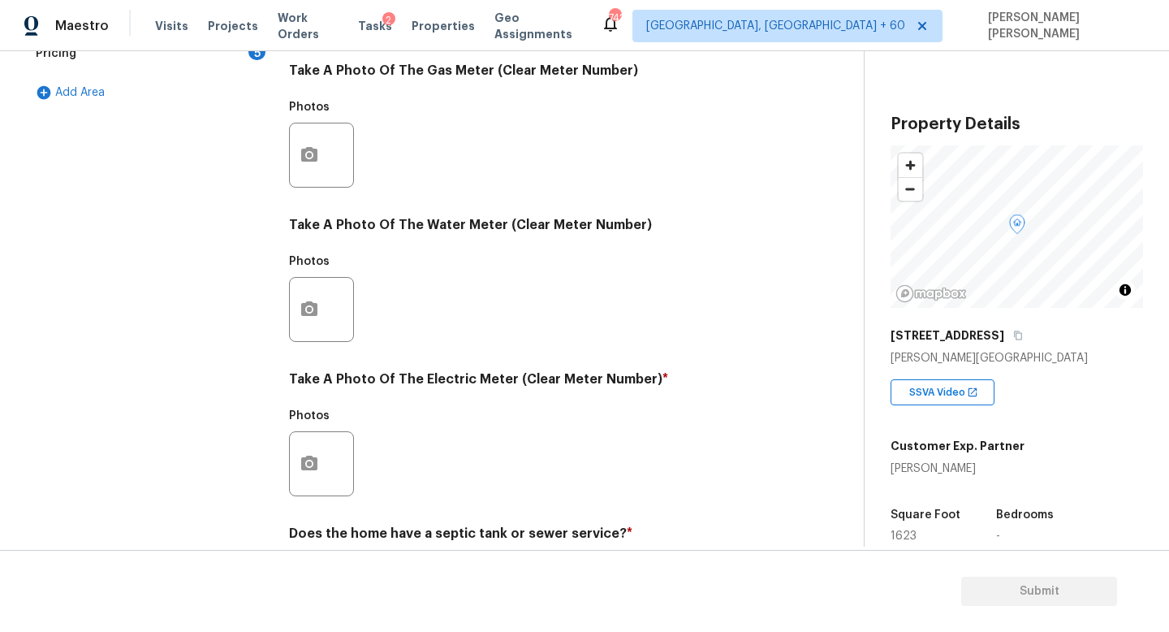
scroll to position [590, 0]
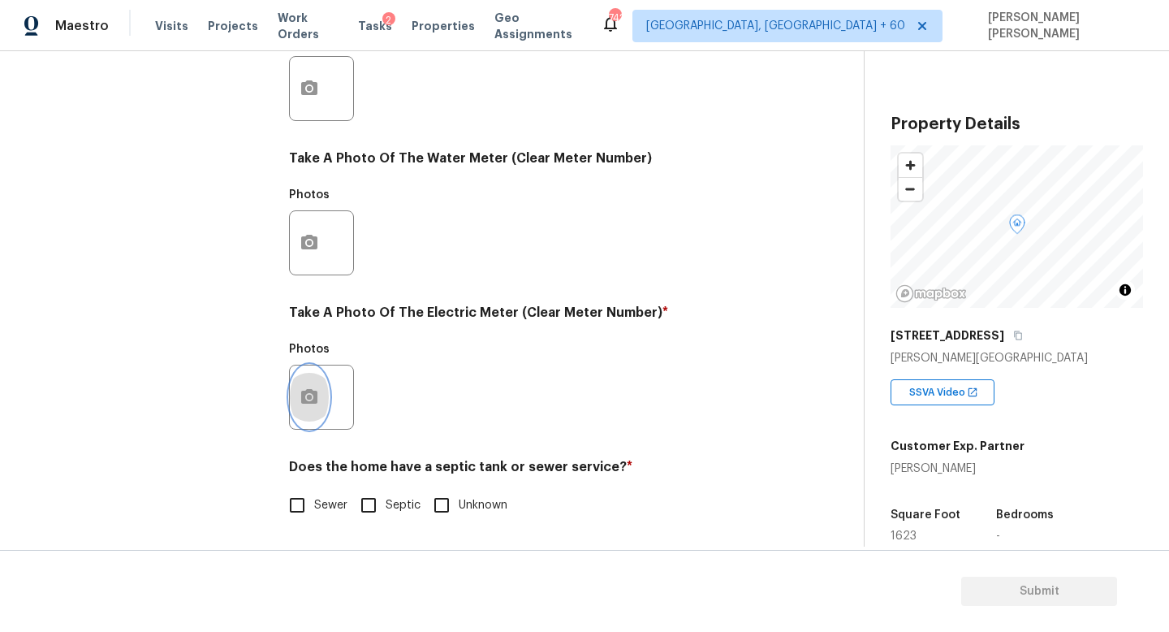
click at [291, 397] on button "button" at bounding box center [309, 396] width 39 height 63
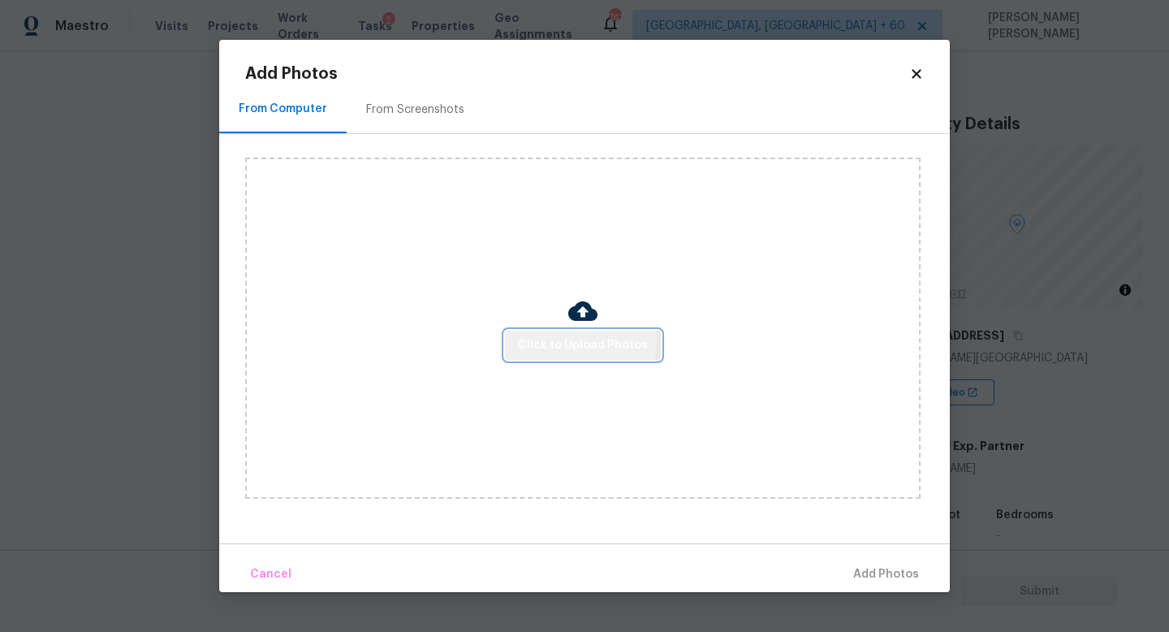
click at [565, 339] on span "Click to Upload Photos" at bounding box center [583, 345] width 130 height 20
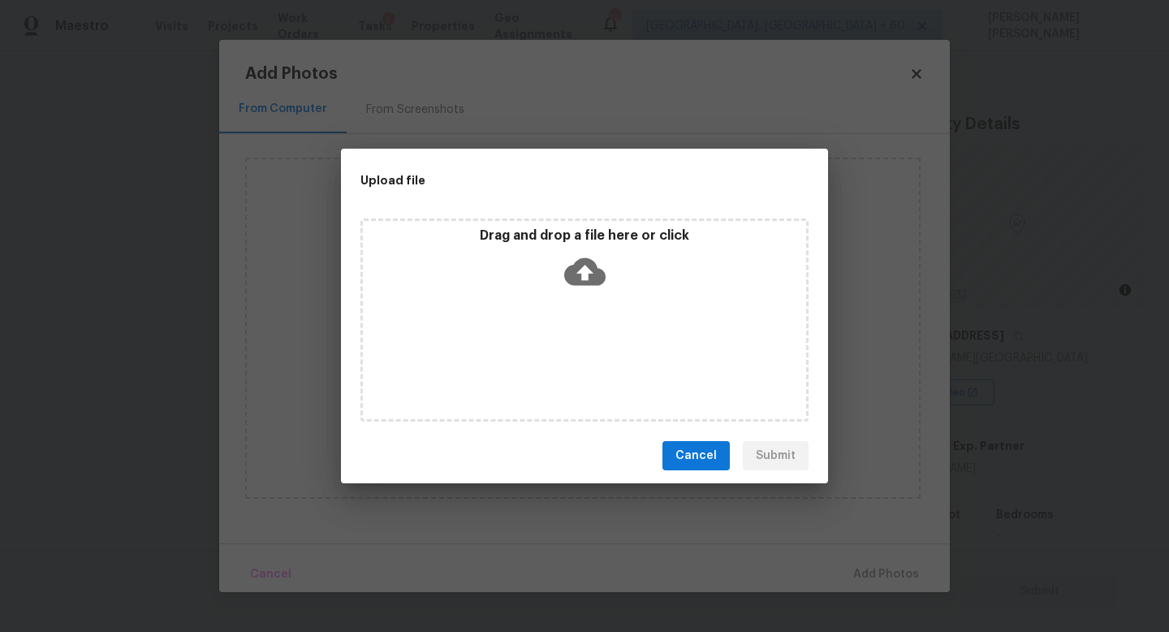
click at [596, 255] on icon at bounding box center [584, 271] width 41 height 41
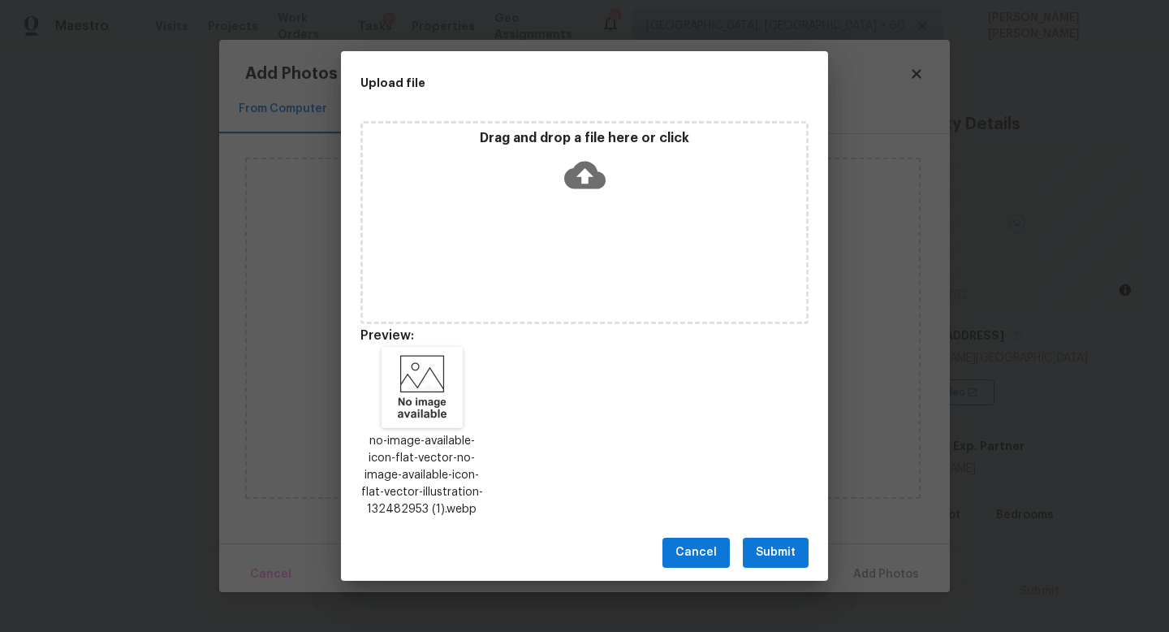
click at [756, 558] on span "Submit" at bounding box center [776, 552] width 40 height 20
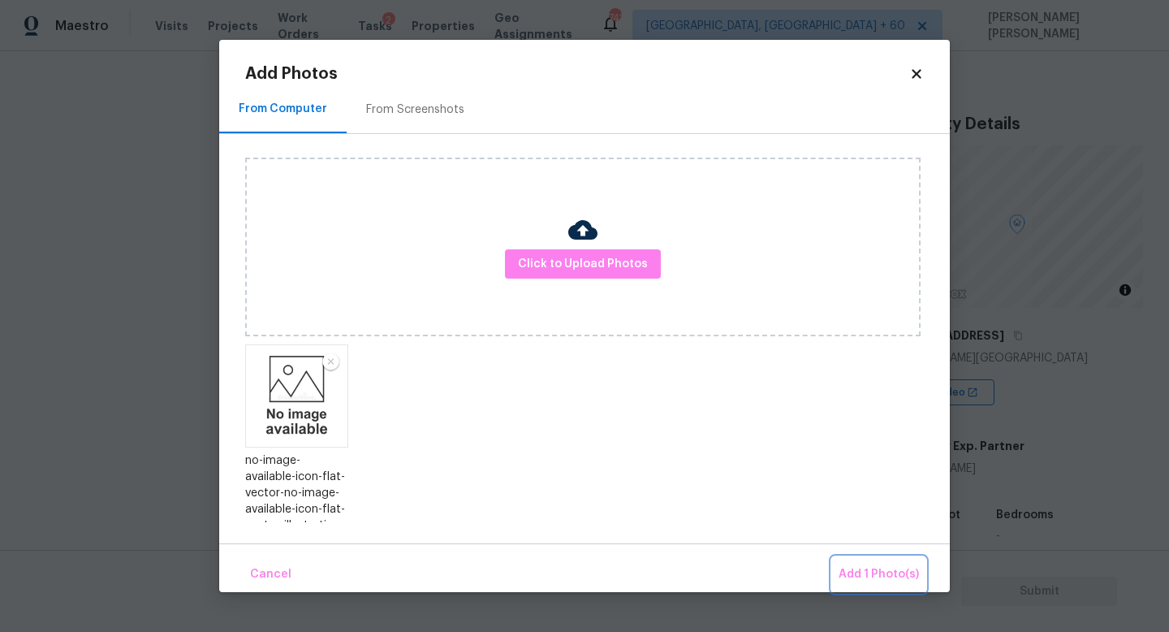
click at [852, 568] on span "Add 1 Photo(s)" at bounding box center [879, 574] width 80 height 20
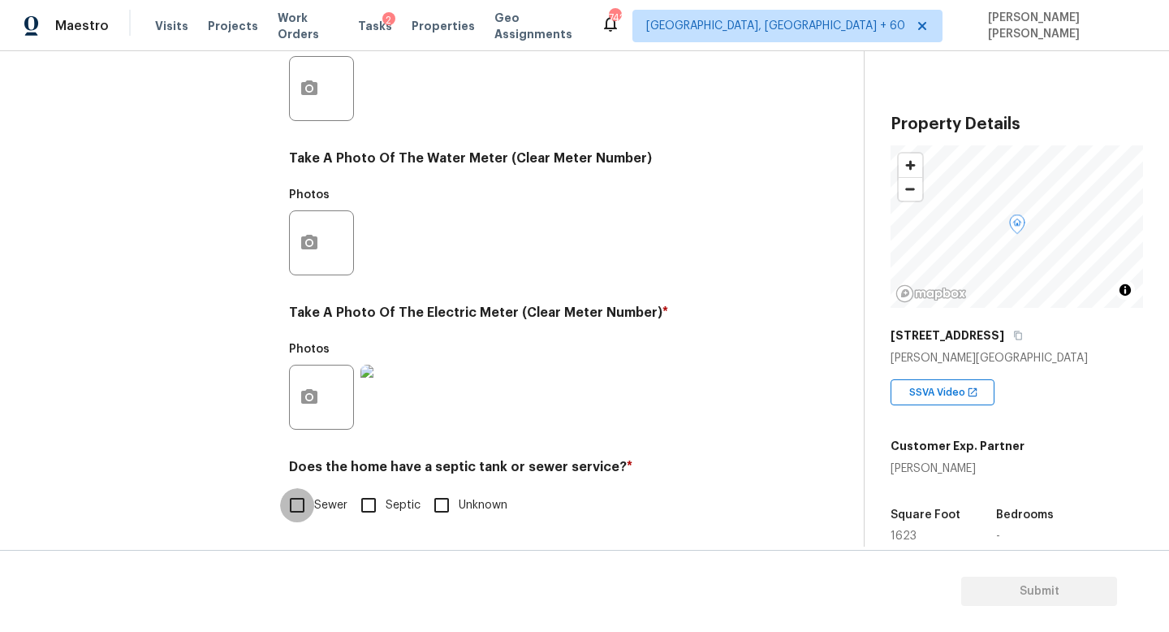
click at [308, 501] on input "Sewer" at bounding box center [297, 505] width 34 height 34
checkbox input "true"
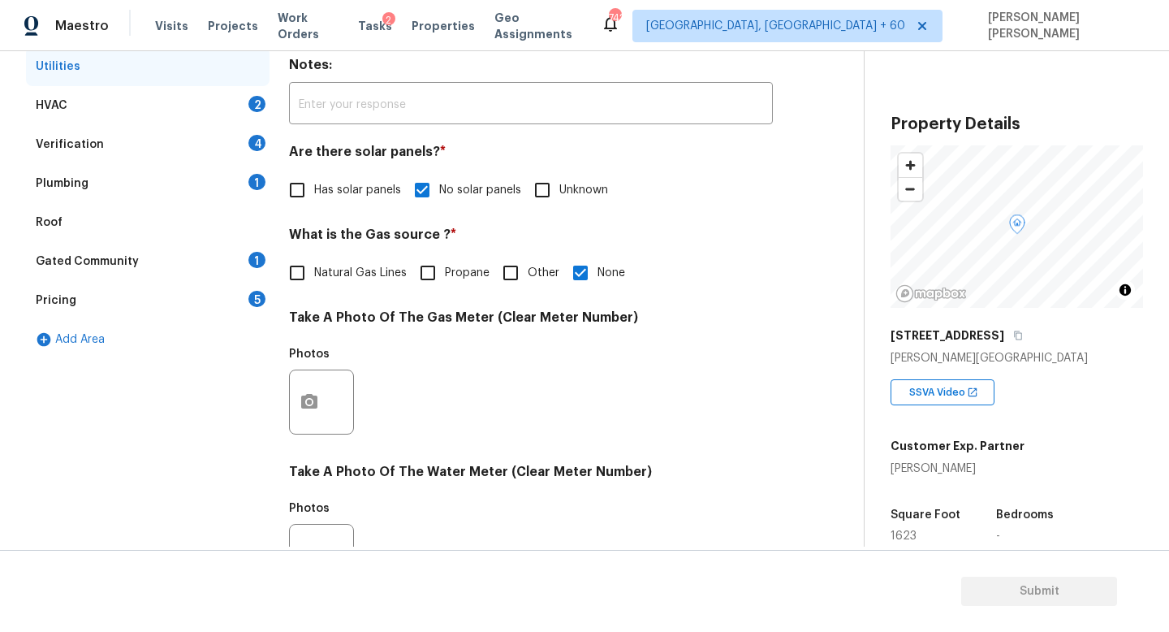
scroll to position [0, 0]
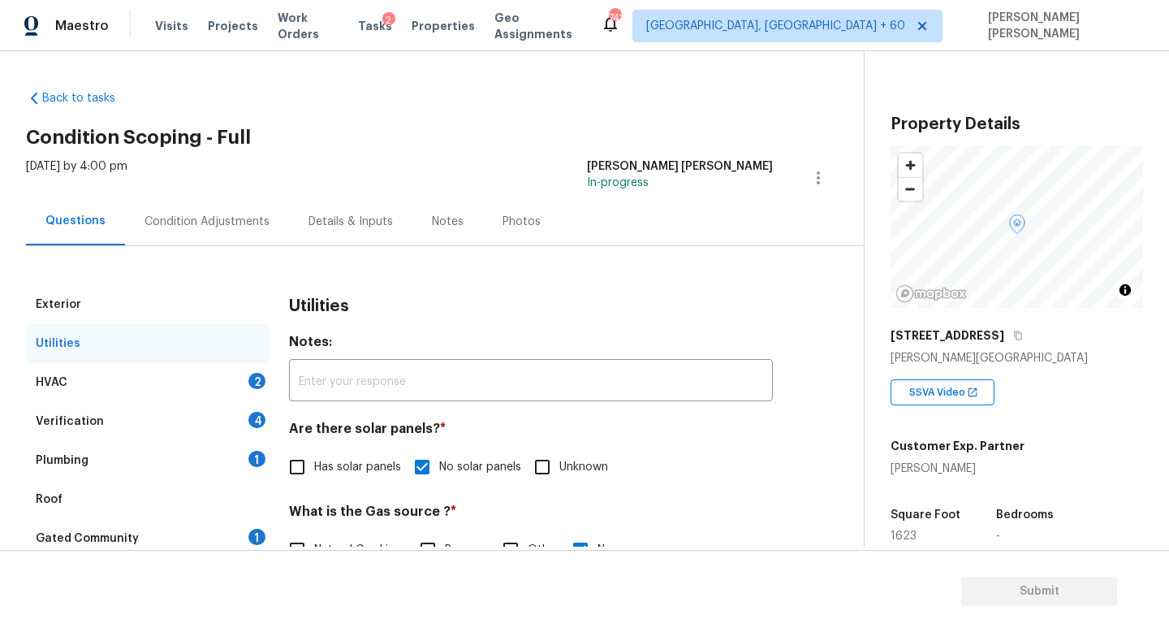
click at [149, 384] on div "HVAC 2" at bounding box center [148, 382] width 244 height 39
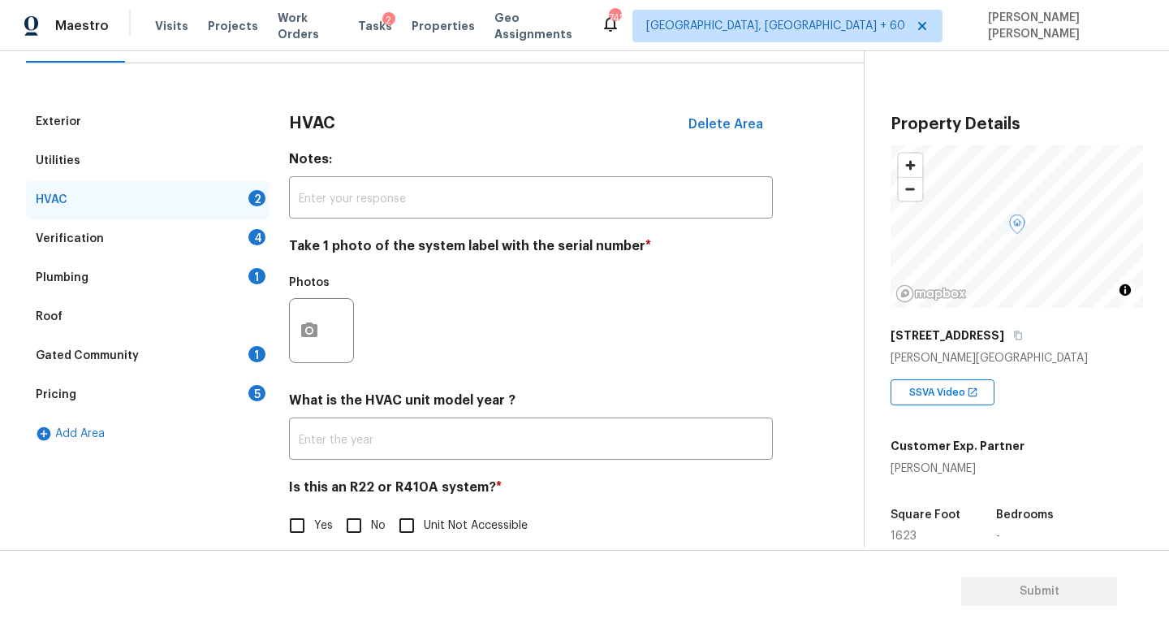
scroll to position [193, 0]
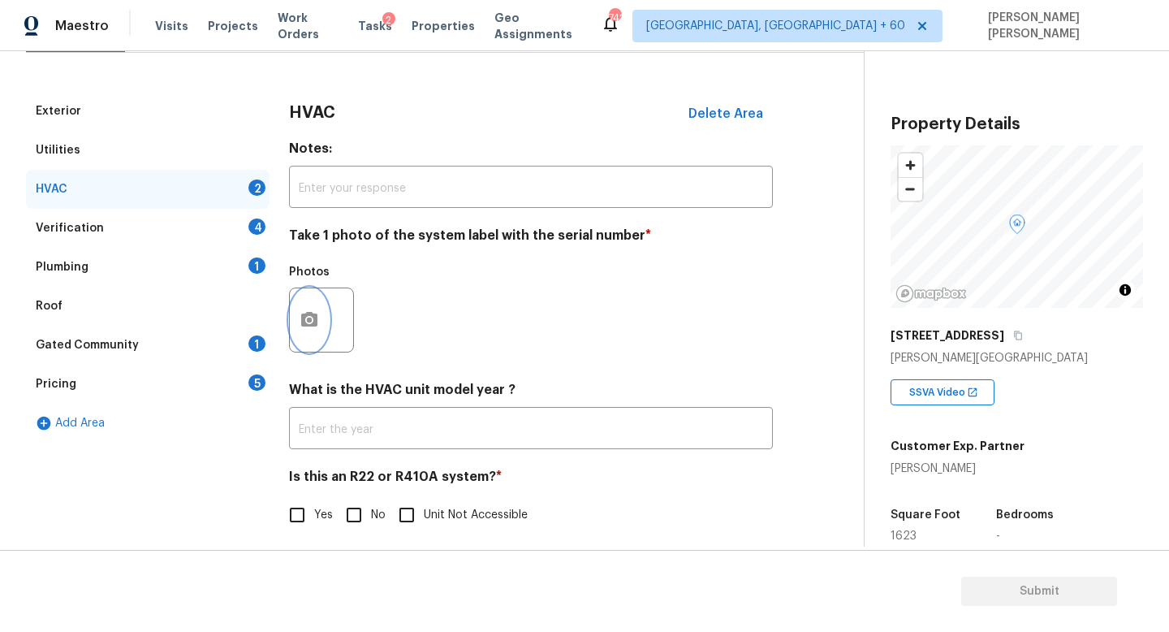
click at [304, 304] on button "button" at bounding box center [309, 319] width 39 height 63
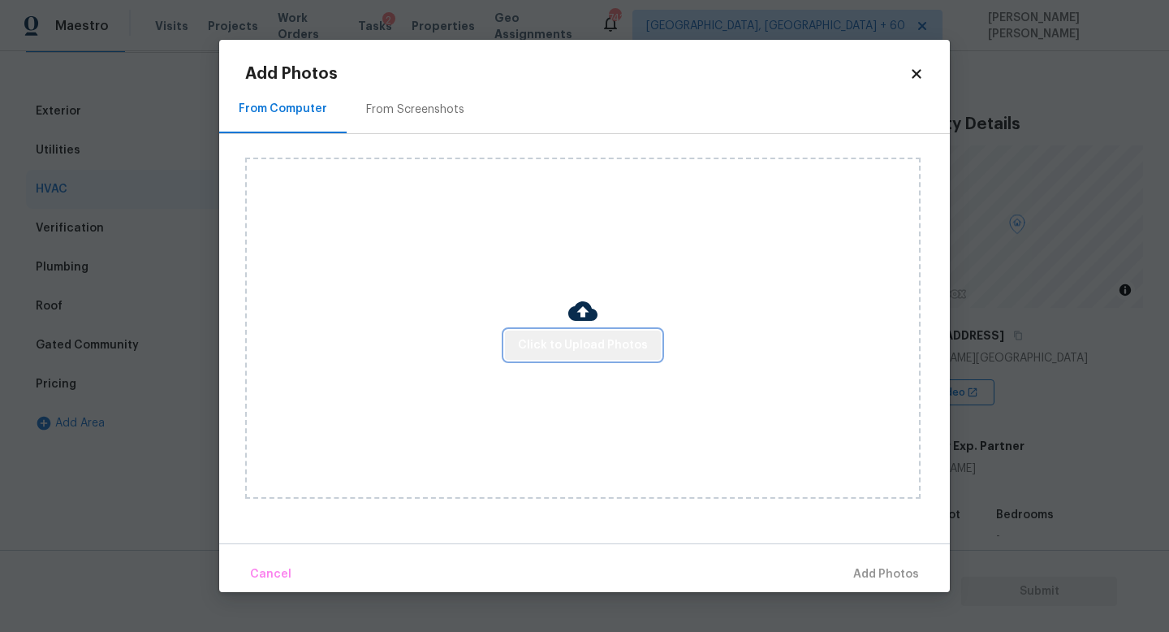
click at [590, 350] on span "Click to Upload Photos" at bounding box center [583, 345] width 130 height 20
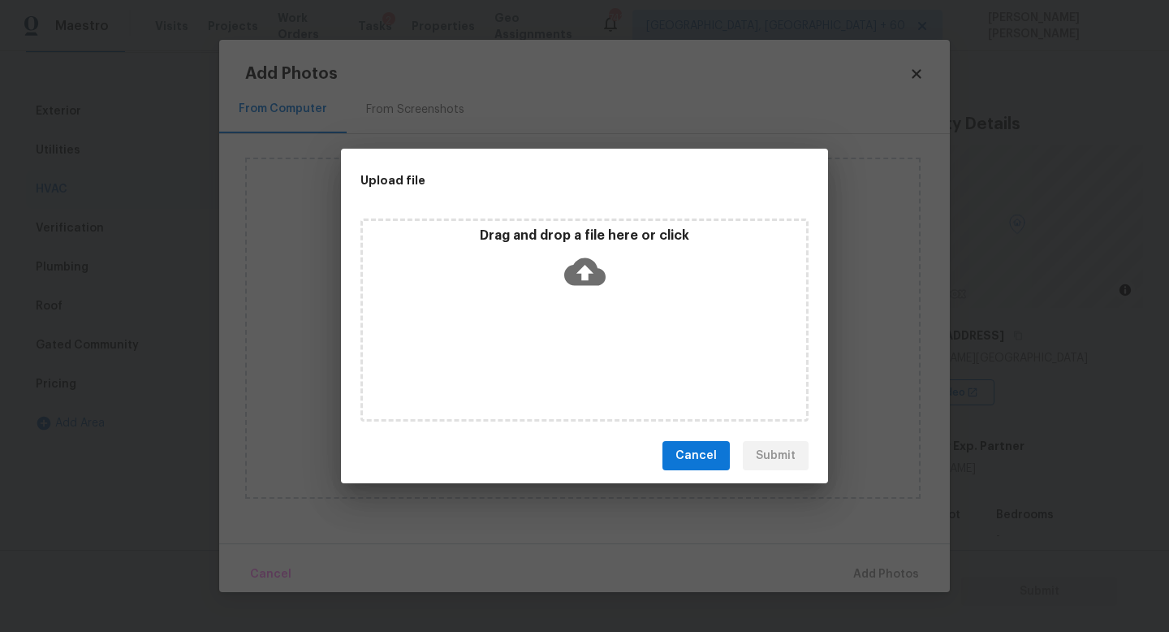
click at [587, 278] on icon at bounding box center [584, 271] width 41 height 41
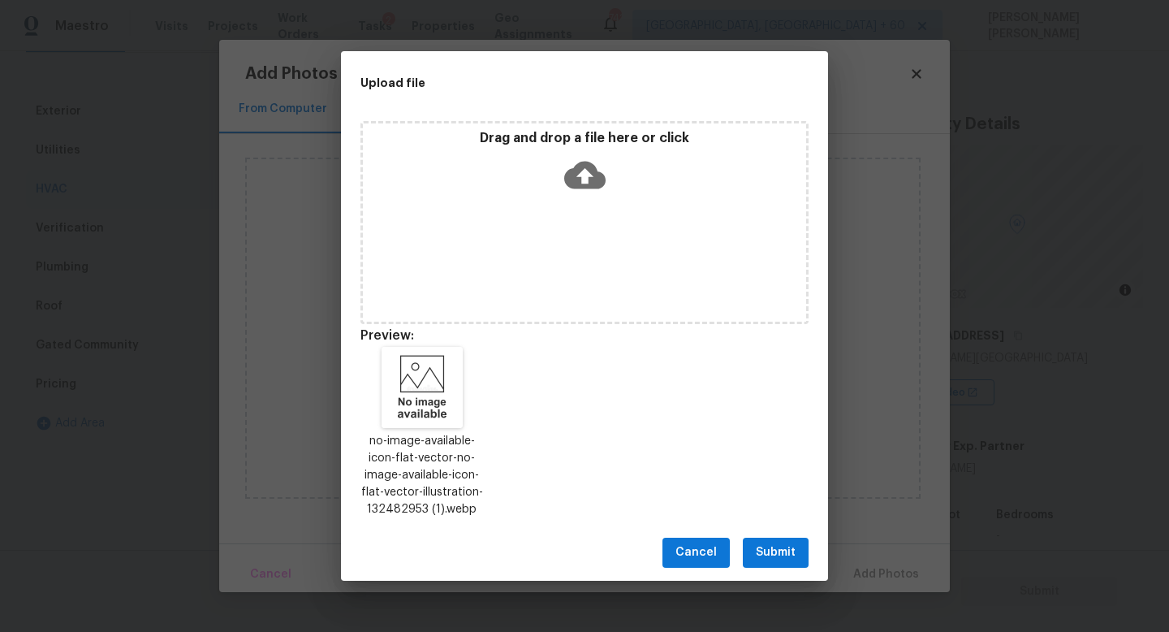
click at [777, 548] on span "Submit" at bounding box center [776, 552] width 40 height 20
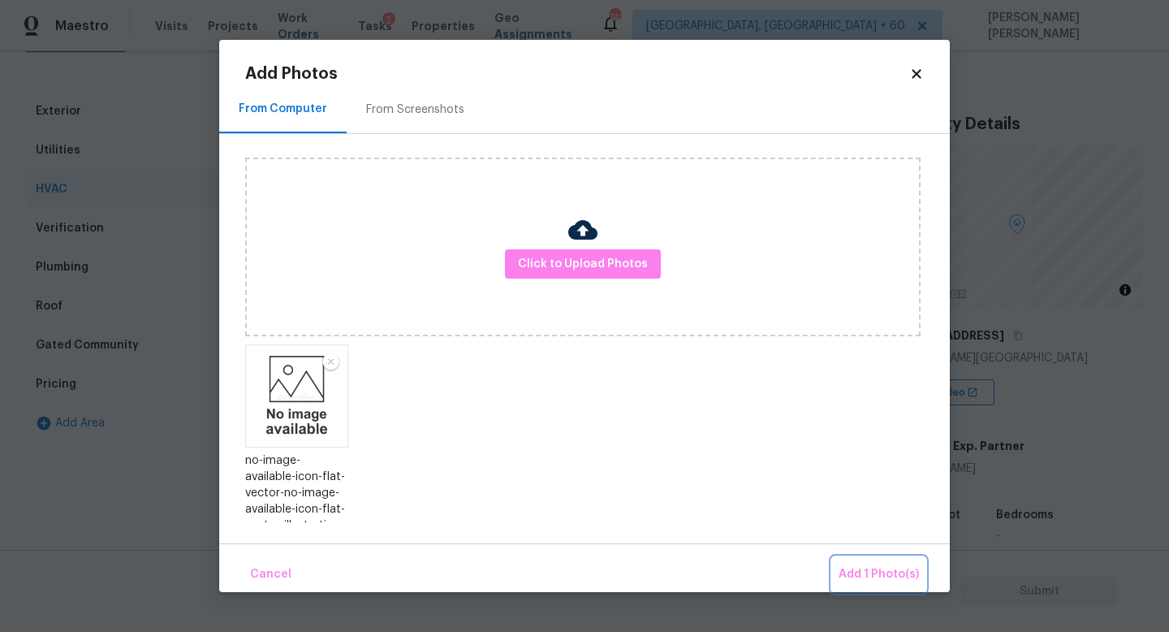
click at [854, 571] on span "Add 1 Photo(s)" at bounding box center [879, 574] width 80 height 20
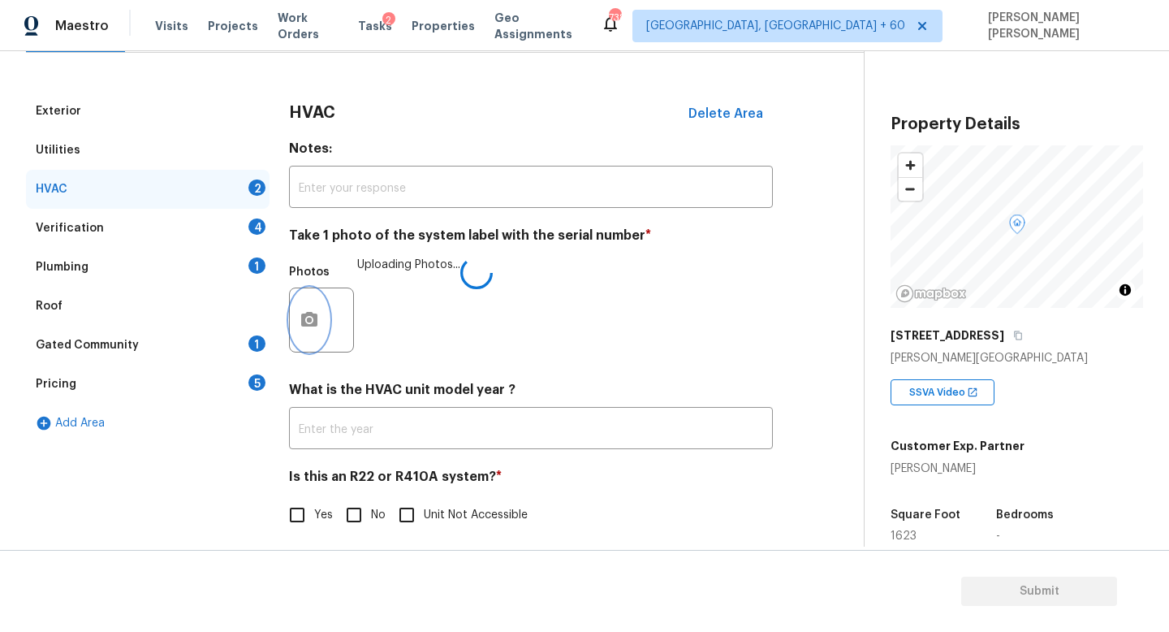
scroll to position [204, 0]
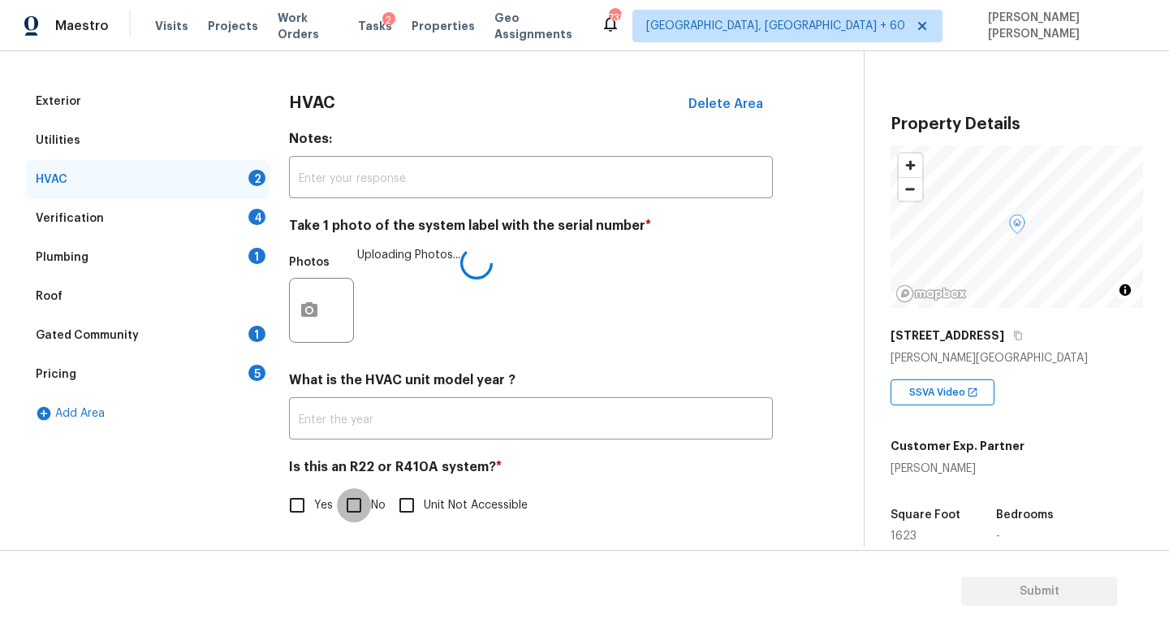
click at [343, 509] on input "No" at bounding box center [354, 505] width 34 height 34
checkbox input "true"
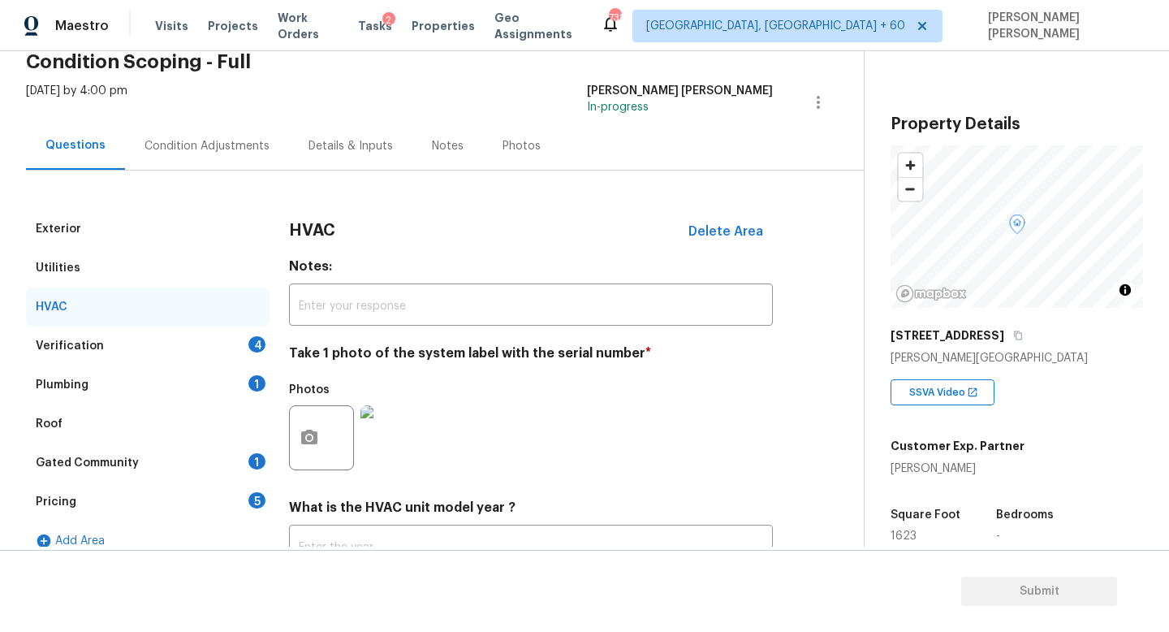
scroll to position [104, 0]
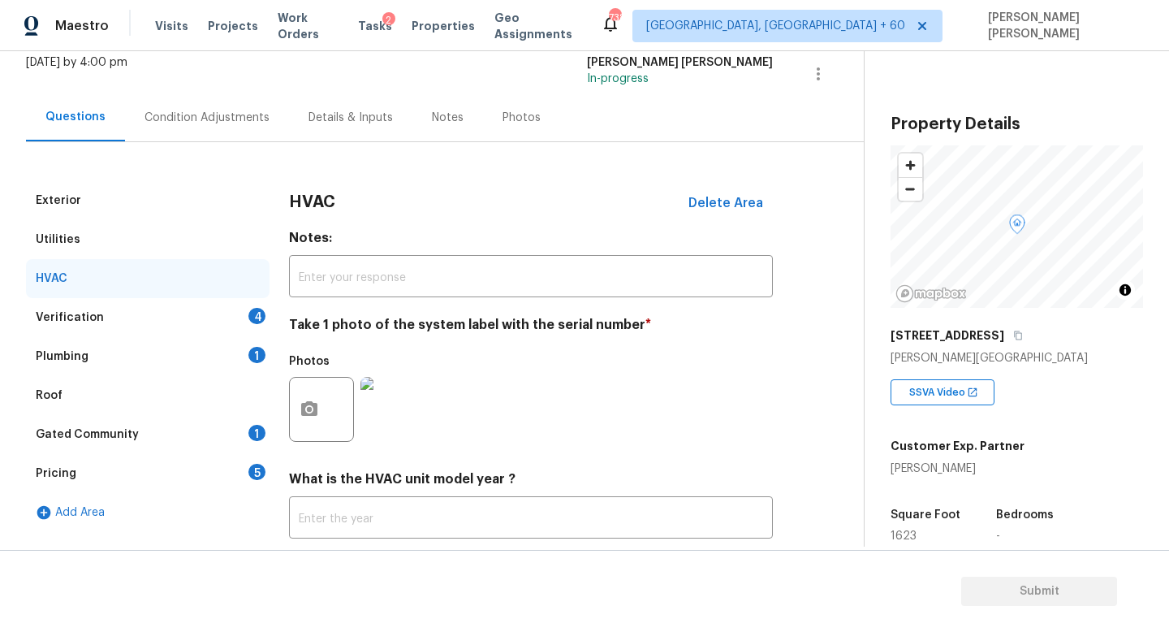
click at [163, 321] on div "Verification 4" at bounding box center [148, 317] width 244 height 39
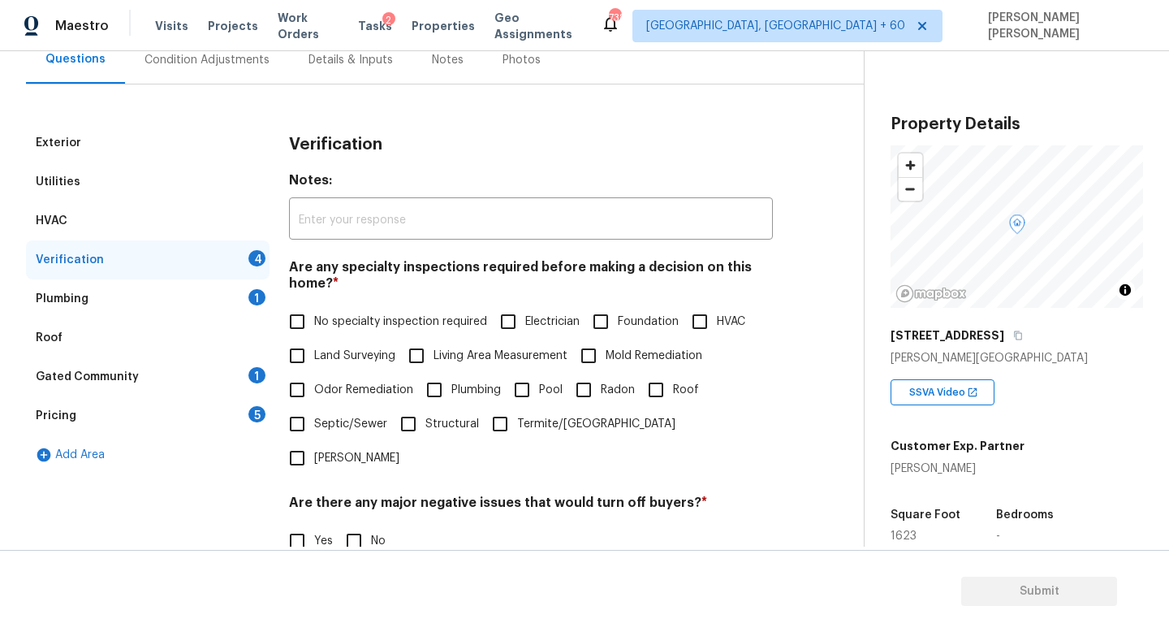
scroll to position [240, 0]
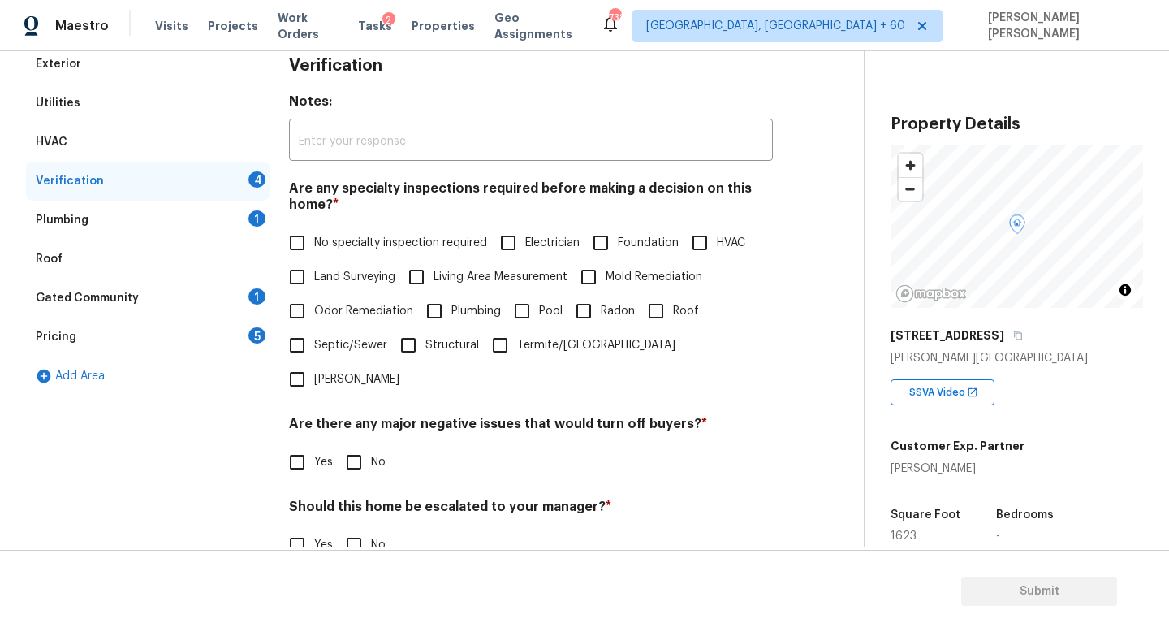
click at [305, 253] on input "No specialty inspection required" at bounding box center [297, 243] width 34 height 34
checkbox input "true"
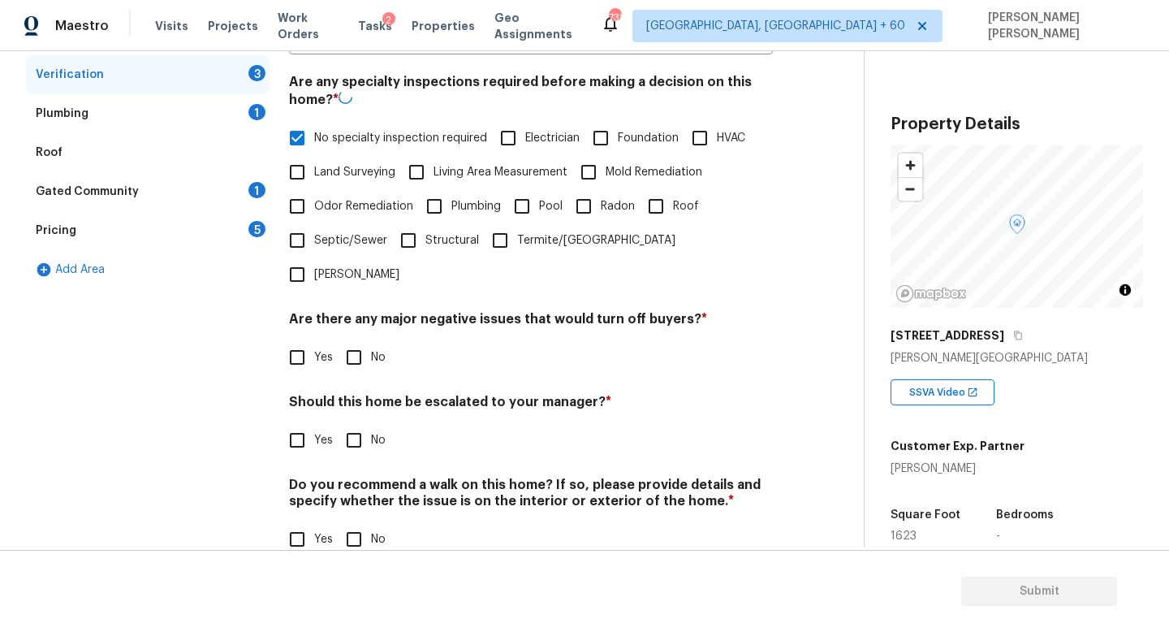
scroll to position [345, 0]
click at [349, 311] on h4 "Are there any major negative issues that would turn off buyers? *" at bounding box center [531, 322] width 484 height 23
click at [349, 340] on input "No" at bounding box center [354, 357] width 34 height 34
checkbox input "true"
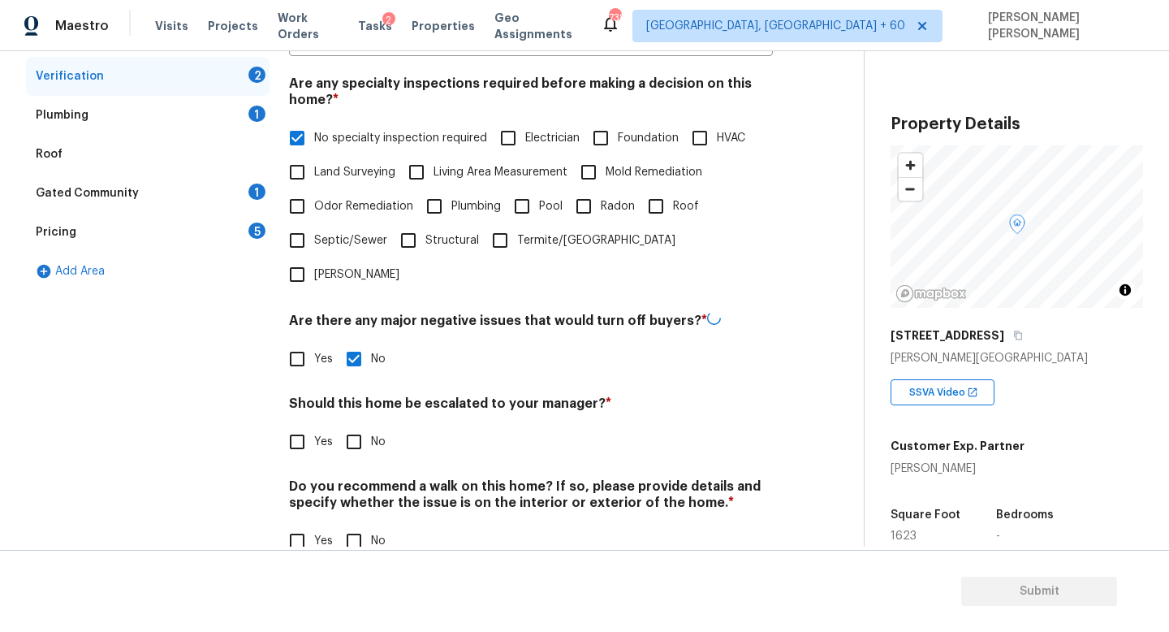
click at [357, 425] on input "No" at bounding box center [354, 442] width 34 height 34
checkbox input "true"
click at [368, 524] on input "No" at bounding box center [354, 541] width 34 height 34
checkbox input "true"
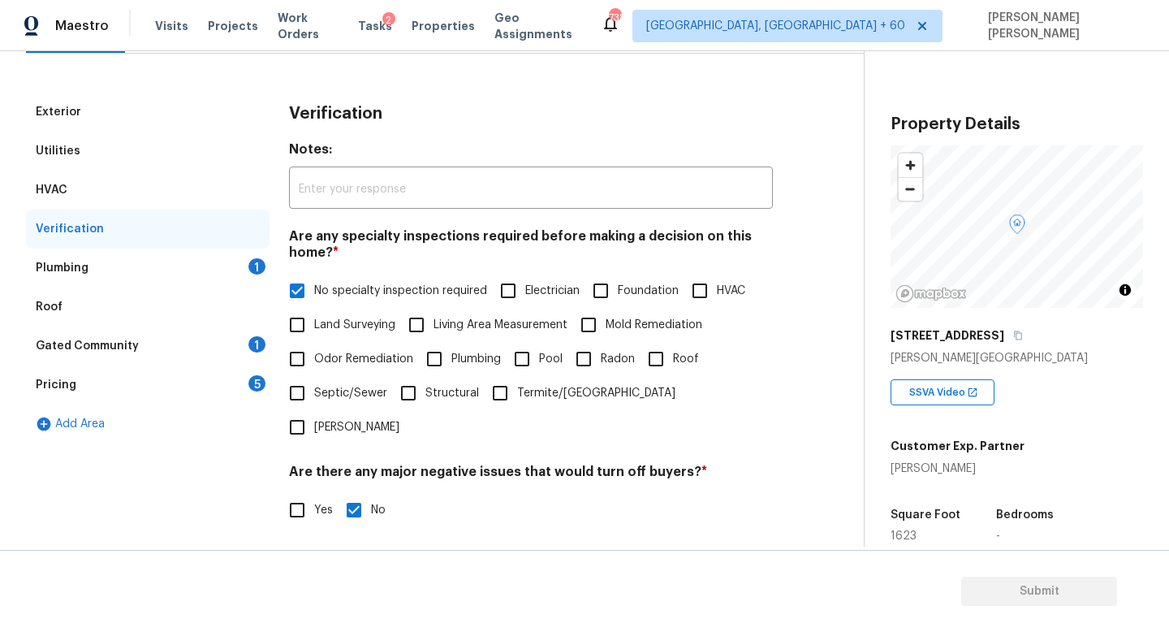
click at [122, 264] on div "Plumbing 1" at bounding box center [148, 267] width 244 height 39
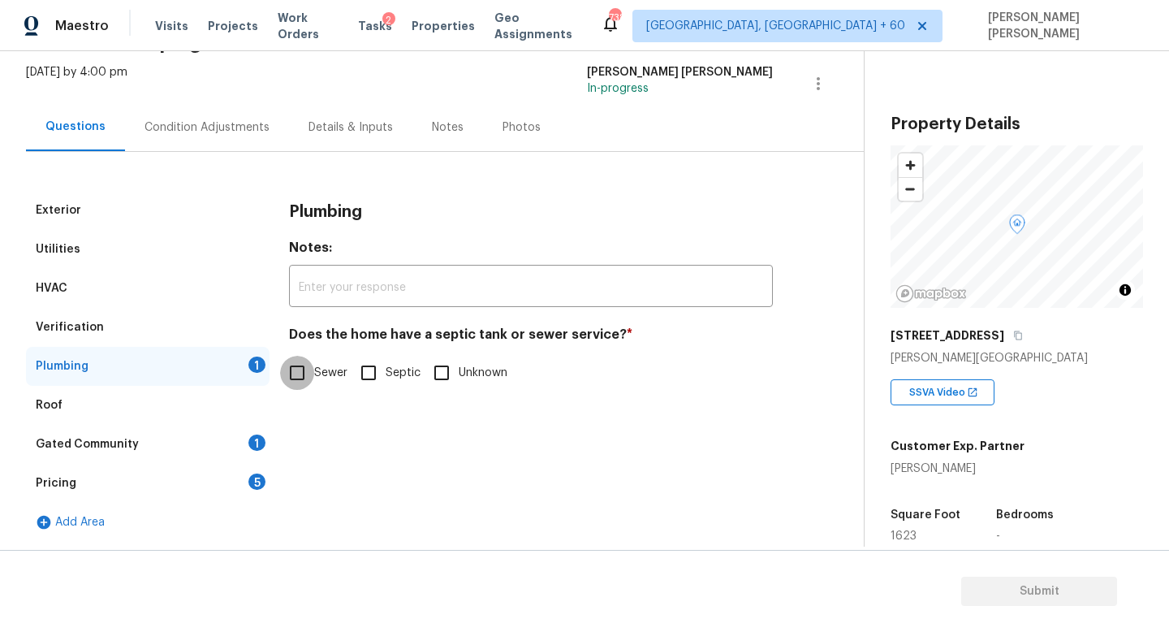
click at [283, 378] on input "Sewer" at bounding box center [297, 373] width 34 height 34
checkbox input "true"
click at [214, 447] on div "Gated Community 1" at bounding box center [148, 444] width 244 height 39
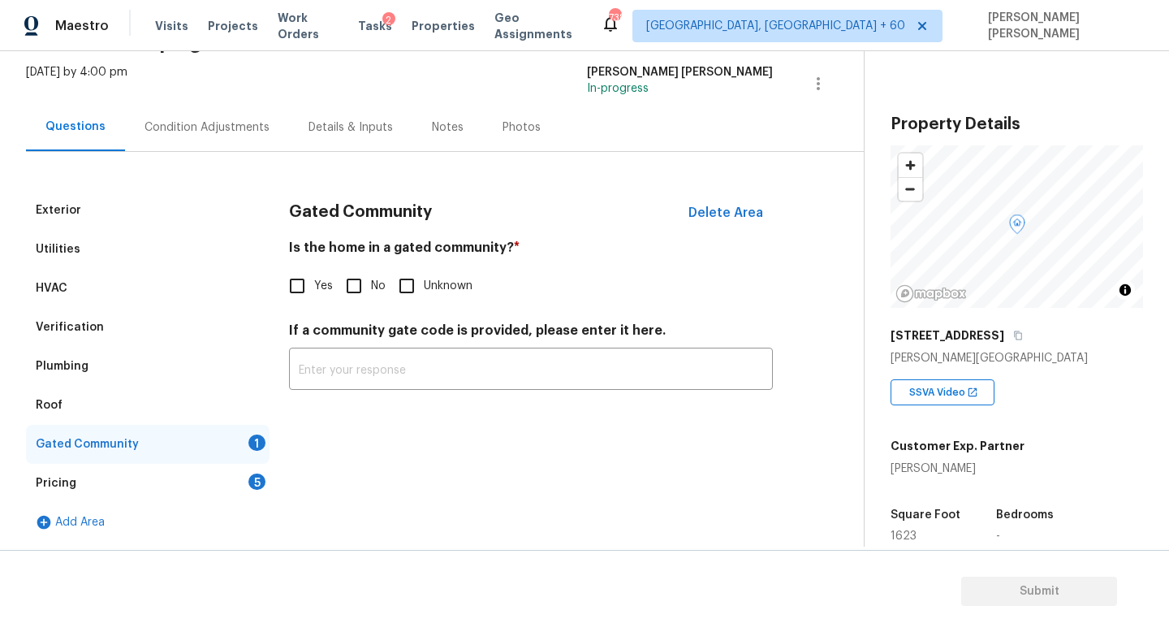
click at [337, 302] on input "No" at bounding box center [354, 286] width 34 height 34
checkbox input "true"
click at [178, 493] on div "Pricing 5" at bounding box center [148, 483] width 244 height 39
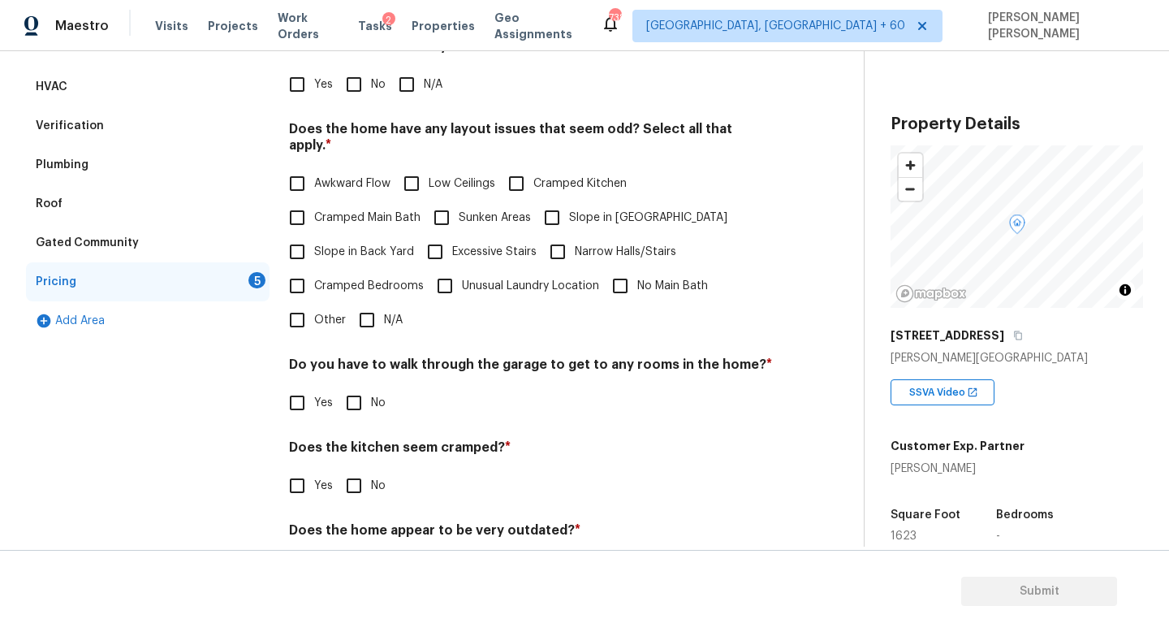
scroll to position [238, 0]
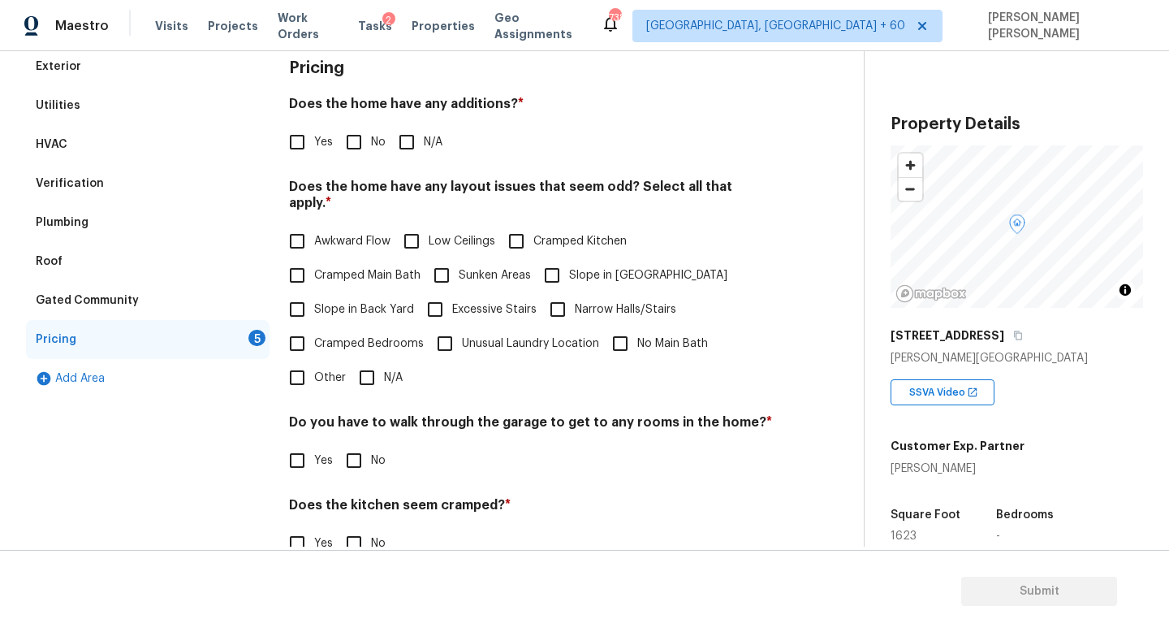
click at [356, 148] on input "No" at bounding box center [354, 142] width 34 height 34
checkbox input "true"
click at [365, 365] on input "N/A" at bounding box center [367, 377] width 34 height 34
checkbox input "true"
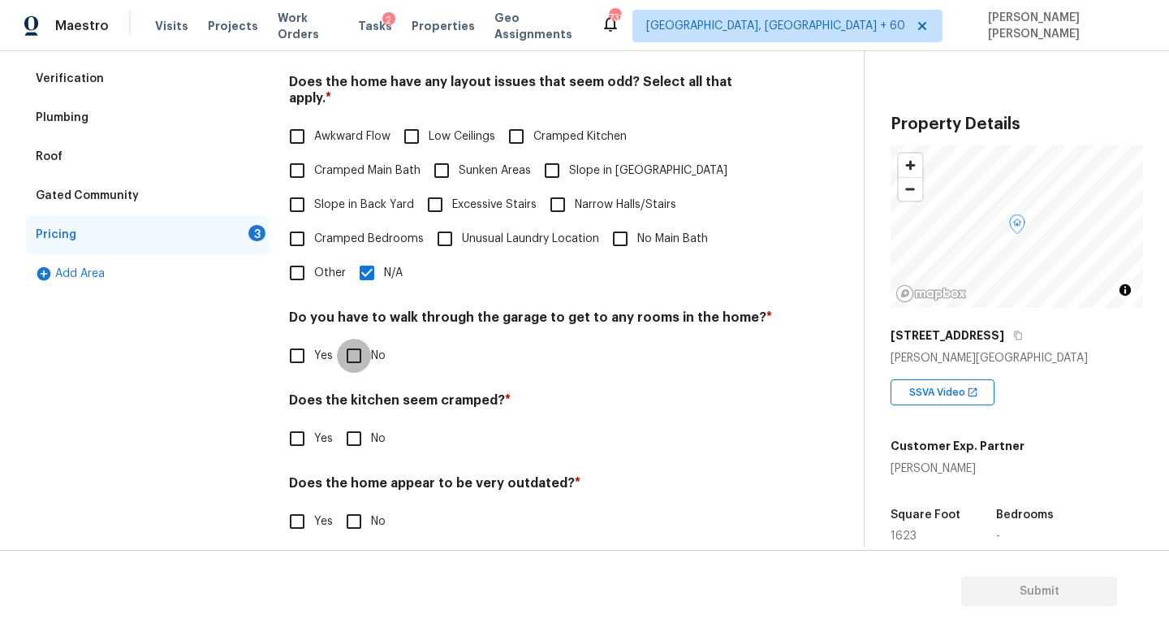
click at [359, 347] on input "No" at bounding box center [354, 356] width 34 height 34
checkbox input "true"
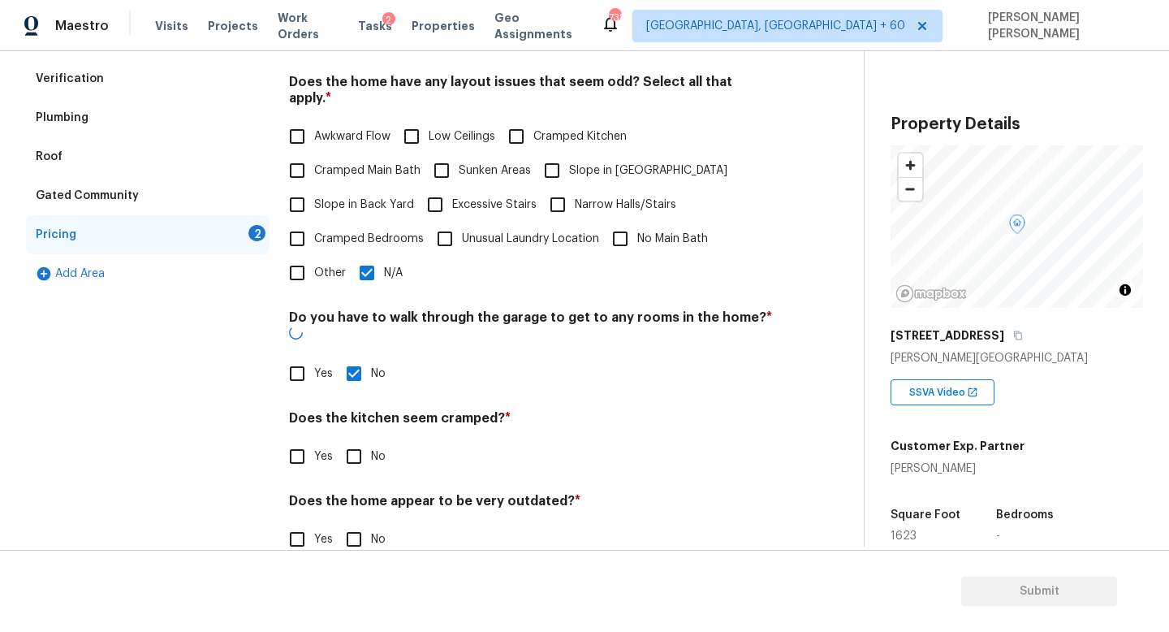
click at [375, 450] on div "Pricing Does the home have any additions? * Yes No N/A Does the home have any l…" at bounding box center [531, 258] width 484 height 633
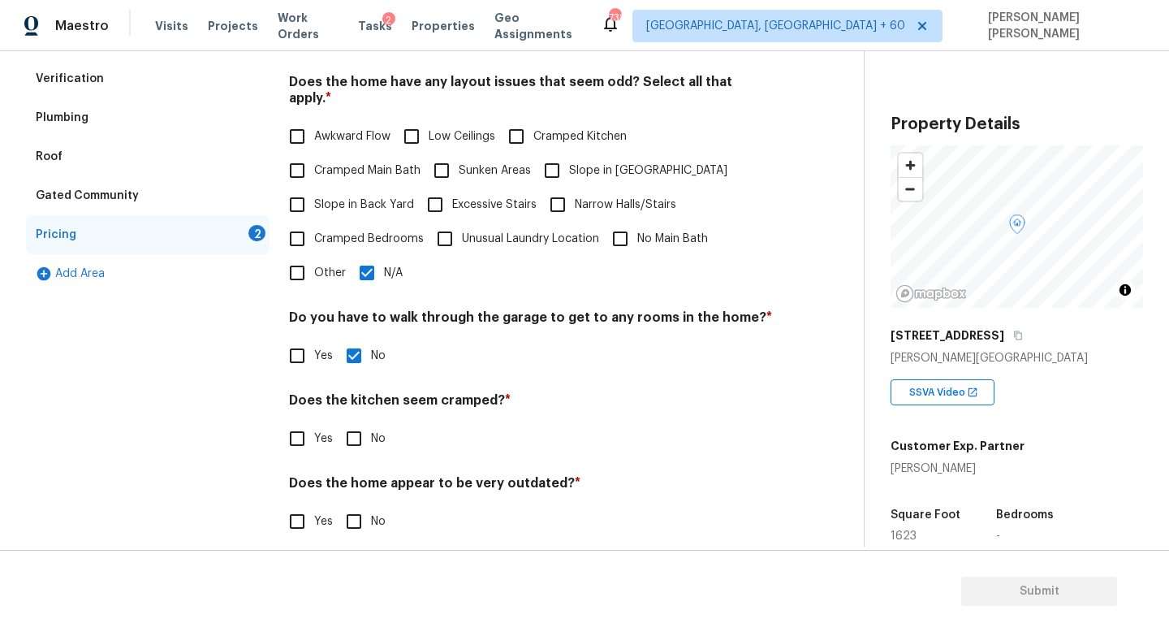
click at [361, 421] on input "No" at bounding box center [354, 438] width 34 height 34
checkbox input "true"
click at [360, 506] on input "No" at bounding box center [354, 523] width 34 height 34
checkbox input "true"
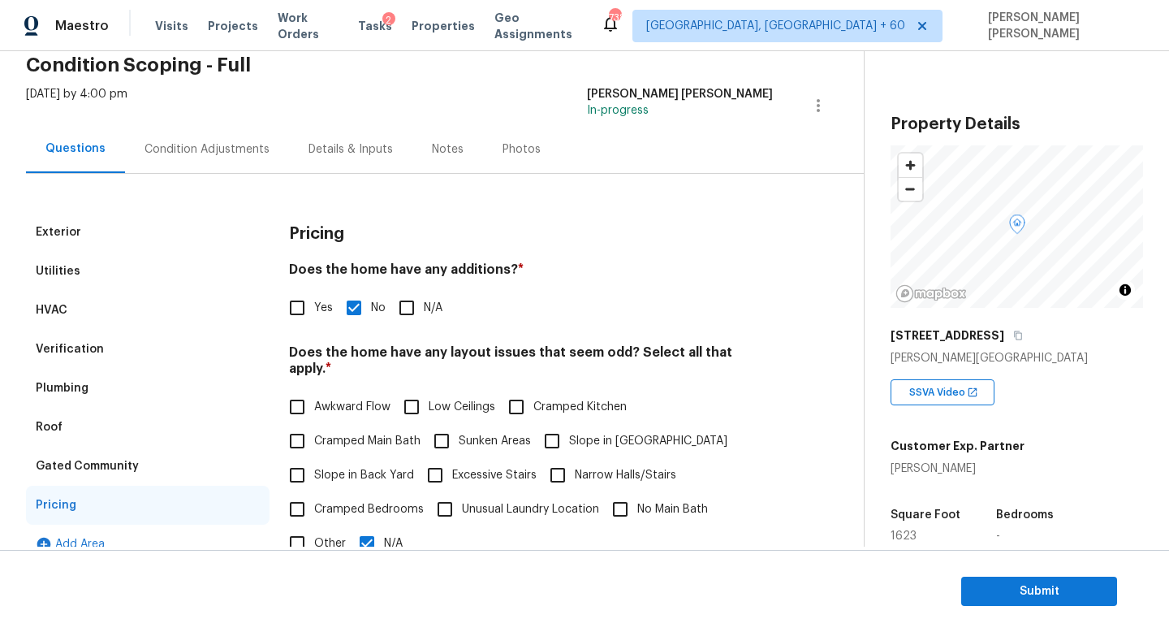
scroll to position [0, 0]
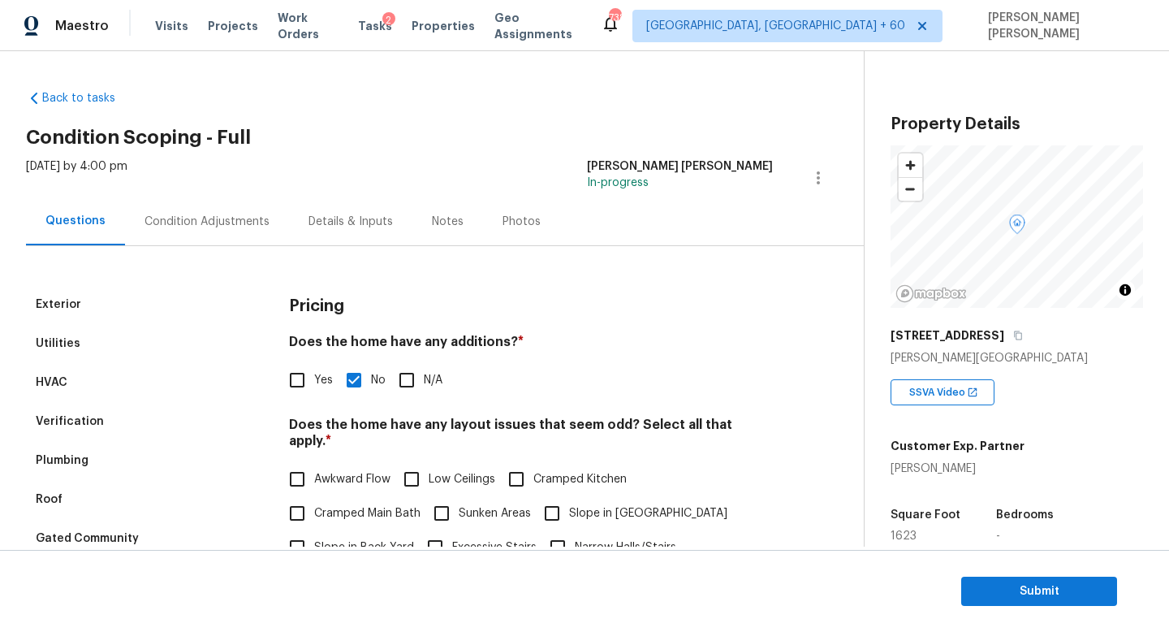
click at [208, 226] on div "Condition Adjustments" at bounding box center [207, 222] width 125 height 16
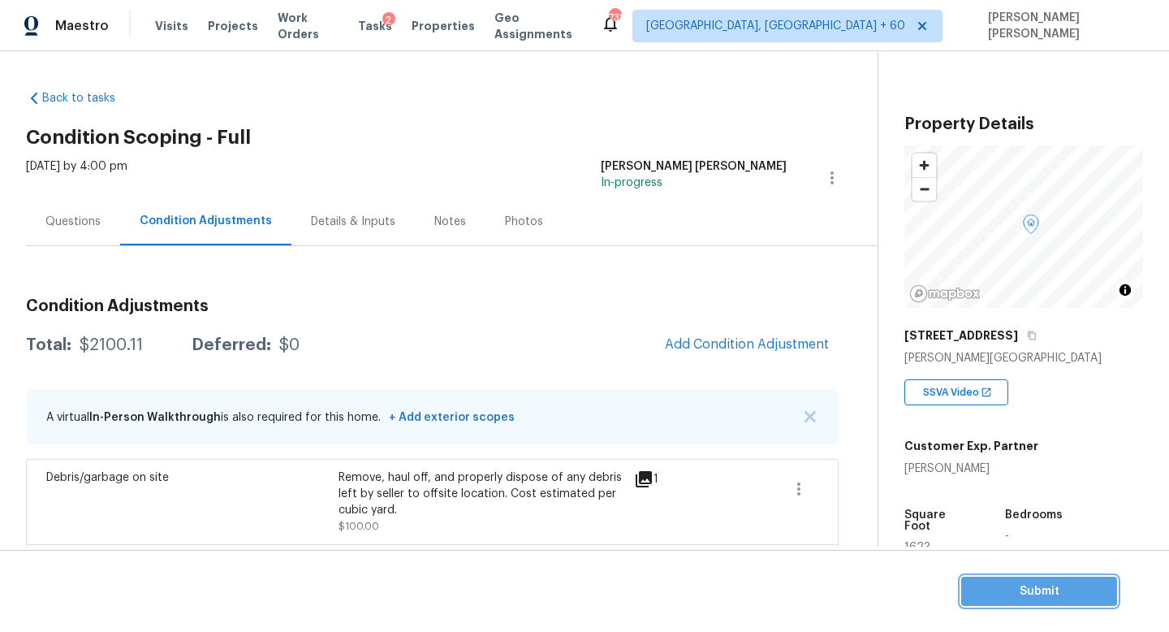
click at [1025, 584] on span "Submit" at bounding box center [1039, 591] width 130 height 20
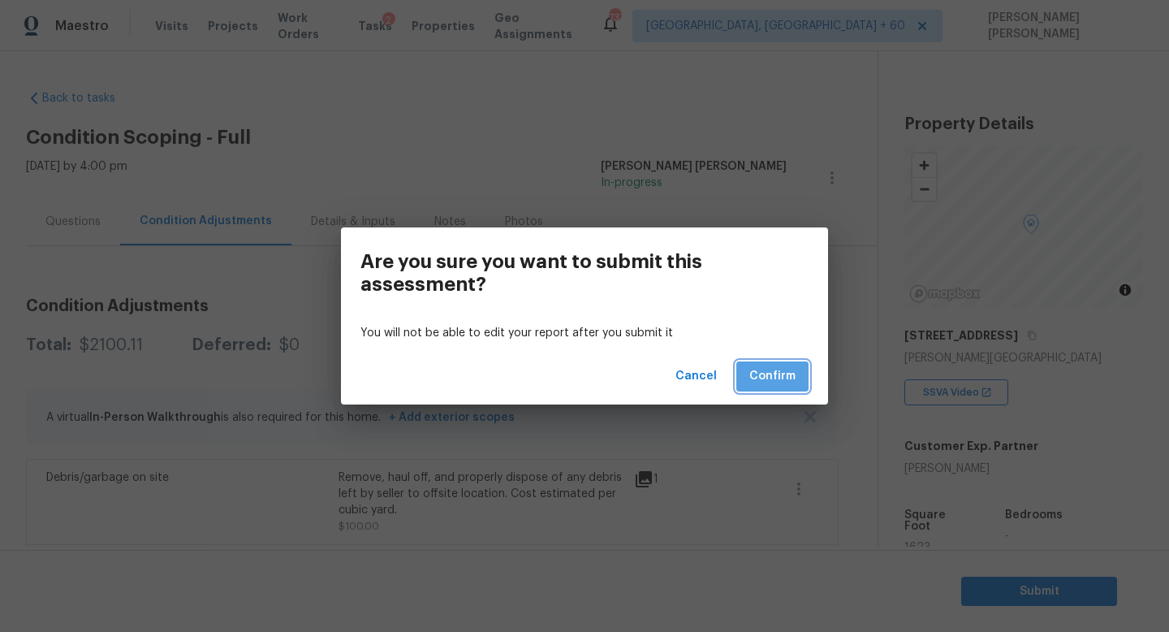
click at [781, 373] on span "Confirm" at bounding box center [772, 376] width 46 height 20
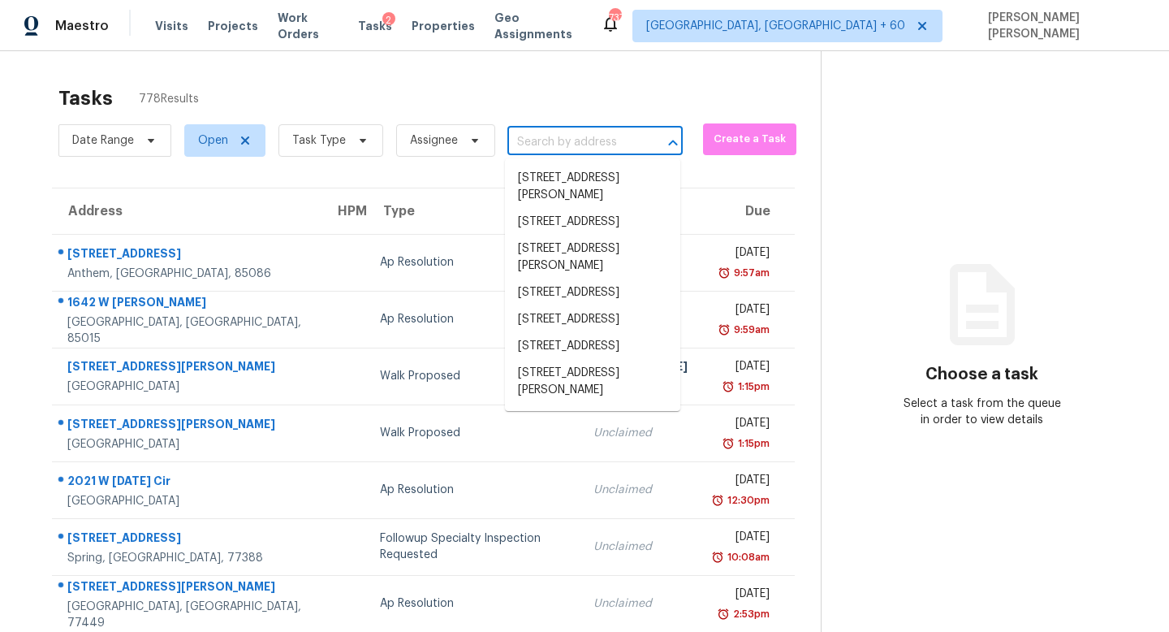
click at [554, 148] on input "text" at bounding box center [572, 142] width 130 height 25
paste input "2207 Golden Arrow Dr, Las Vegas, NV, 89169"
type input "2207 Golden Arrow Dr, Las Vegas, NV, 89169"
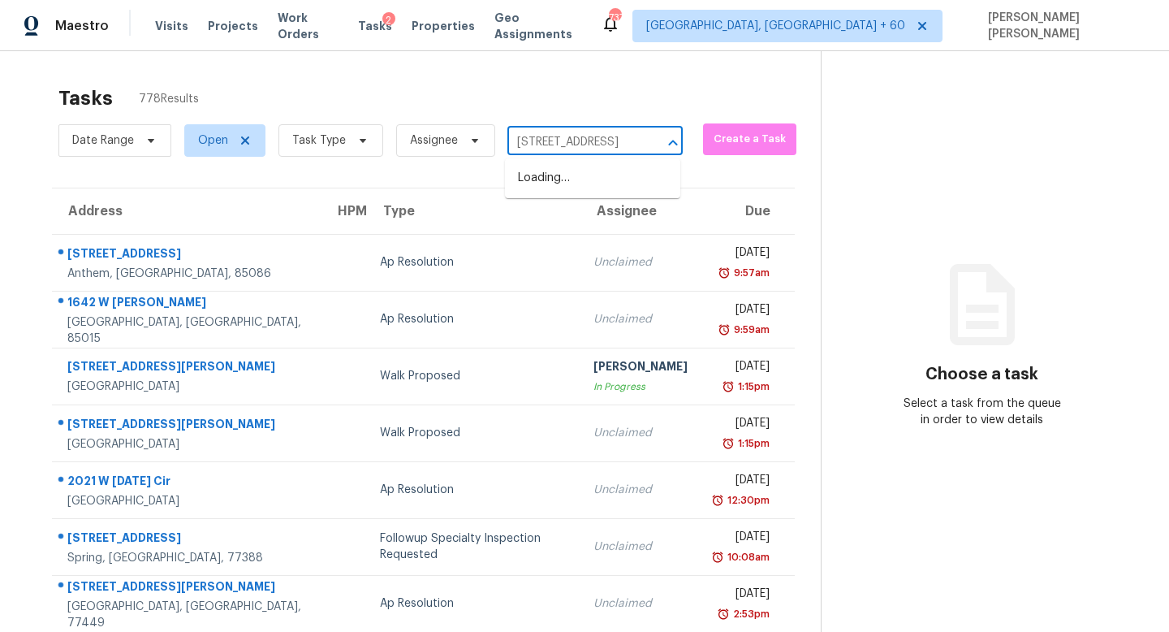
scroll to position [0, 114]
click at [572, 170] on li "2207 Golden Arrow Dr, Las Vegas, NV 89169" at bounding box center [592, 178] width 175 height 27
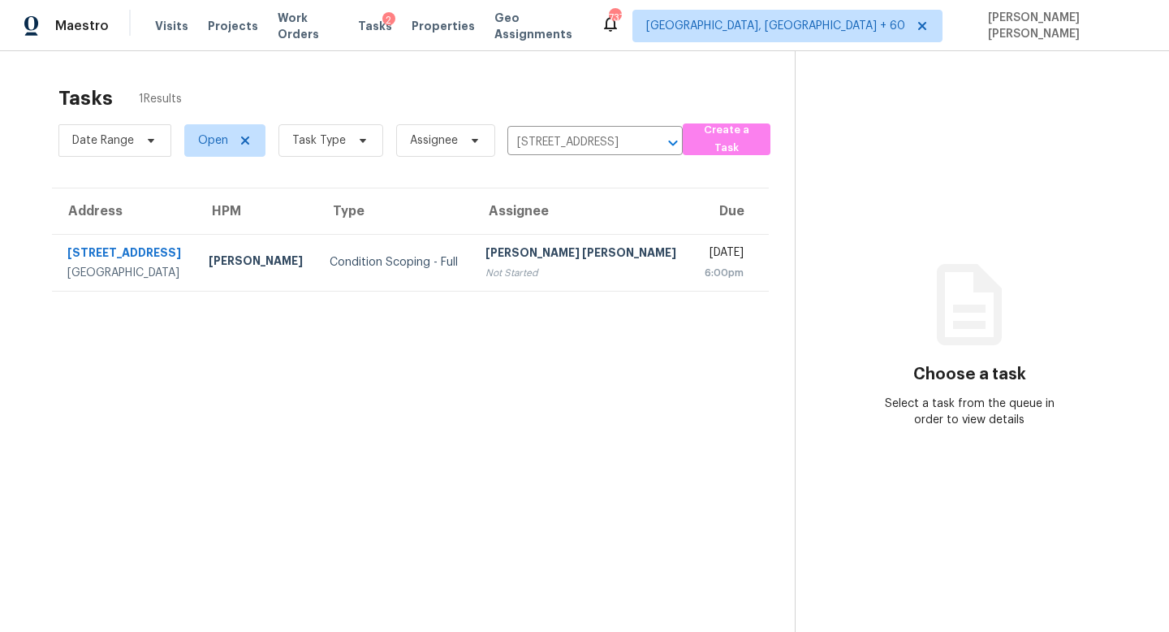
click at [430, 253] on td "Condition Scoping - Full" at bounding box center [395, 262] width 156 height 57
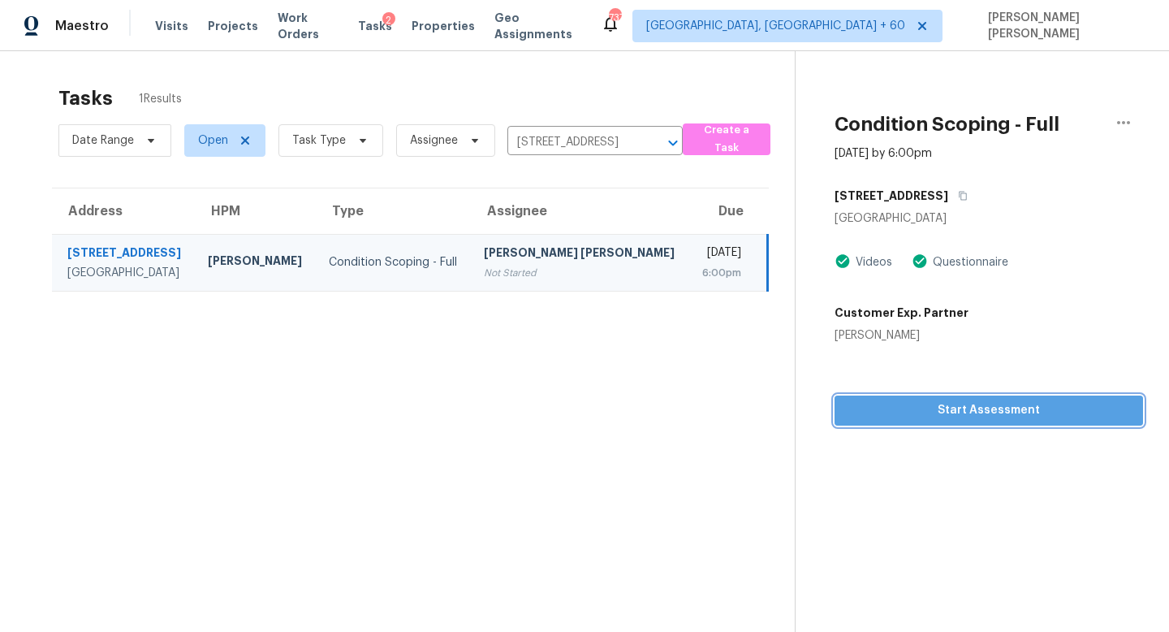
click at [945, 425] on button "Start Assessment" at bounding box center [989, 410] width 309 height 30
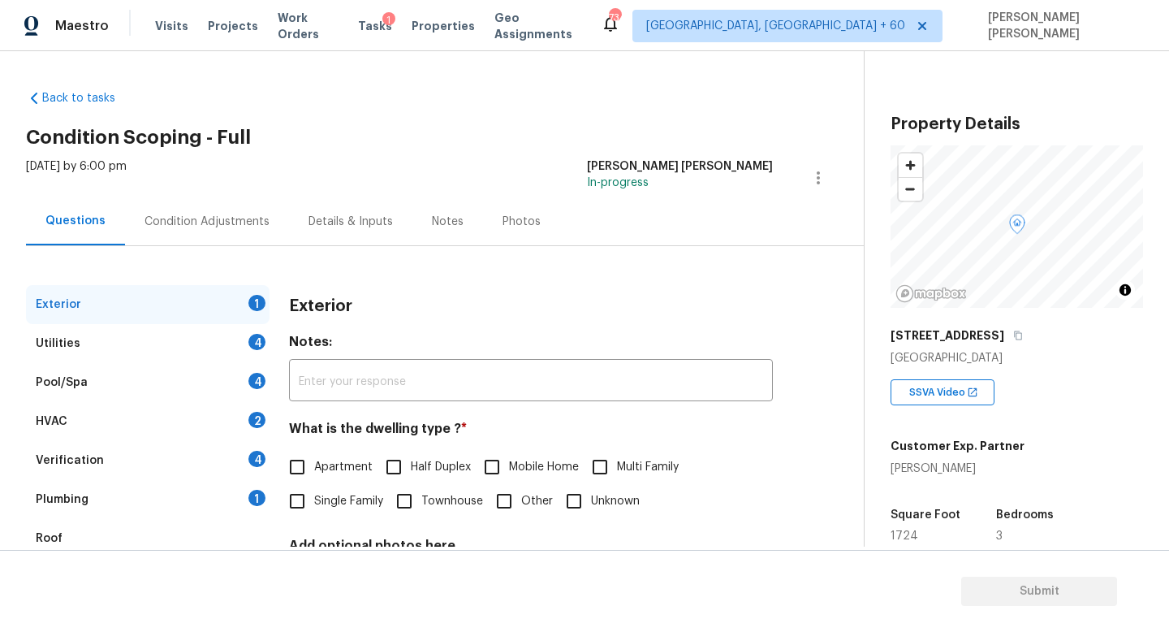
scroll to position [150, 0]
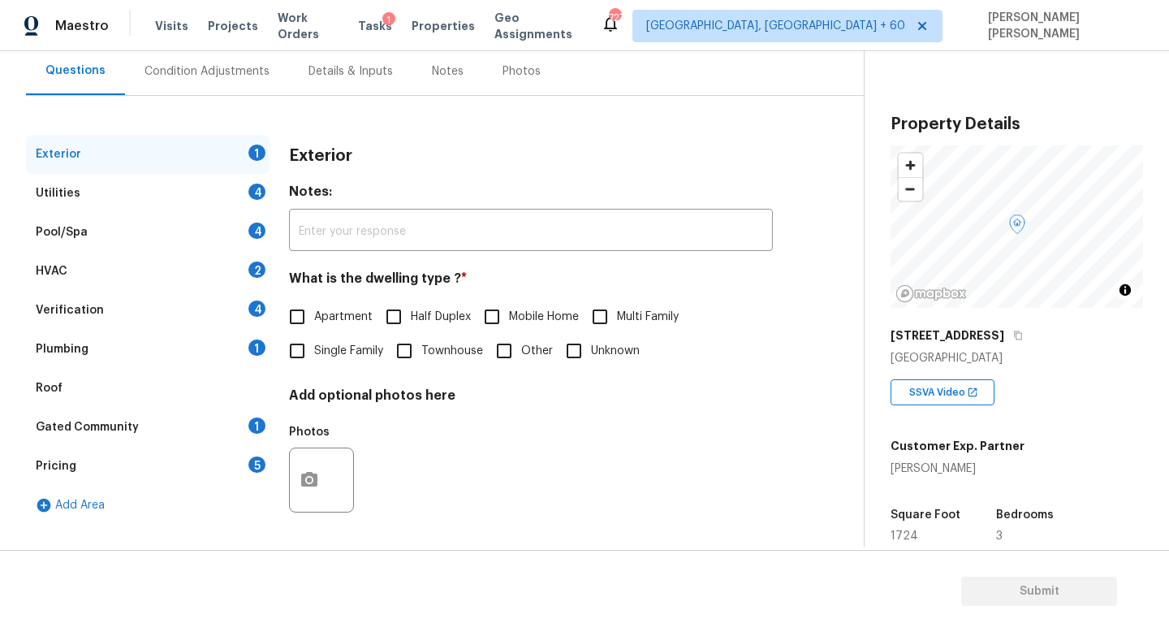
click at [308, 354] on input "Single Family" at bounding box center [297, 351] width 34 height 34
checkbox input "true"
click at [205, 196] on div "Utilities 4" at bounding box center [148, 193] width 244 height 39
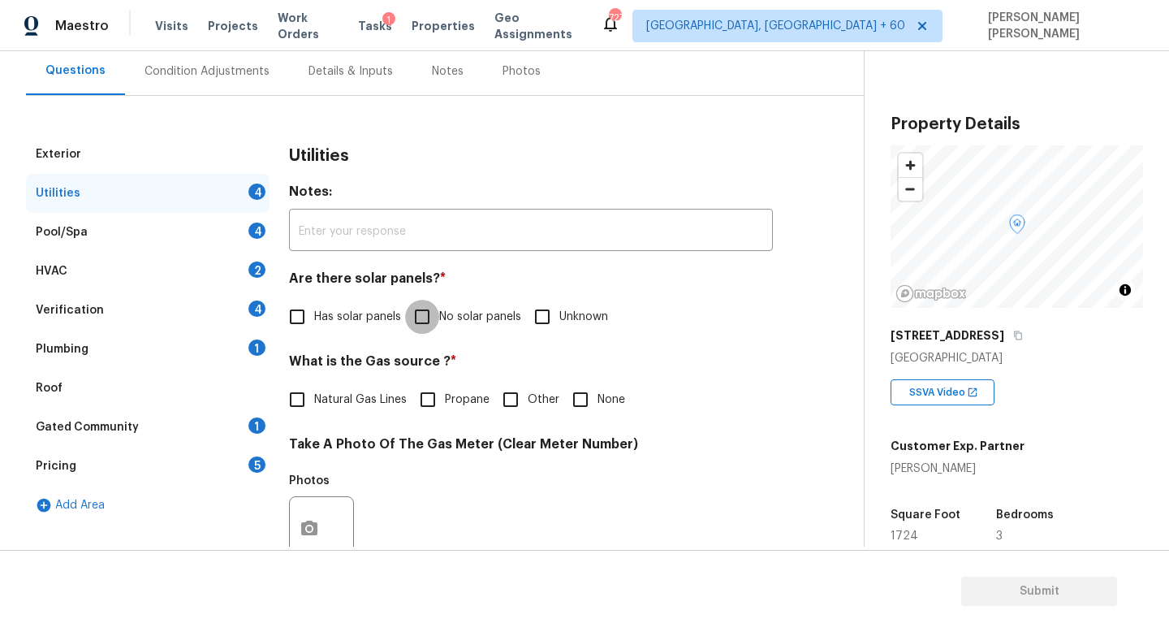
click at [420, 314] on input "No solar panels" at bounding box center [422, 317] width 34 height 34
checkbox input "true"
click at [304, 308] on input "Has solar panels" at bounding box center [297, 317] width 34 height 34
checkbox input "true"
checkbox input "false"
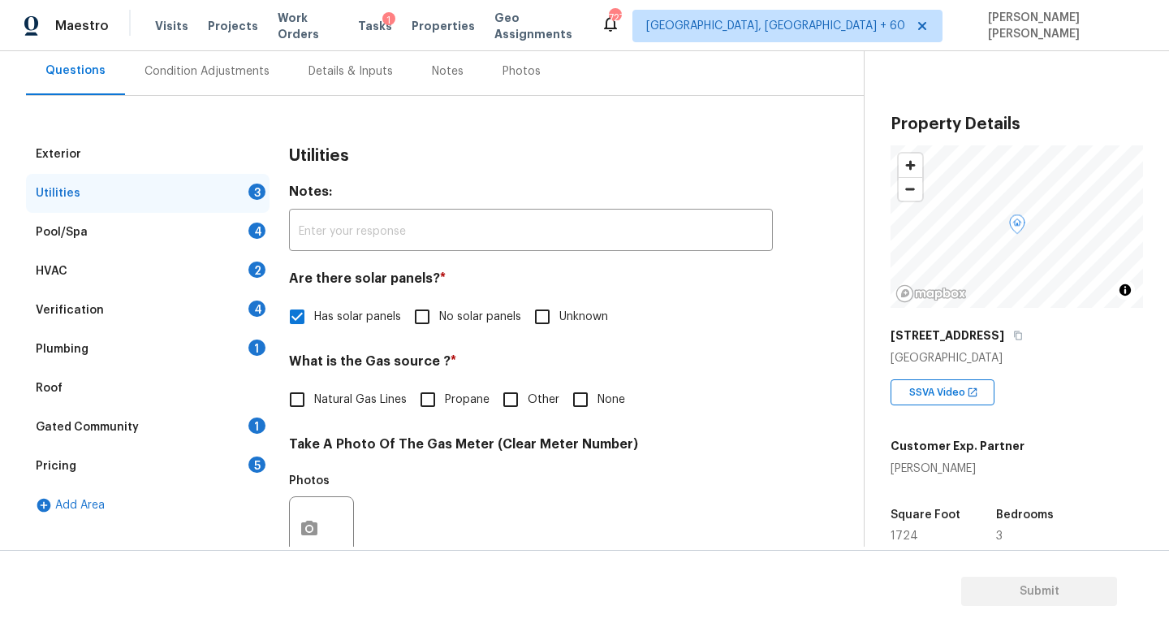
click at [307, 401] on input "Natural Gas Lines" at bounding box center [297, 399] width 34 height 34
checkbox input "true"
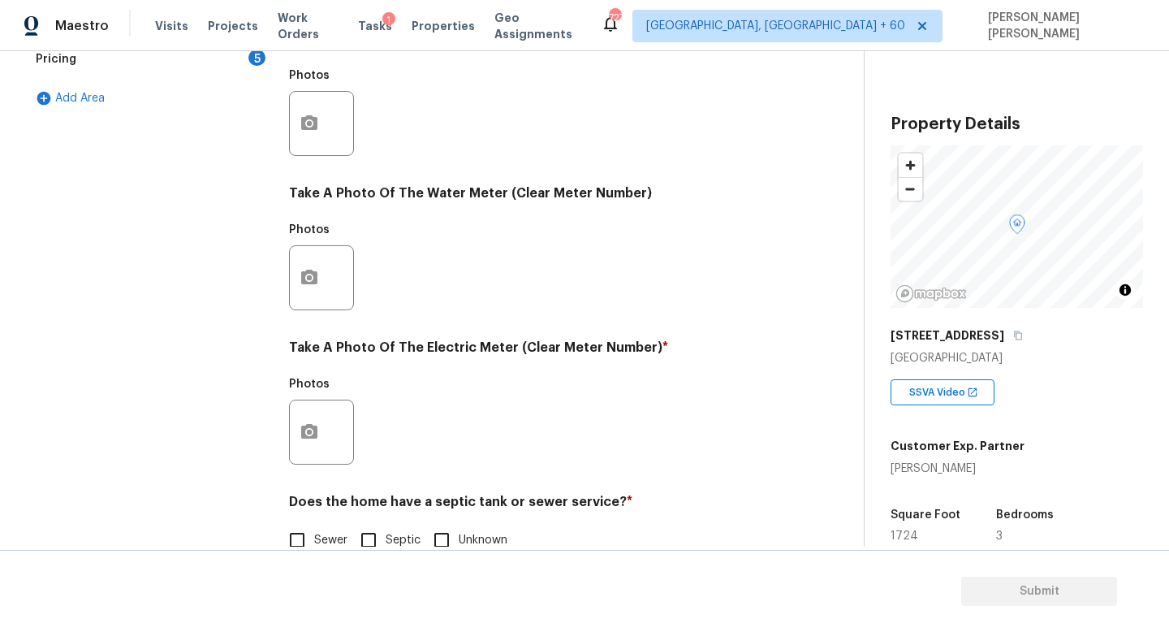
scroll to position [590, 0]
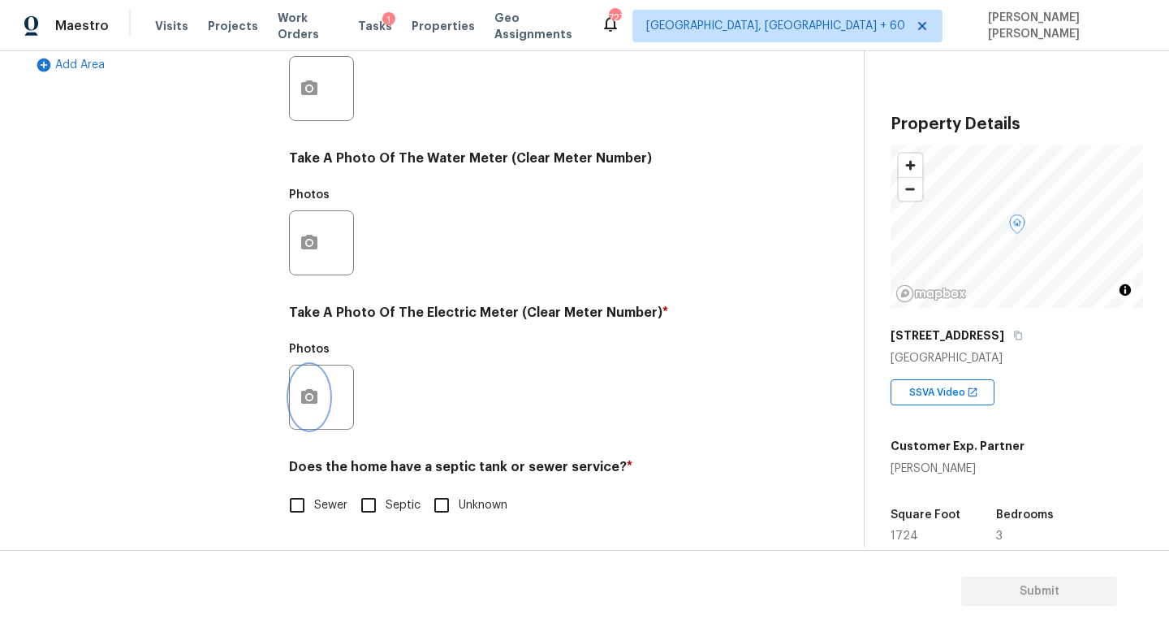
click at [305, 398] on icon "button" at bounding box center [309, 396] width 16 height 15
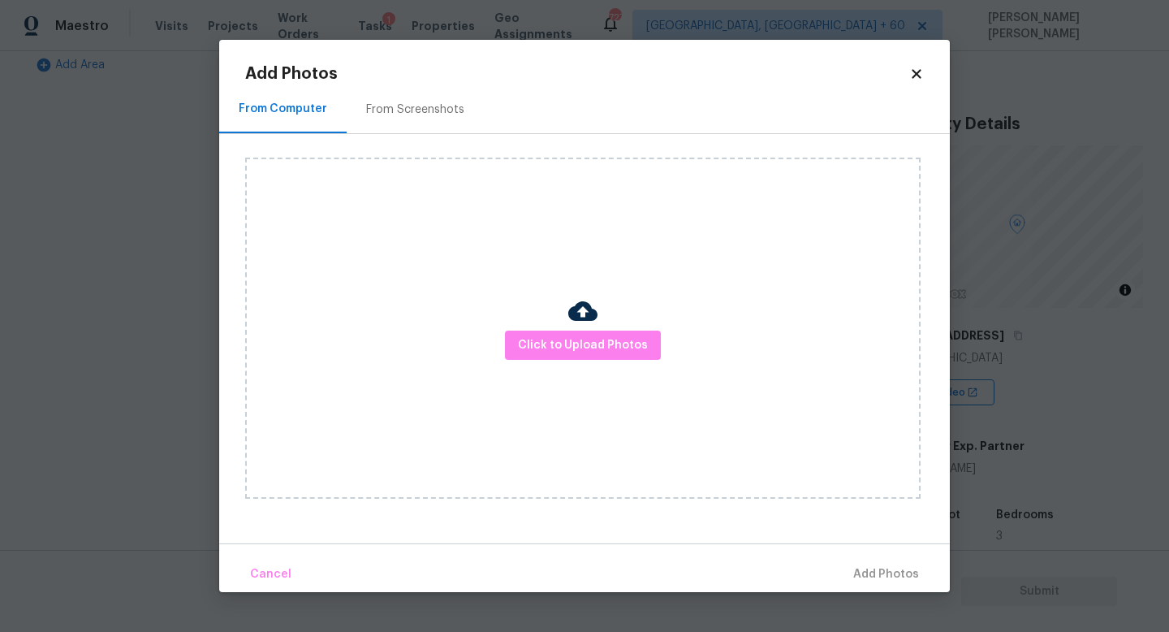
click at [550, 360] on div "Click to Upload Photos" at bounding box center [583, 328] width 676 height 341
click at [567, 341] on span "Click to Upload Photos" at bounding box center [583, 345] width 130 height 20
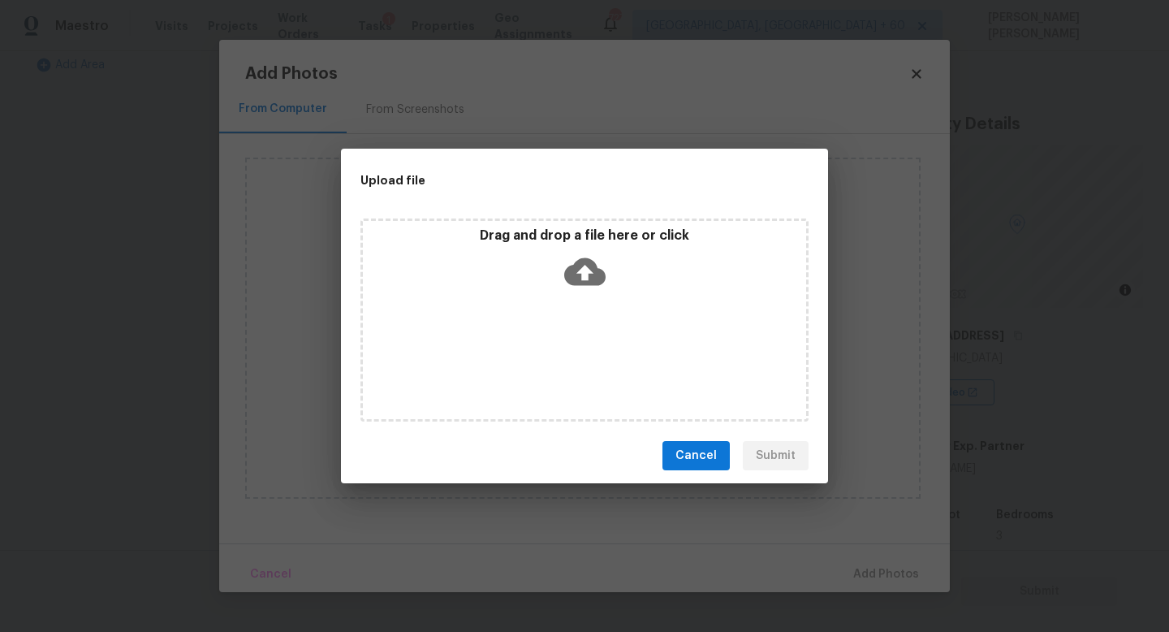
click at [580, 275] on icon at bounding box center [584, 272] width 41 height 28
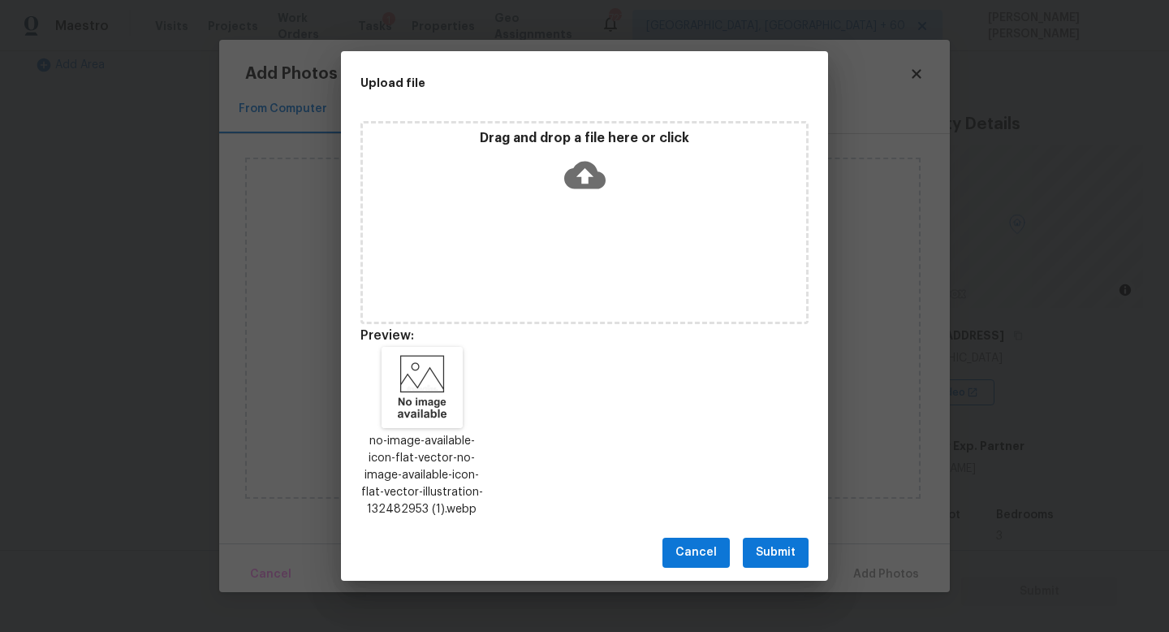
click at [781, 552] on span "Submit" at bounding box center [776, 552] width 40 height 20
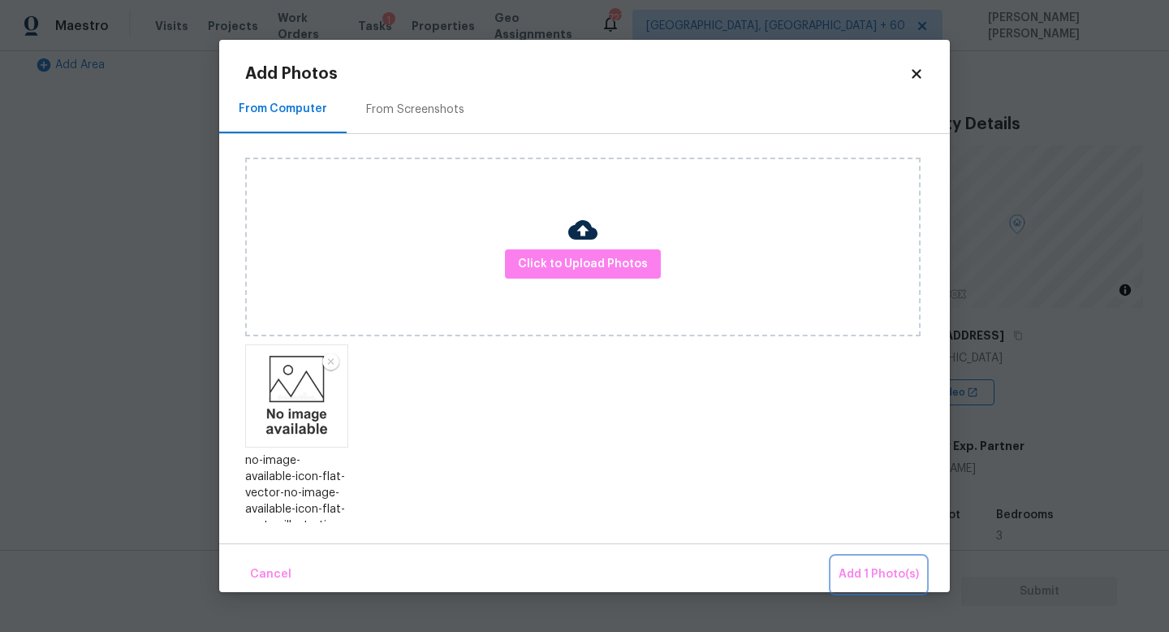
click at [878, 576] on span "Add 1 Photo(s)" at bounding box center [879, 574] width 80 height 20
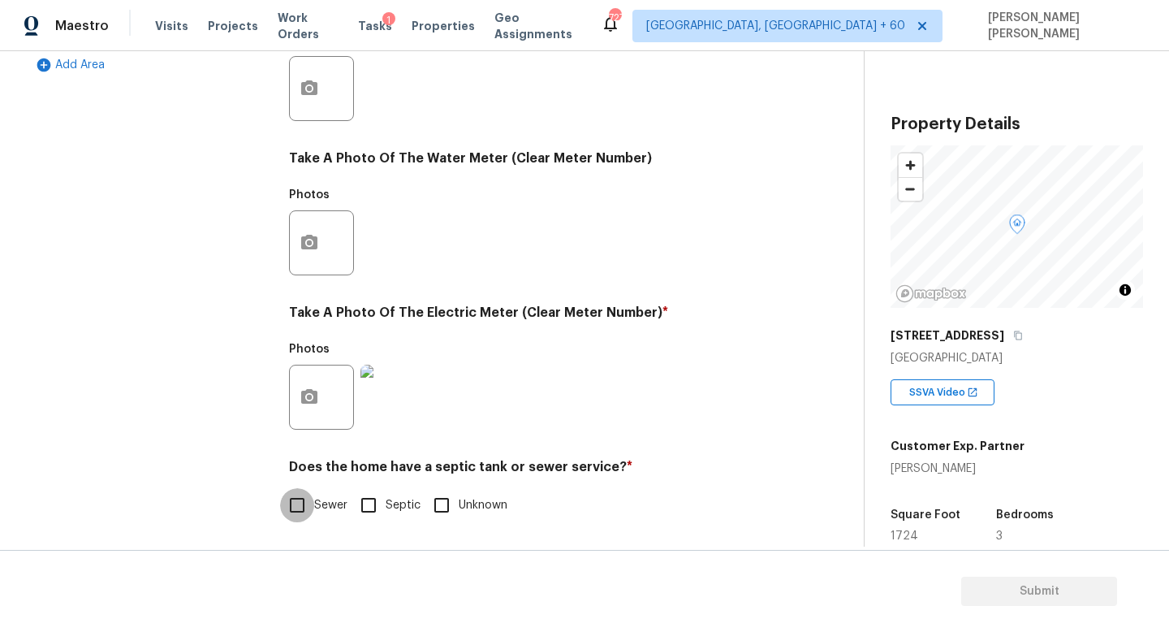
click at [306, 495] on input "Sewer" at bounding box center [297, 505] width 34 height 34
checkbox input "true"
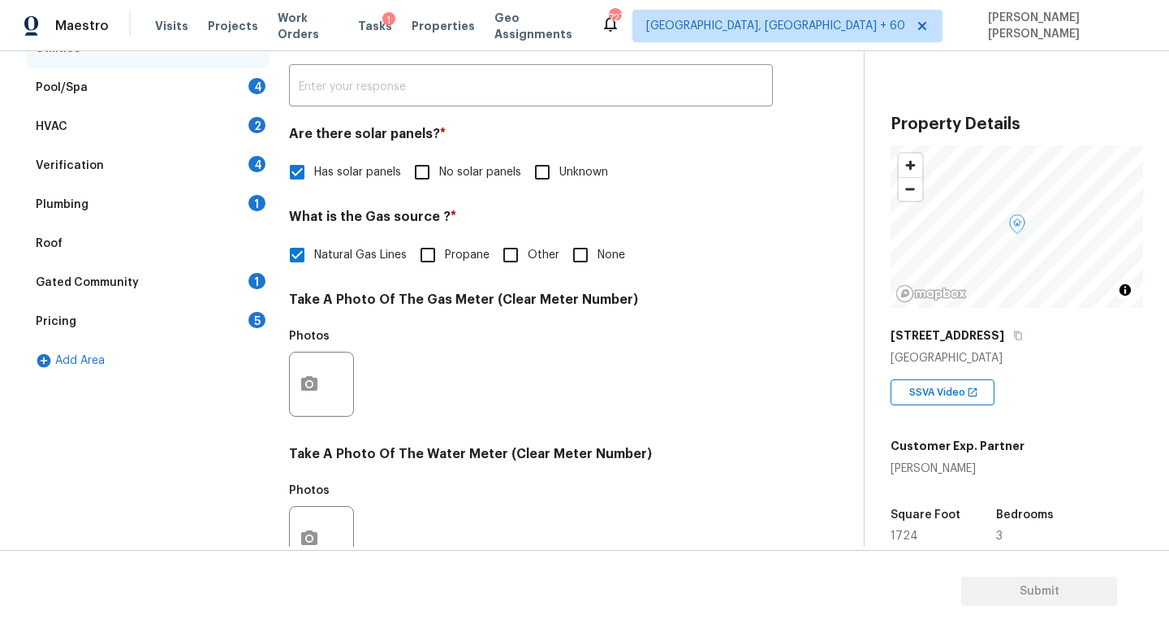
scroll to position [99, 0]
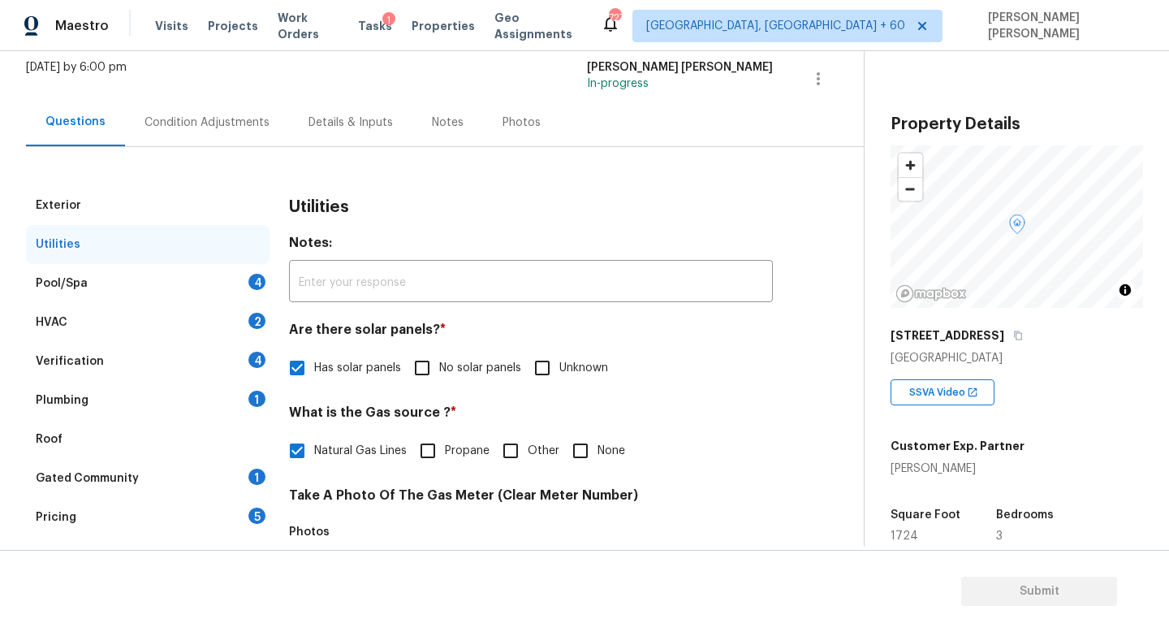
click at [192, 283] on div "Pool/Spa 4" at bounding box center [148, 283] width 244 height 39
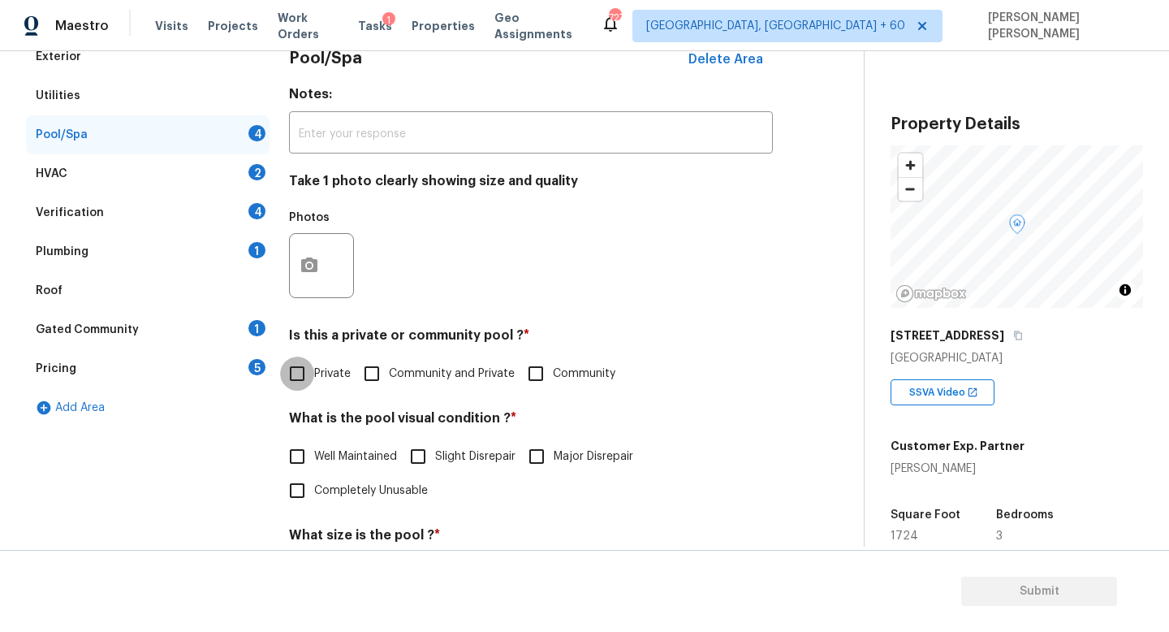
click at [305, 373] on input "Private" at bounding box center [297, 373] width 34 height 34
checkbox input "true"
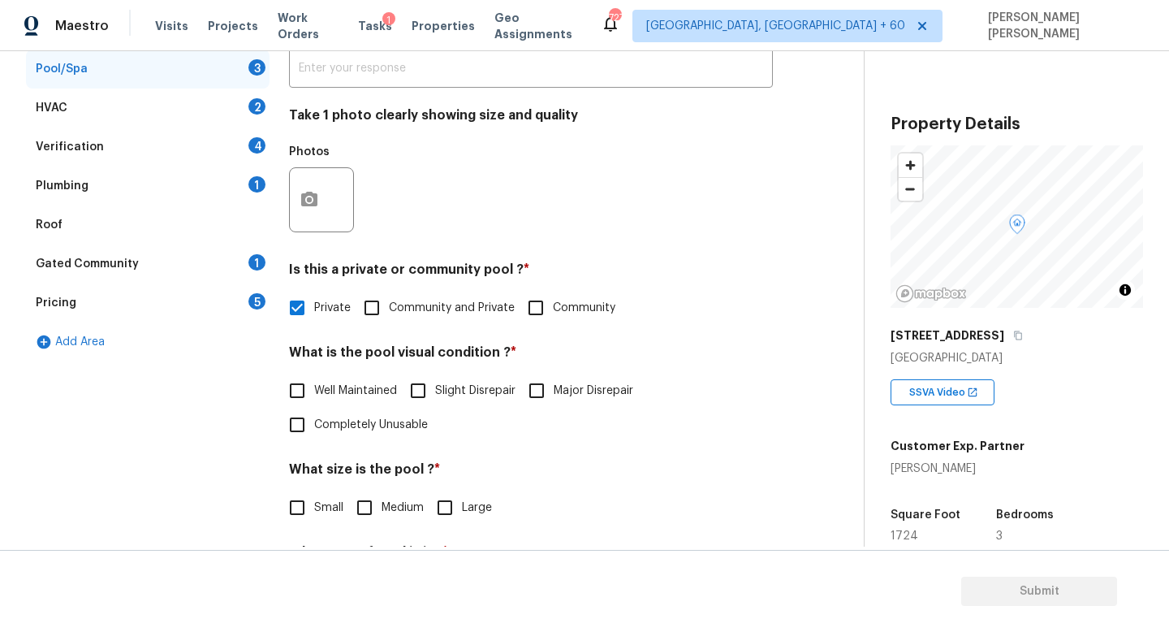
click at [300, 386] on input "Well Maintained" at bounding box center [297, 390] width 34 height 34
checkbox input "true"
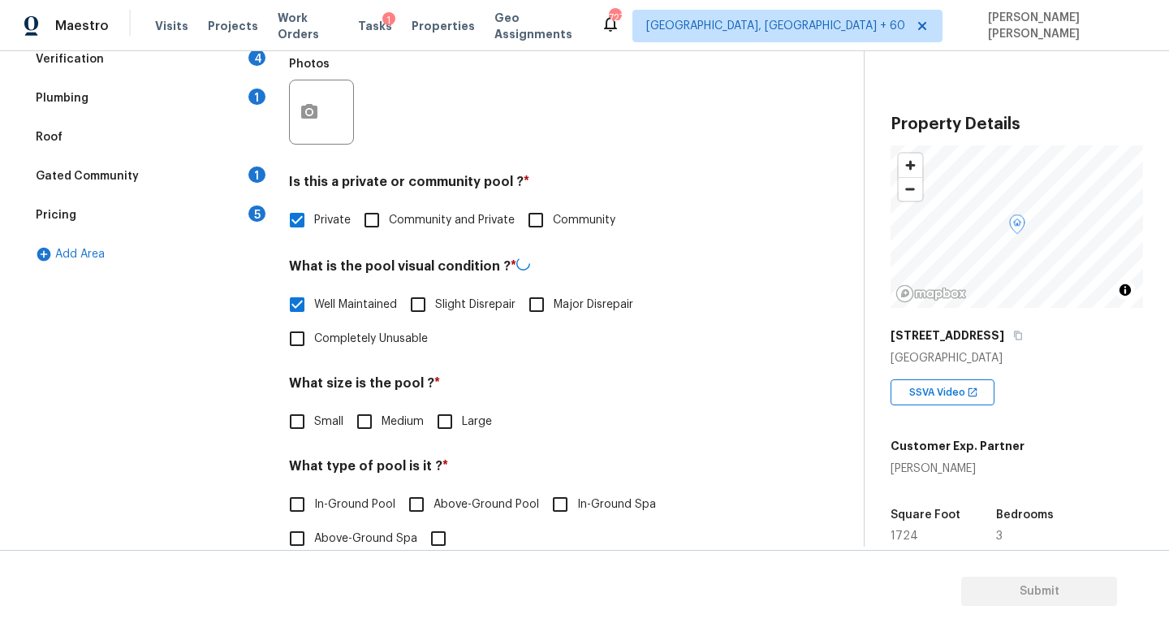
scroll to position [433, 0]
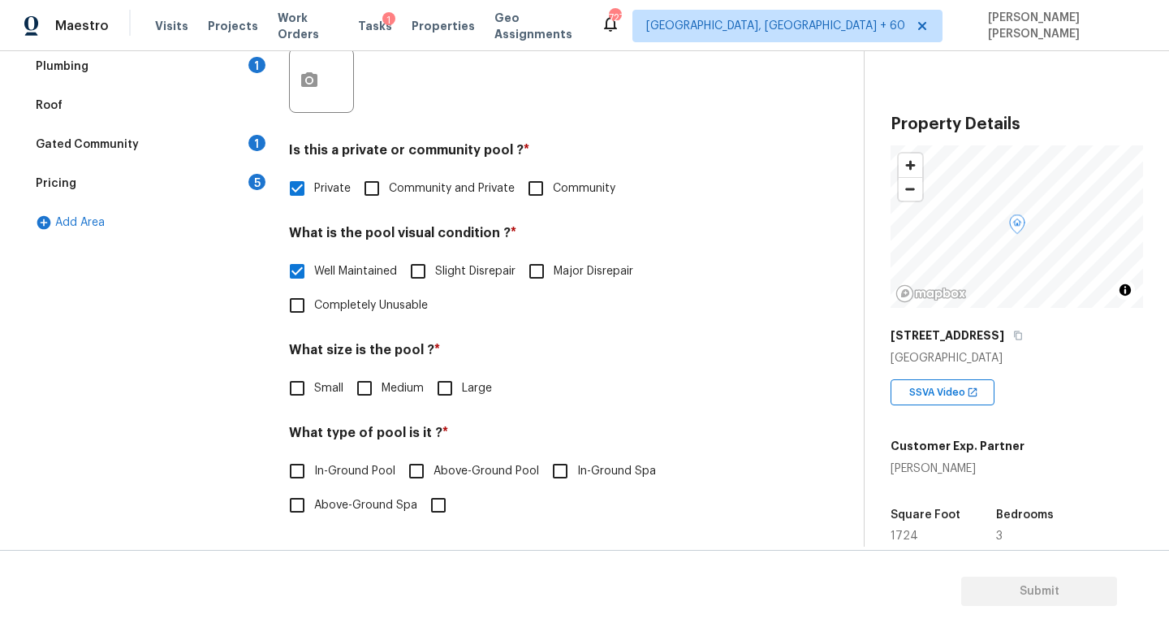
click at [934, 470] on div "[PERSON_NAME]" at bounding box center [958, 468] width 134 height 16
copy div "[PERSON_NAME]"
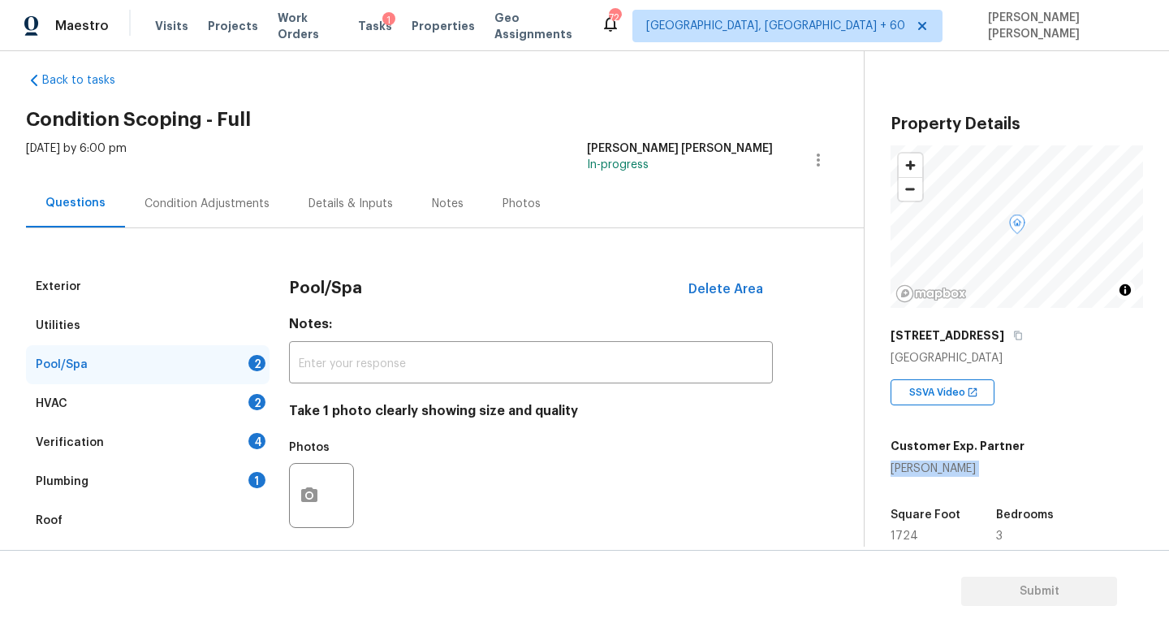
scroll to position [0, 0]
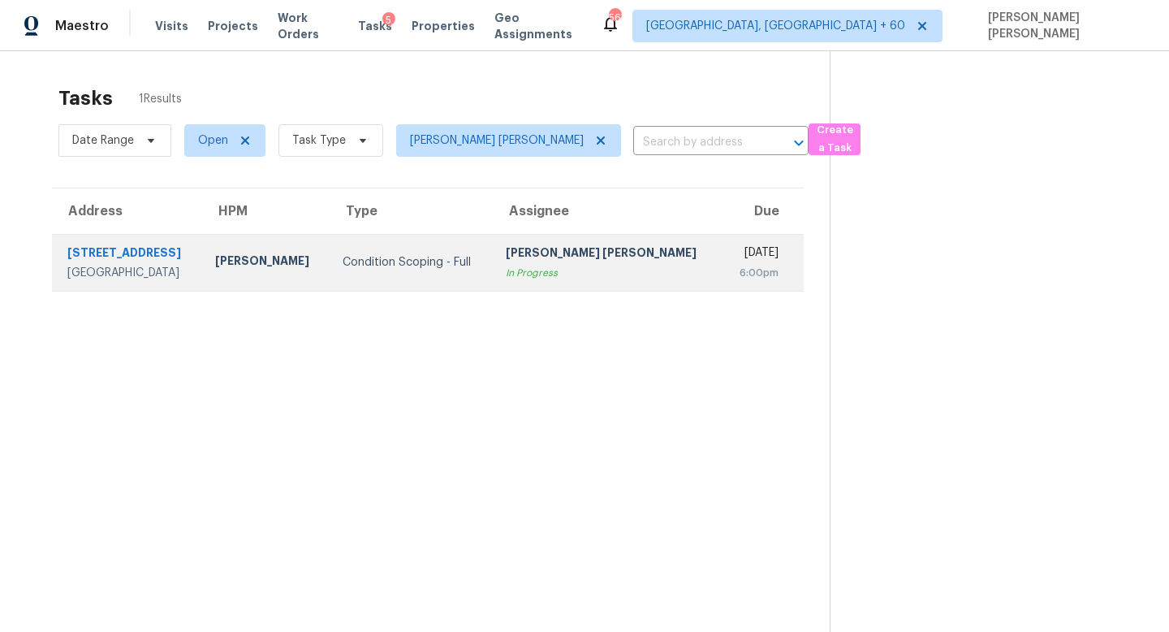
click at [561, 265] on div "In Progress" at bounding box center [608, 273] width 204 height 16
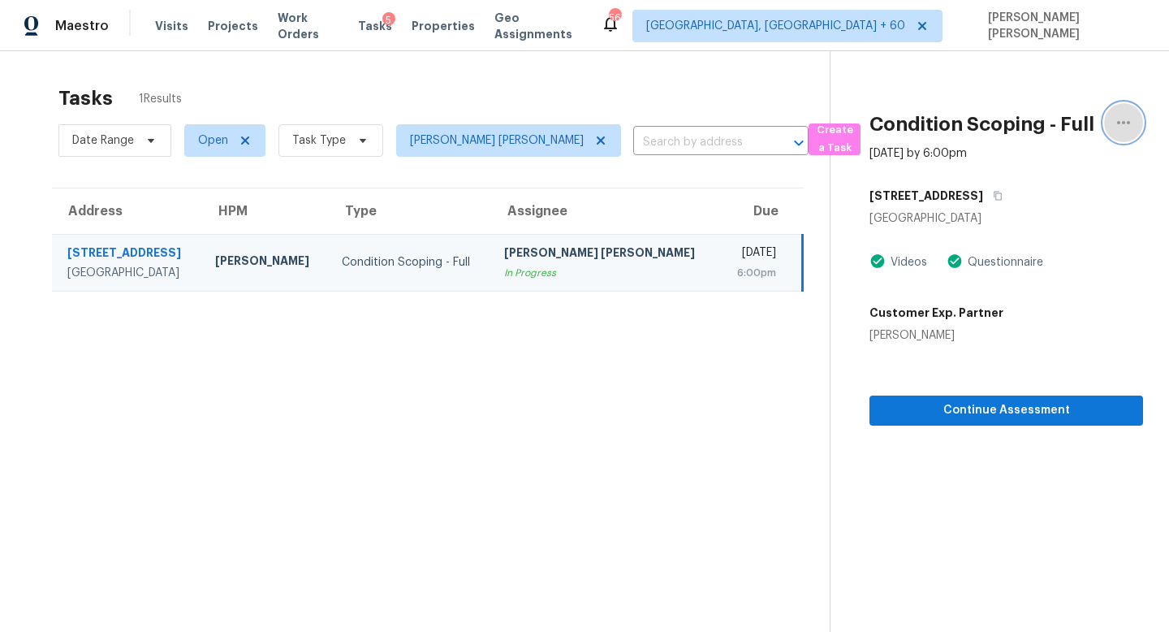
click at [1130, 124] on icon "button" at bounding box center [1123, 122] width 19 height 19
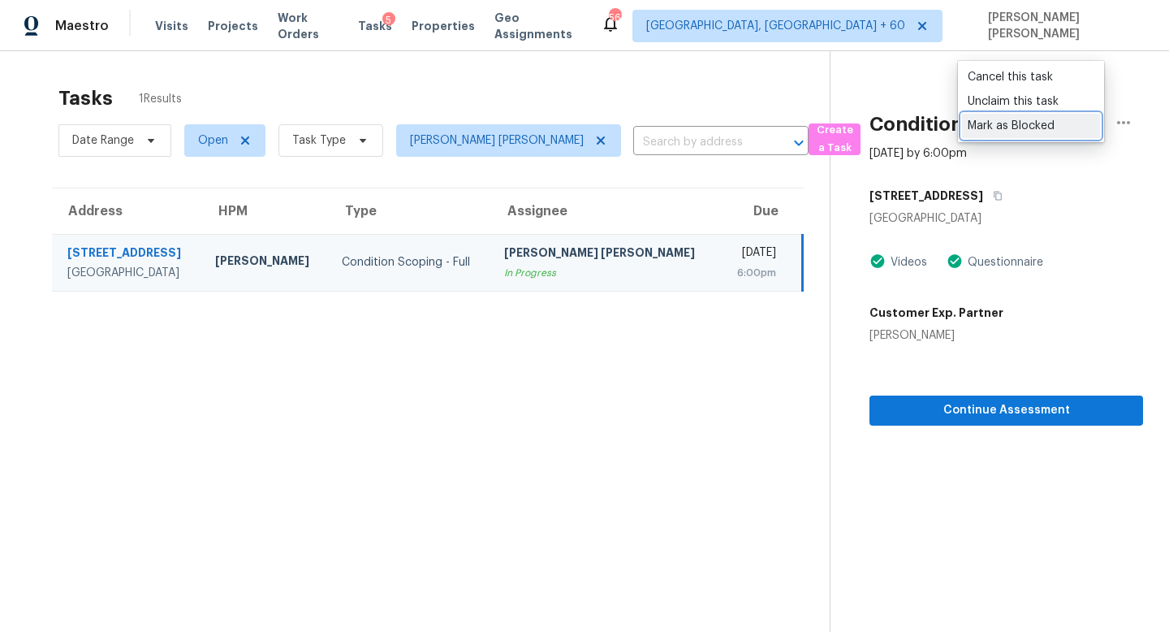
click at [1002, 123] on div "Mark as Blocked" at bounding box center [1031, 126] width 127 height 16
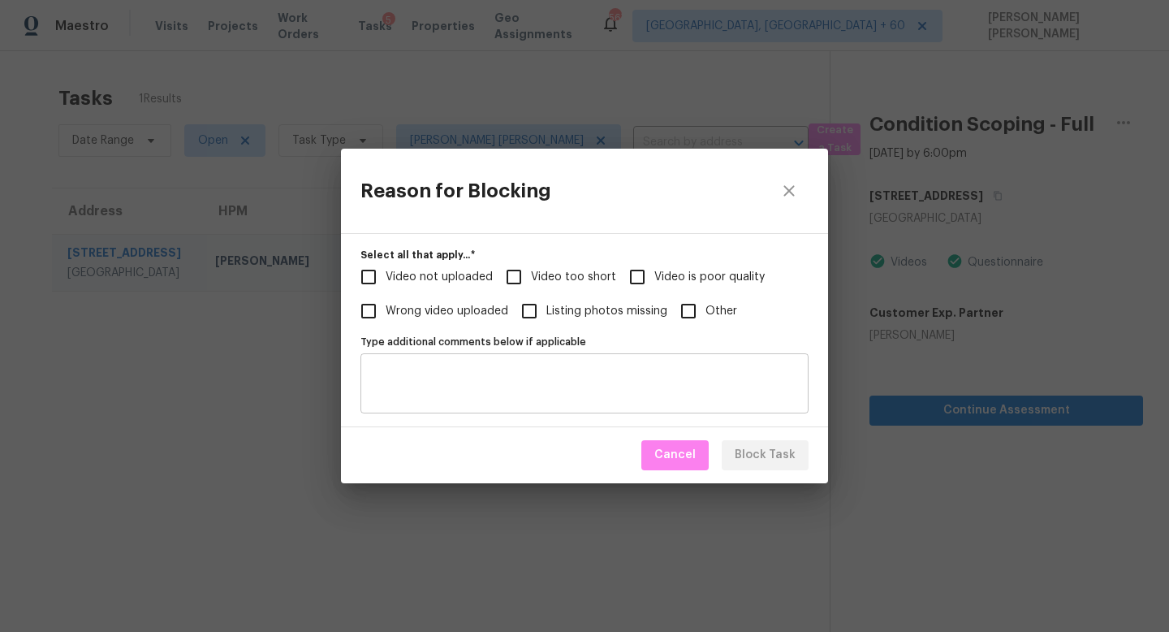
click at [452, 395] on textarea "Type additional comments below if applicable" at bounding box center [584, 383] width 429 height 34
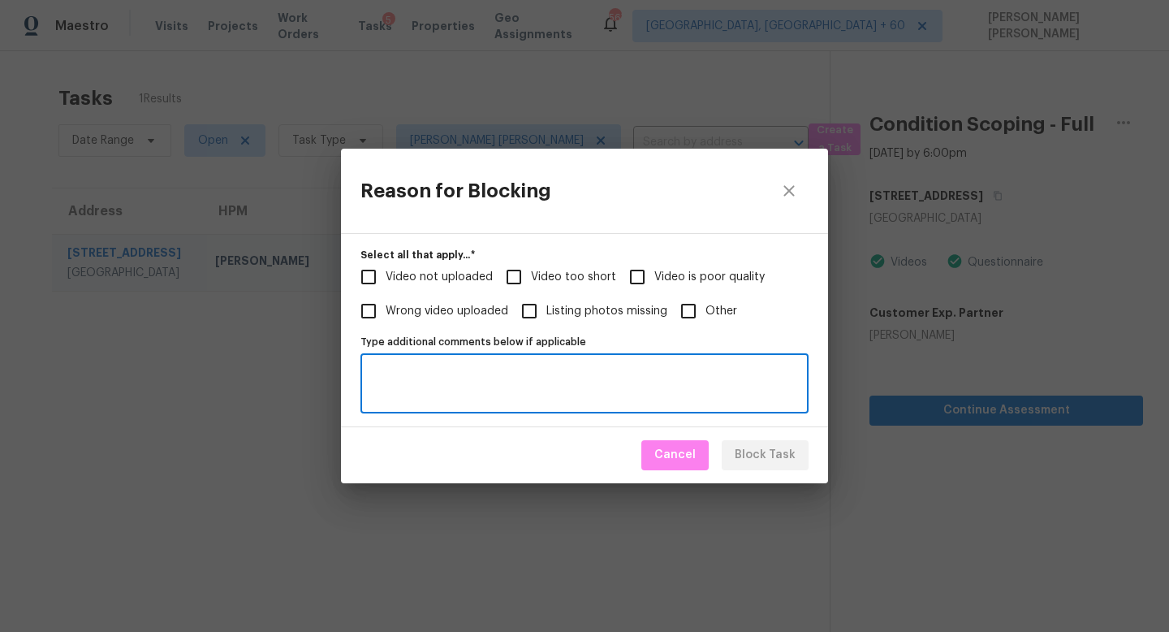
paste textarea "Requested swimming pool image without cover"
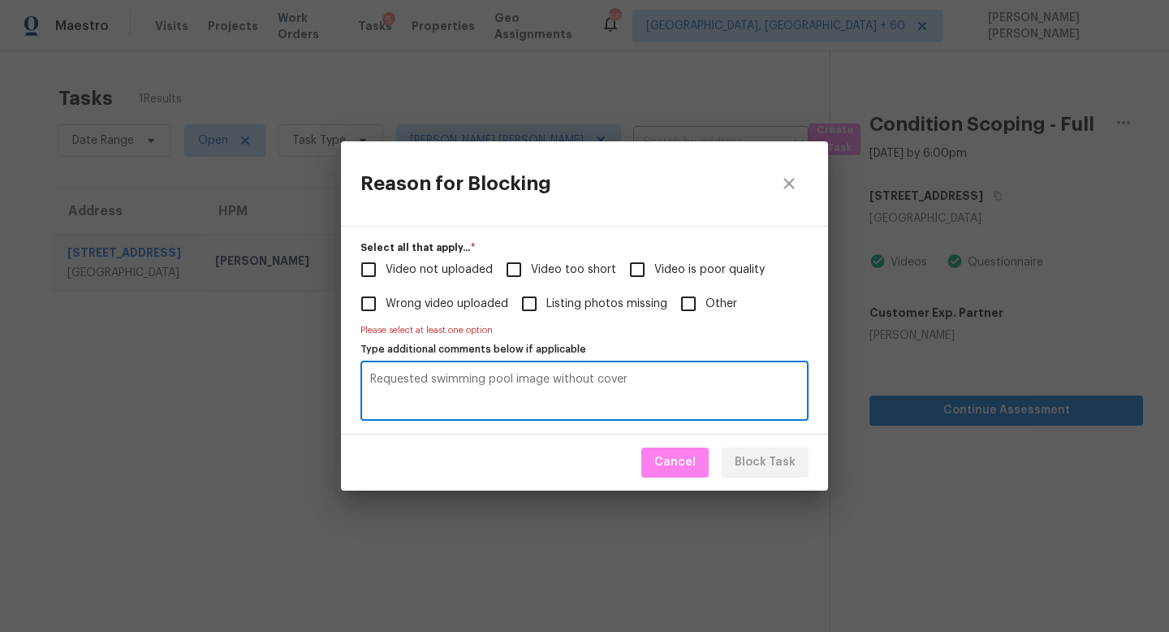
type textarea "Requested swimming pool image without cover"
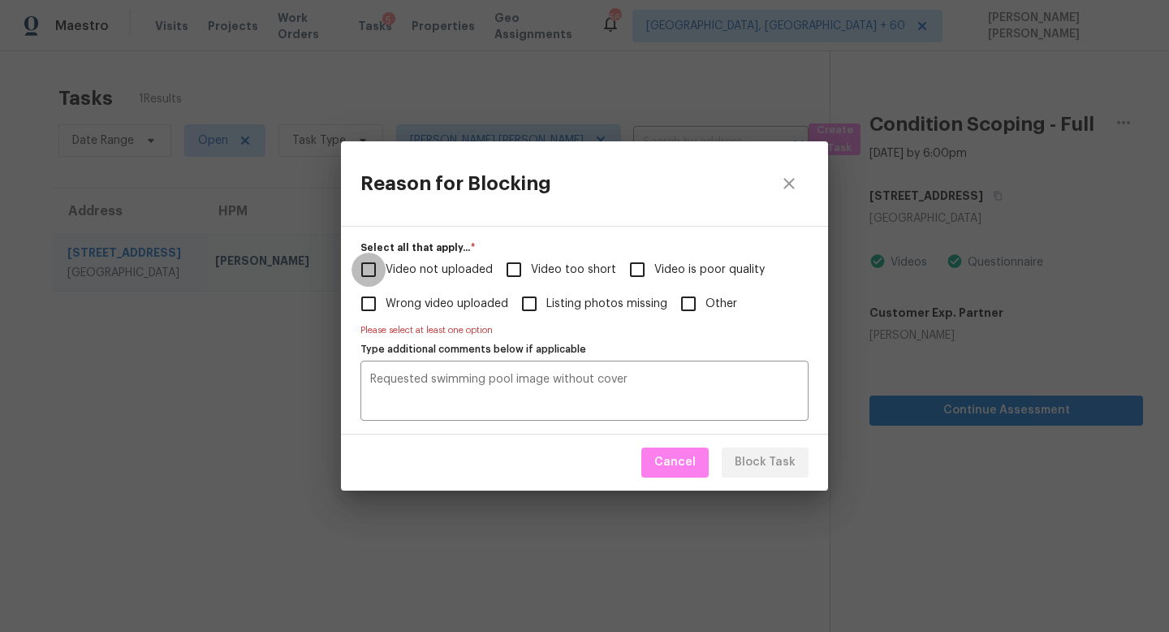
click at [377, 272] on input "Video not uploaded" at bounding box center [369, 270] width 34 height 34
checkbox input "true"
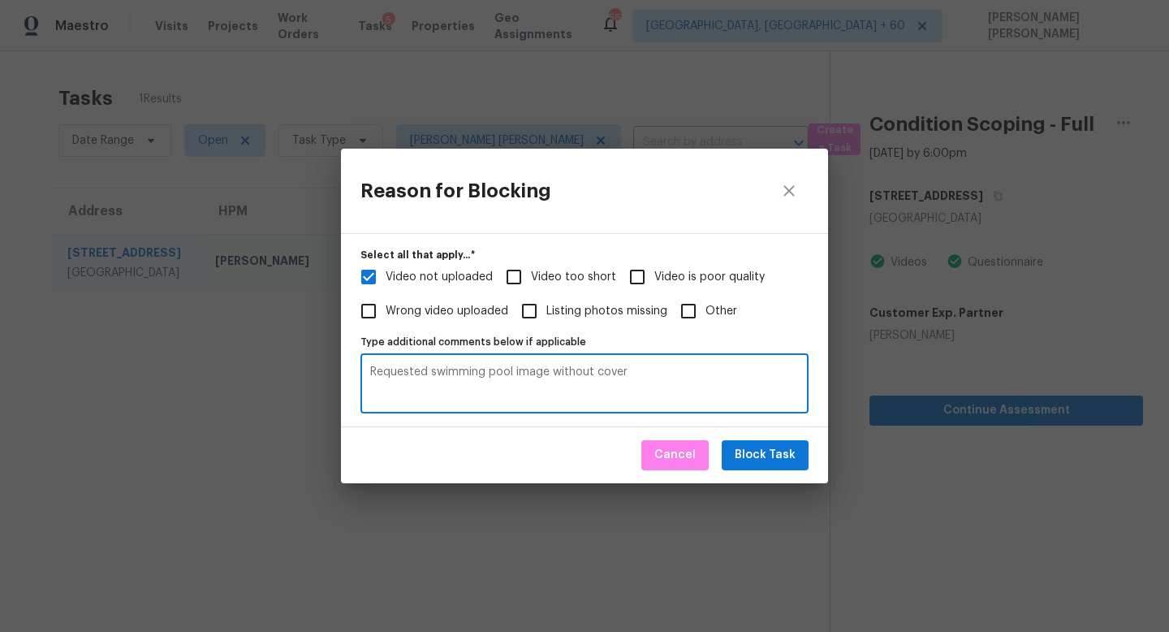
click at [633, 382] on textarea "Requested swimming pool image without cover" at bounding box center [584, 383] width 429 height 34
type textarea "Requested swimming pool image without cover."
click at [766, 459] on span "Block Task" at bounding box center [765, 455] width 61 height 20
